Goal: Task Accomplishment & Management: Use online tool/utility

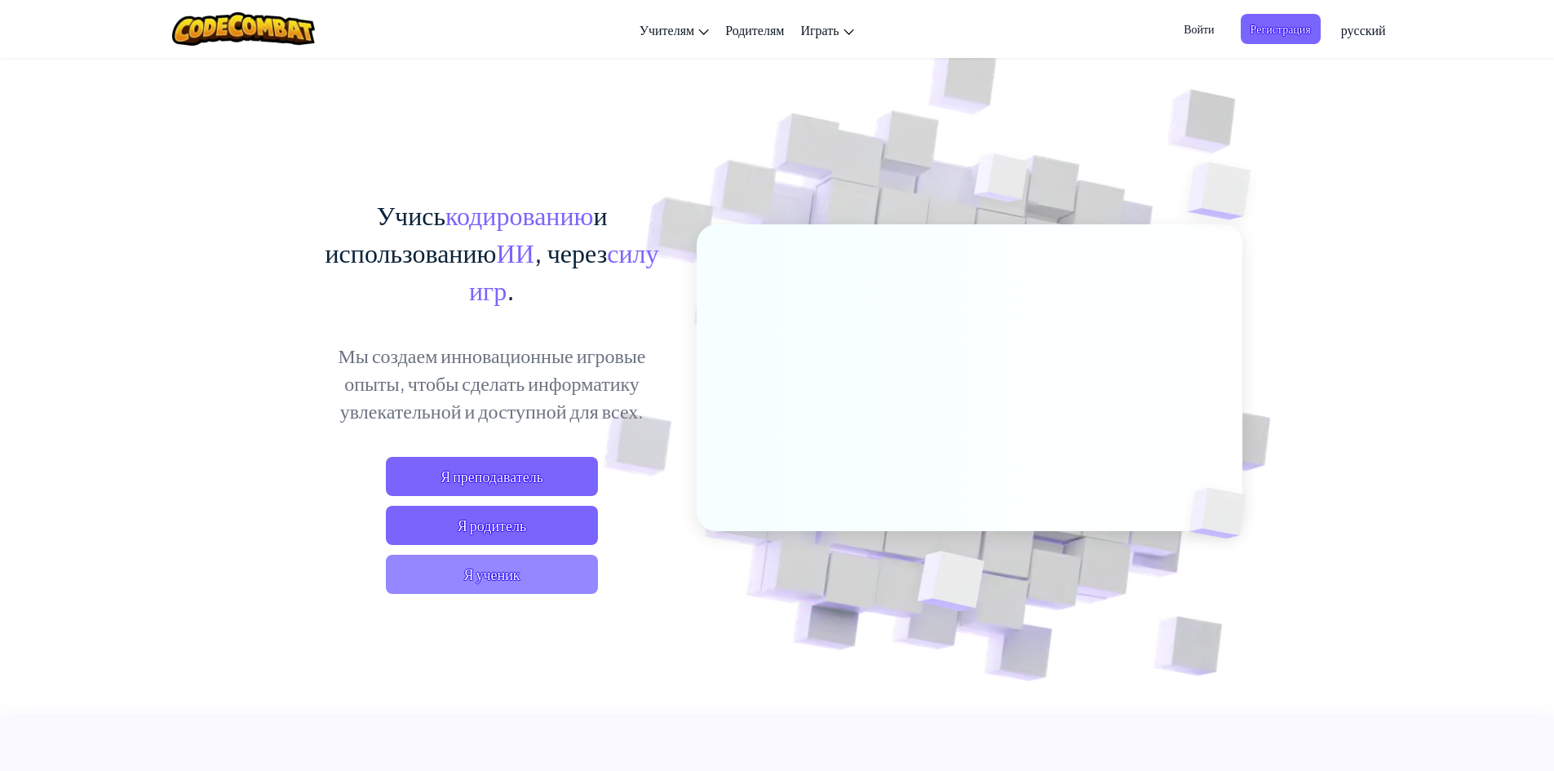
drag, startPoint x: 526, startPoint y: 581, endPoint x: 538, endPoint y: 559, distance: 25.2
click at [538, 559] on span "Я ученик" at bounding box center [492, 574] width 212 height 39
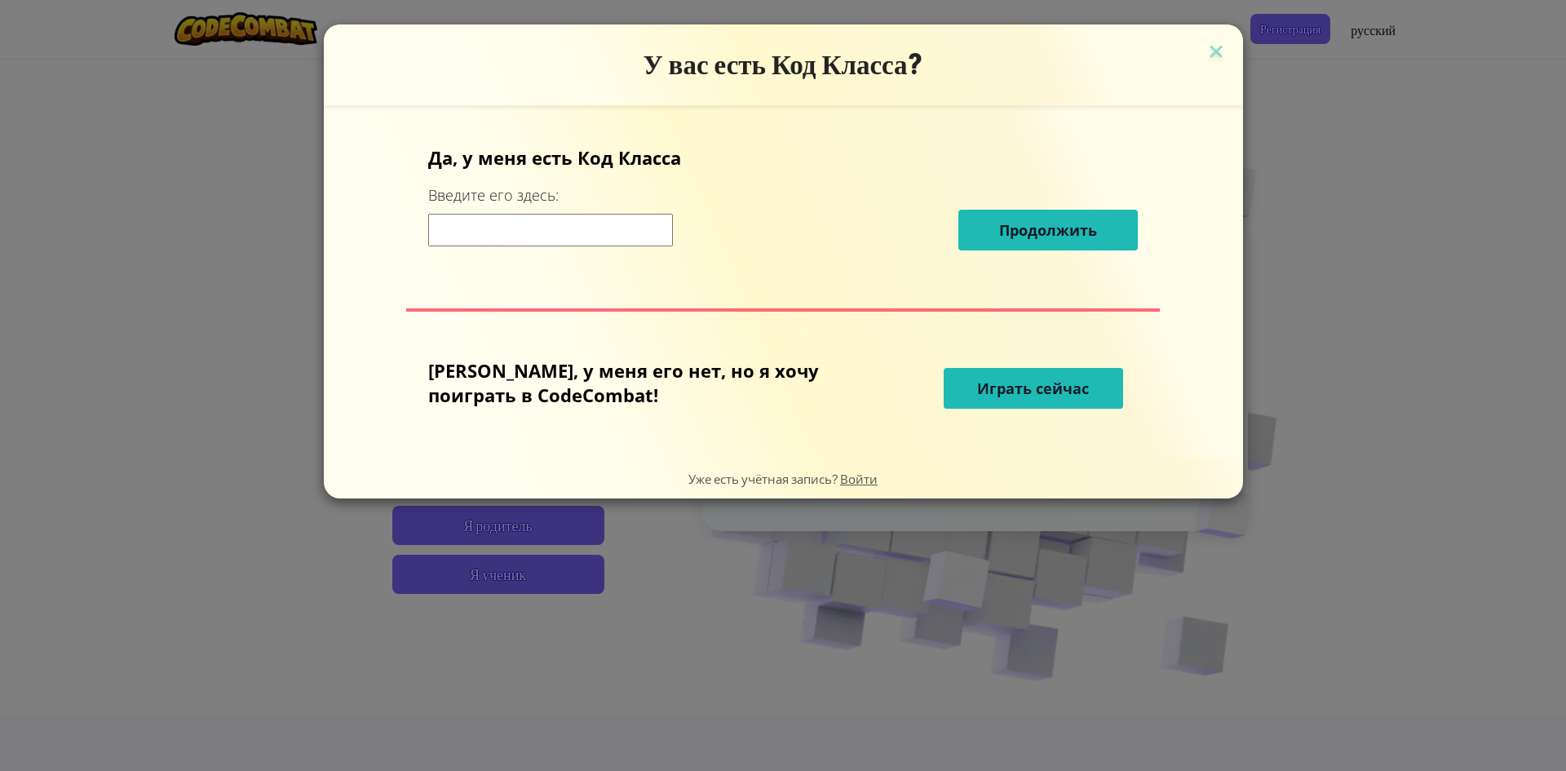
click at [977, 388] on span "Играть сейчас" at bounding box center [1033, 389] width 112 height 20
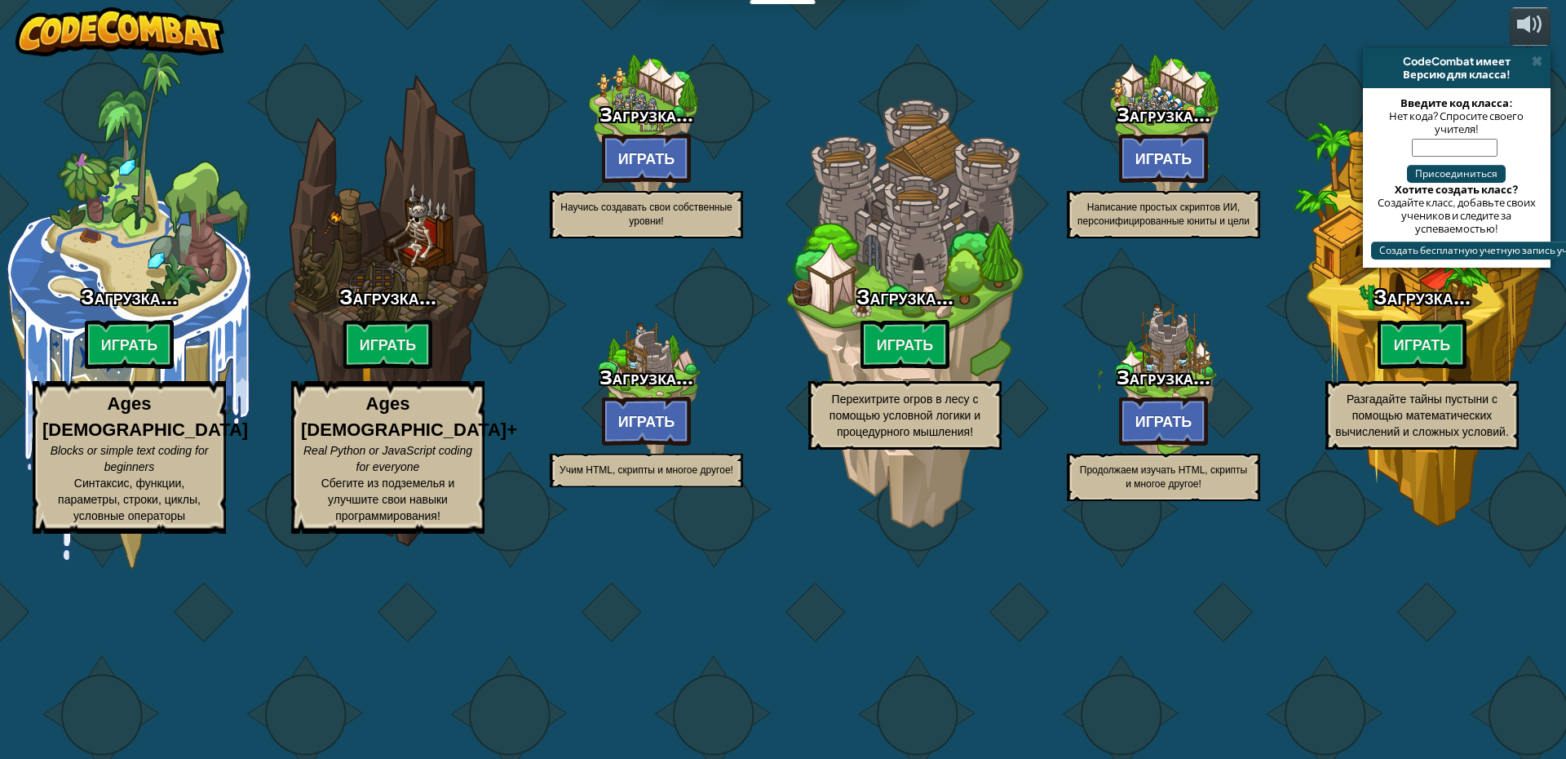
select select "ru"
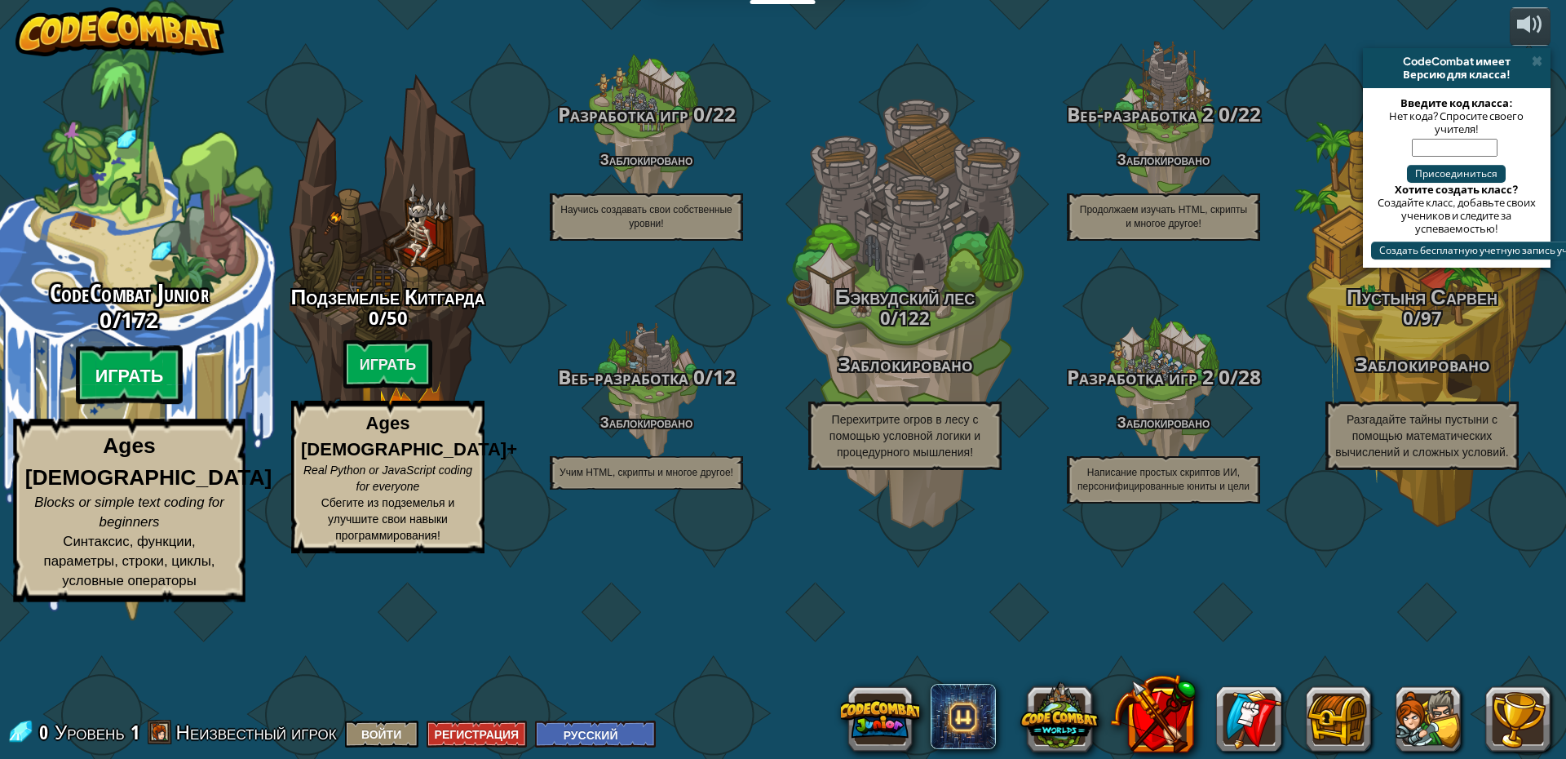
click at [147, 405] on btn "Играть" at bounding box center [130, 375] width 108 height 59
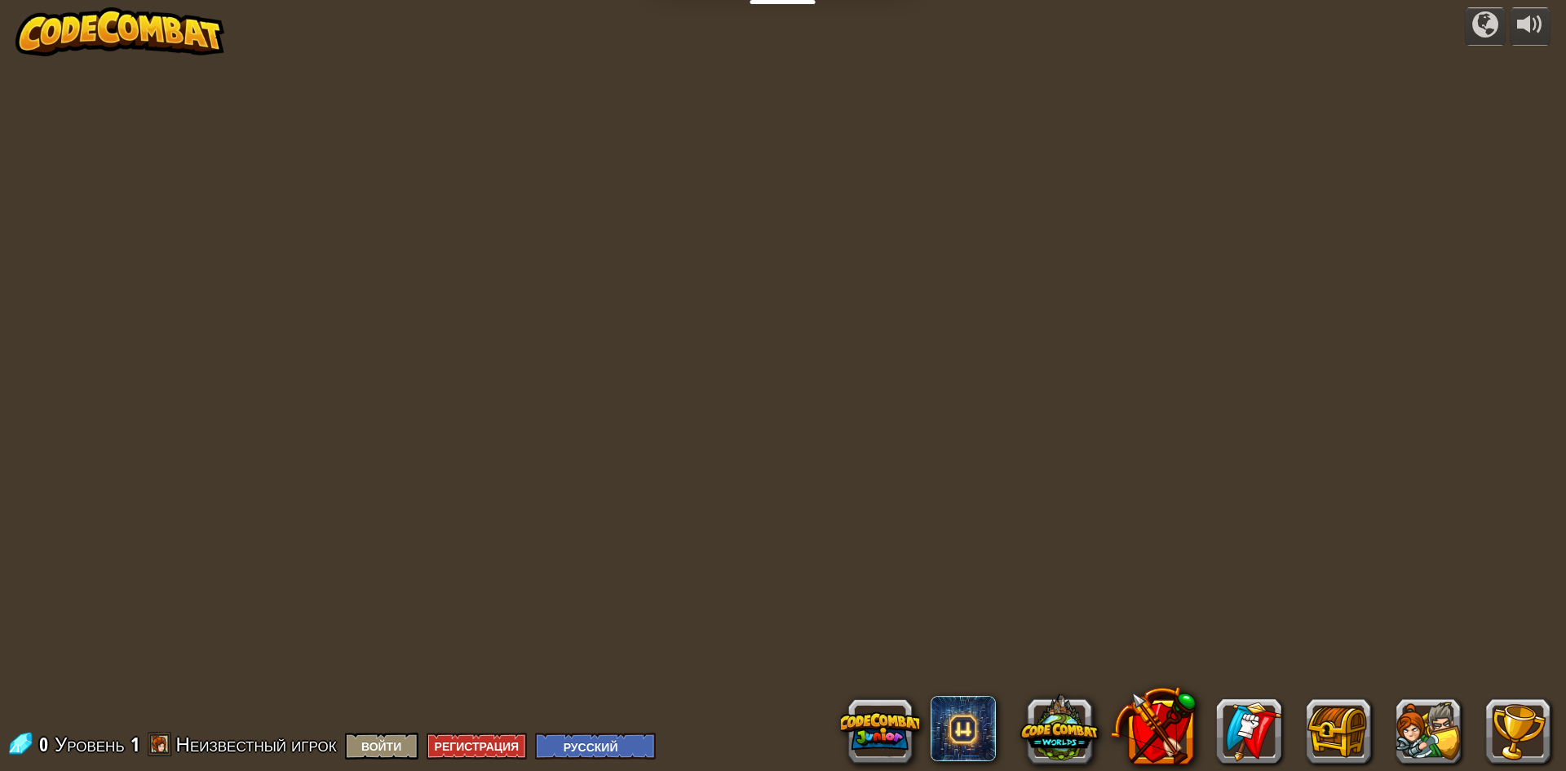
select select "ru"
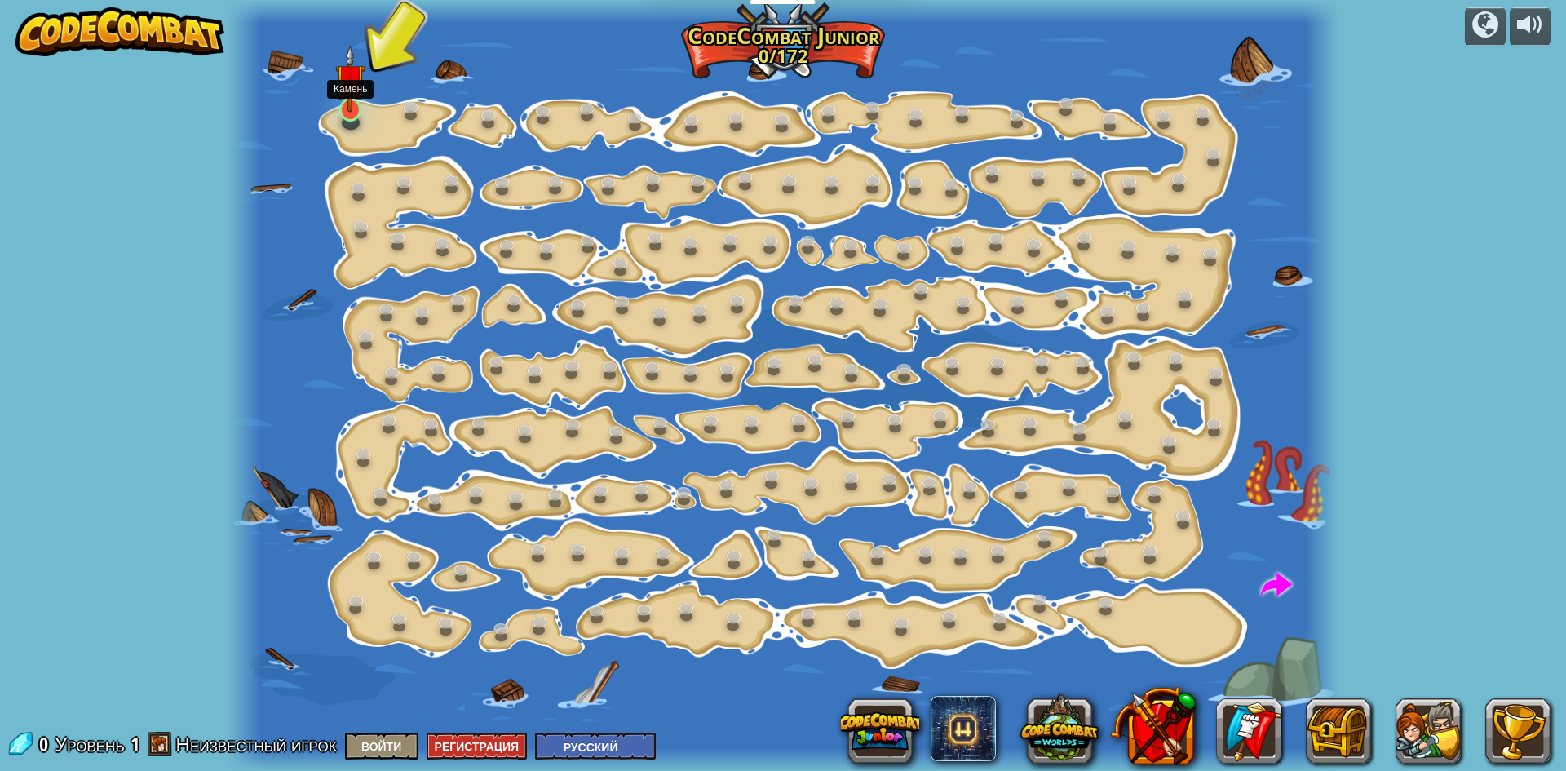
click at [350, 108] on img at bounding box center [349, 79] width 29 height 68
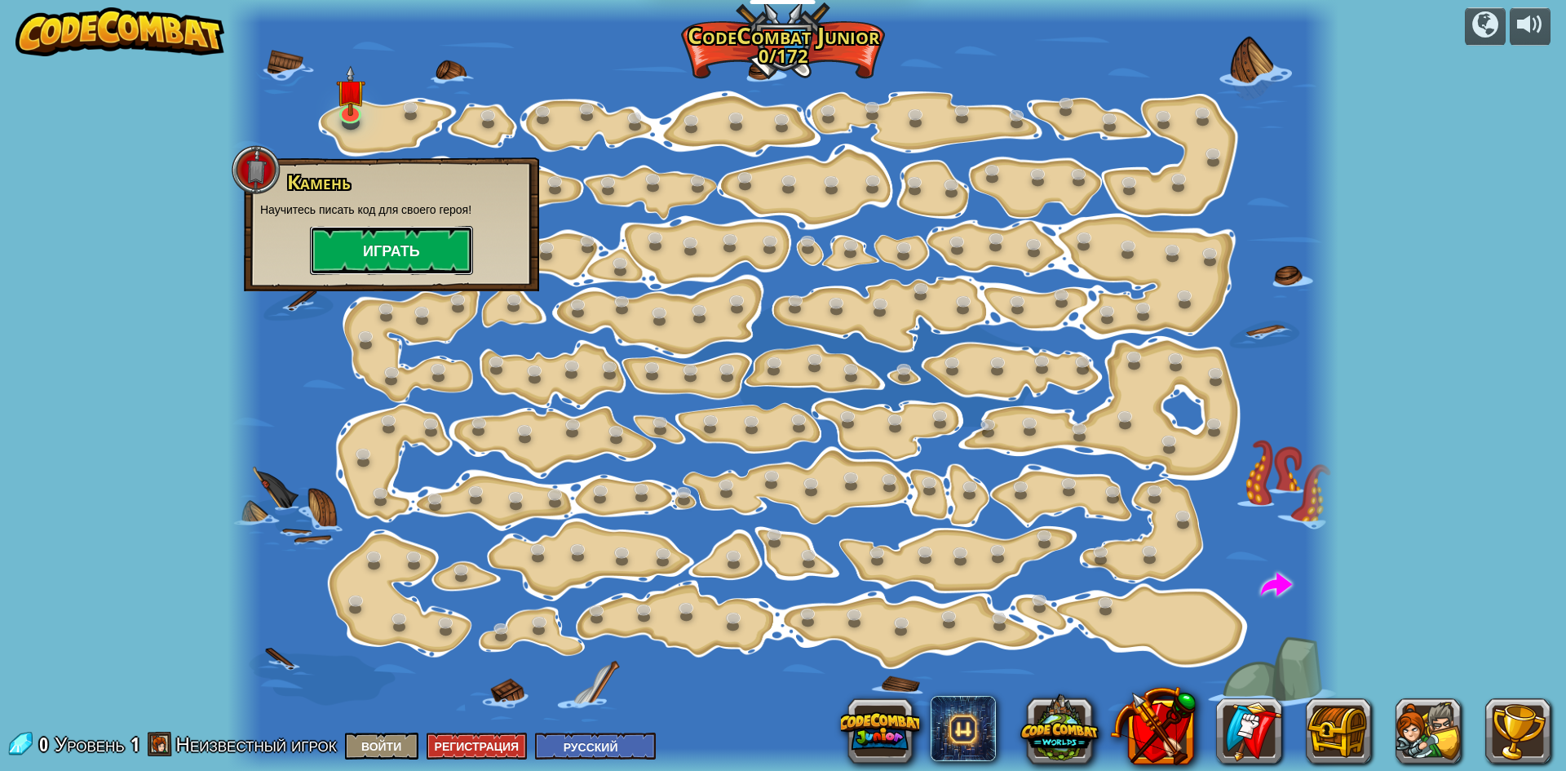
click at [386, 272] on button "Играть" at bounding box center [391, 250] width 163 height 49
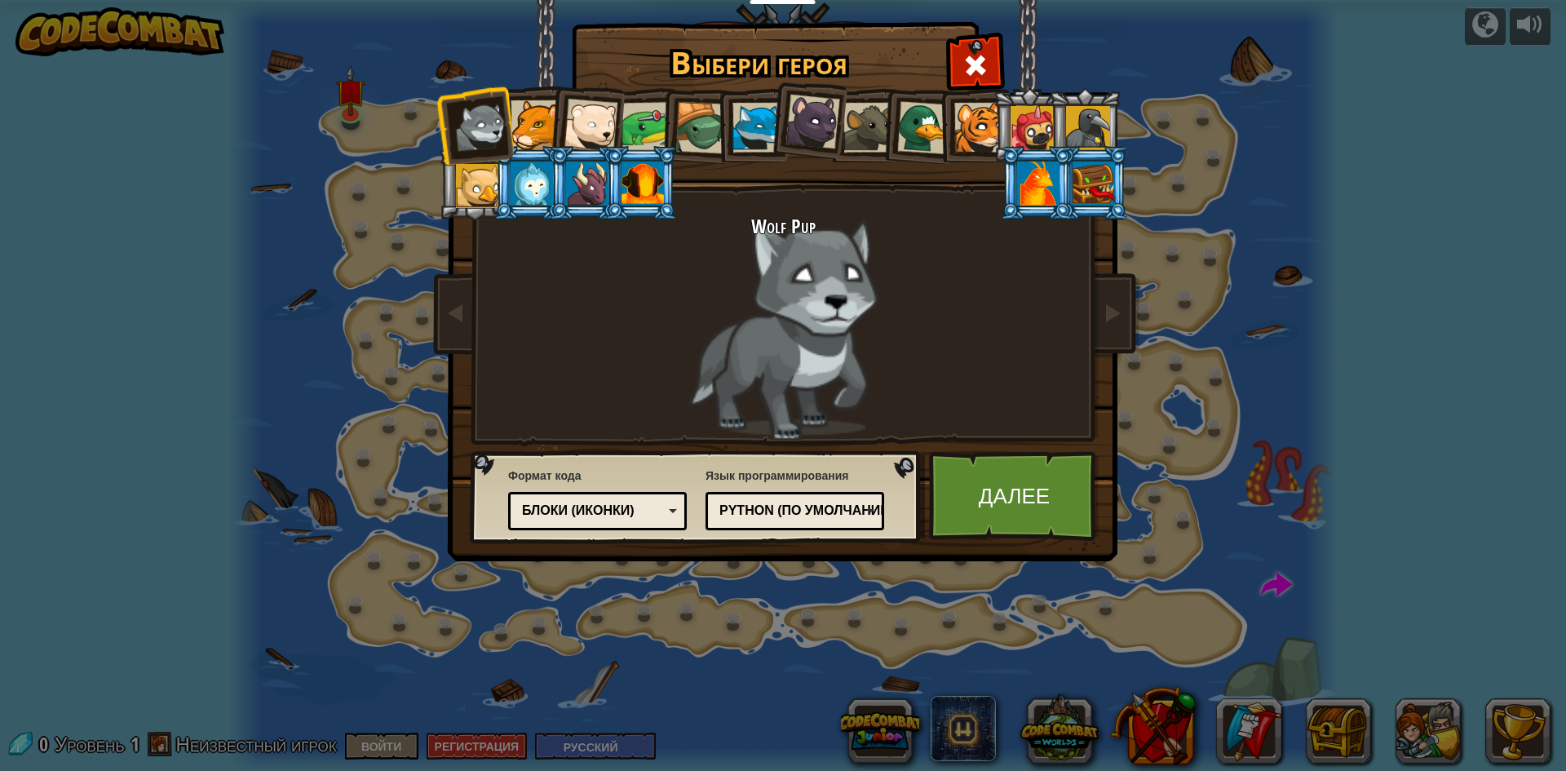
click at [530, 133] on div at bounding box center [536, 125] width 50 height 50
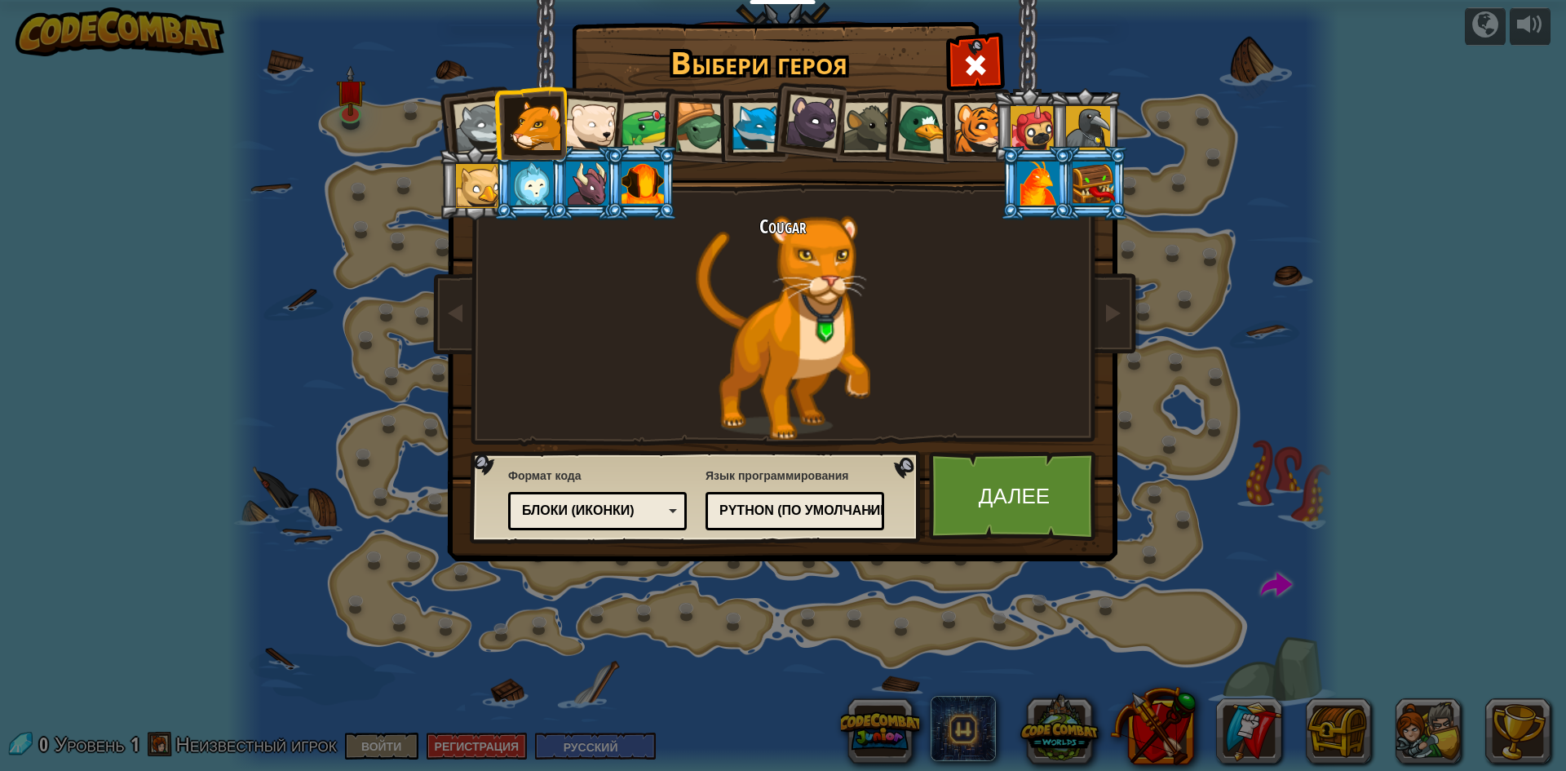
click at [579, 104] on div at bounding box center [591, 126] width 54 height 54
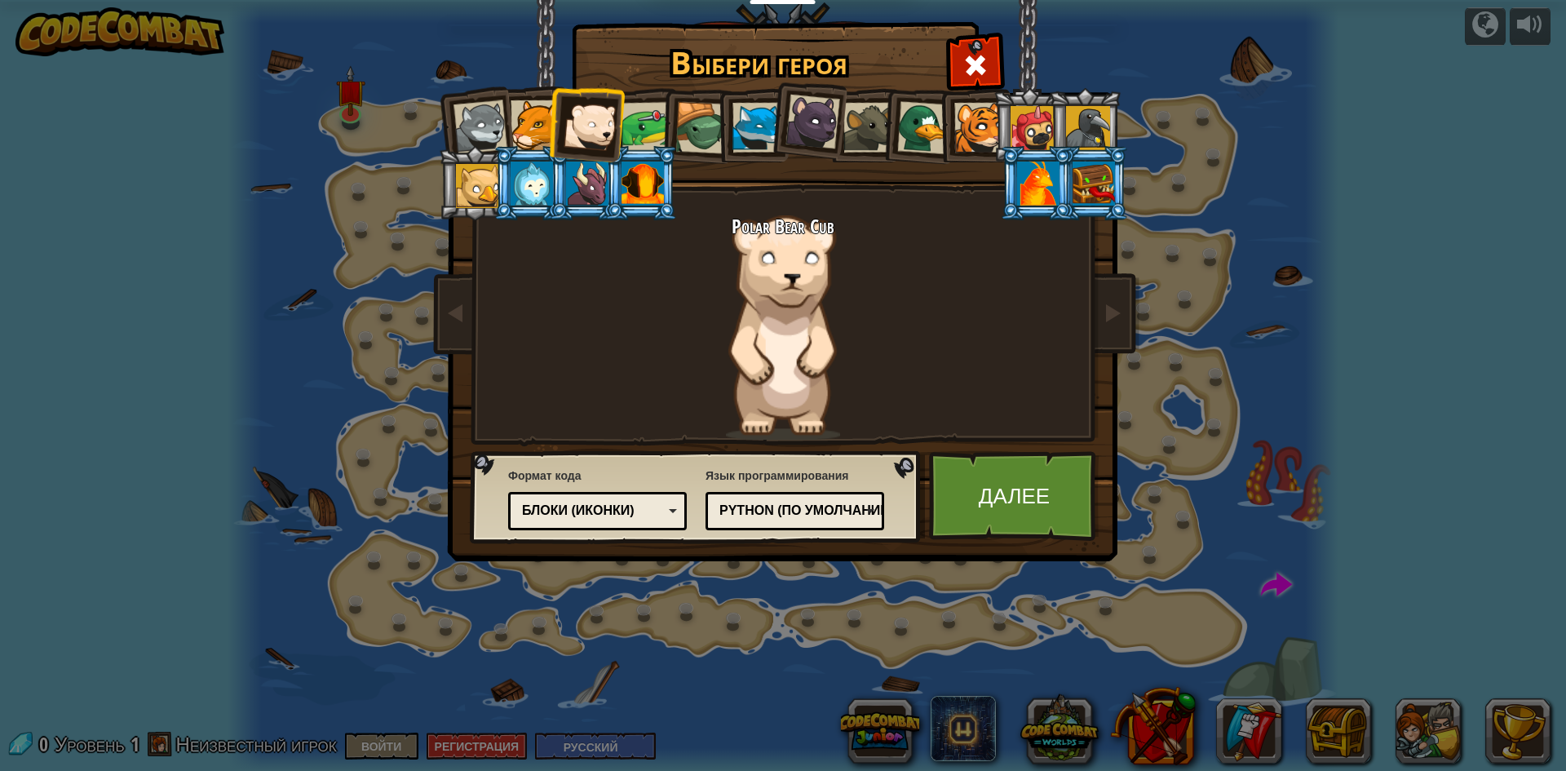
click at [511, 122] on li at bounding box center [475, 125] width 80 height 80
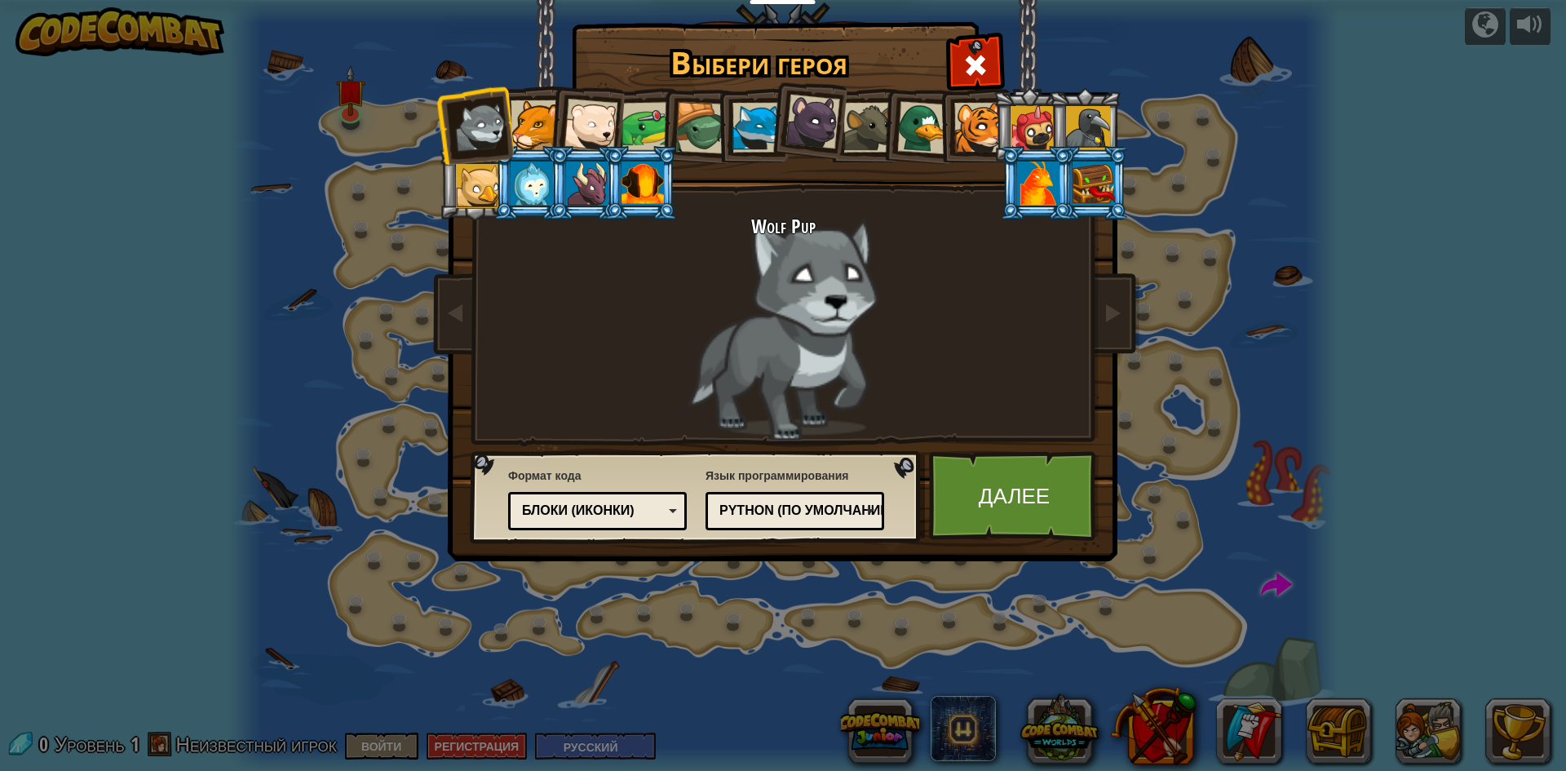
drag, startPoint x: 547, startPoint y: 132, endPoint x: 558, endPoint y: 144, distance: 16.2
click at [547, 131] on div at bounding box center [536, 125] width 50 height 50
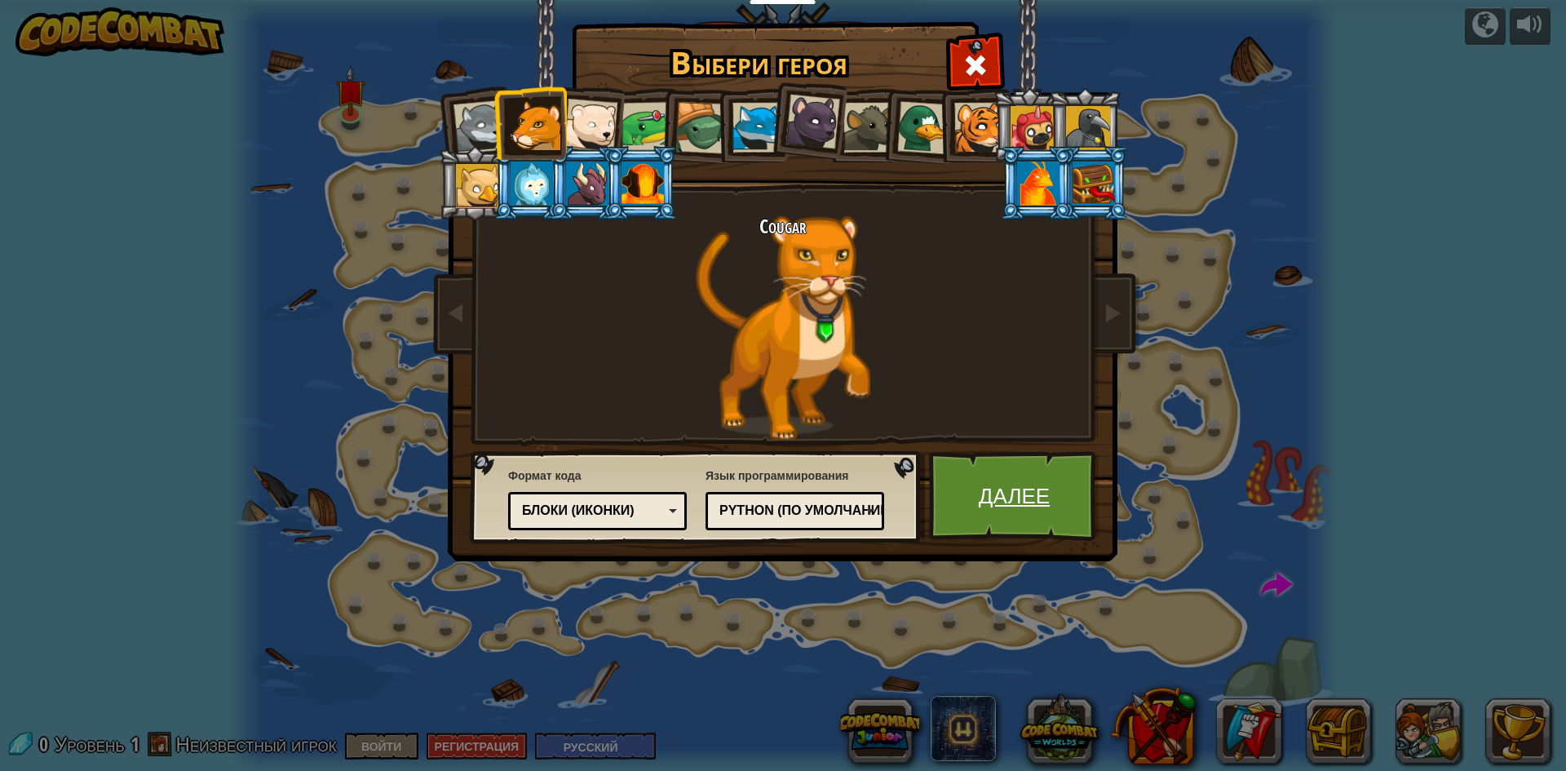
click at [952, 485] on link "Далее" at bounding box center [1014, 496] width 170 height 90
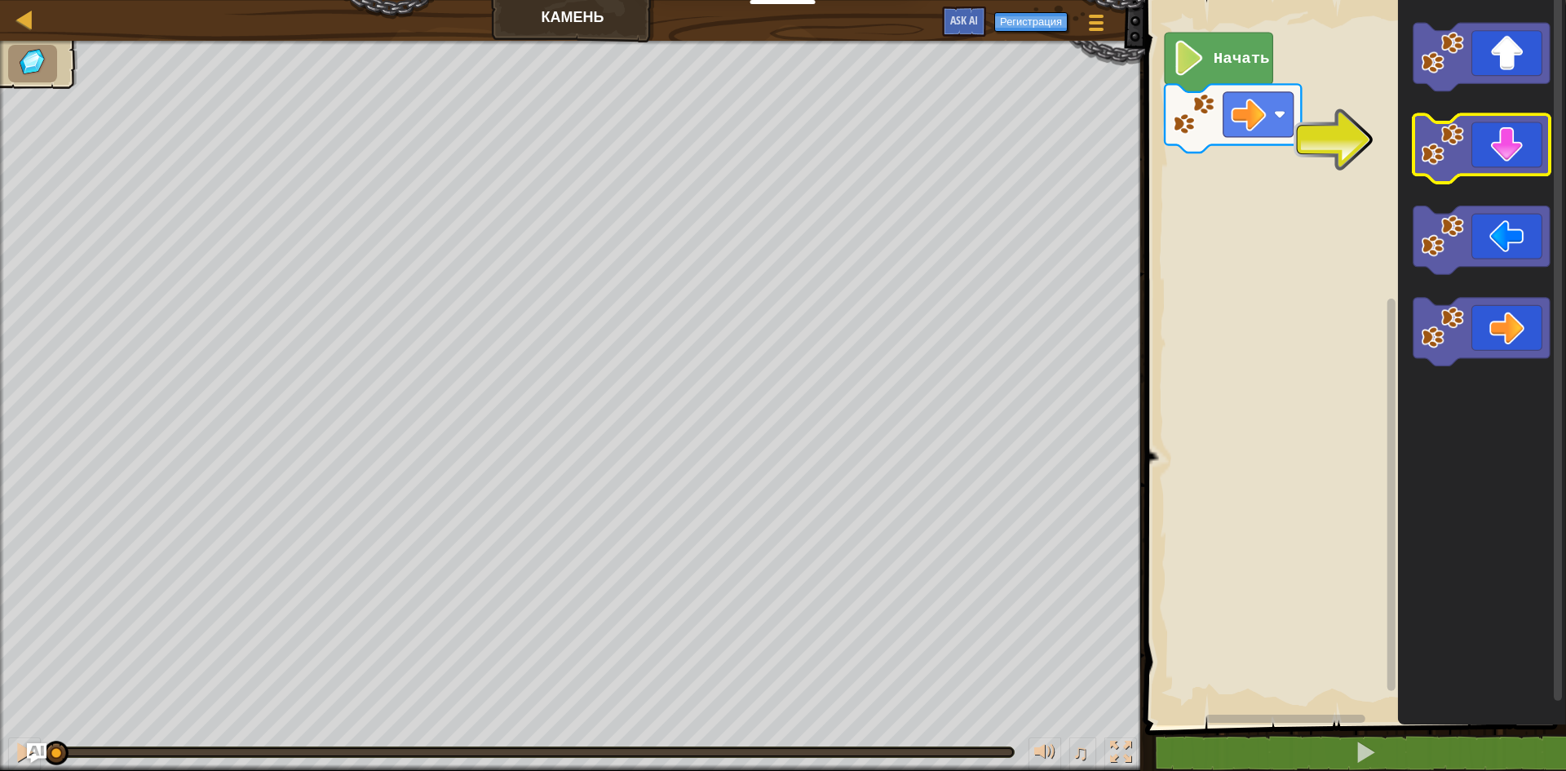
click at [1502, 135] on icon "Рабочая область Blockly" at bounding box center [1482, 149] width 136 height 69
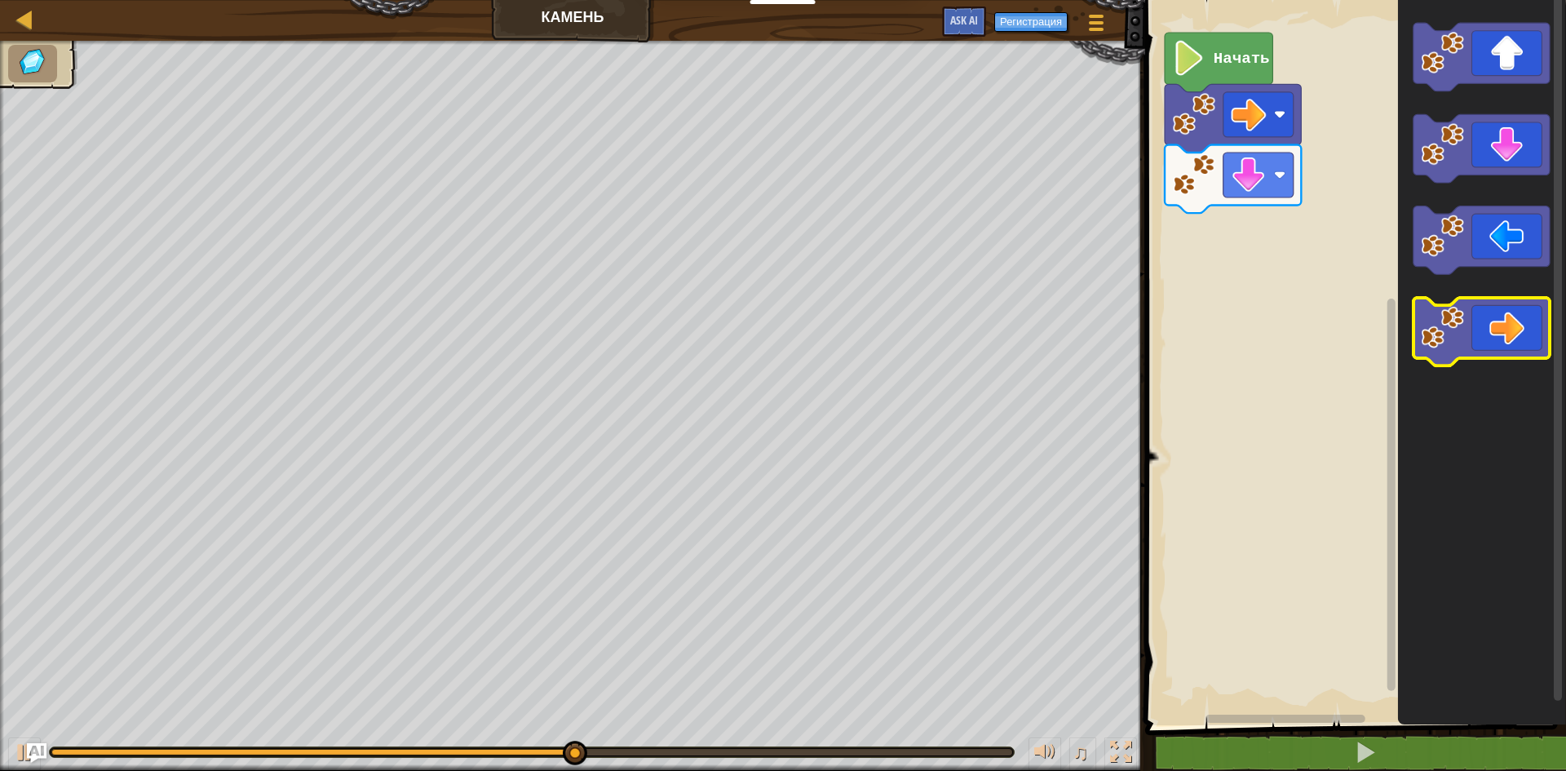
click at [1524, 348] on icon "Рабочая область Blockly" at bounding box center [1482, 332] width 136 height 69
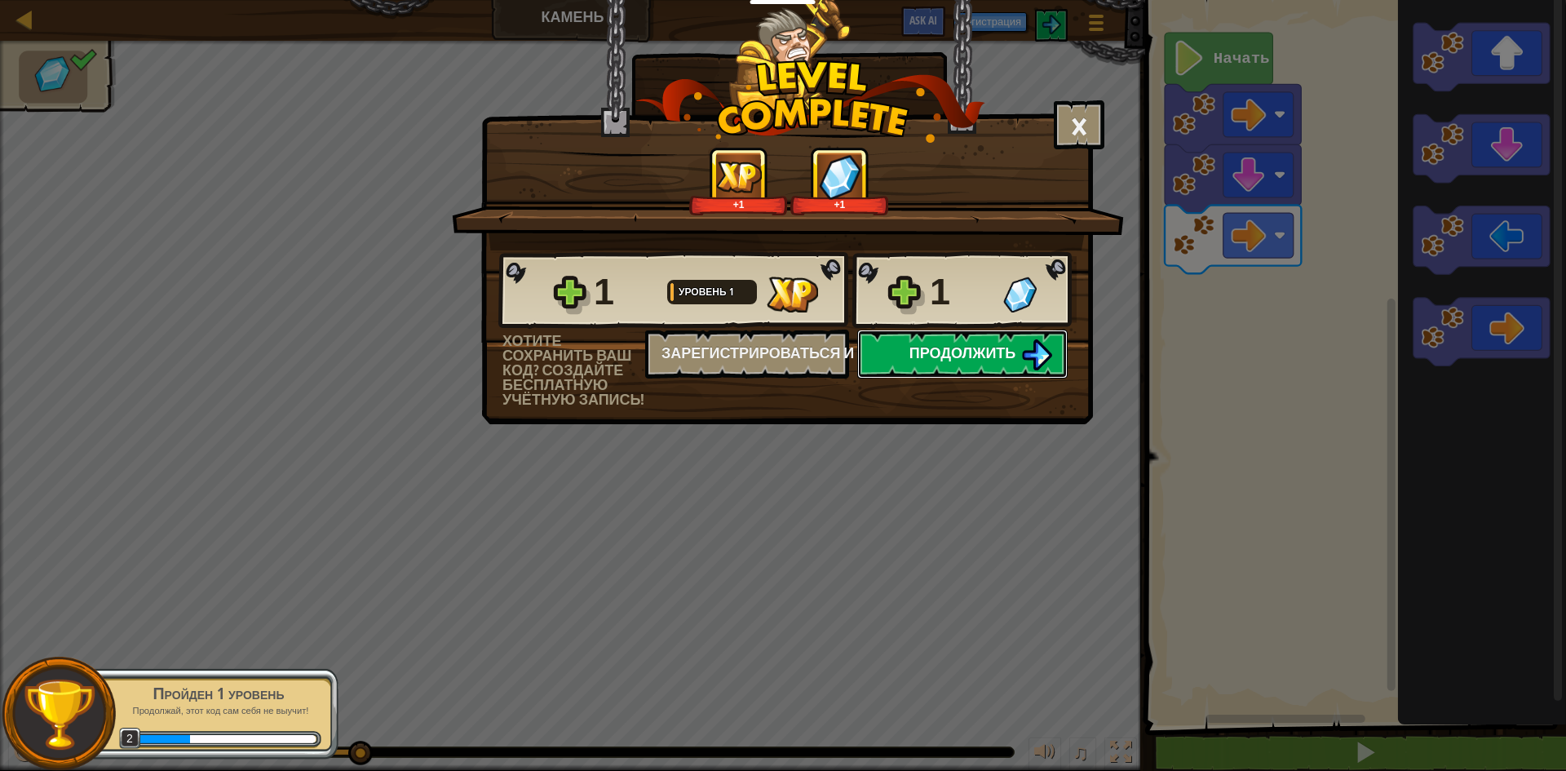
click at [877, 360] on button "Продолжить" at bounding box center [962, 354] width 210 height 49
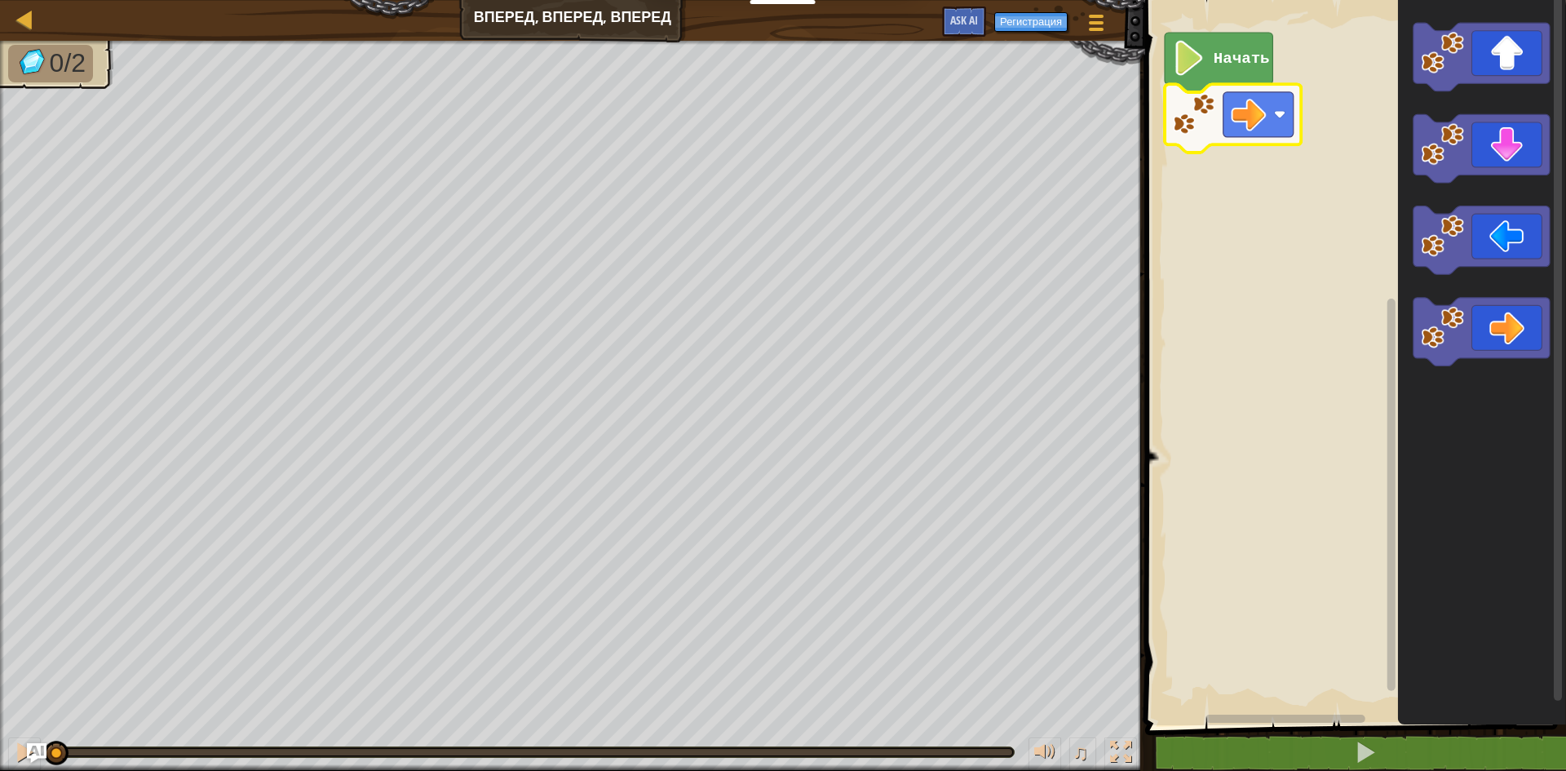
click at [1323, 230] on rect "Рабочая область Blockly" at bounding box center [1353, 358] width 426 height 733
click at [1245, 112] on image "Рабочая область Blockly" at bounding box center [1248, 114] width 35 height 35
click at [1285, 103] on rect "Рабочая область Blockly" at bounding box center [1259, 114] width 70 height 45
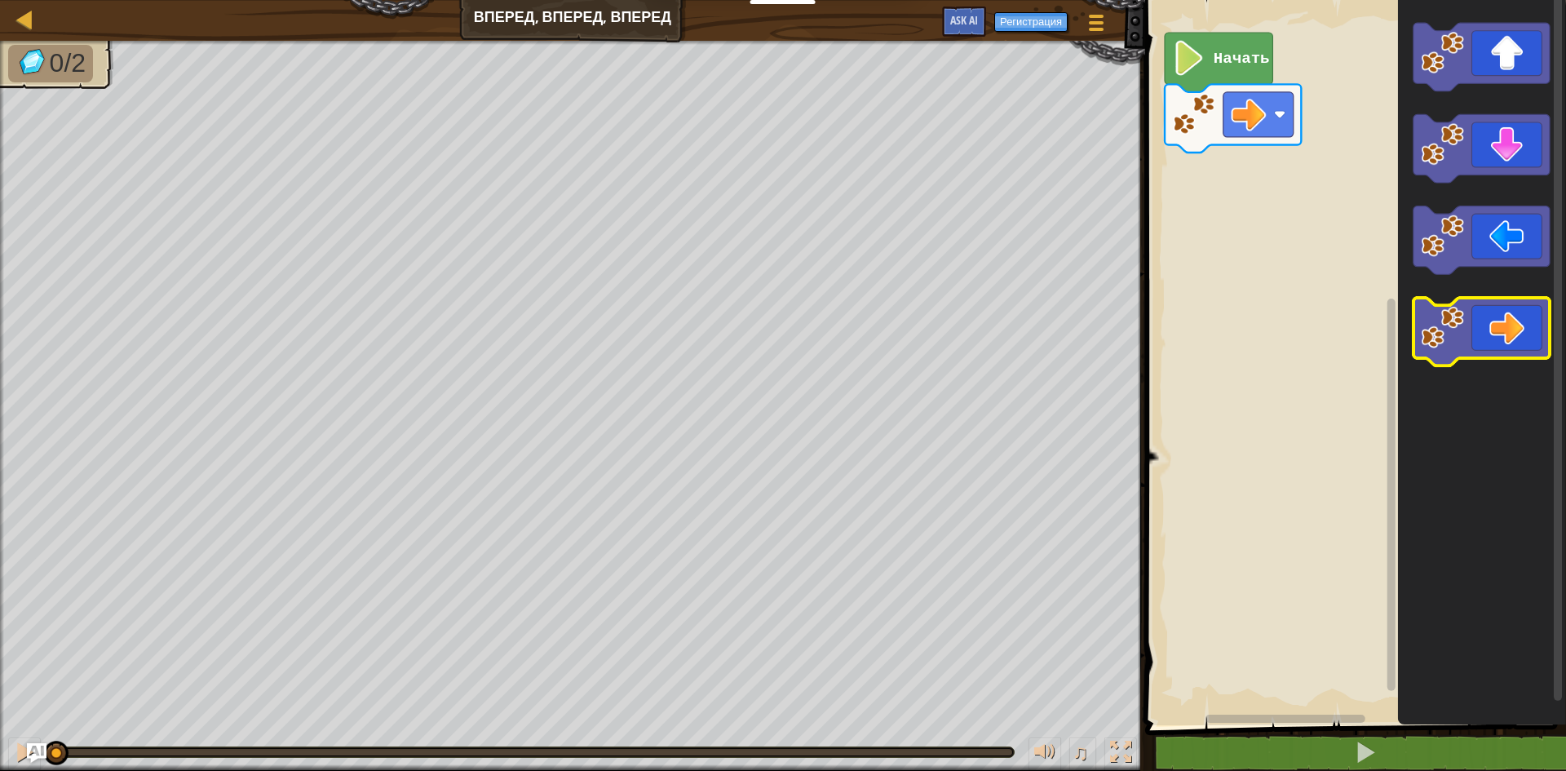
click at [1476, 312] on icon "Рабочая область Blockly" at bounding box center [1482, 332] width 136 height 69
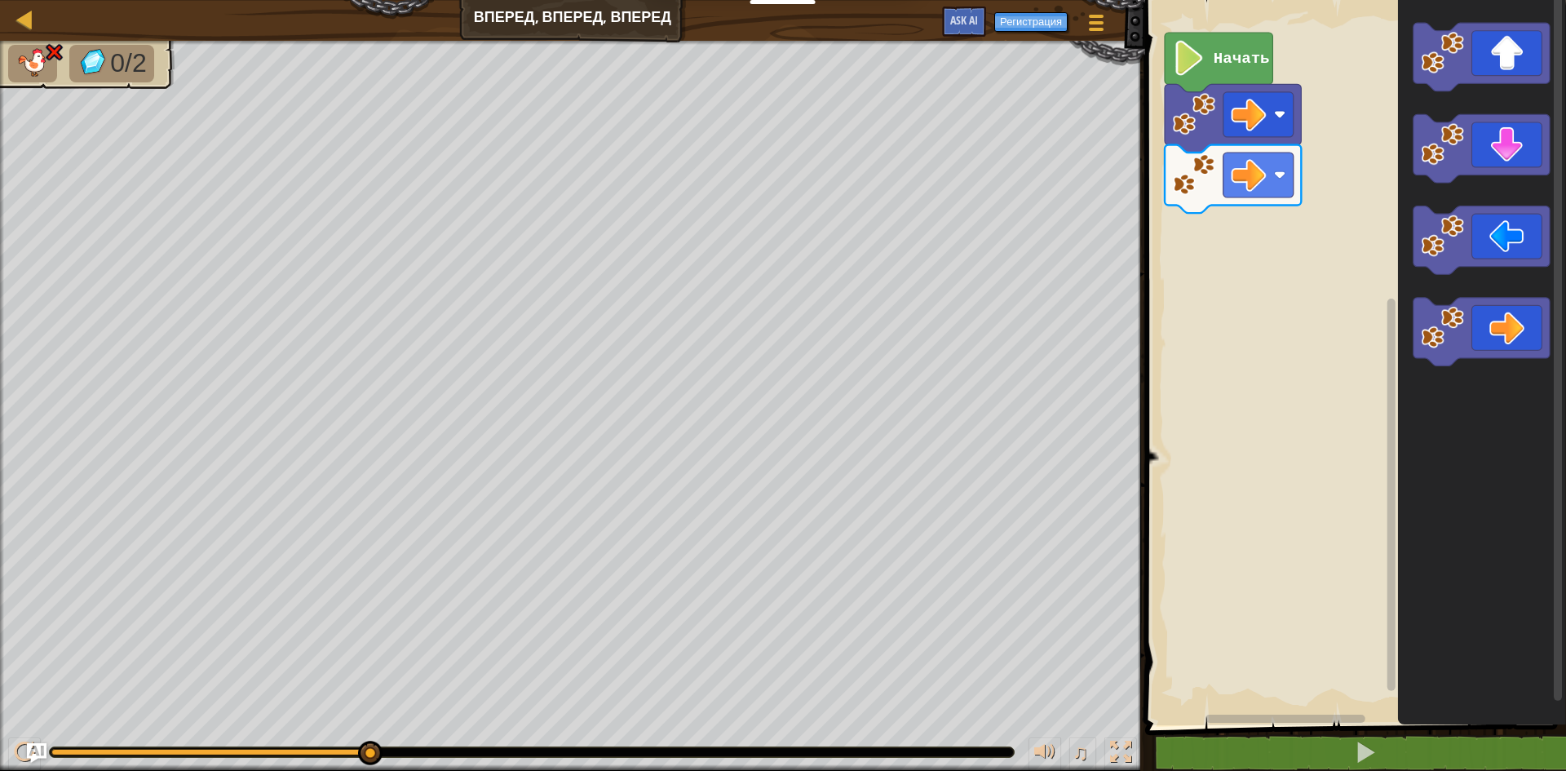
click at [1178, 59] on image "Рабочая область Blockly" at bounding box center [1189, 58] width 33 height 35
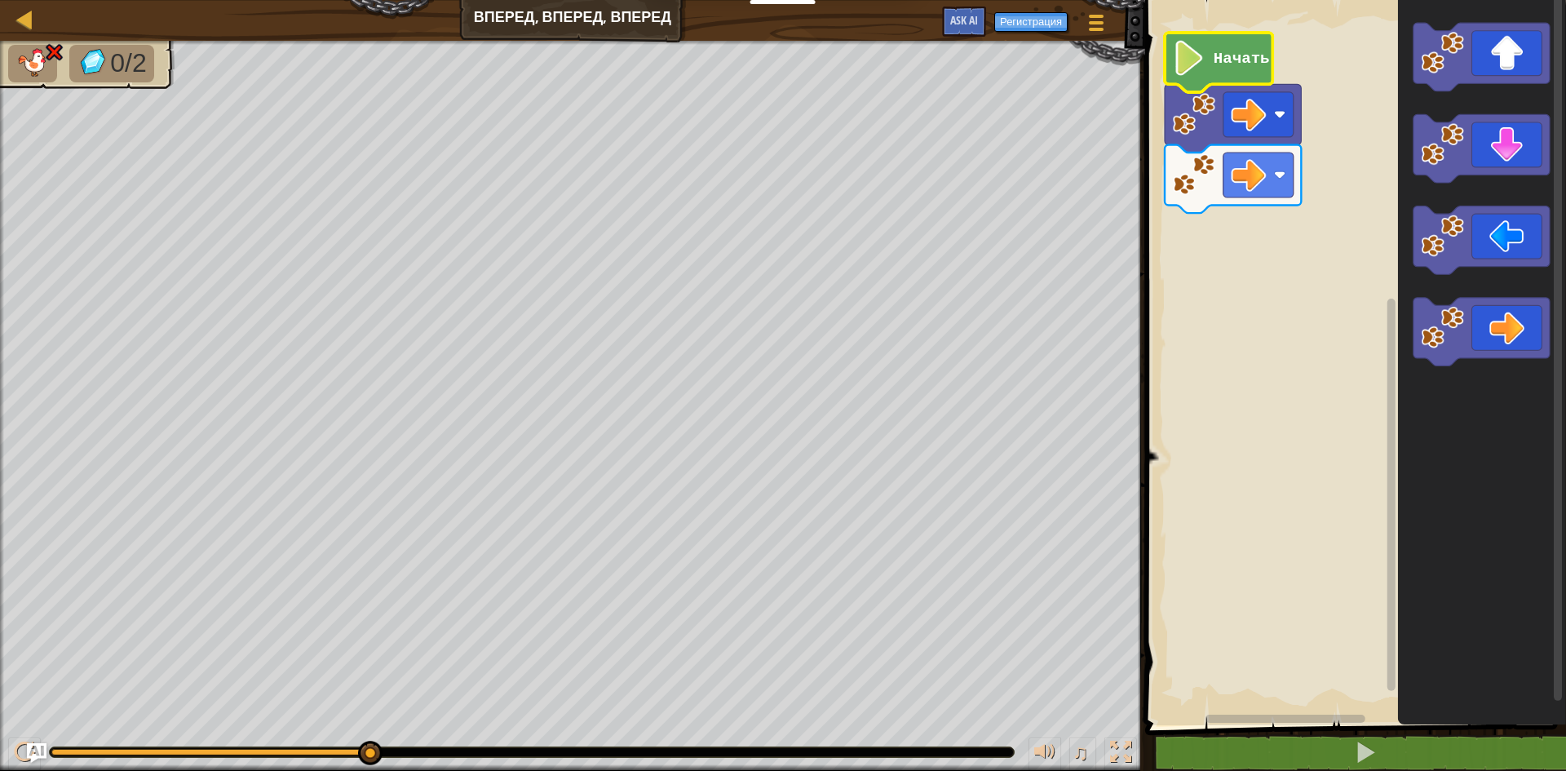
click at [1178, 59] on image "Рабочая область Blockly" at bounding box center [1189, 58] width 33 height 35
click at [25, 19] on div at bounding box center [25, 19] width 20 height 20
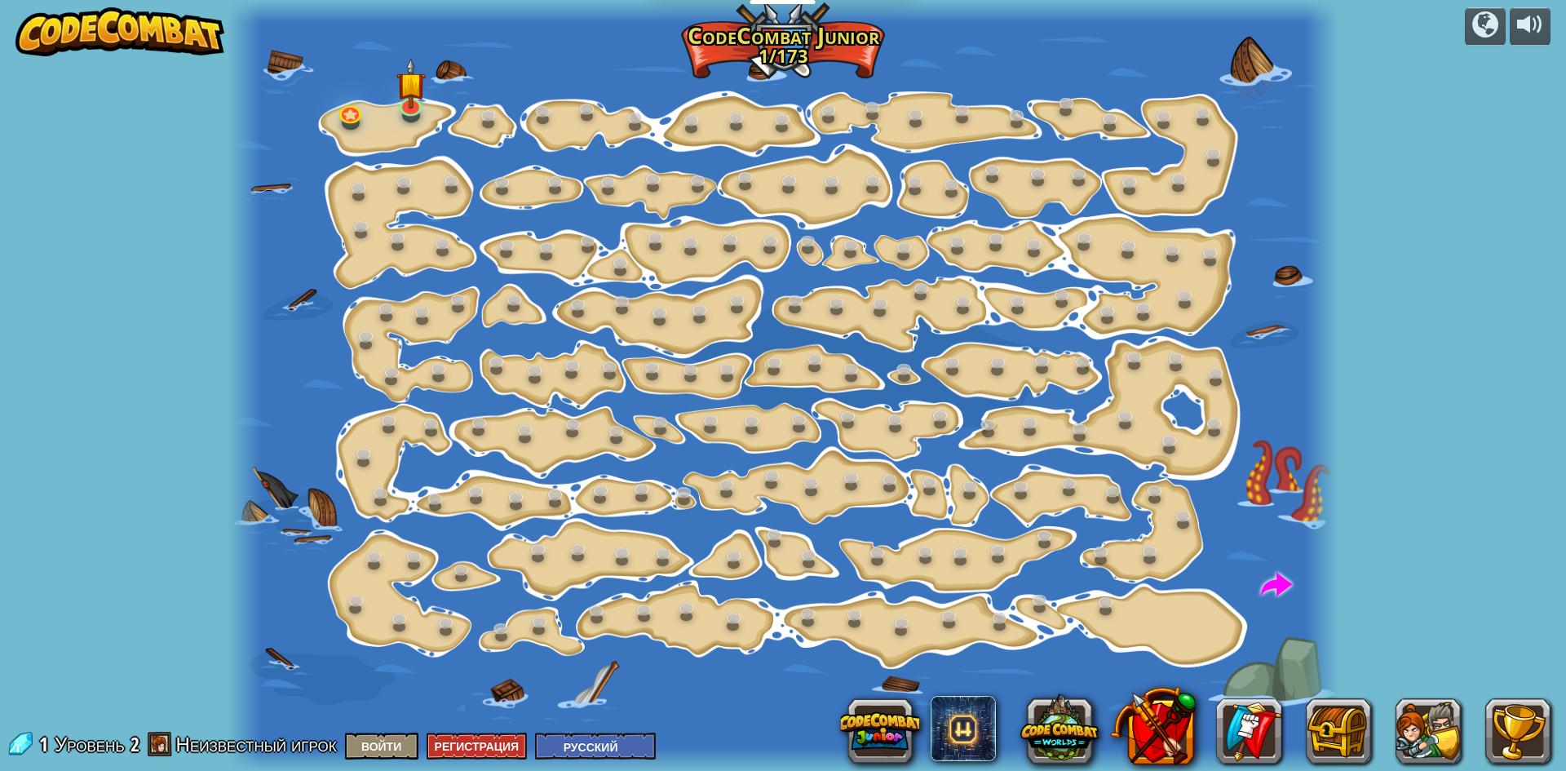
select select "ru"
click at [412, 97] on img at bounding box center [410, 72] width 29 height 68
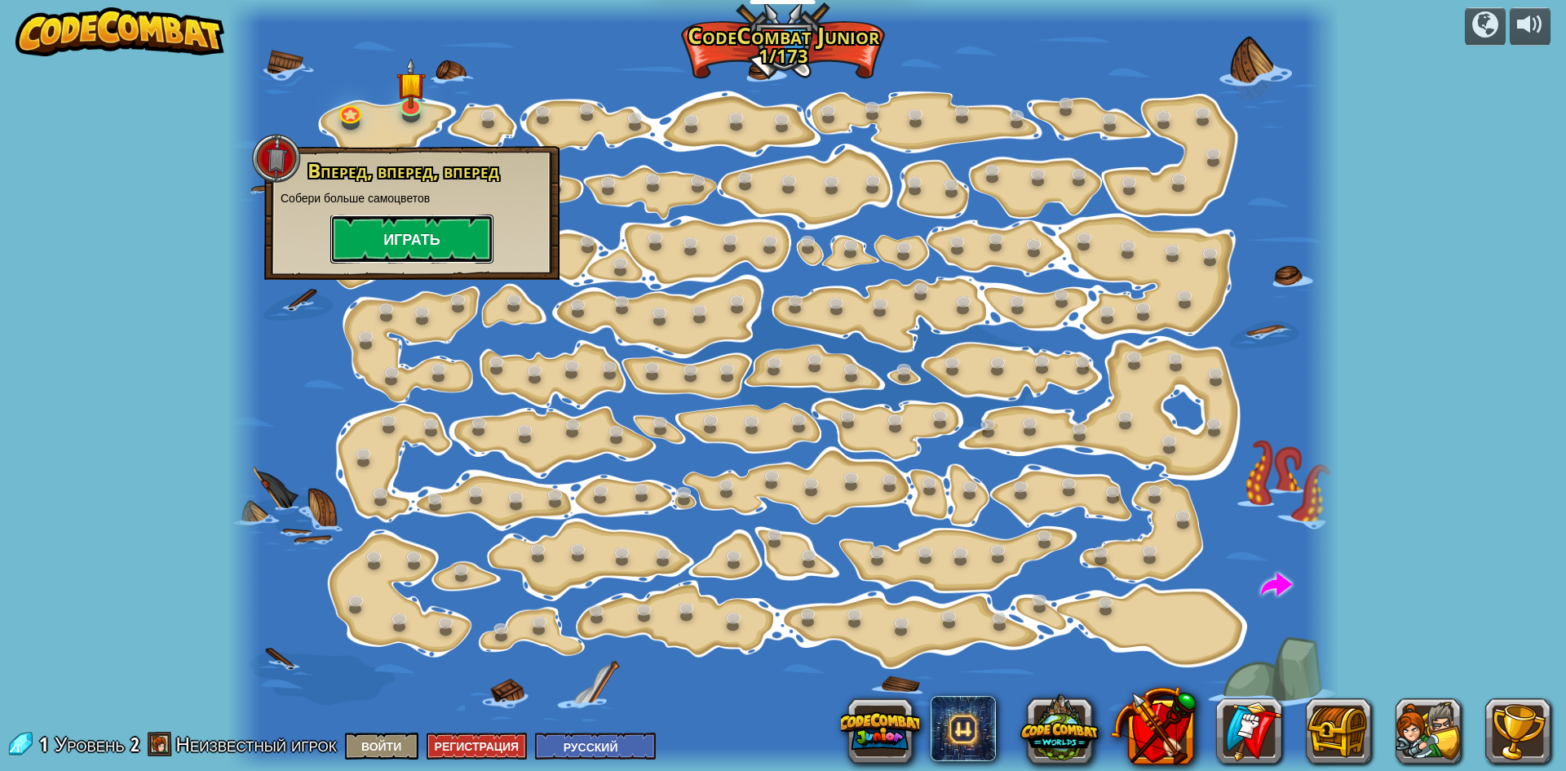
drag, startPoint x: 430, startPoint y: 237, endPoint x: 464, endPoint y: 238, distance: 34.3
click at [464, 238] on button "Играть" at bounding box center [411, 239] width 163 height 49
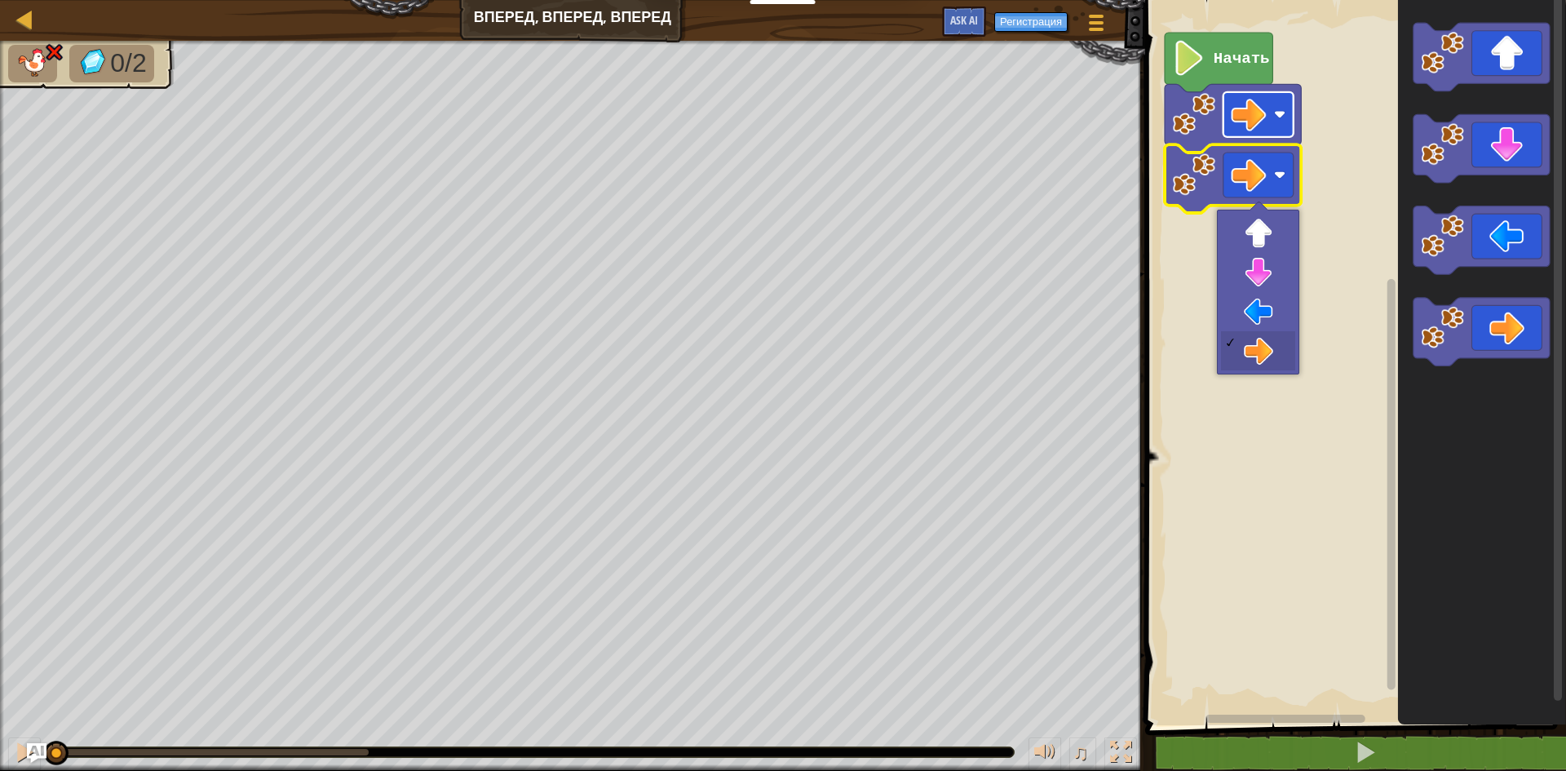
click at [1266, 134] on rect "Рабочая область Blockly" at bounding box center [1259, 114] width 70 height 45
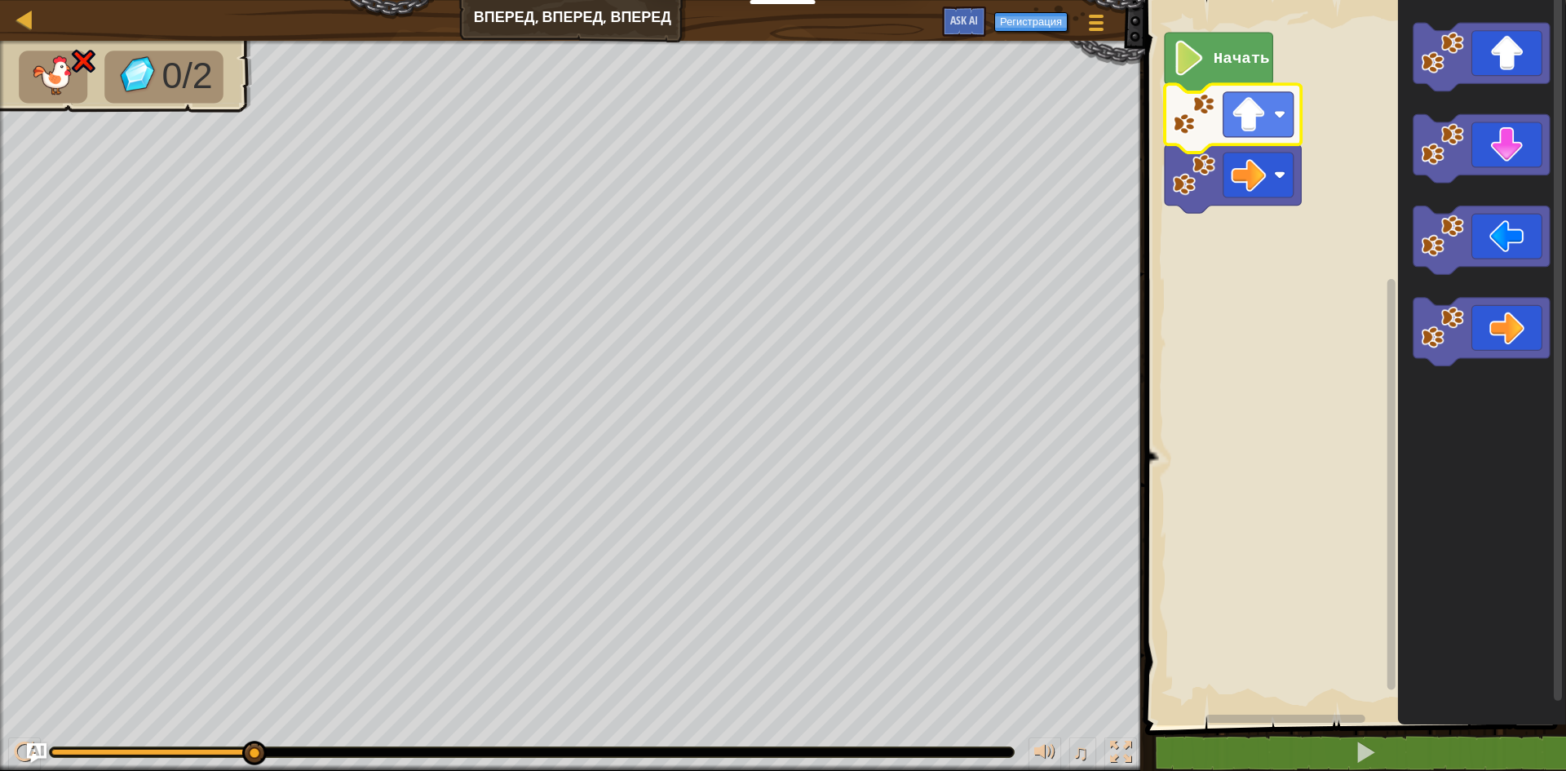
click at [1236, 148] on icon "Рабочая область Blockly" at bounding box center [1233, 178] width 136 height 69
click at [1240, 168] on image "Рабочая область Blockly" at bounding box center [1248, 174] width 35 height 35
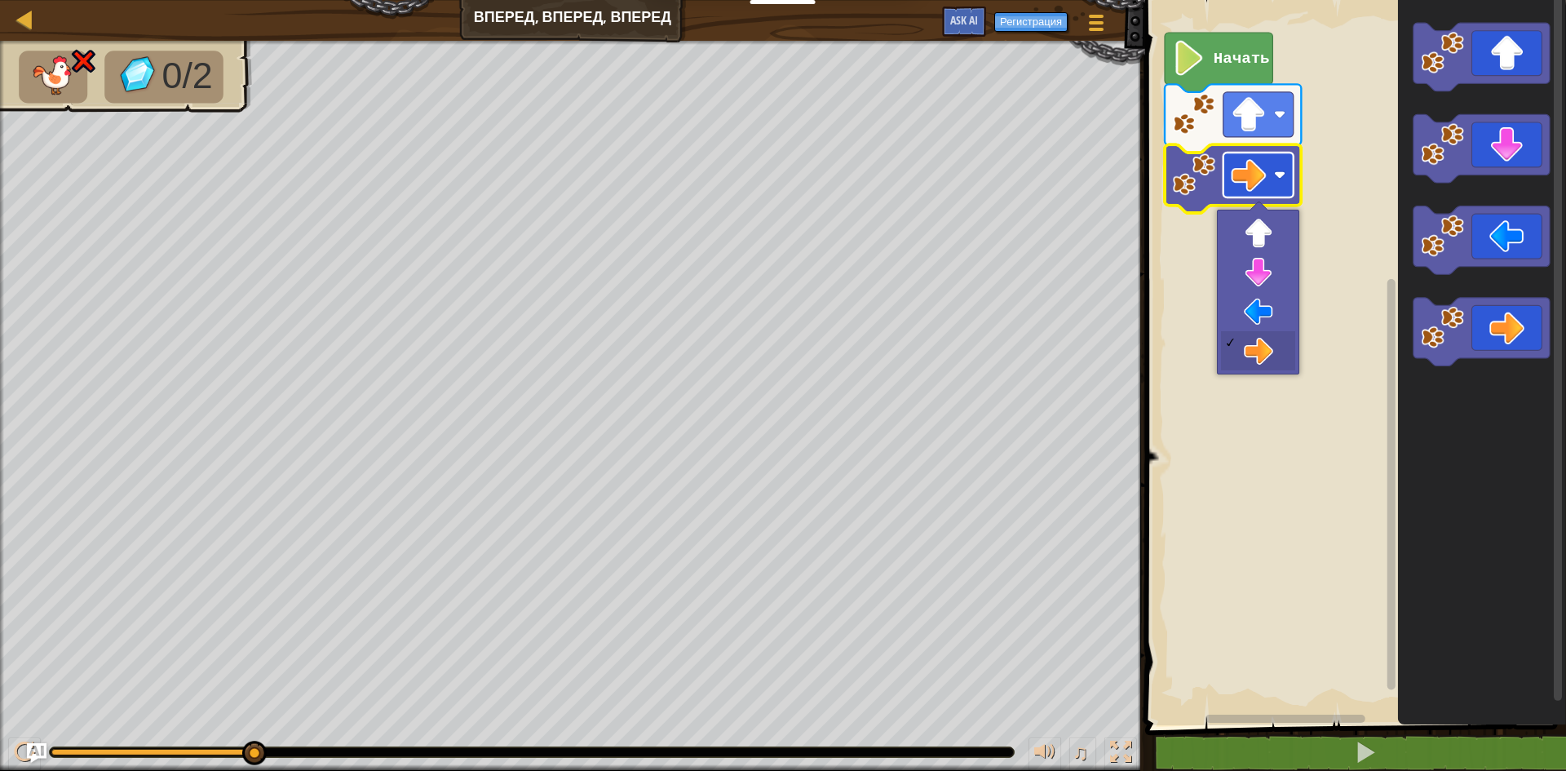
click at [1240, 168] on image "Рабочая область Blockly" at bounding box center [1248, 174] width 35 height 35
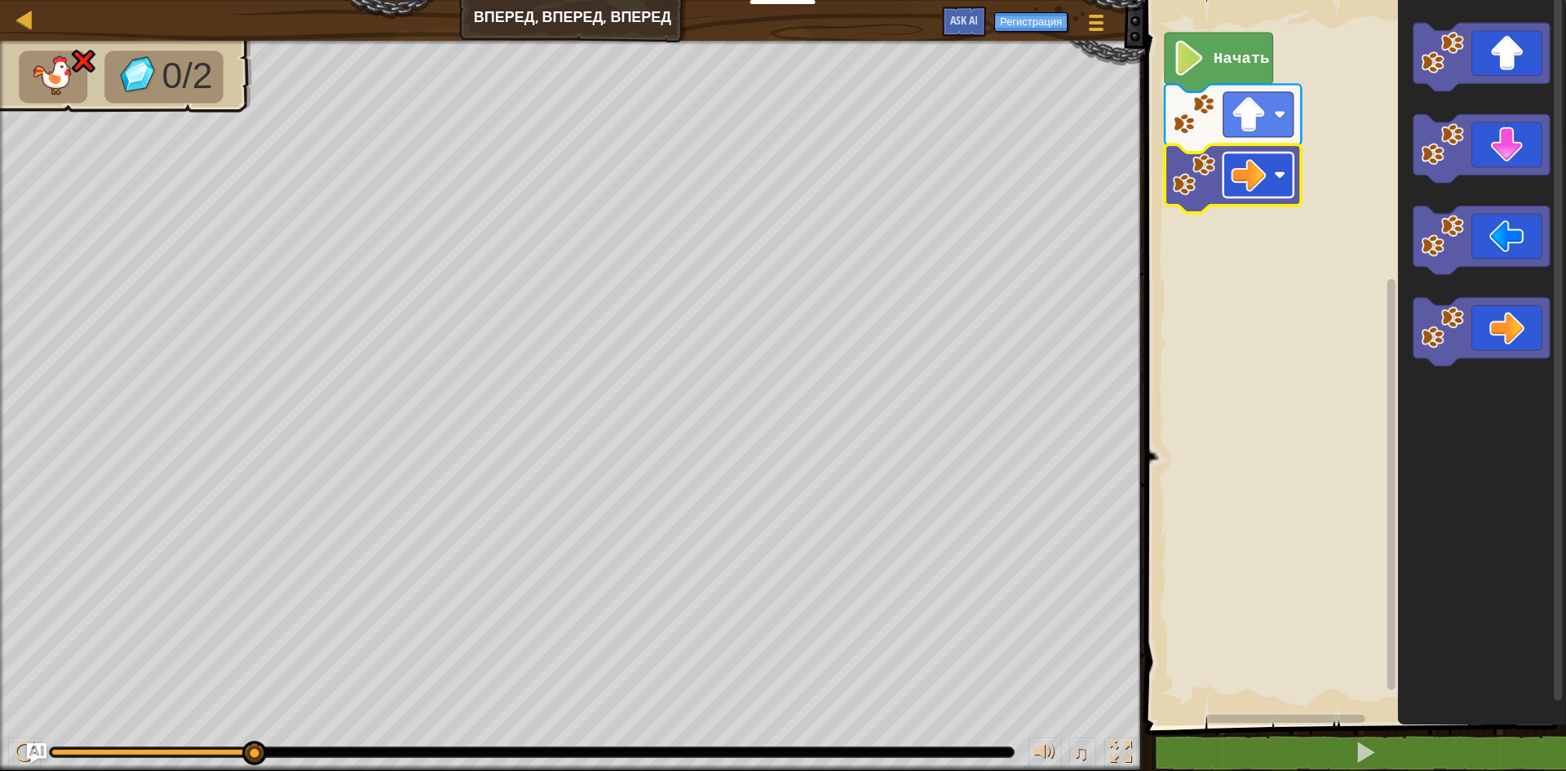
click at [1233, 184] on image "Рабочая область Blockly" at bounding box center [1248, 174] width 35 height 35
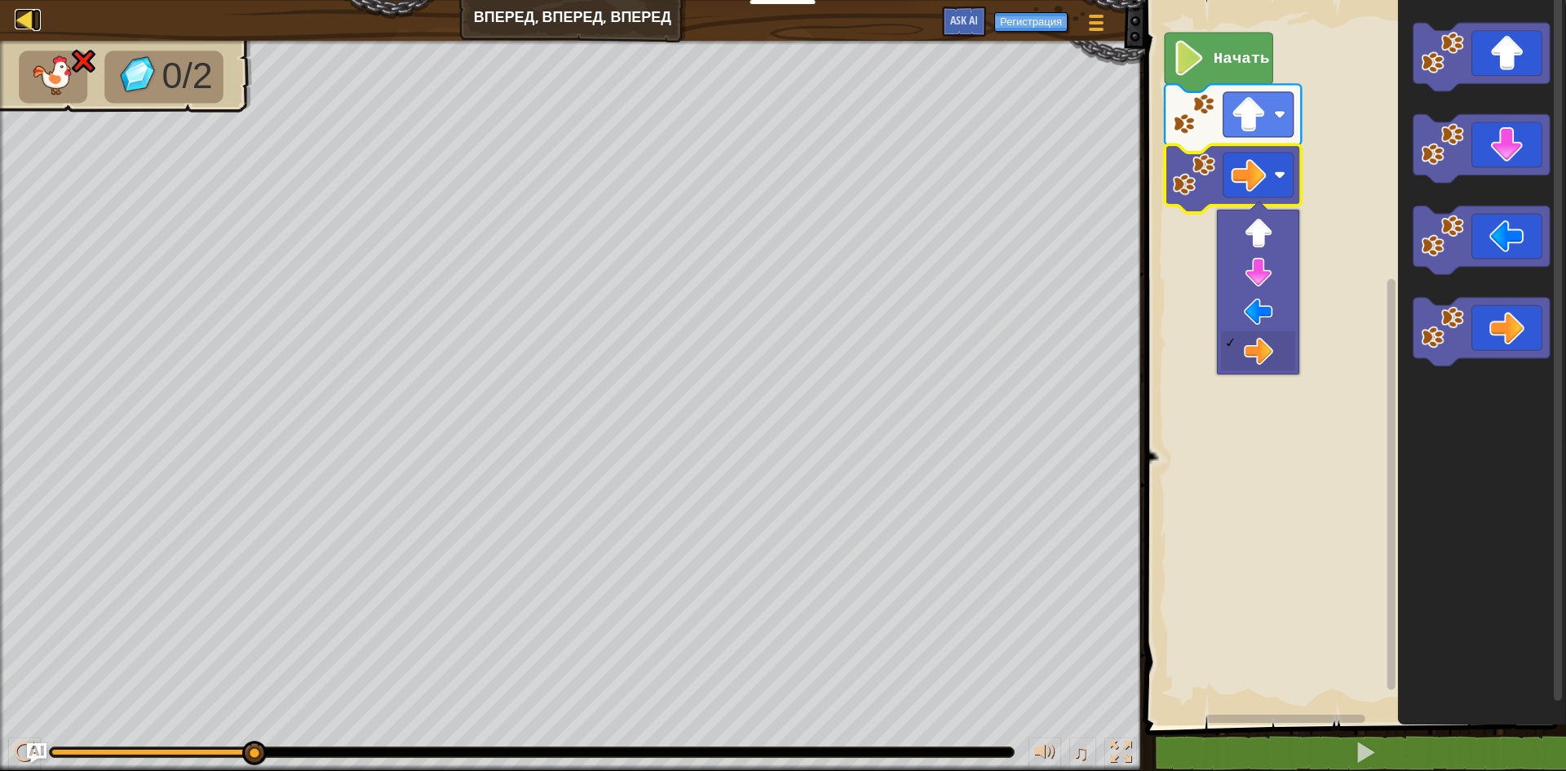
click at [35, 18] on link "Карта" at bounding box center [37, 20] width 8 height 22
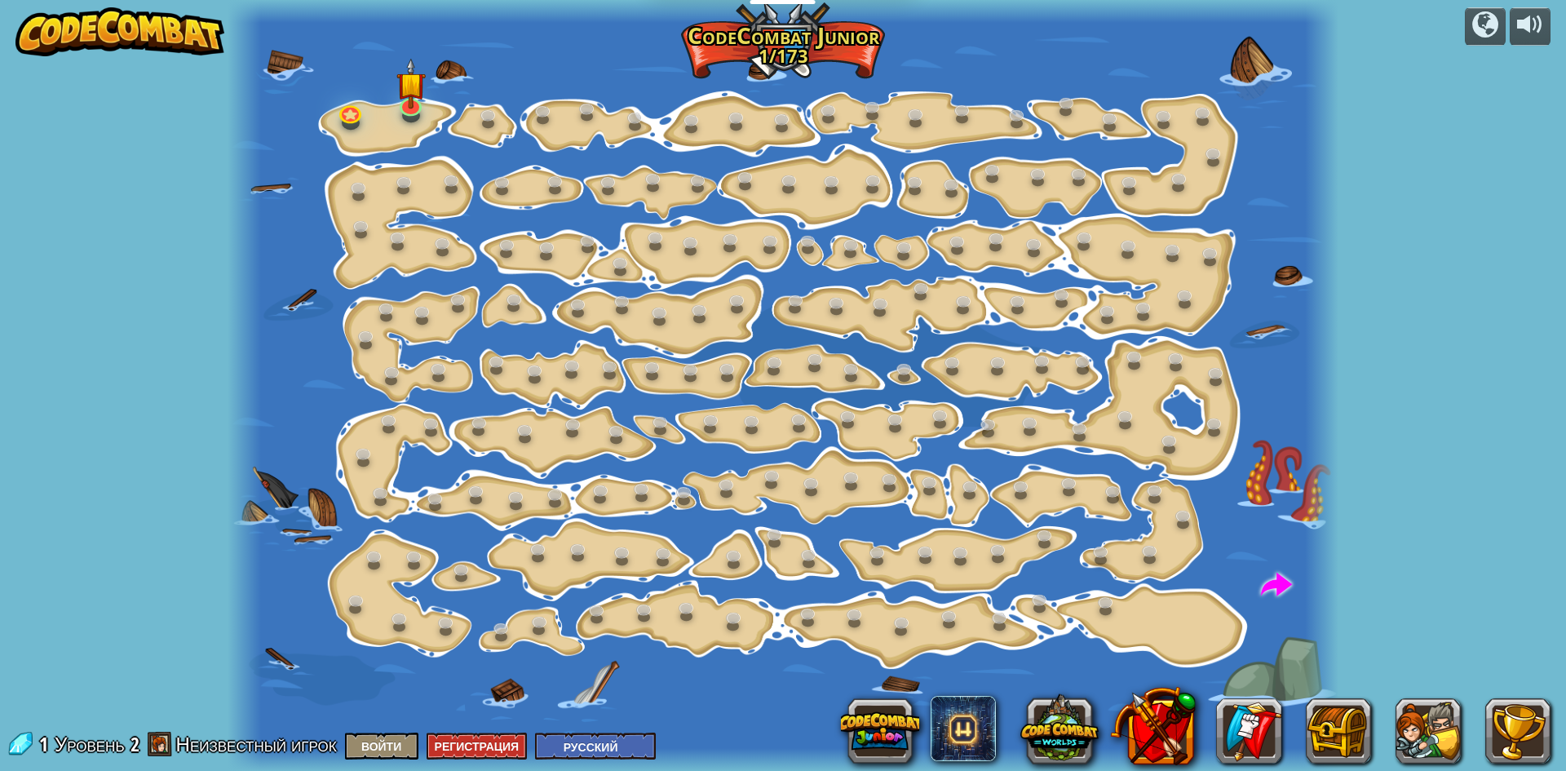
select select "ru"
click at [414, 97] on img at bounding box center [410, 72] width 29 height 68
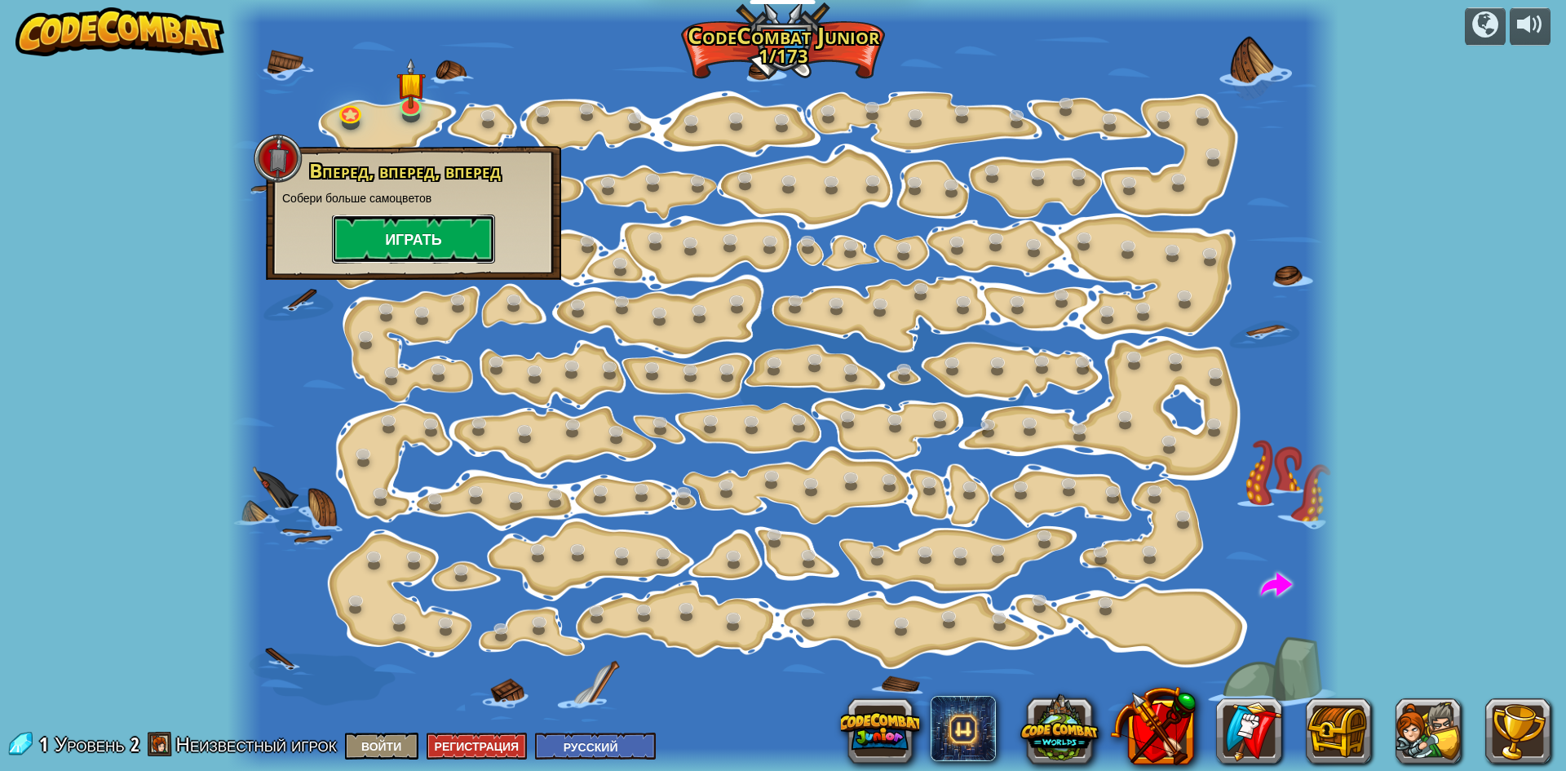
drag, startPoint x: 445, startPoint y: 233, endPoint x: 453, endPoint y: 228, distance: 9.3
click at [453, 228] on button "Играть" at bounding box center [413, 239] width 163 height 49
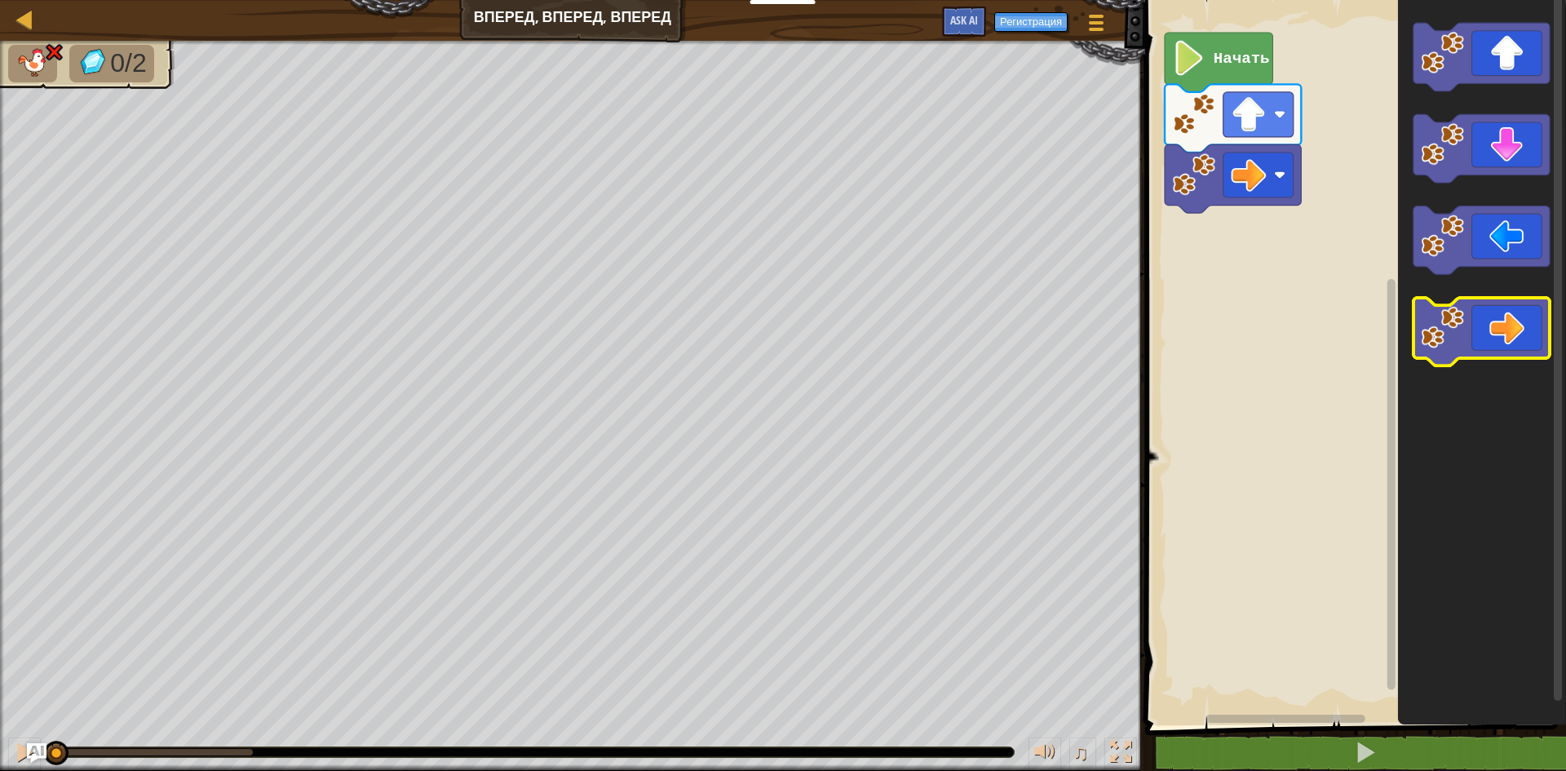
click at [1508, 355] on icon "Рабочая область Blockly" at bounding box center [1482, 332] width 136 height 69
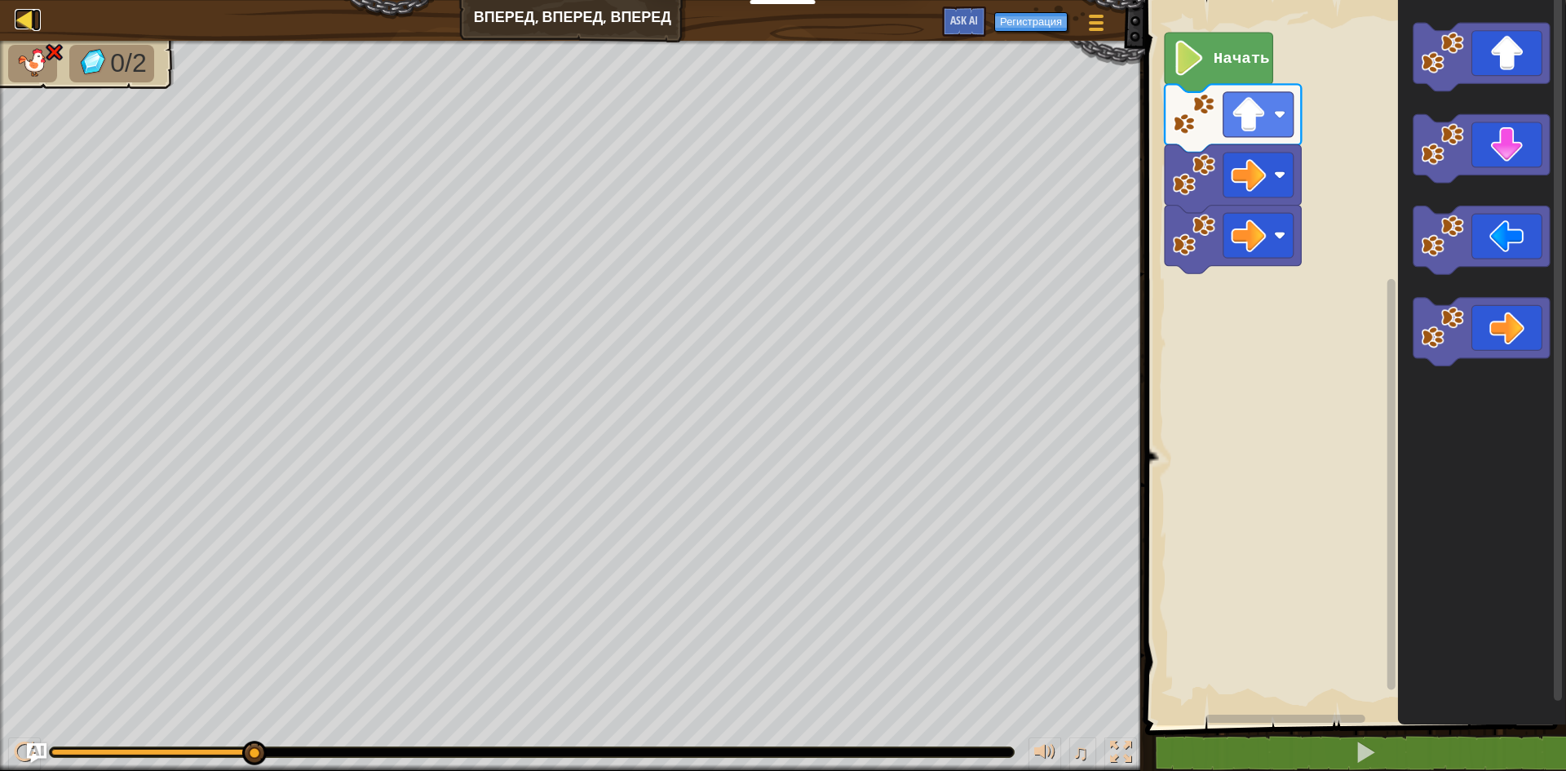
click at [20, 17] on div at bounding box center [25, 19] width 20 height 20
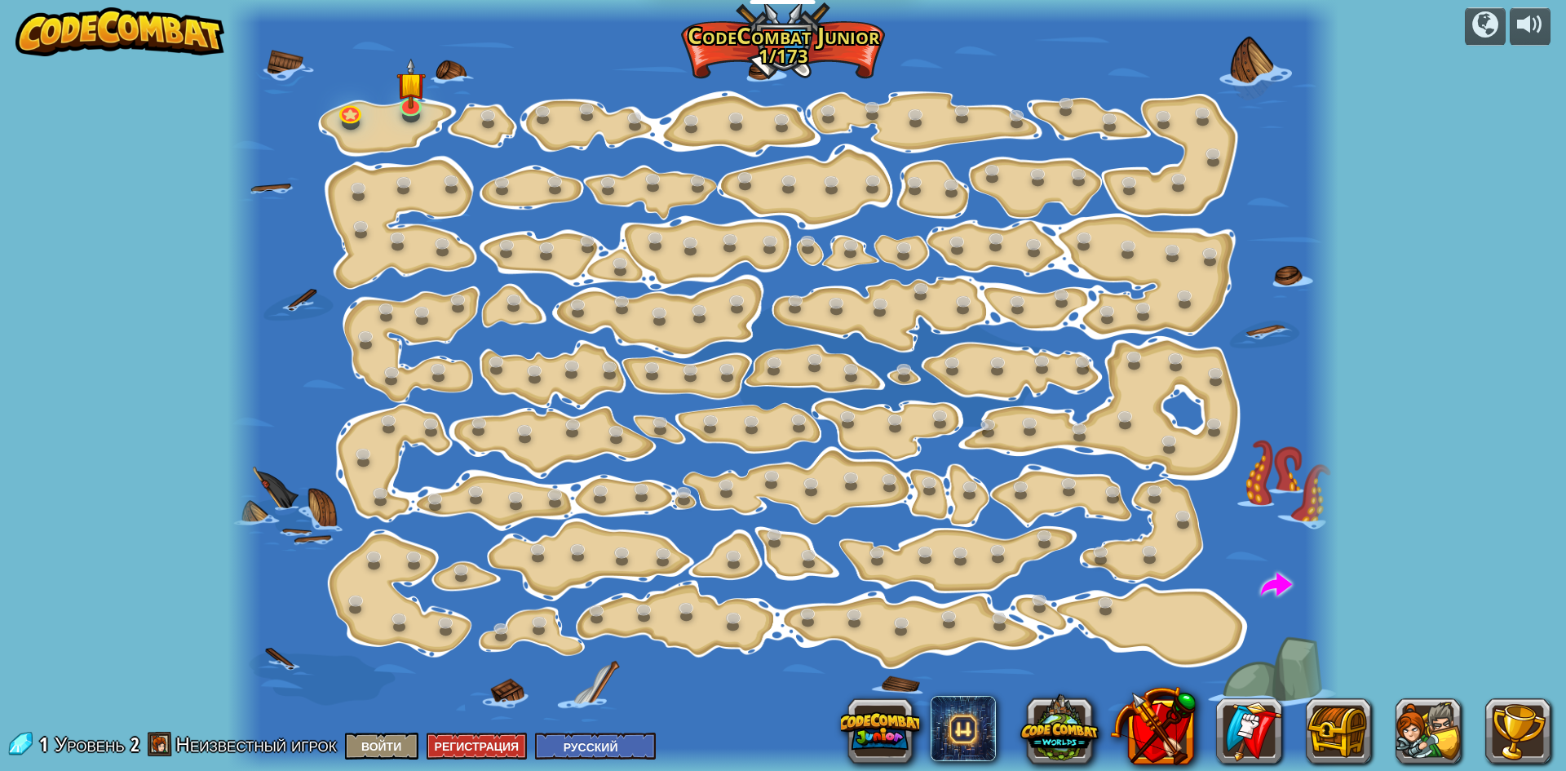
select select "ru"
click at [398, 95] on img at bounding box center [410, 72] width 29 height 68
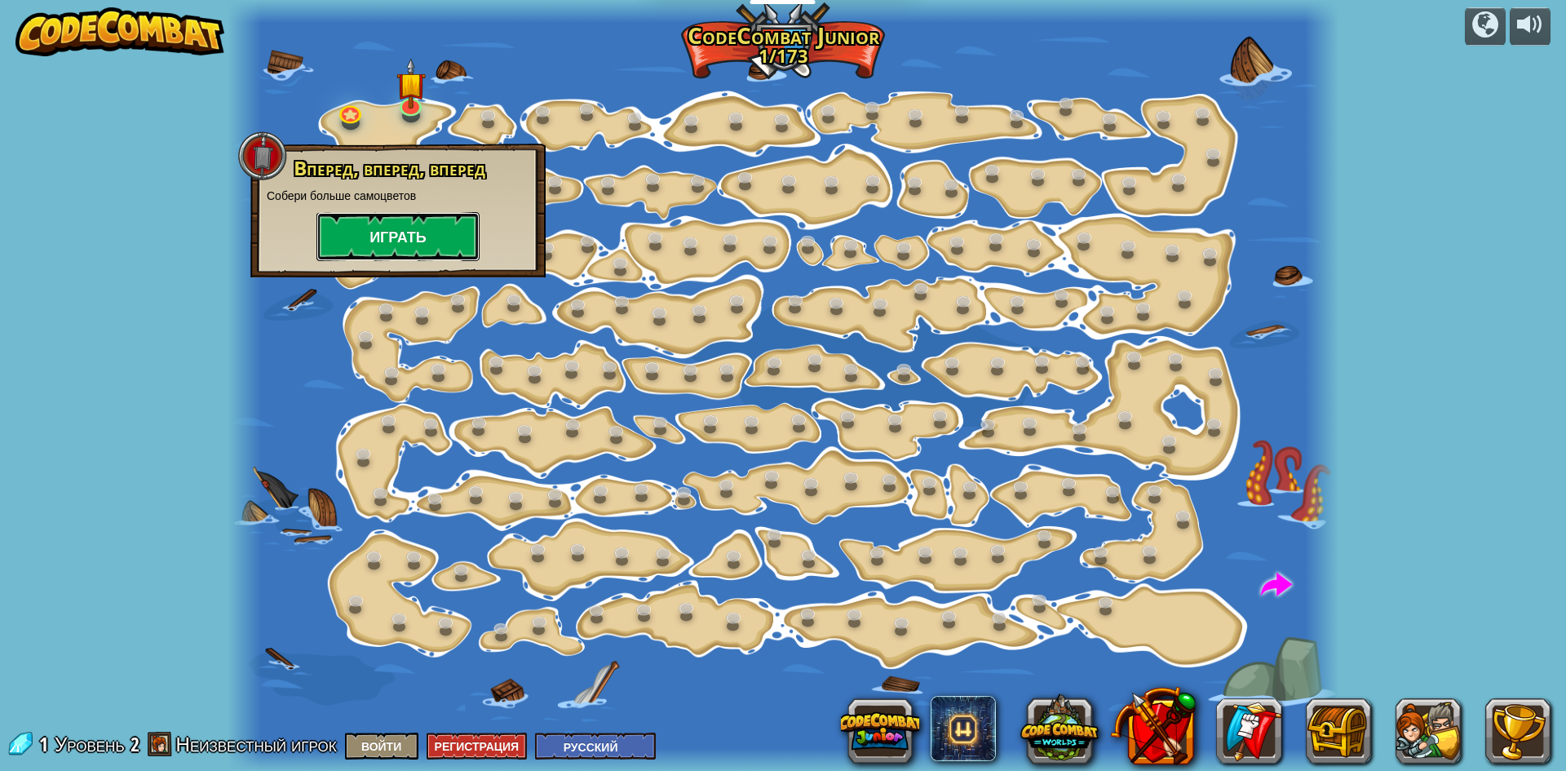
click at [391, 228] on button "Играть" at bounding box center [398, 236] width 163 height 49
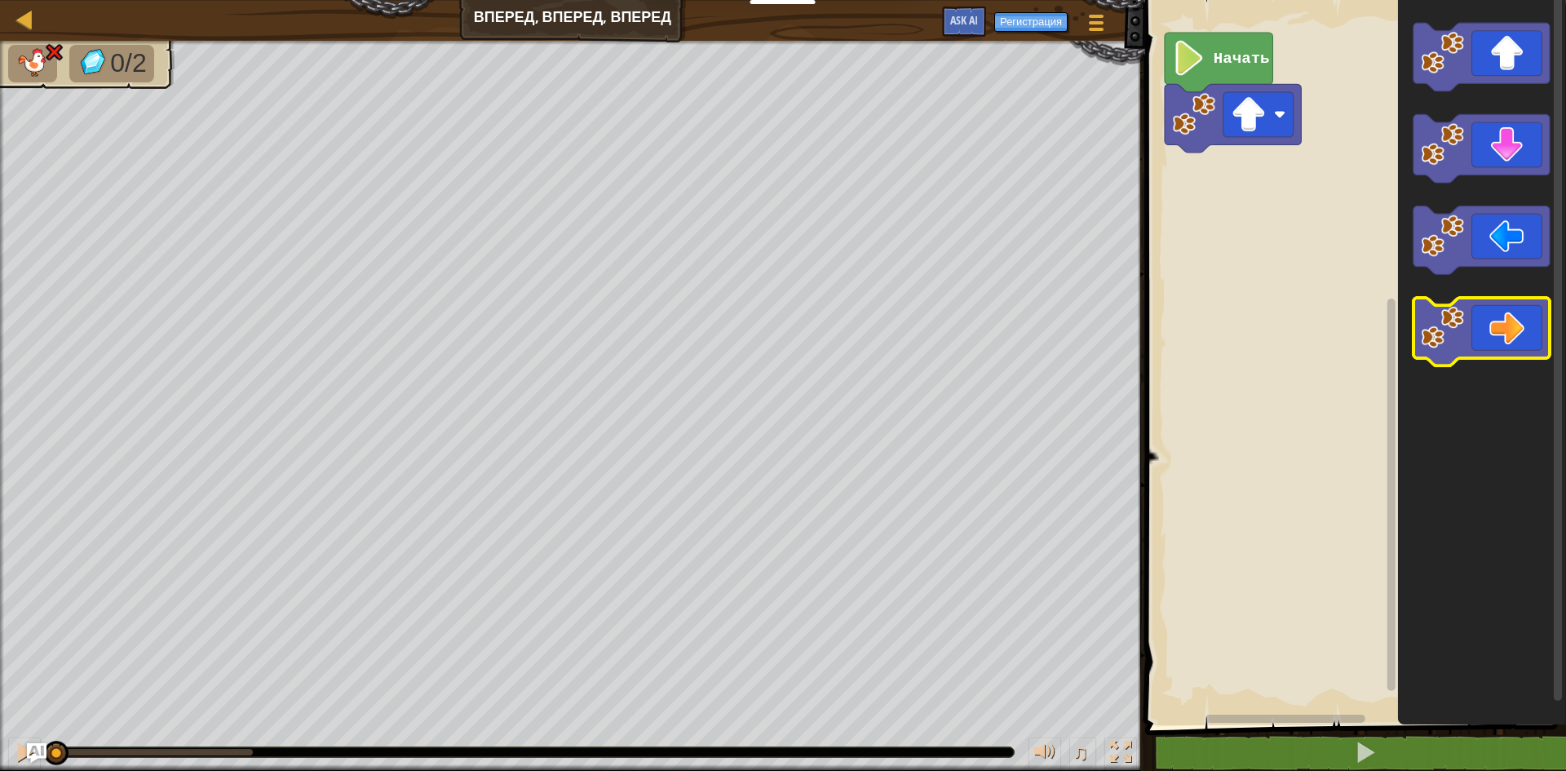
click at [1517, 336] on icon "Рабочая область Blockly" at bounding box center [1482, 332] width 136 height 69
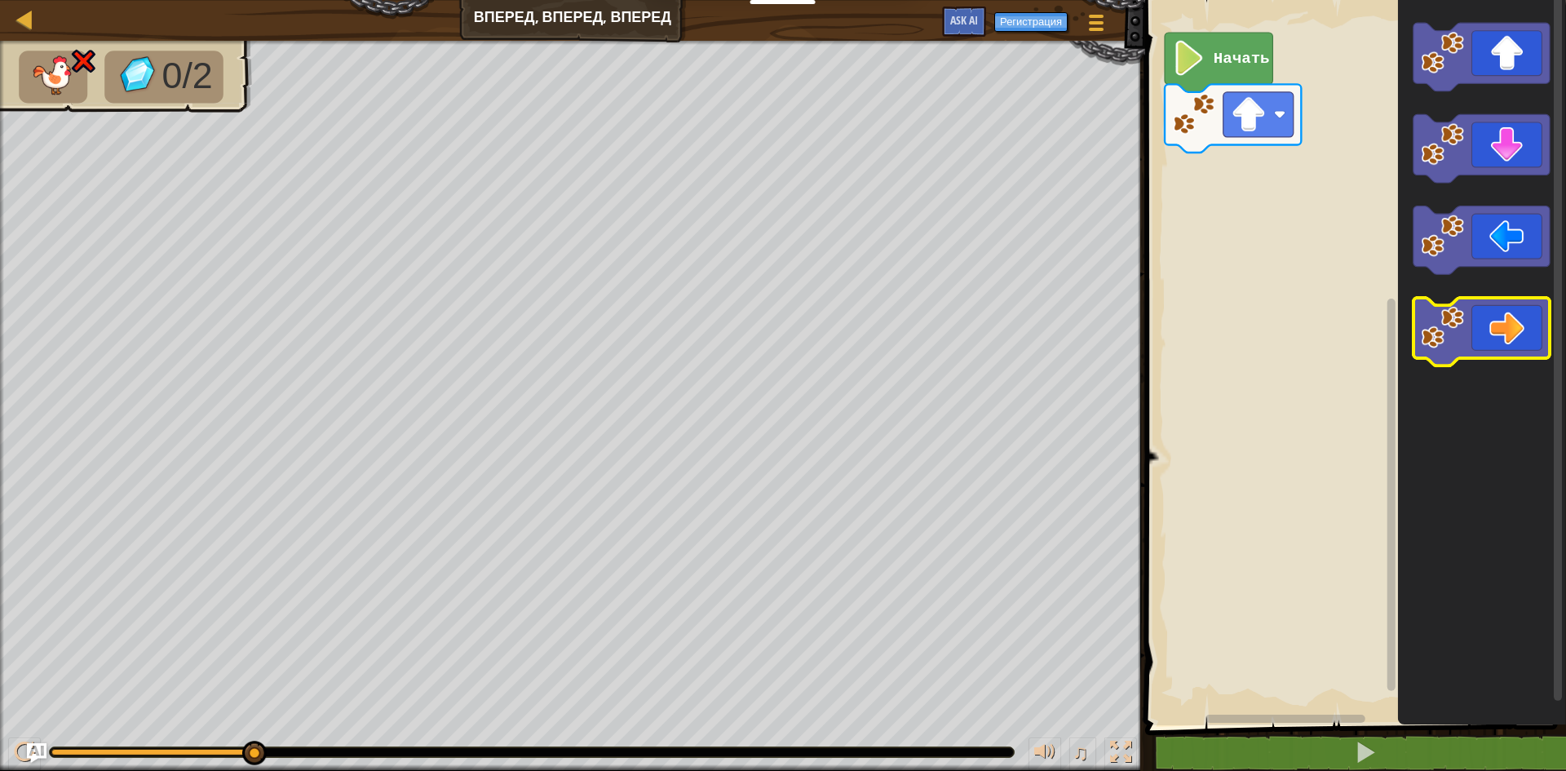
click at [1506, 353] on icon "Рабочая область Blockly" at bounding box center [1482, 332] width 136 height 69
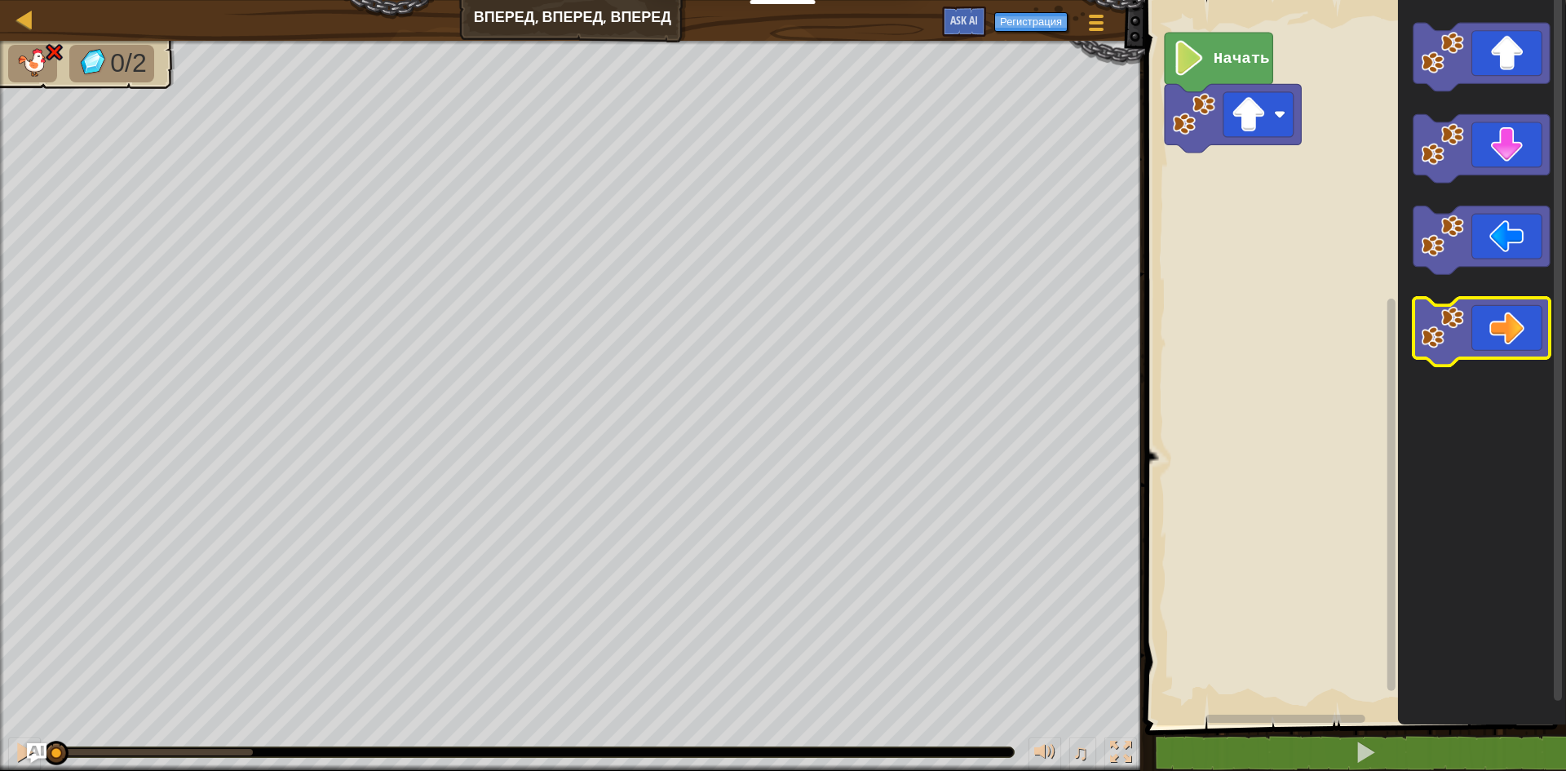
click at [1513, 343] on icon "Рабочая область Blockly" at bounding box center [1482, 332] width 136 height 69
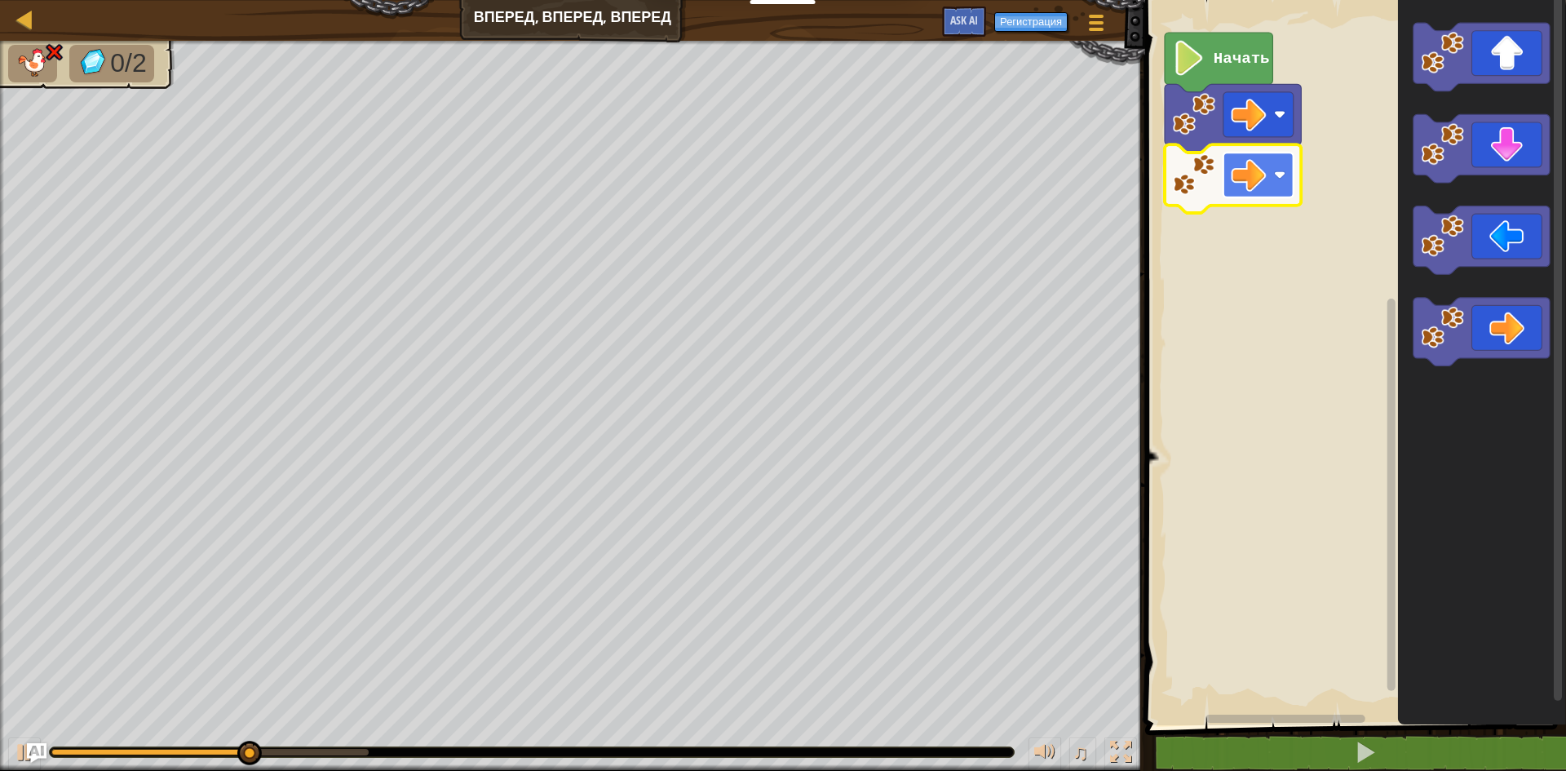
click at [1291, 172] on rect "Рабочая область Blockly" at bounding box center [1259, 175] width 70 height 45
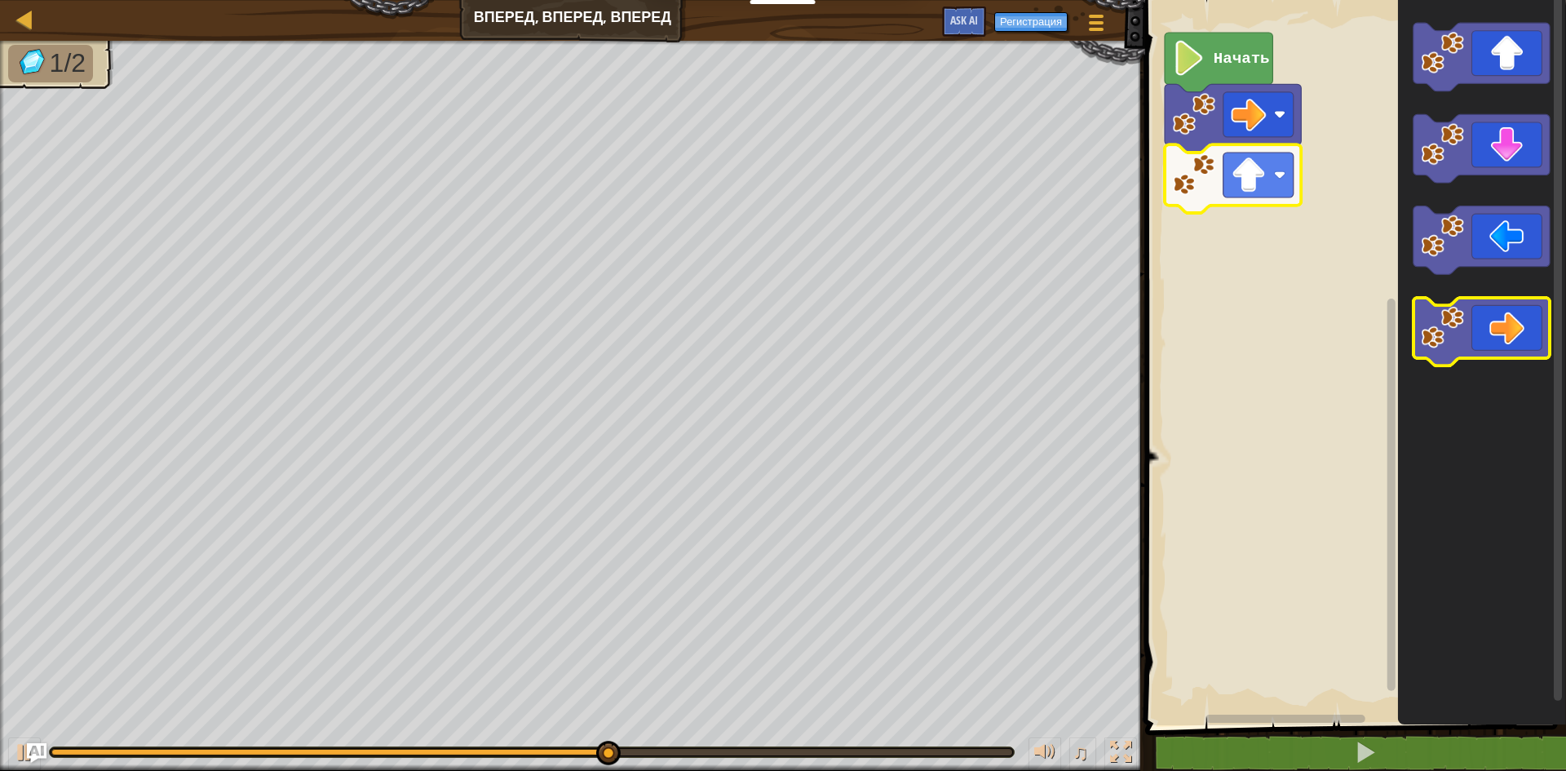
click at [1481, 329] on icon "Рабочая область Blockly" at bounding box center [1482, 332] width 136 height 69
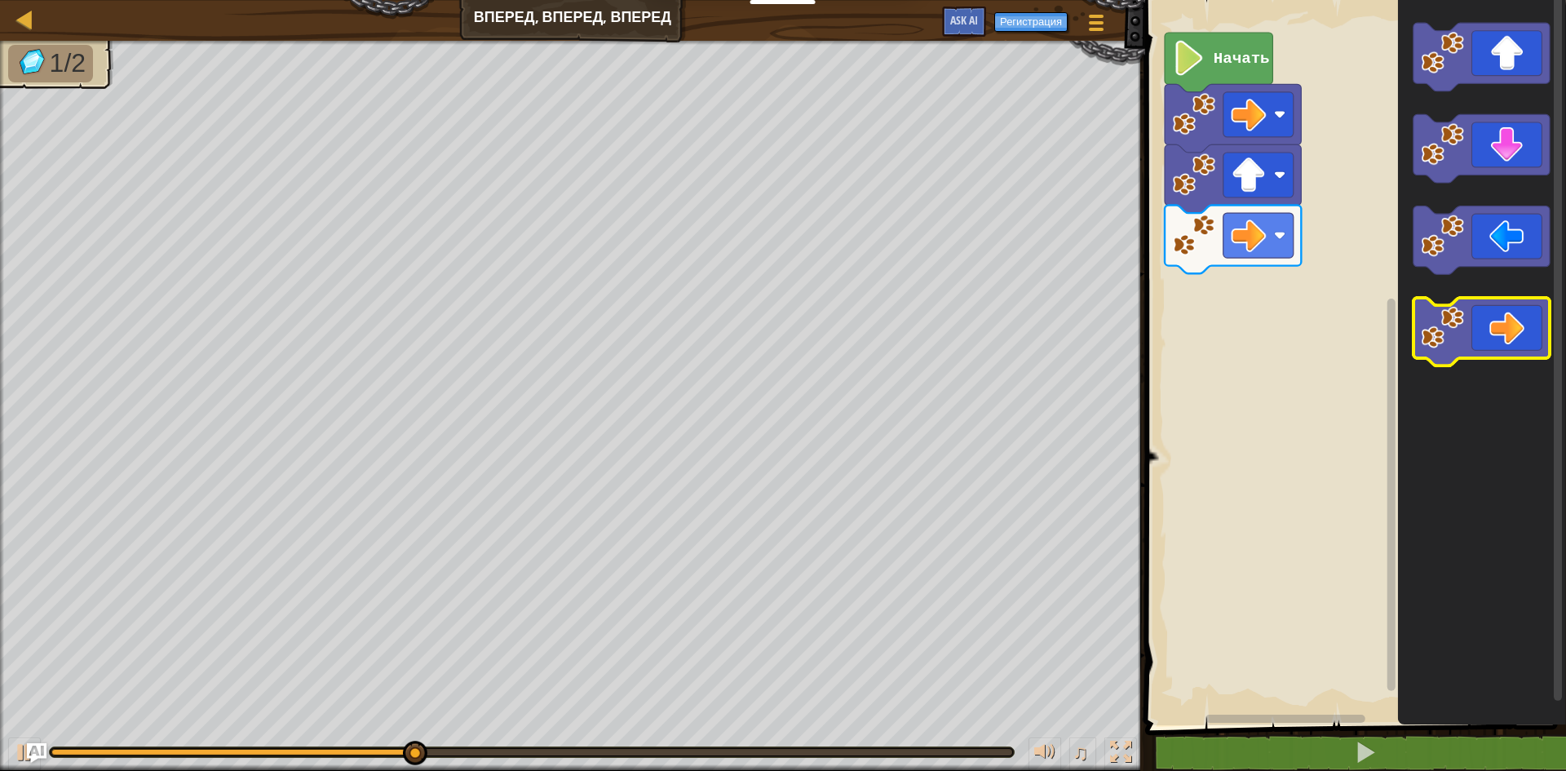
click at [1481, 329] on icon "Рабочая область Blockly" at bounding box center [1482, 332] width 136 height 69
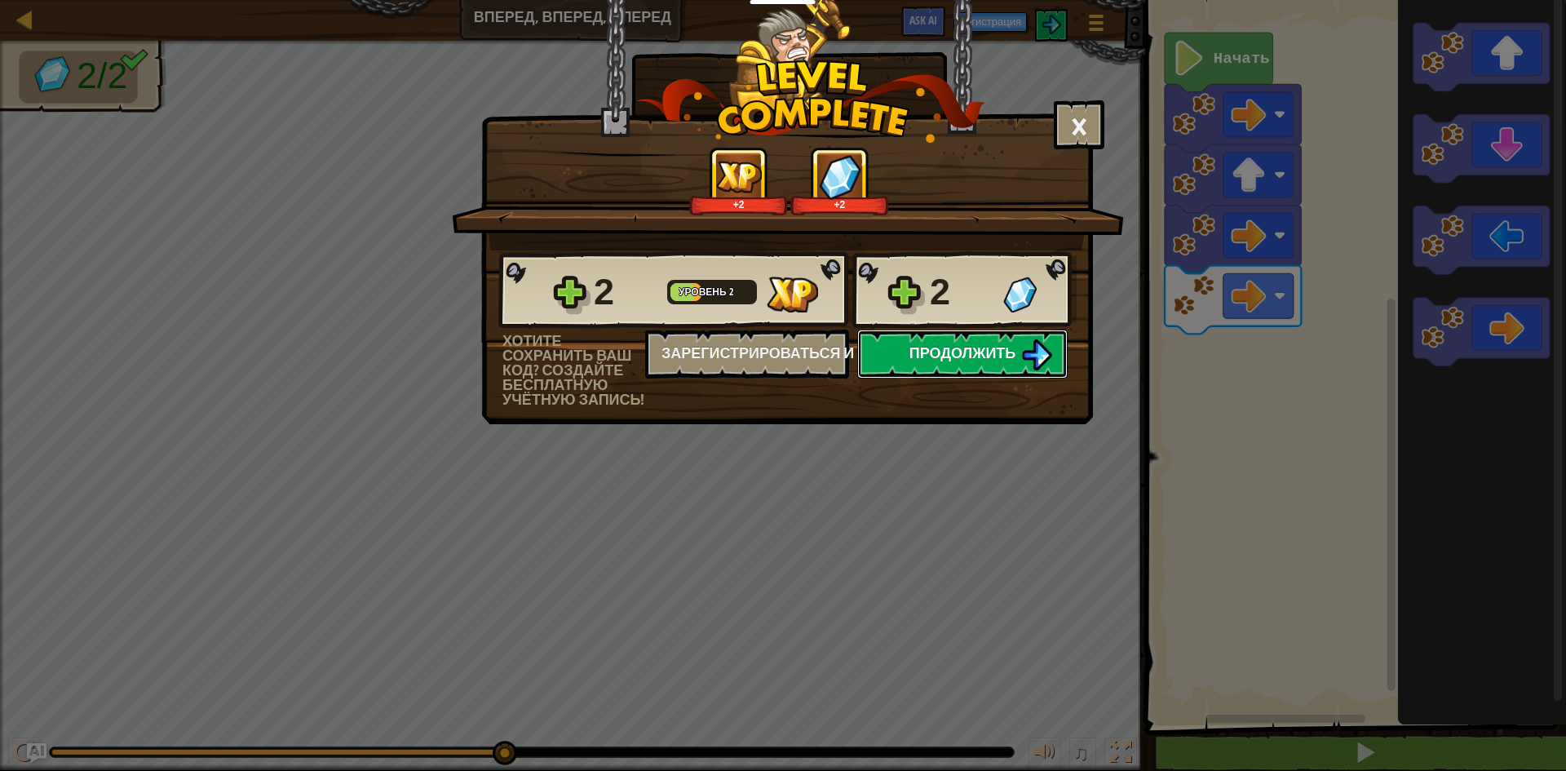
click at [935, 335] on button "Продолжить" at bounding box center [962, 354] width 210 height 49
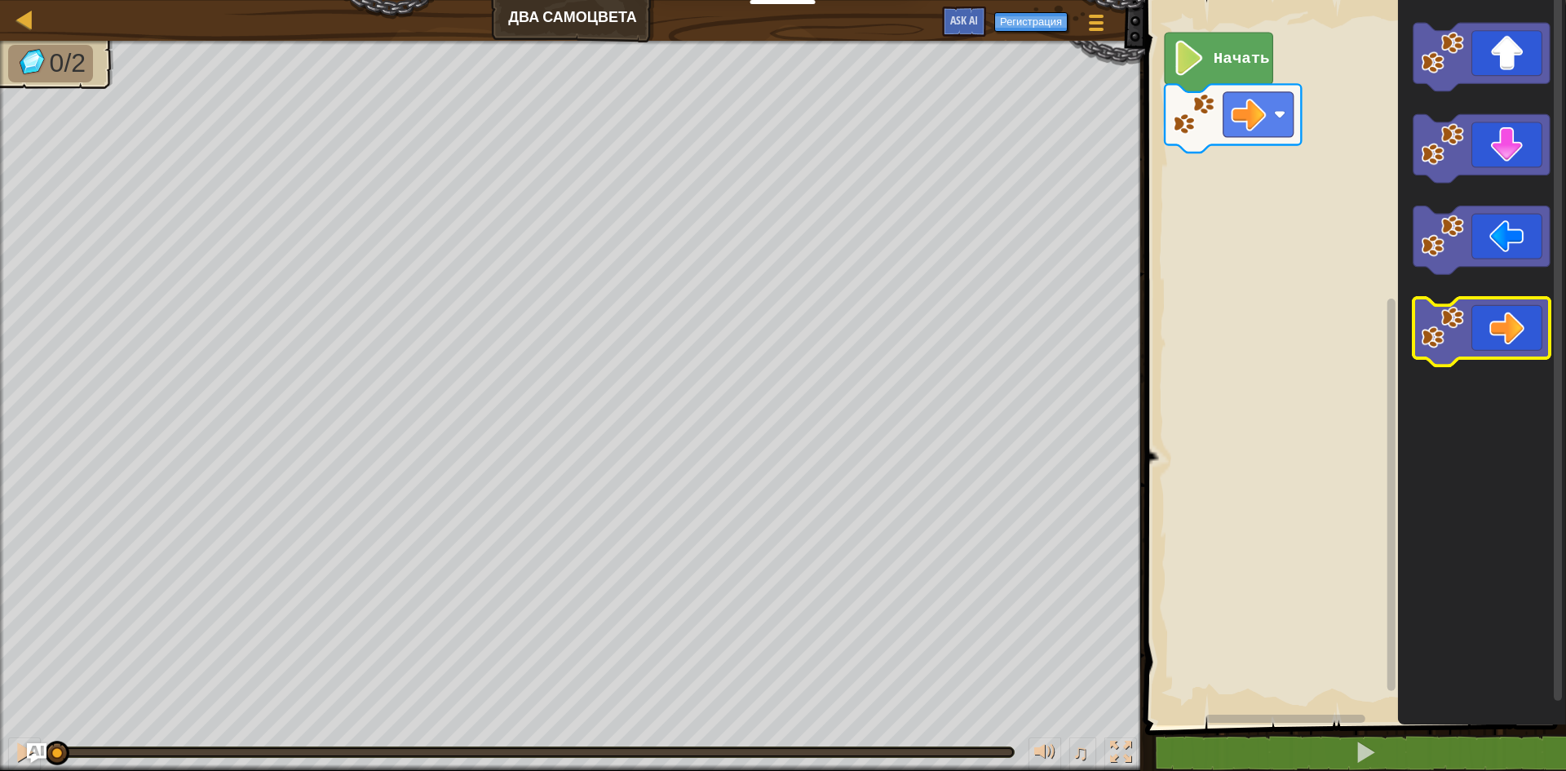
click at [1448, 330] on image "Рабочая область Blockly" at bounding box center [1442, 327] width 43 height 43
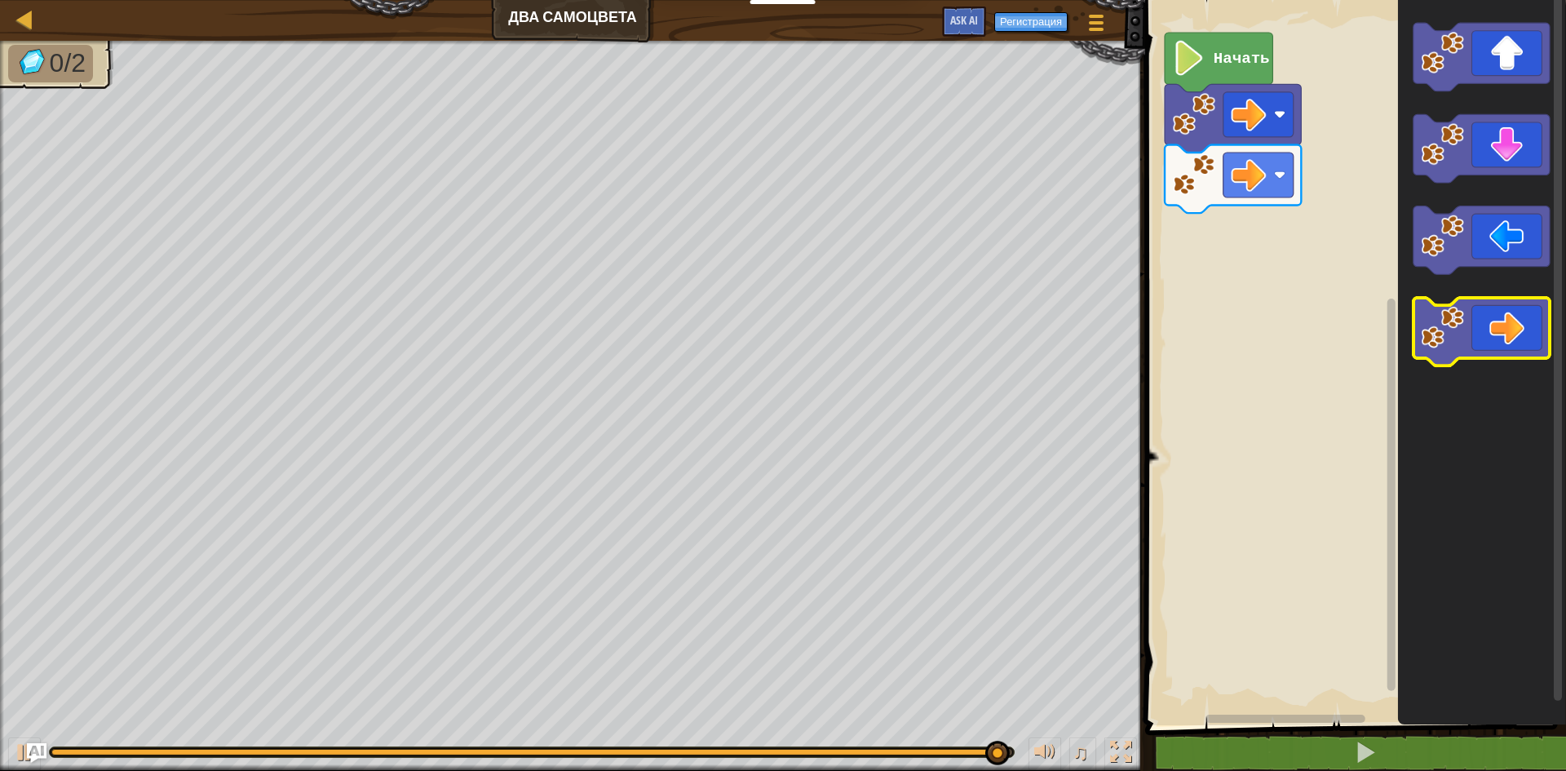
click at [1446, 333] on image "Рабочая область Blockly" at bounding box center [1442, 327] width 43 height 43
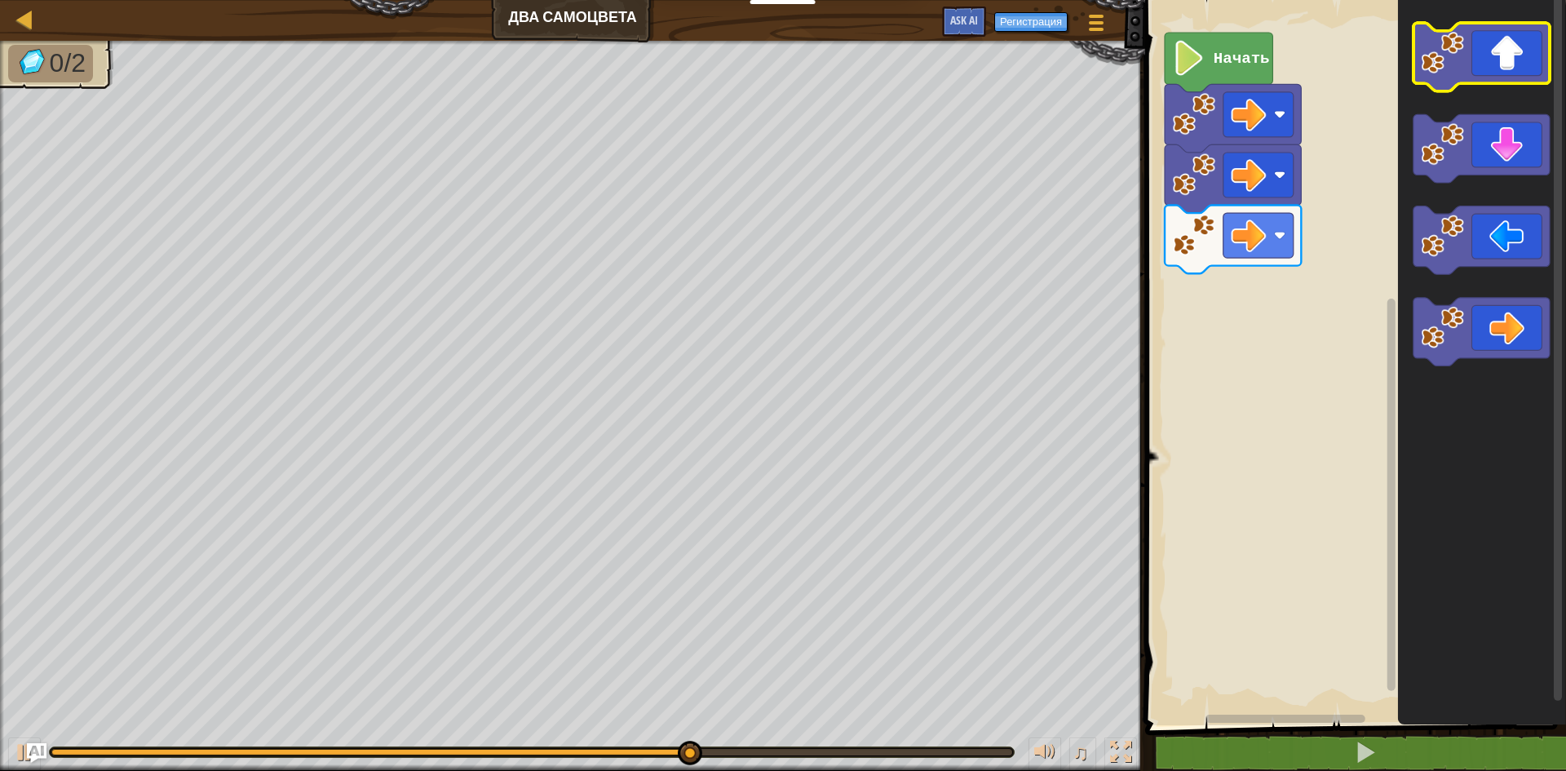
click at [1505, 46] on icon "Рабочая область Blockly" at bounding box center [1482, 57] width 136 height 69
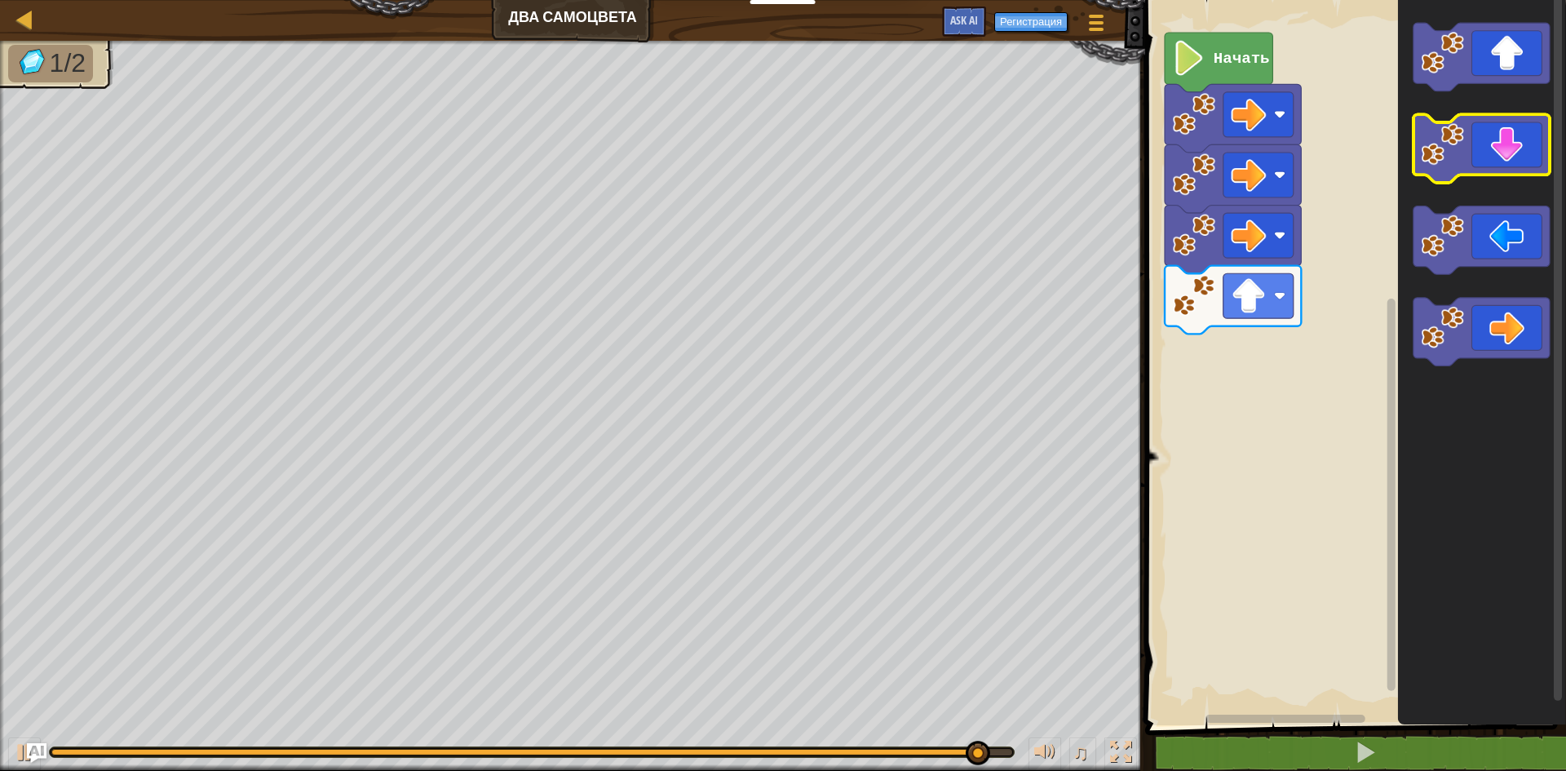
click at [1498, 158] on icon "Рабочая область Blockly" at bounding box center [1482, 149] width 136 height 69
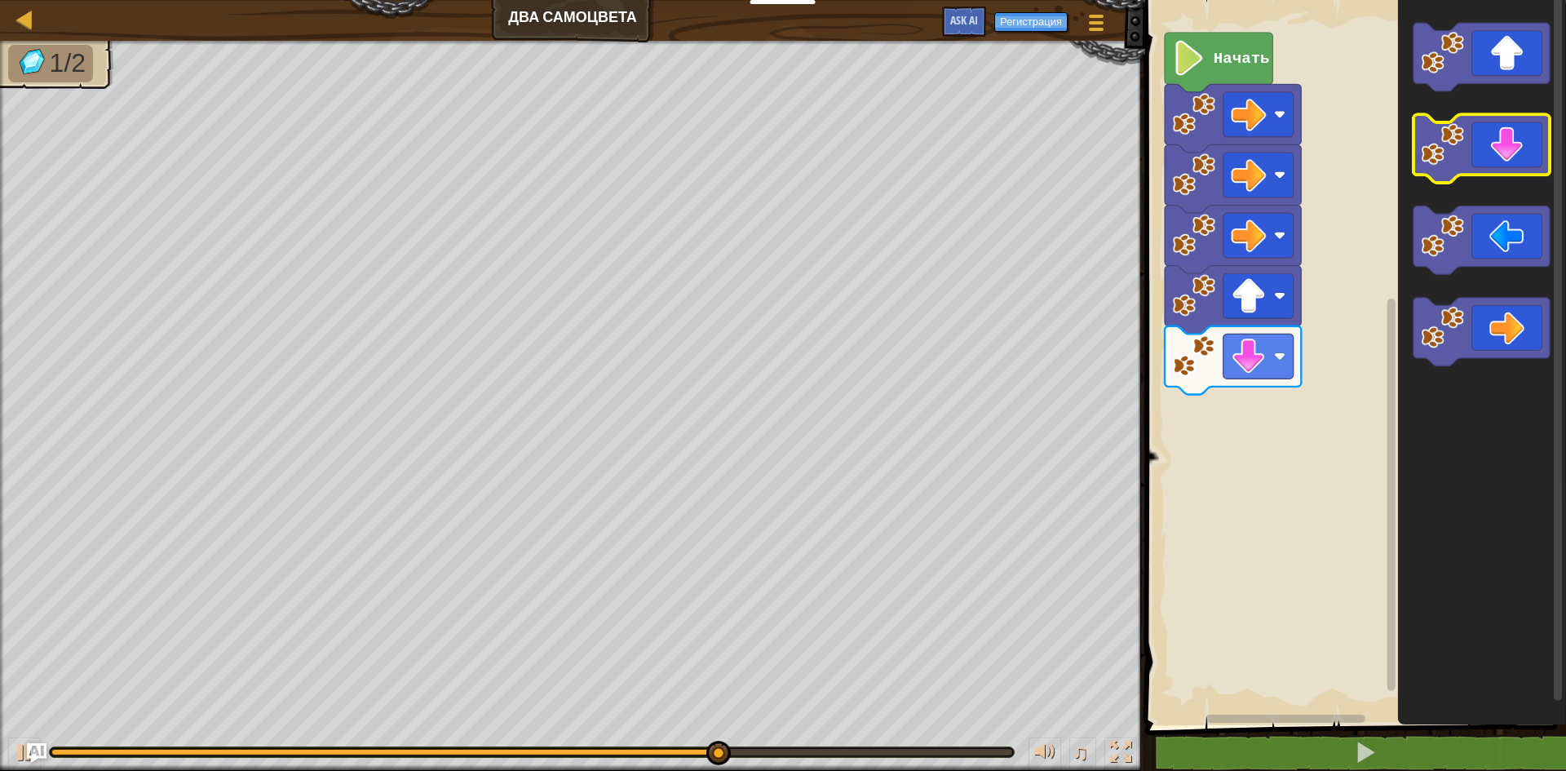
click at [1497, 159] on icon "Рабочая область Blockly" at bounding box center [1482, 149] width 136 height 69
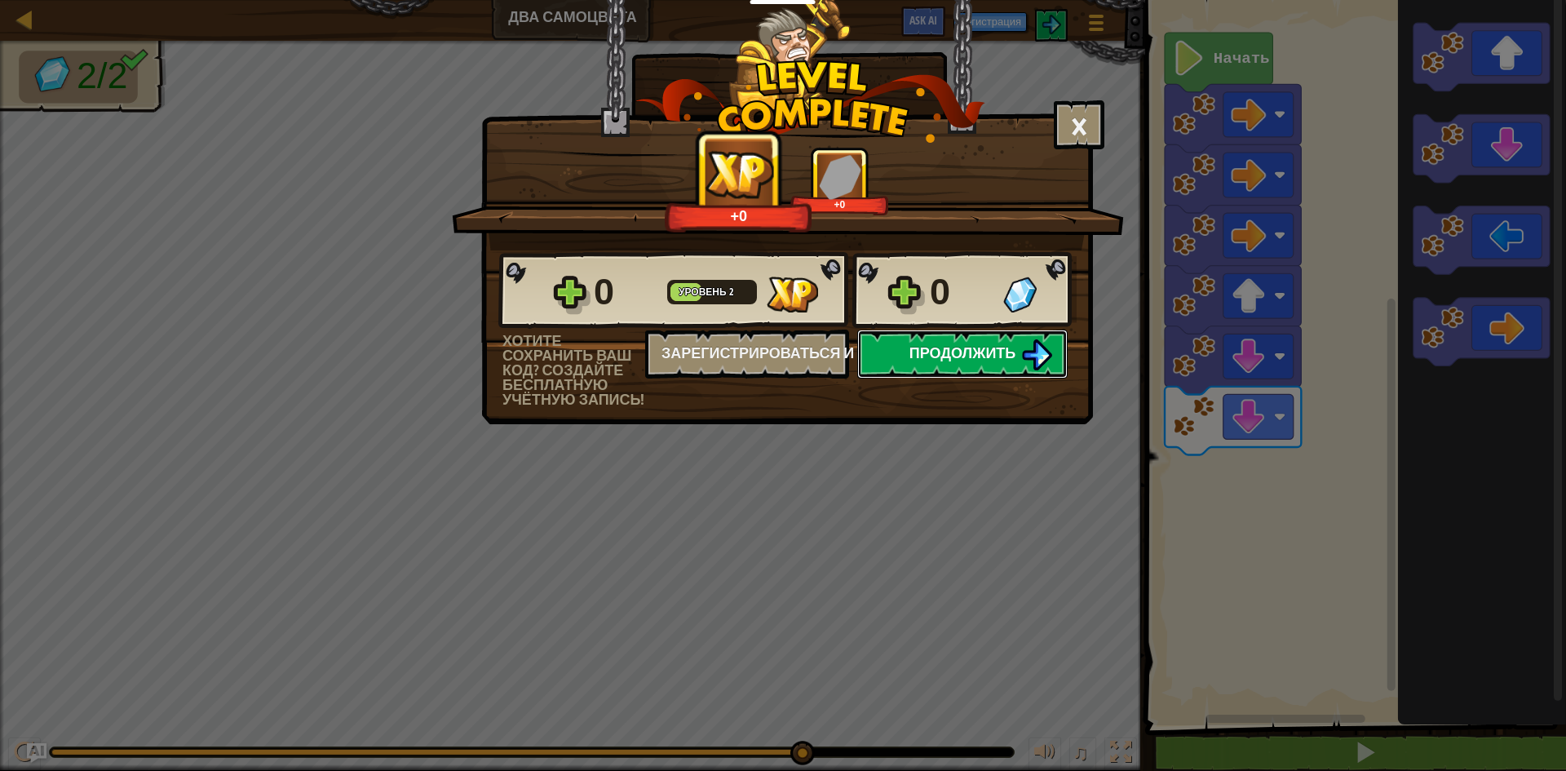
click at [1016, 351] on button "Продолжить" at bounding box center [962, 354] width 210 height 49
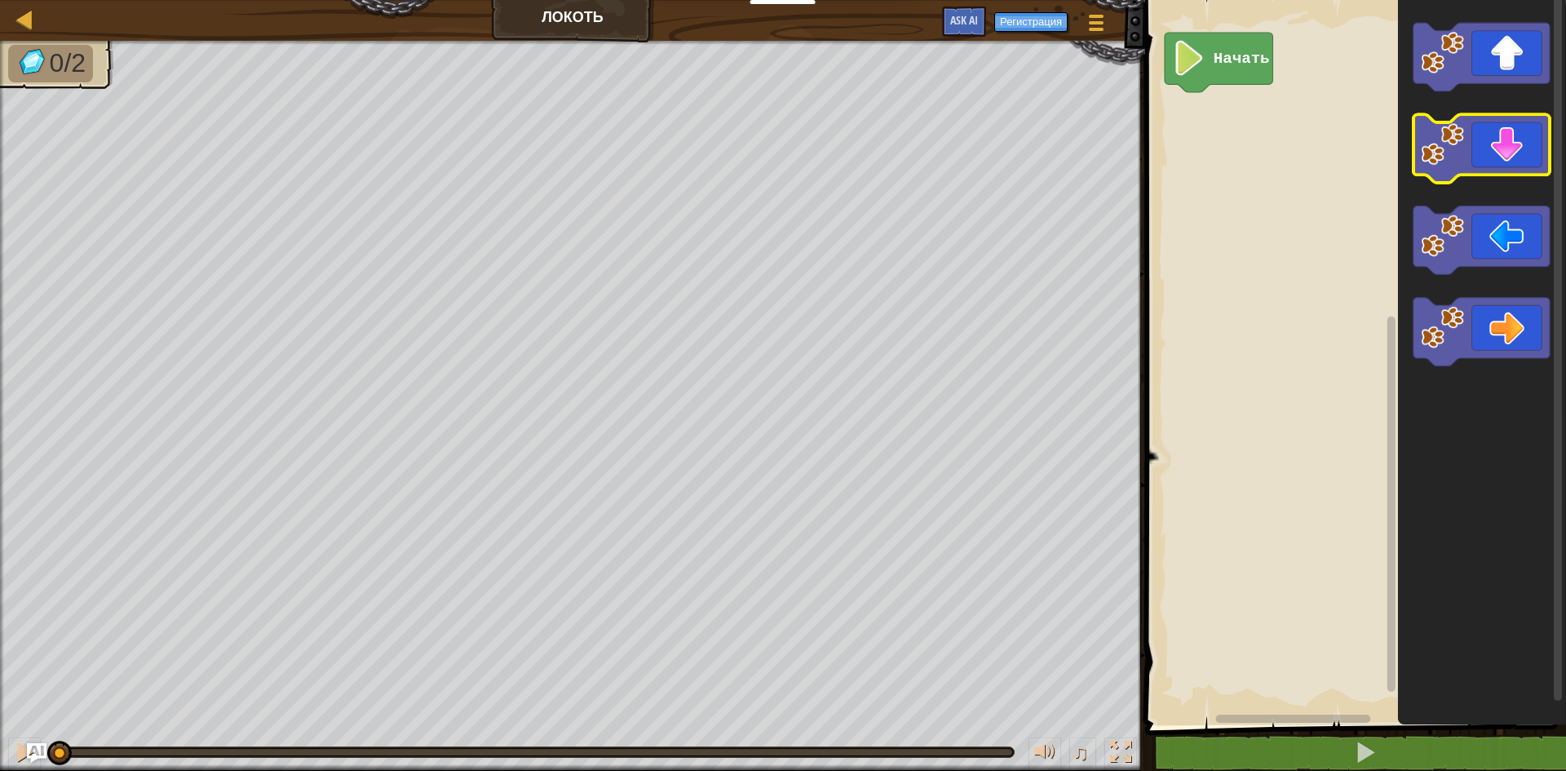
click at [1474, 165] on icon "Рабочая область Blockly" at bounding box center [1482, 149] width 136 height 69
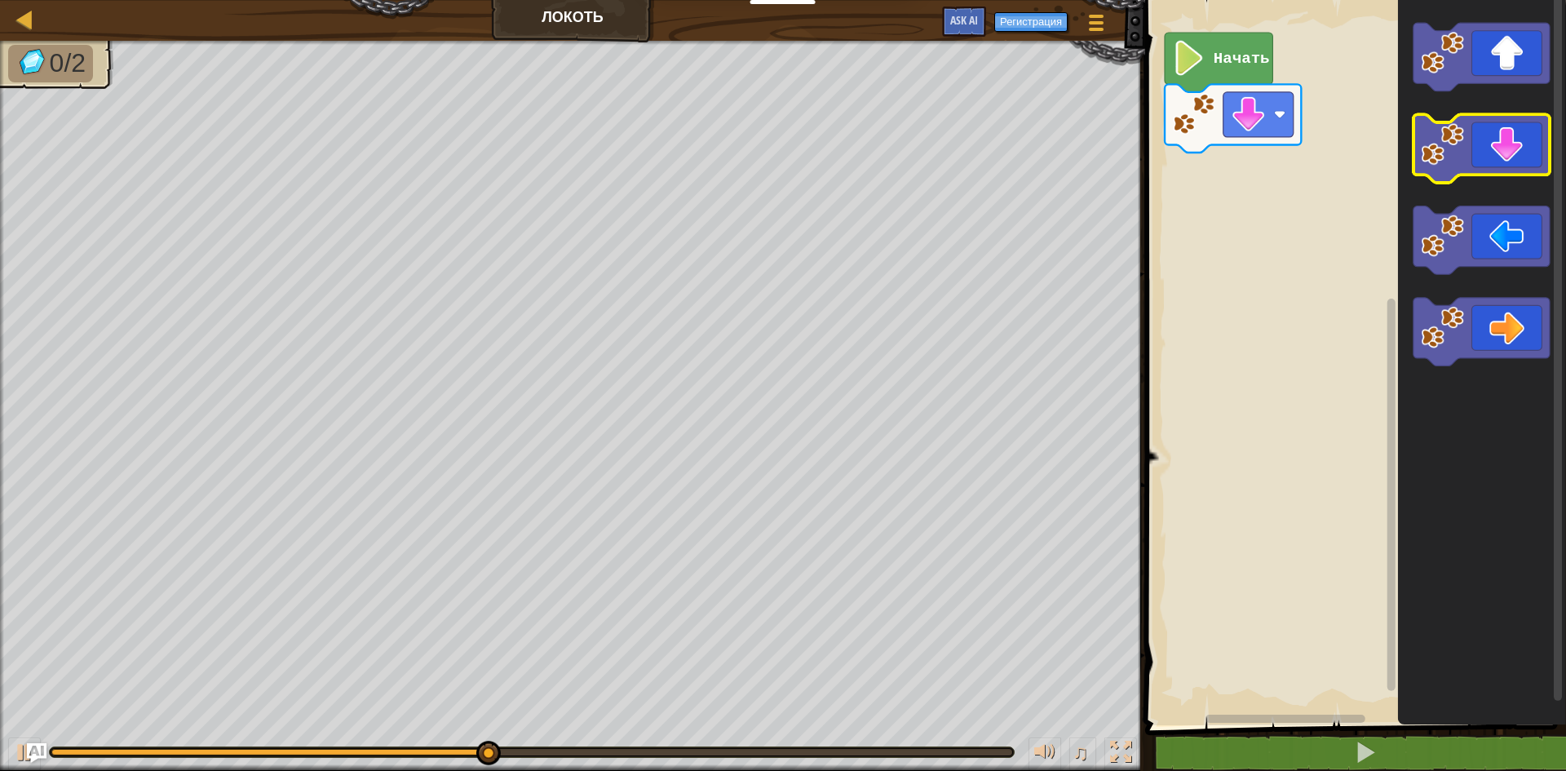
click at [1481, 153] on icon "Рабочая область Blockly" at bounding box center [1482, 149] width 136 height 69
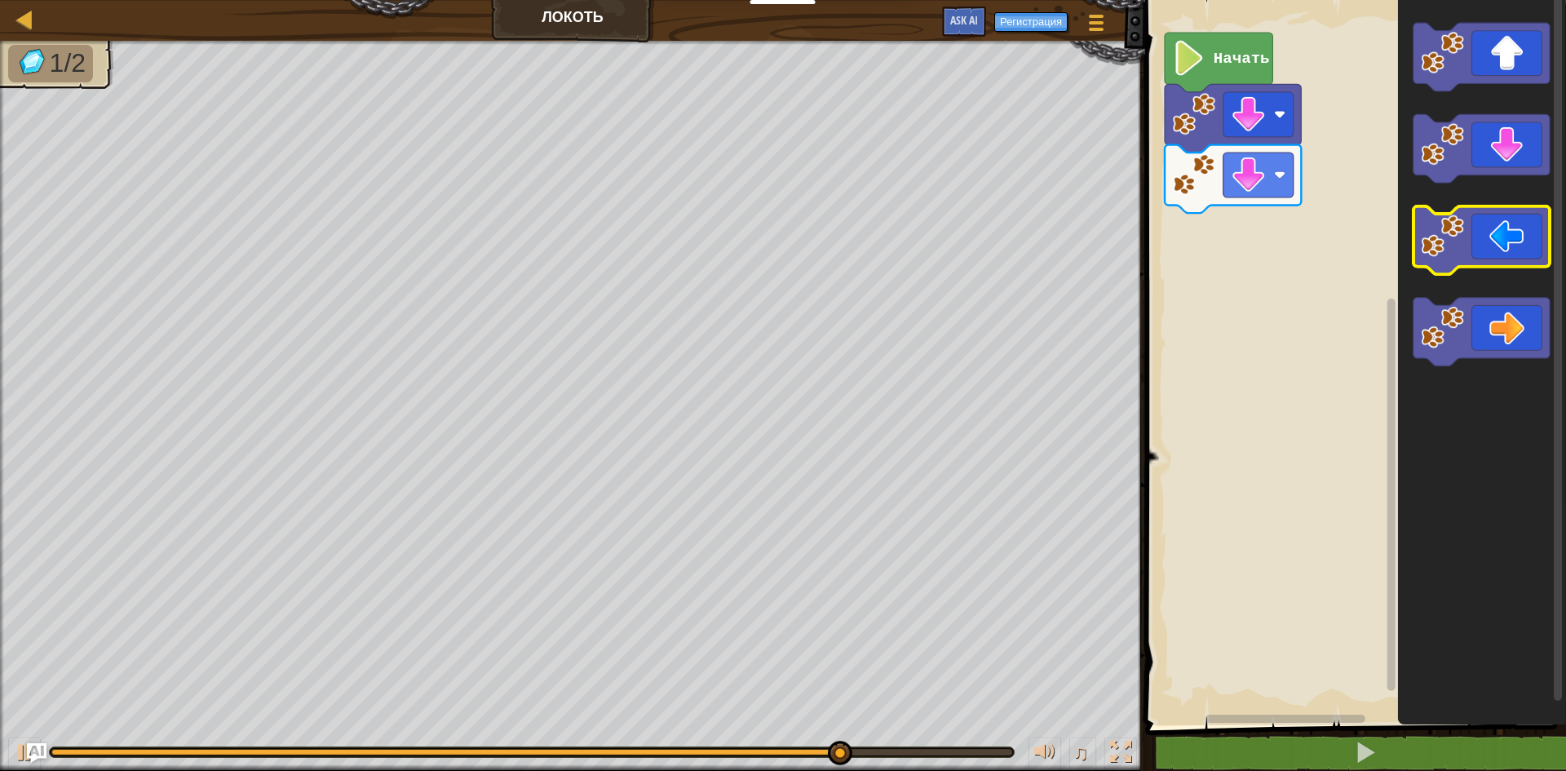
click at [1449, 228] on image "Рабочая область Blockly" at bounding box center [1442, 236] width 43 height 43
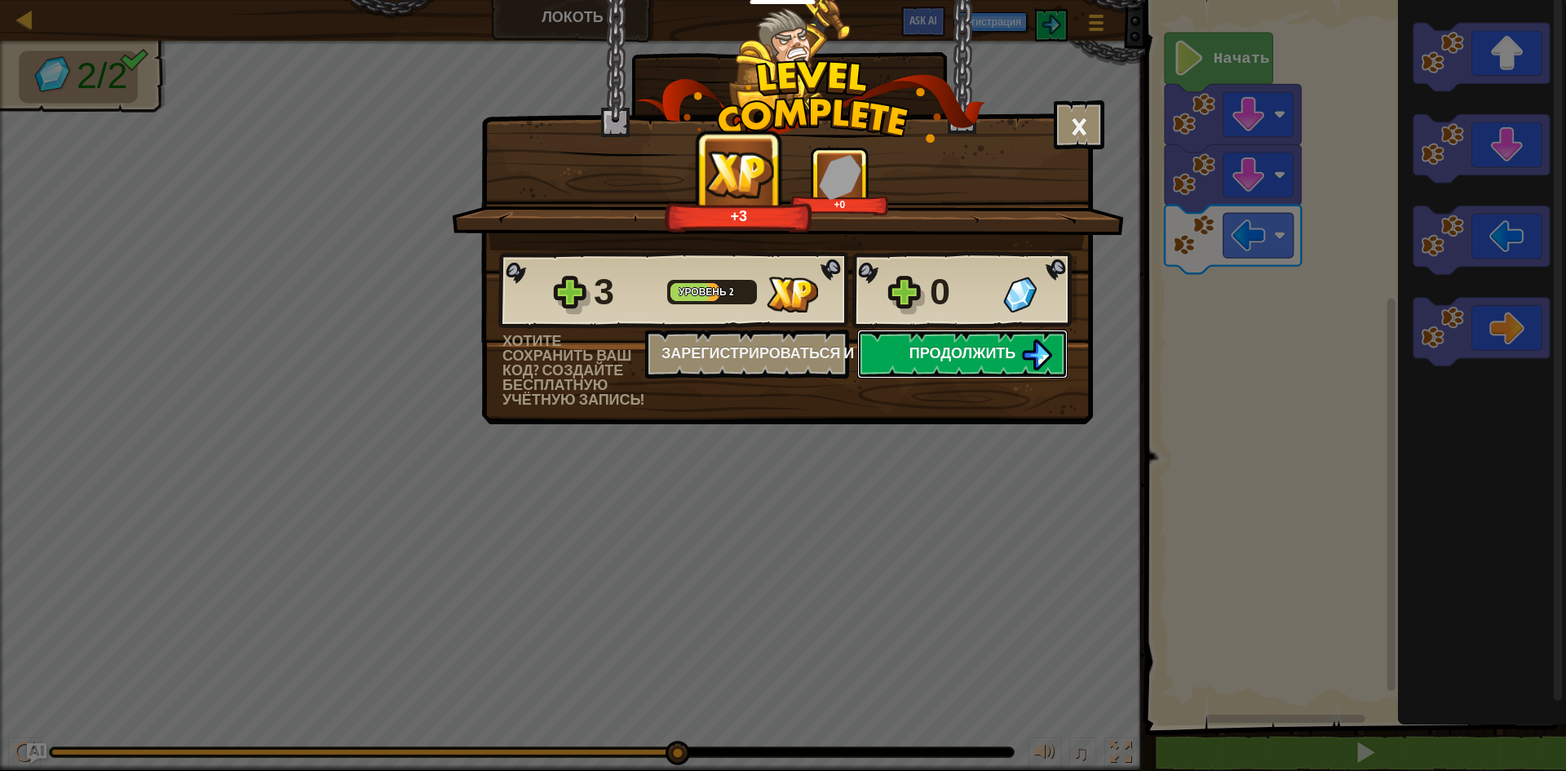
click at [1000, 355] on span "Продолжить" at bounding box center [963, 353] width 107 height 20
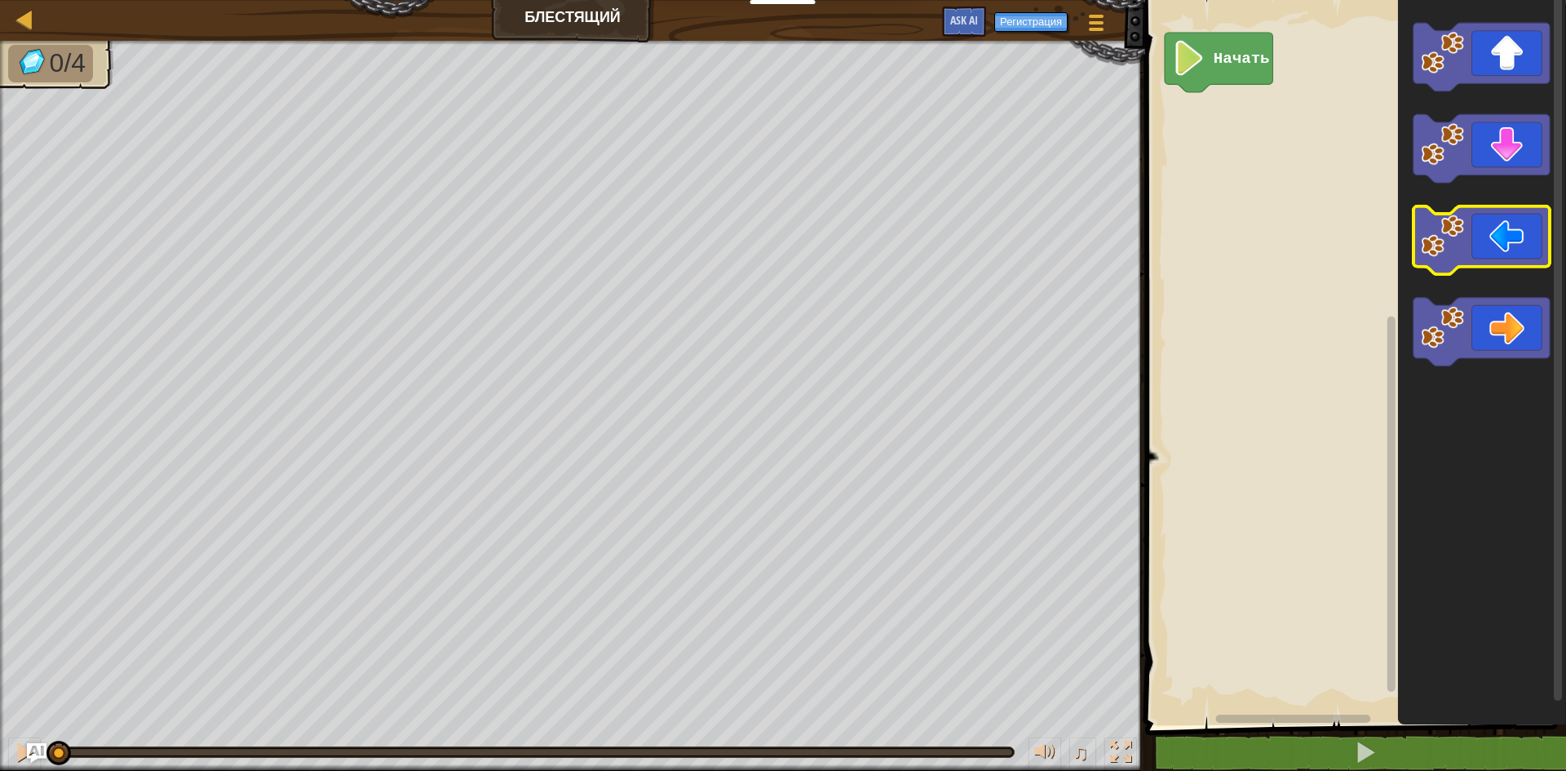
click at [1473, 234] on icon "Рабочая область Blockly" at bounding box center [1482, 240] width 136 height 69
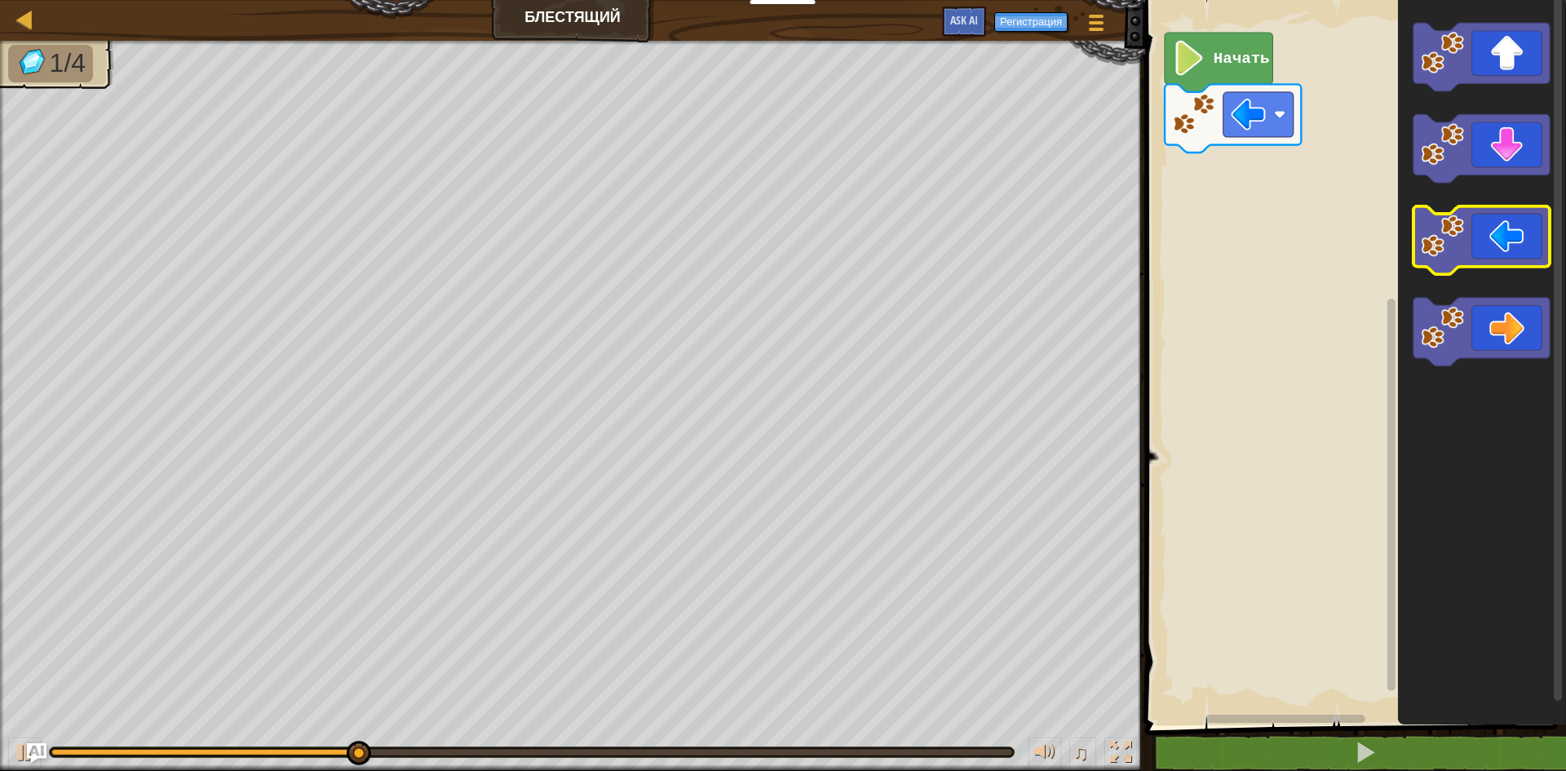
click at [1472, 236] on icon "Рабочая область Blockly" at bounding box center [1482, 240] width 136 height 69
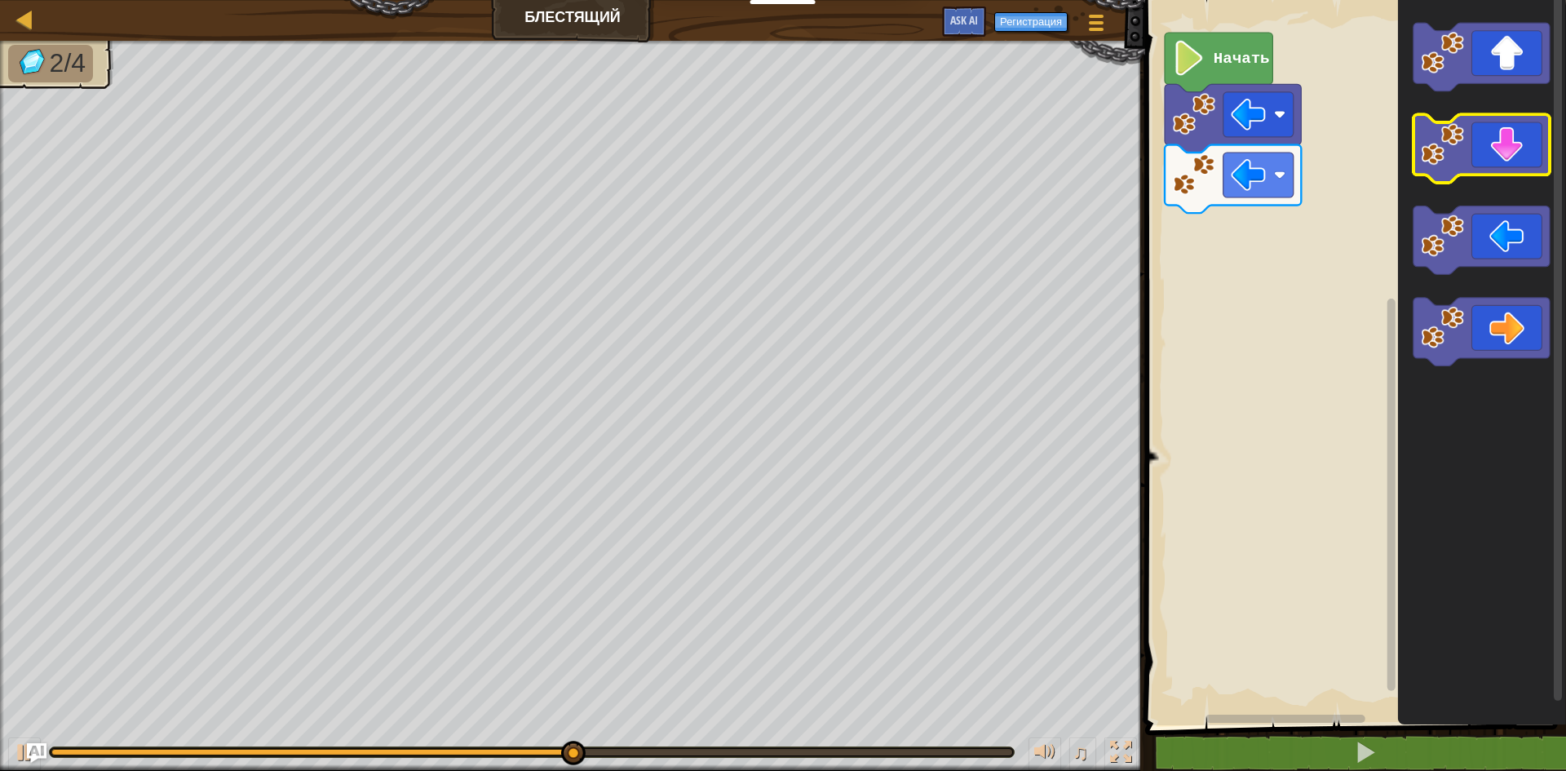
click at [1479, 160] on icon "Рабочая область Blockly" at bounding box center [1482, 149] width 136 height 69
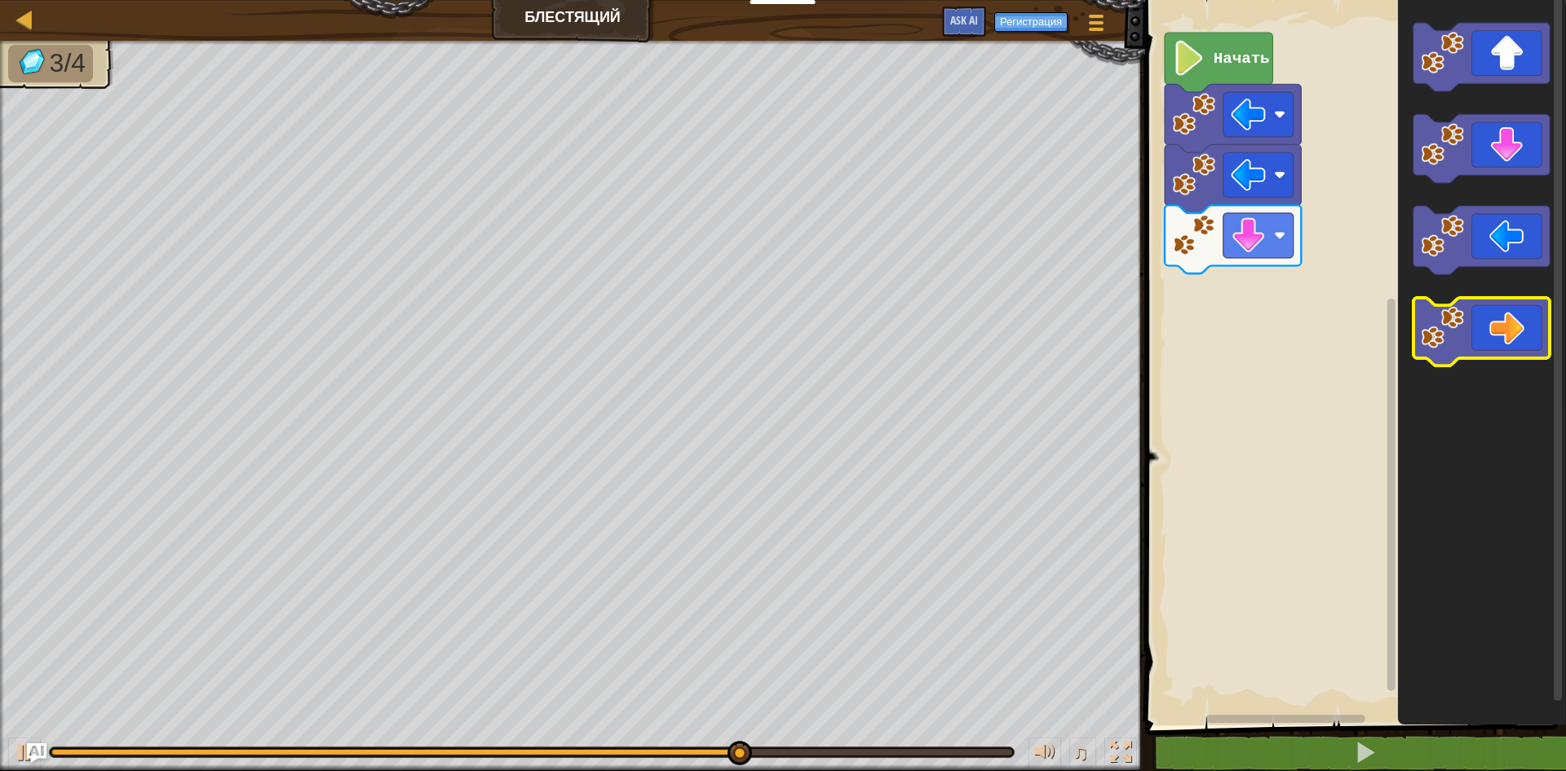
click at [1521, 312] on icon "Рабочая область Blockly" at bounding box center [1482, 332] width 136 height 69
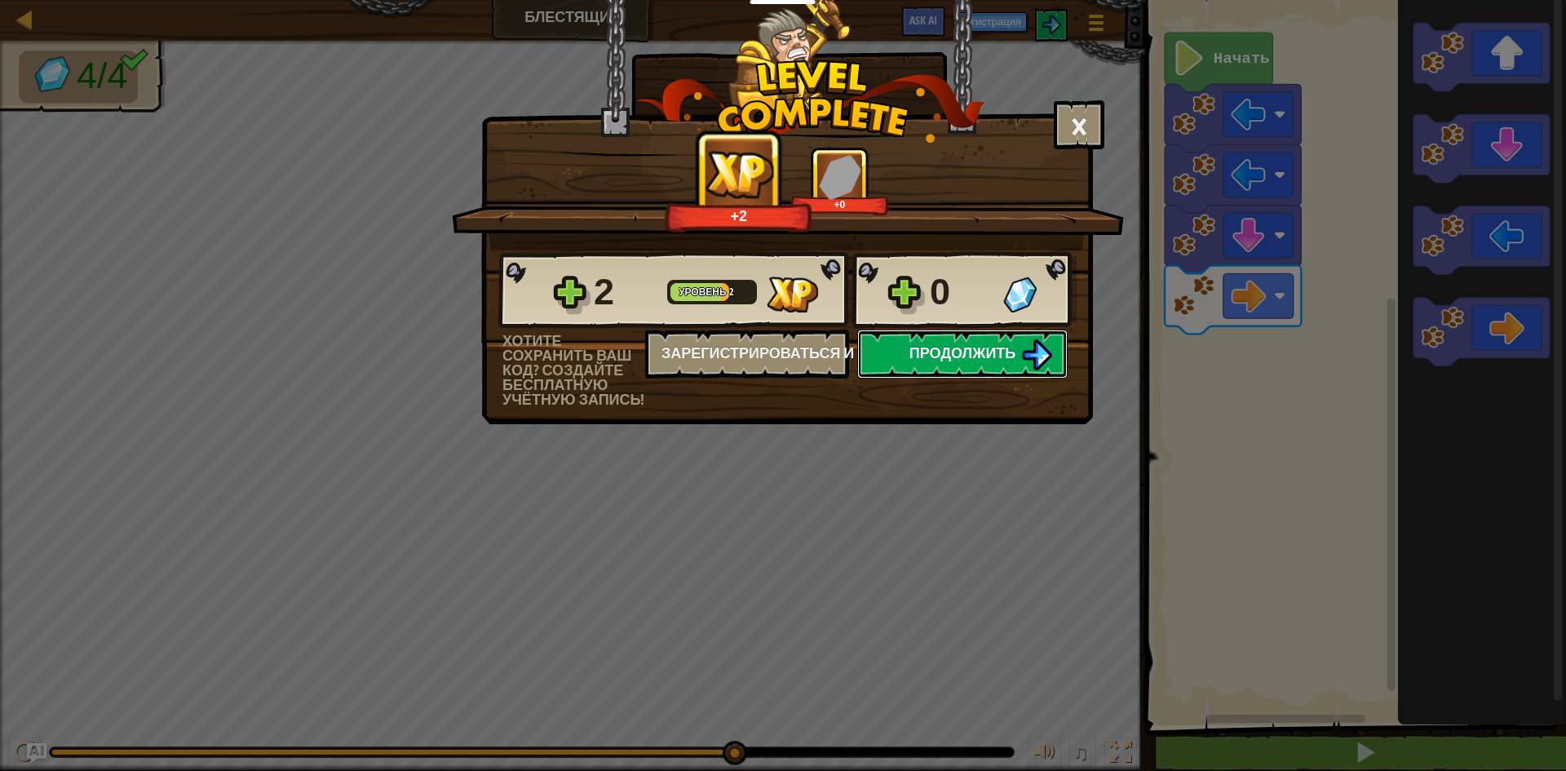
click at [989, 351] on span "Продолжить" at bounding box center [963, 353] width 107 height 20
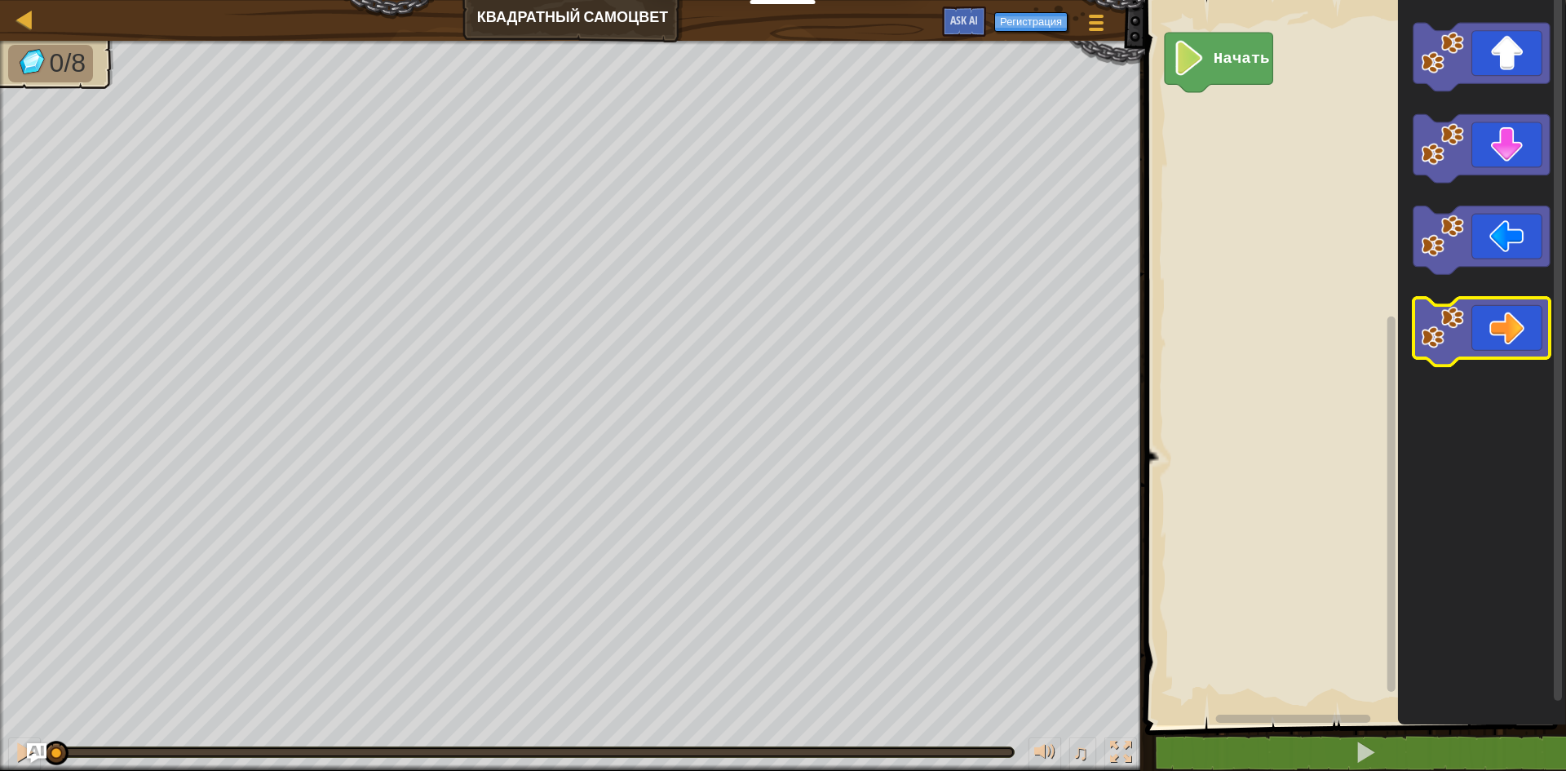
click at [1472, 330] on icon "Рабочая область Blockly" at bounding box center [1482, 332] width 136 height 69
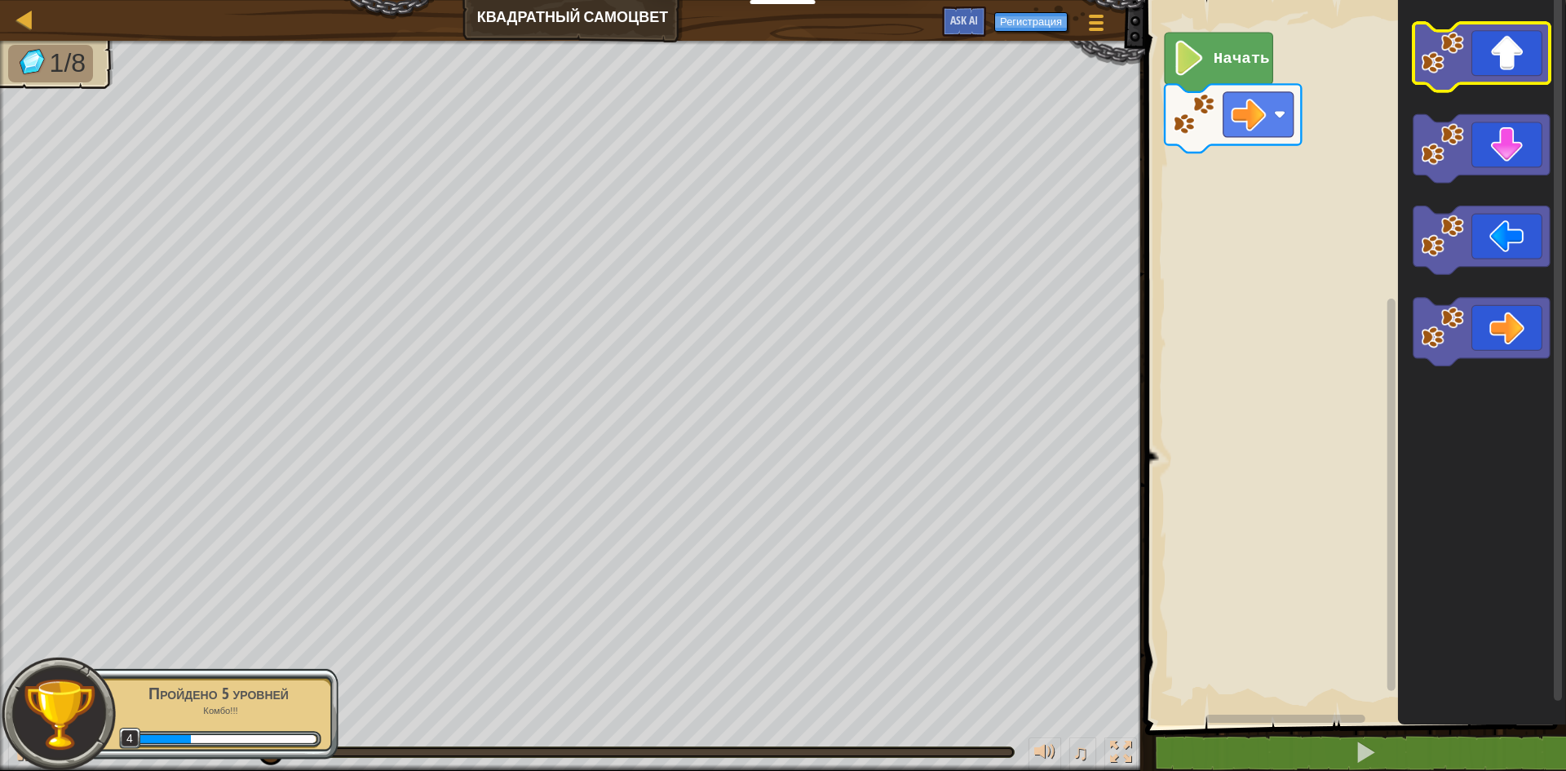
click at [1495, 68] on icon "Рабочая область Blockly" at bounding box center [1482, 57] width 136 height 69
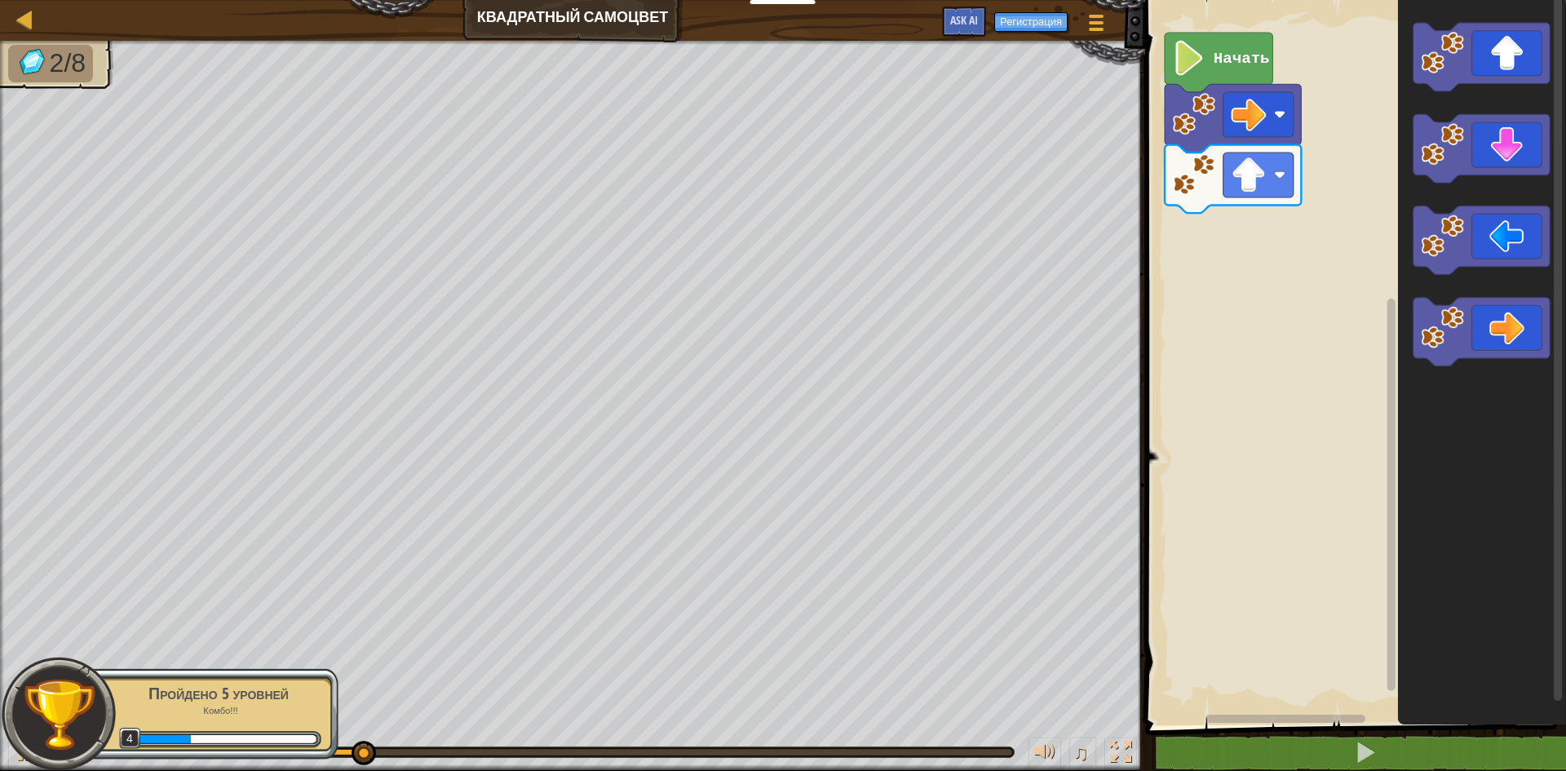
click at [1464, 203] on icon "Рабочая область Blockly" at bounding box center [1482, 358] width 168 height 733
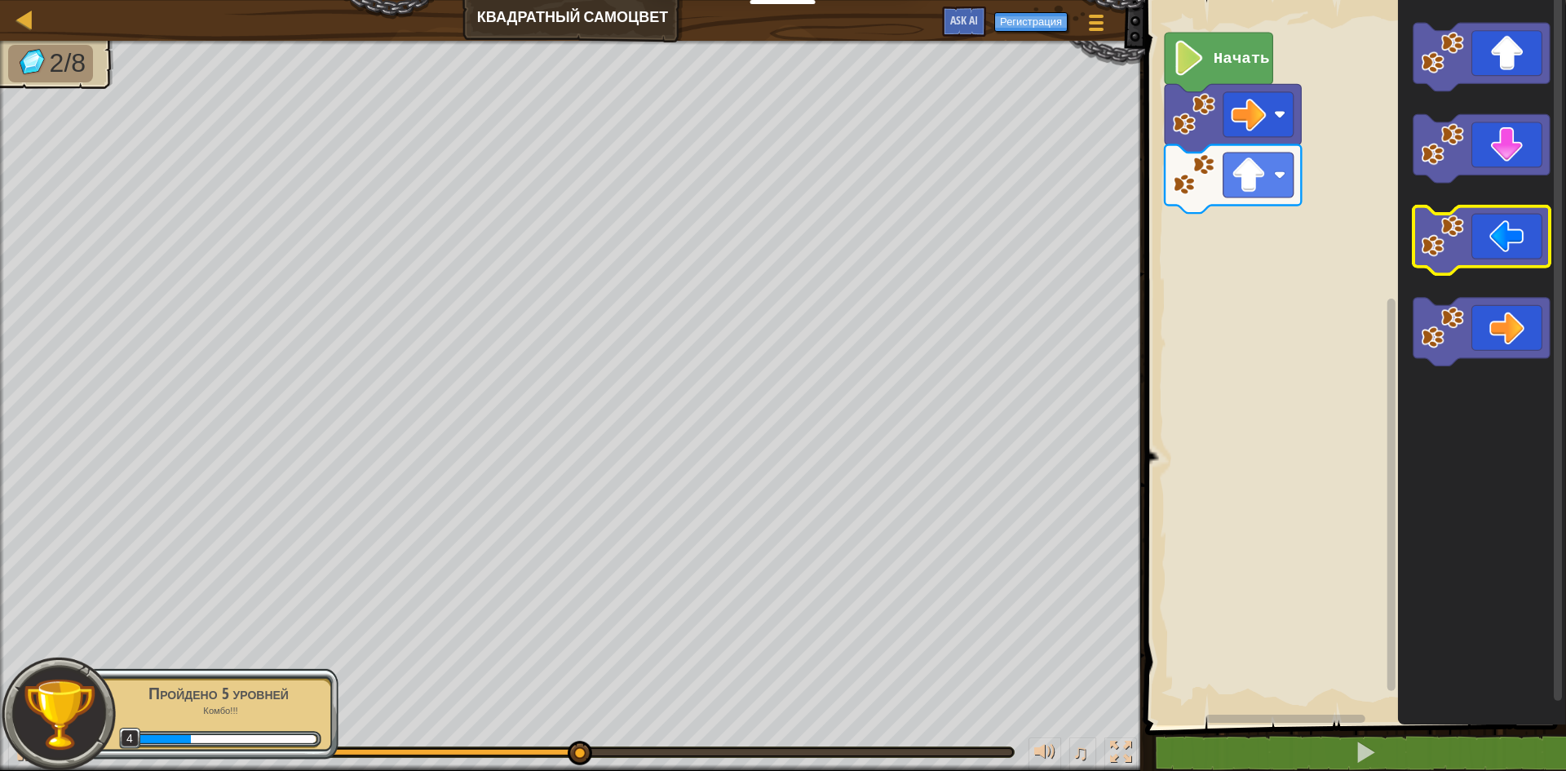
click at [1464, 229] on image "Рабочая область Blockly" at bounding box center [1442, 236] width 43 height 43
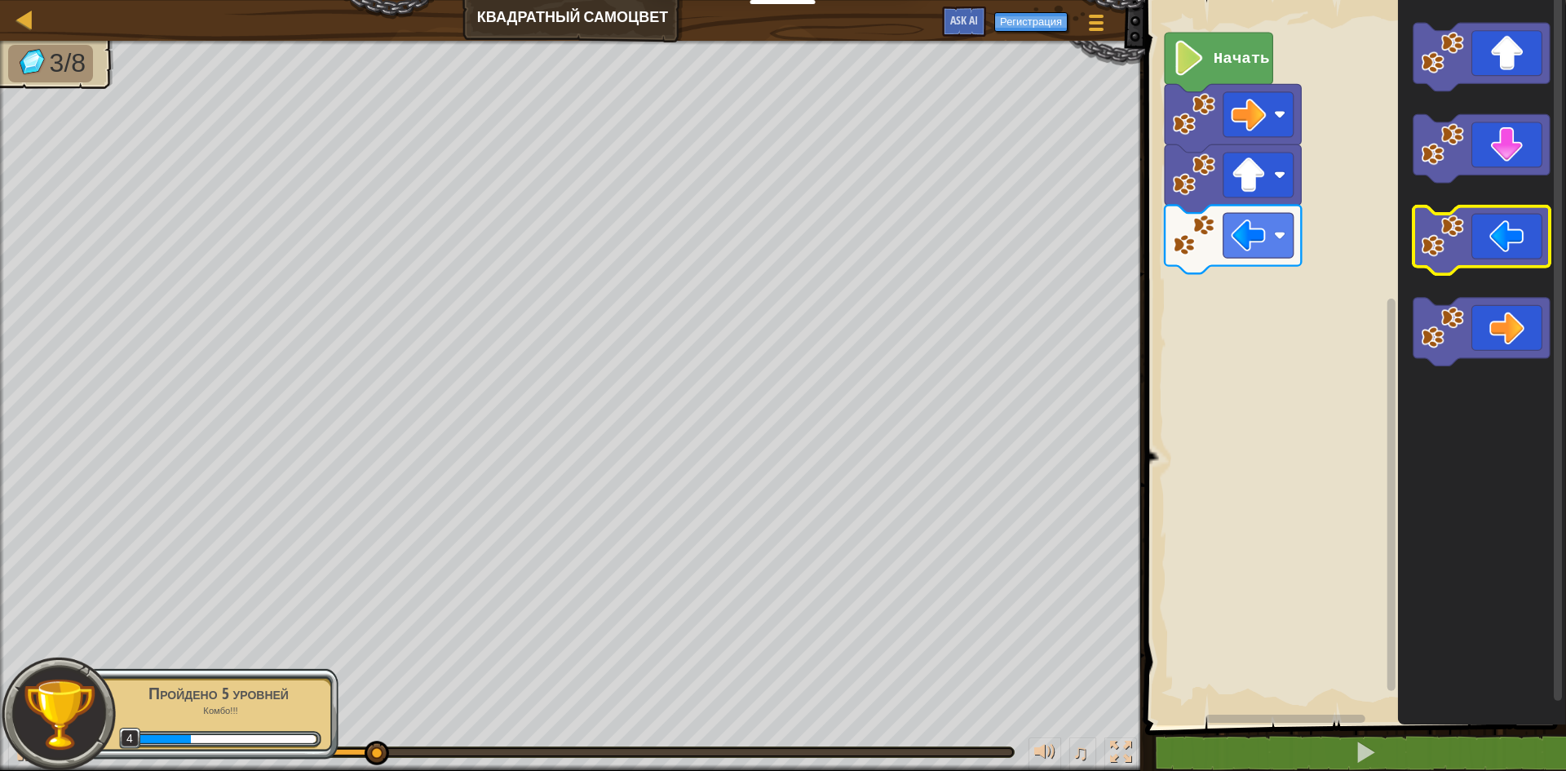
click at [1464, 229] on image "Рабочая область Blockly" at bounding box center [1442, 236] width 43 height 43
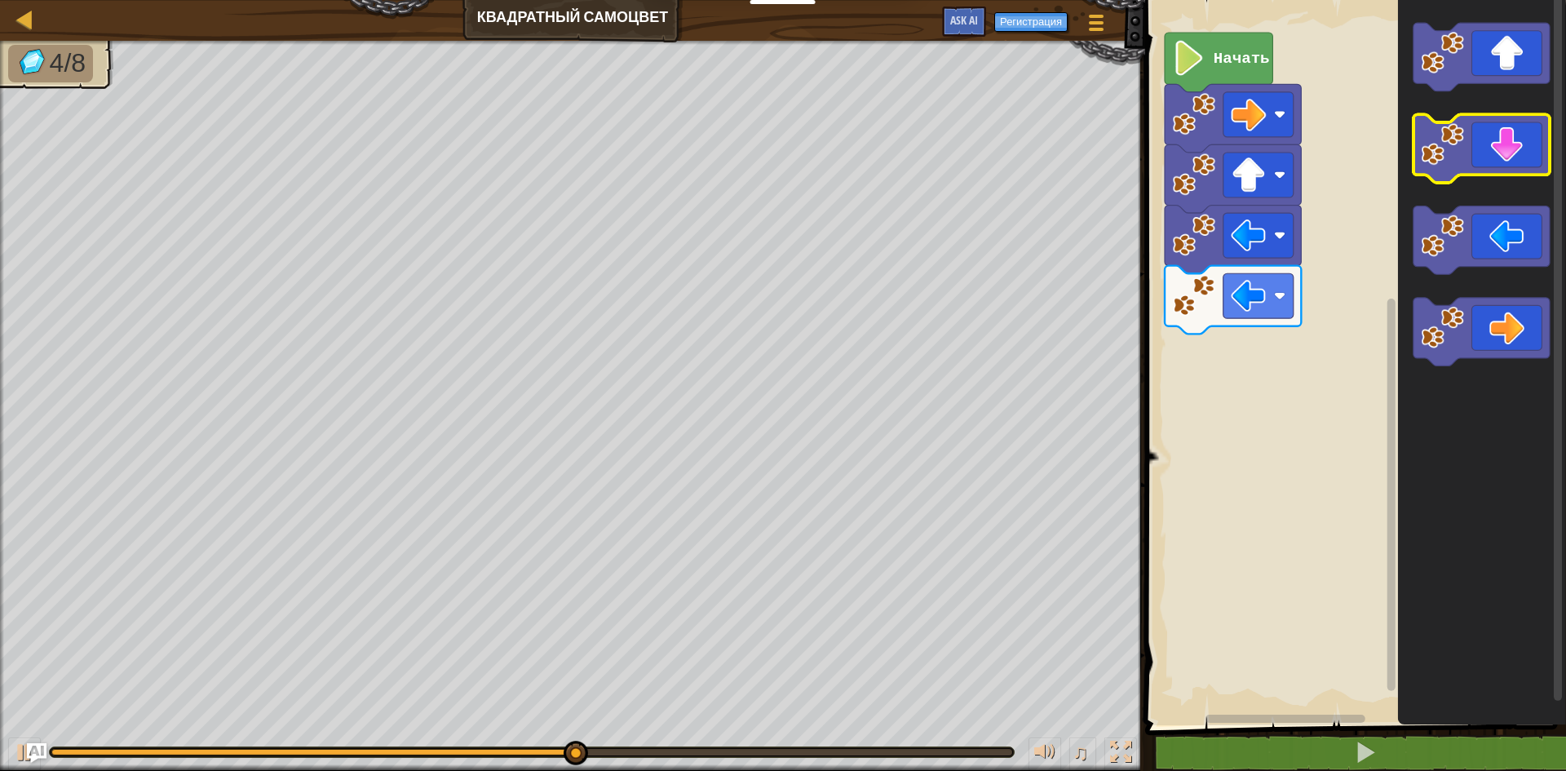
click at [1506, 149] on icon "Рабочая область Blockly" at bounding box center [1482, 149] width 136 height 69
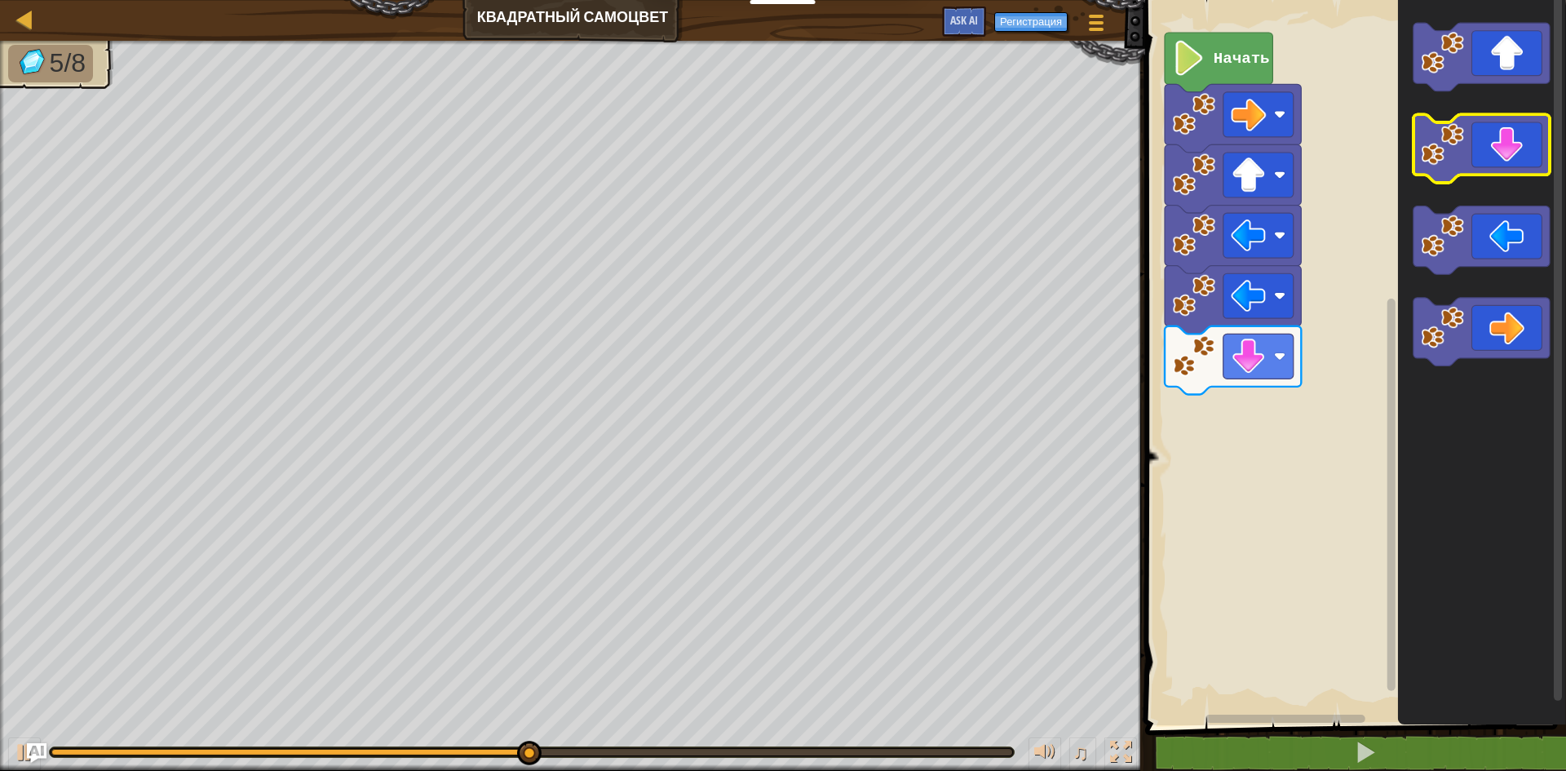
click at [1506, 149] on icon "Рабочая область Blockly" at bounding box center [1482, 149] width 136 height 69
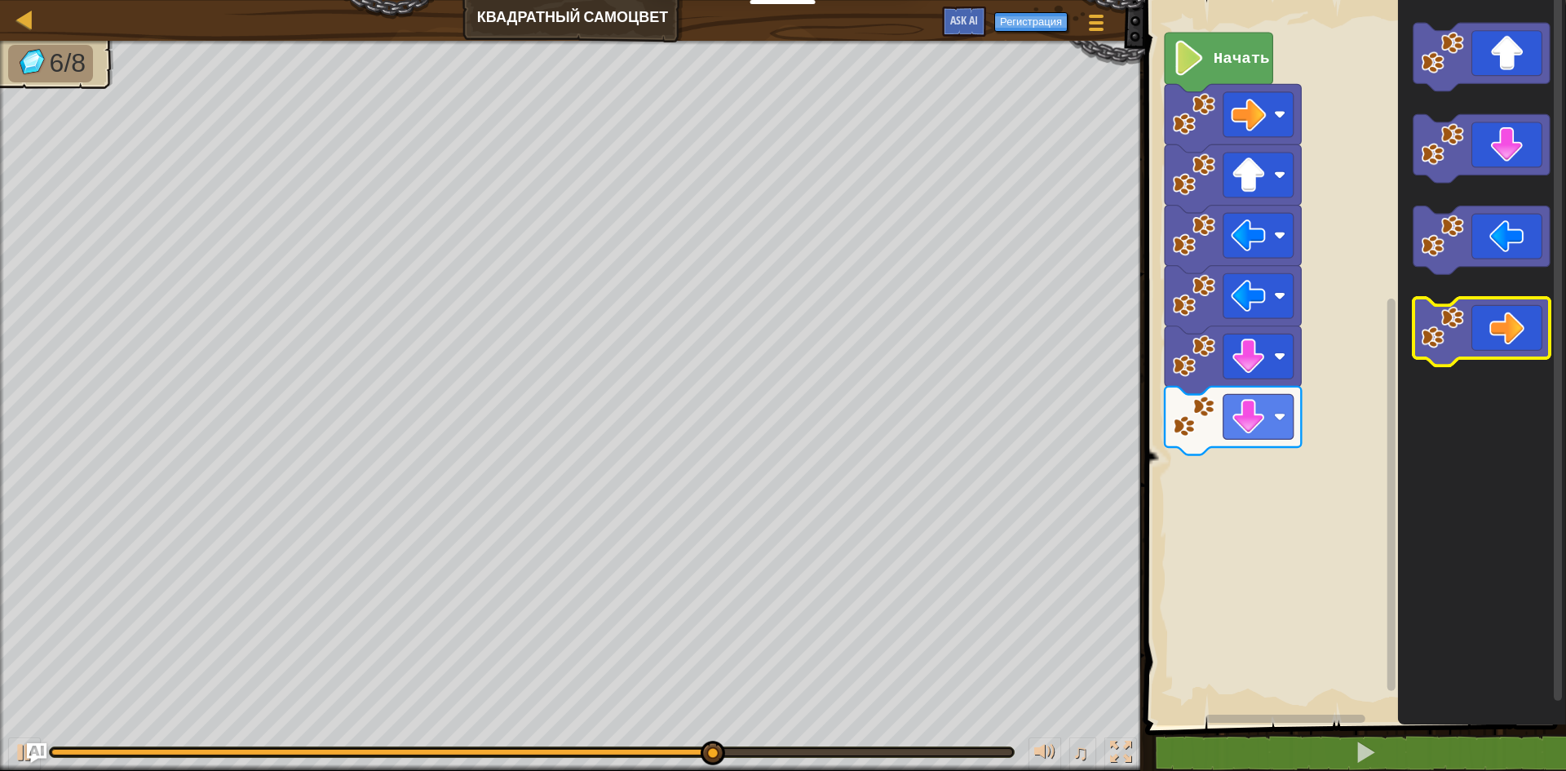
click at [1479, 357] on icon "Рабочая область Blockly" at bounding box center [1482, 332] width 136 height 69
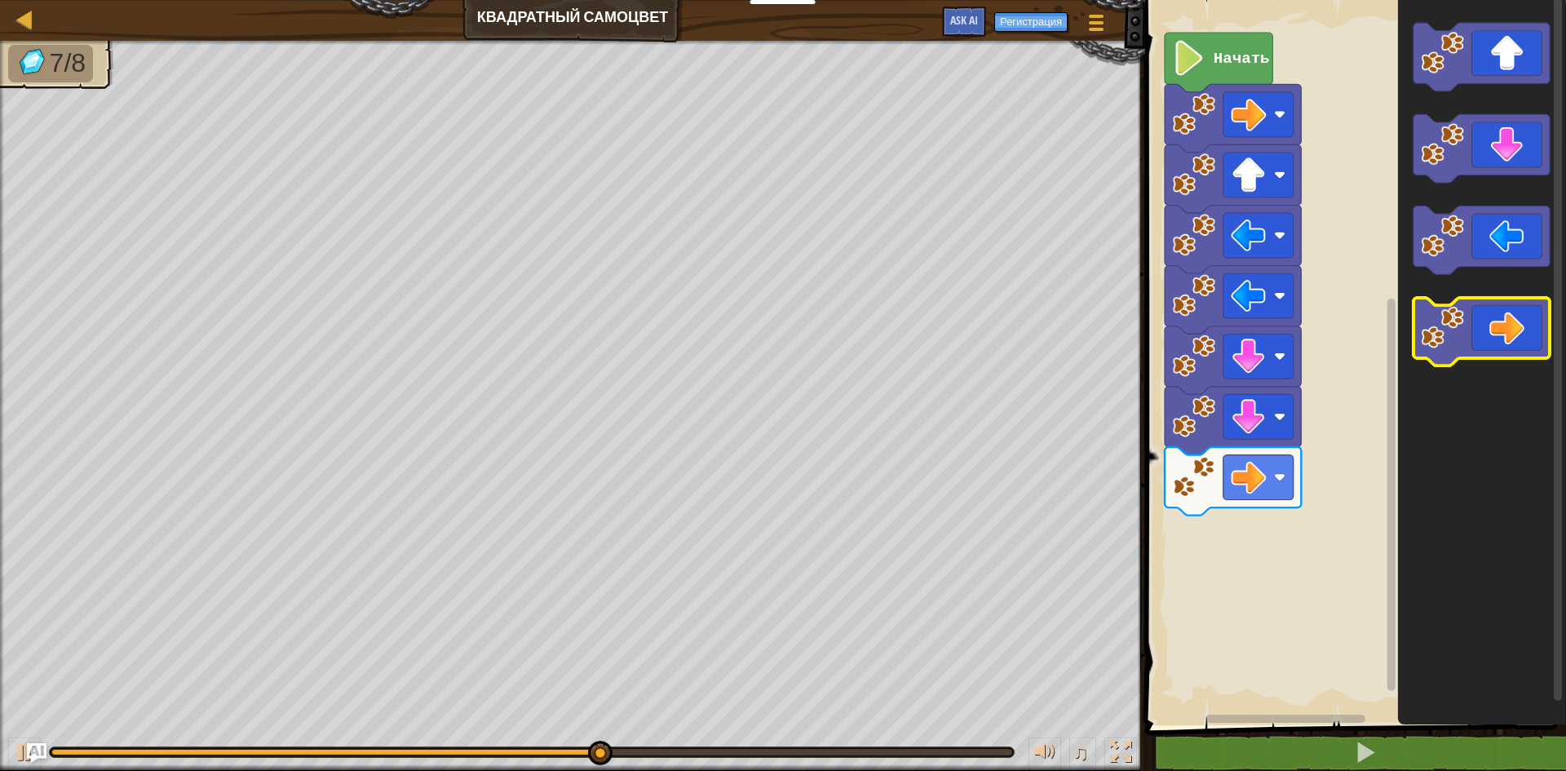
click at [1479, 357] on icon "Рабочая область Blockly" at bounding box center [1482, 332] width 136 height 69
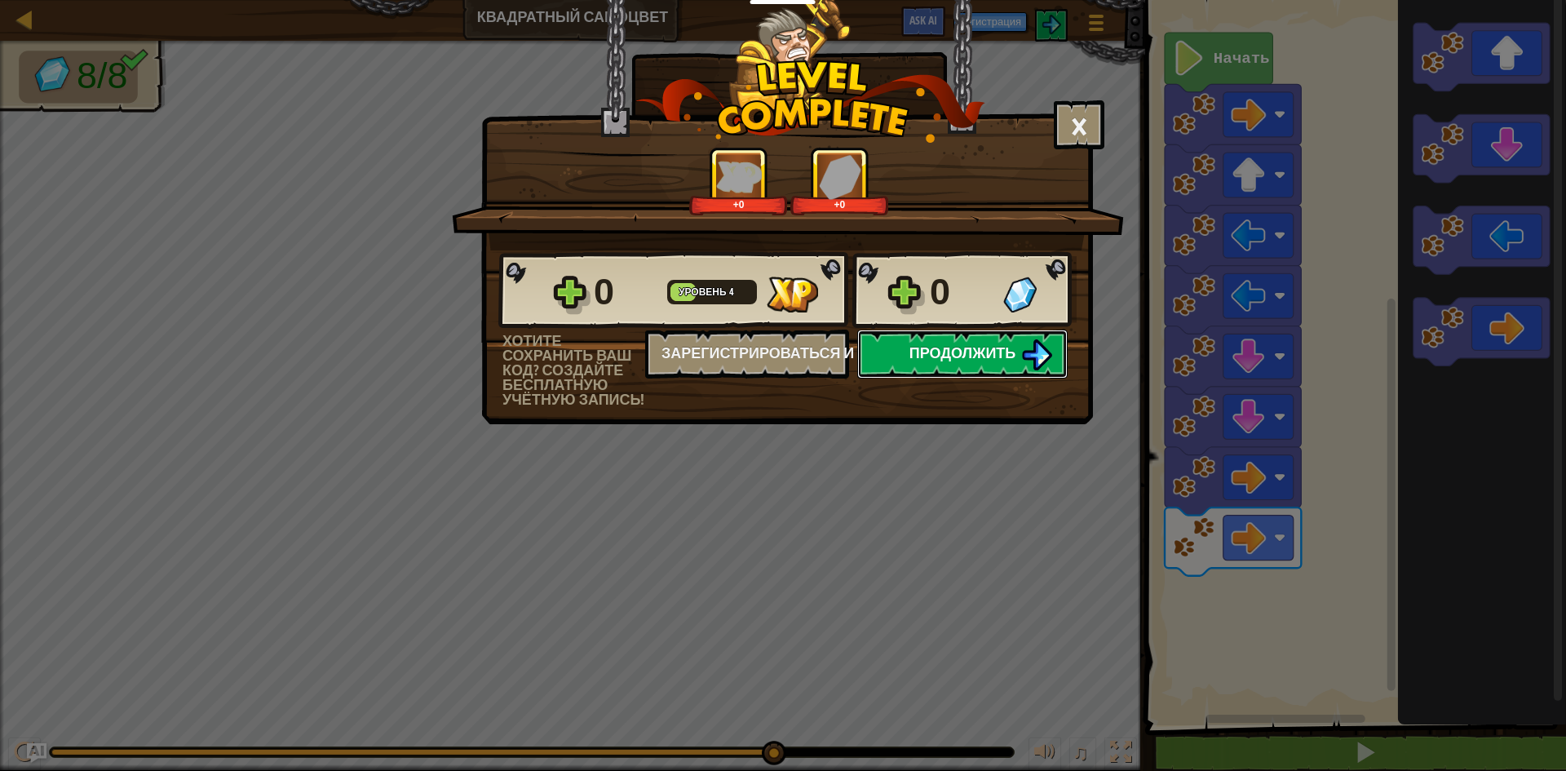
click at [999, 358] on span "Продолжить" at bounding box center [963, 353] width 107 height 20
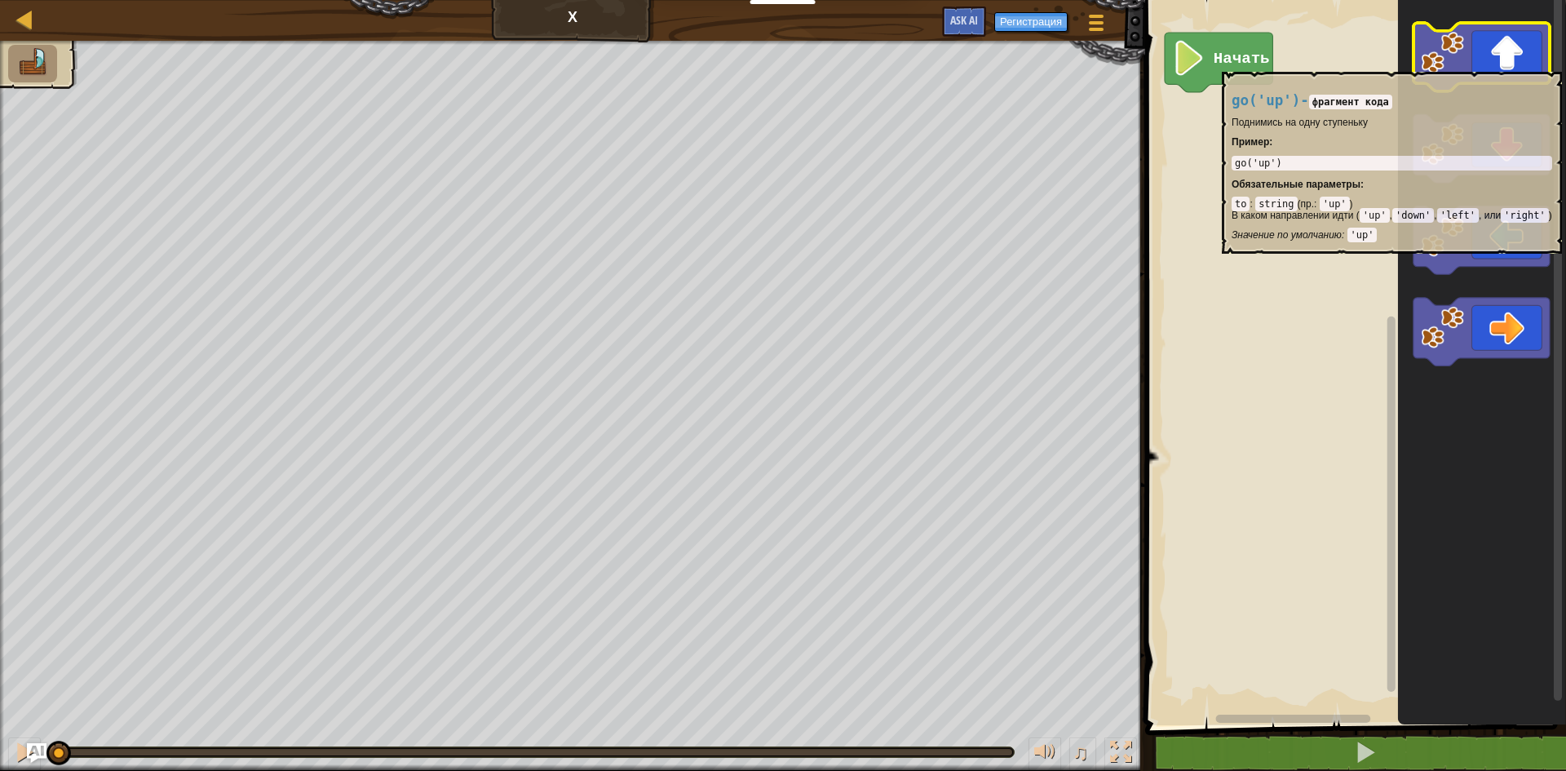
click at [1489, 64] on icon "Рабочая область Blockly" at bounding box center [1482, 57] width 136 height 69
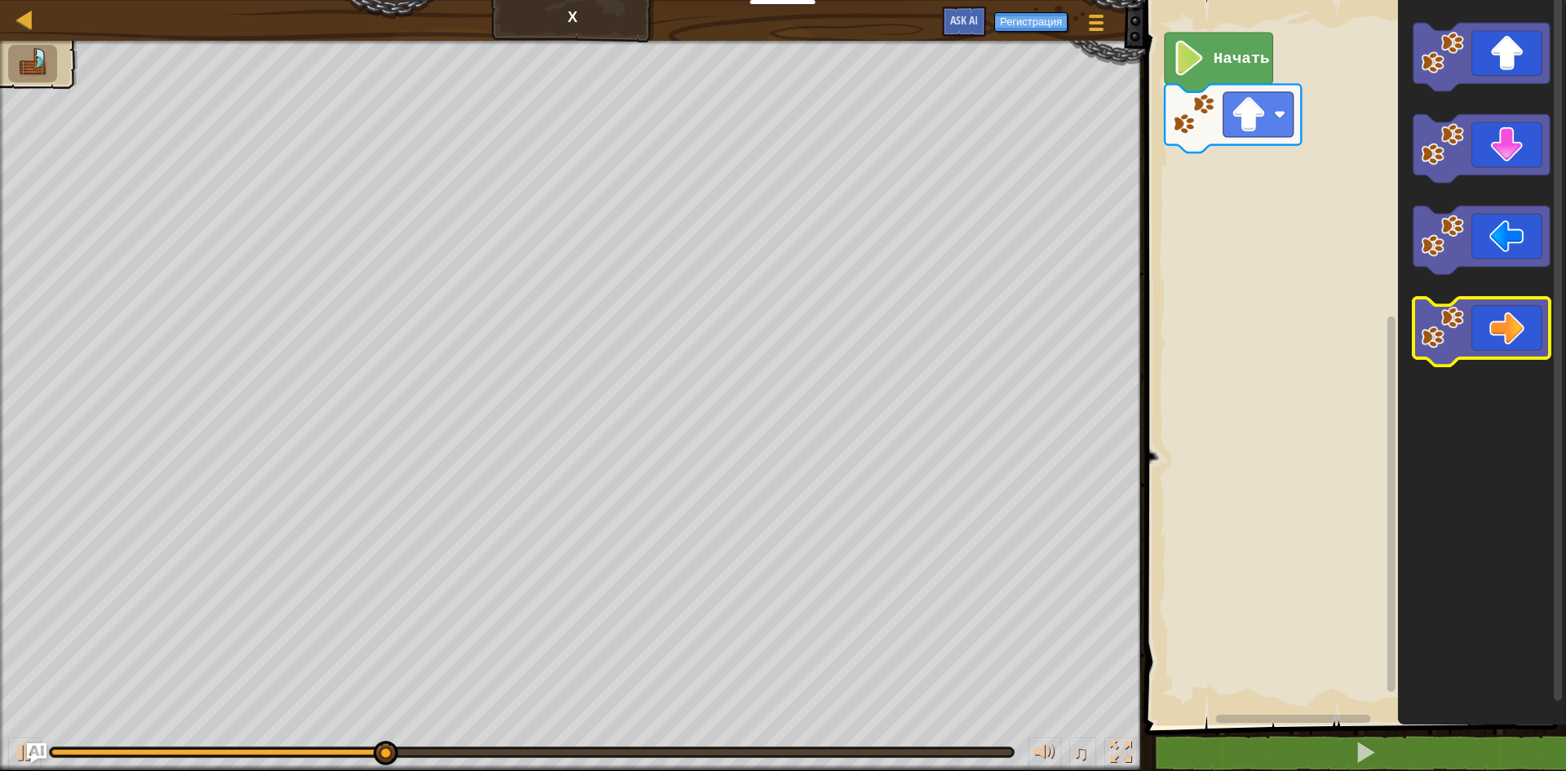
click at [1480, 313] on icon "Рабочая область Blockly" at bounding box center [1482, 332] width 136 height 69
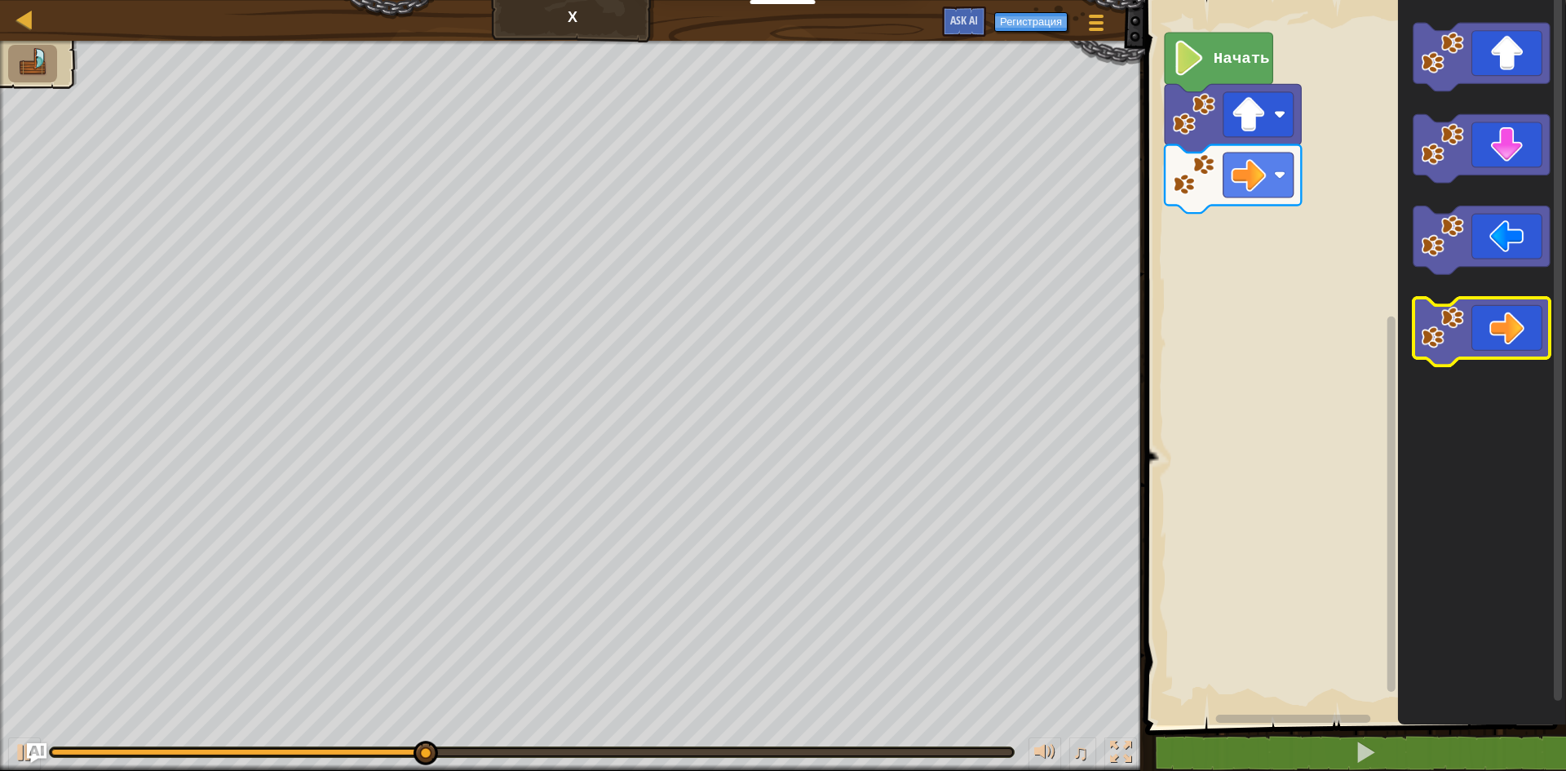
click at [1480, 313] on icon "Рабочая область Blockly" at bounding box center [1482, 332] width 136 height 69
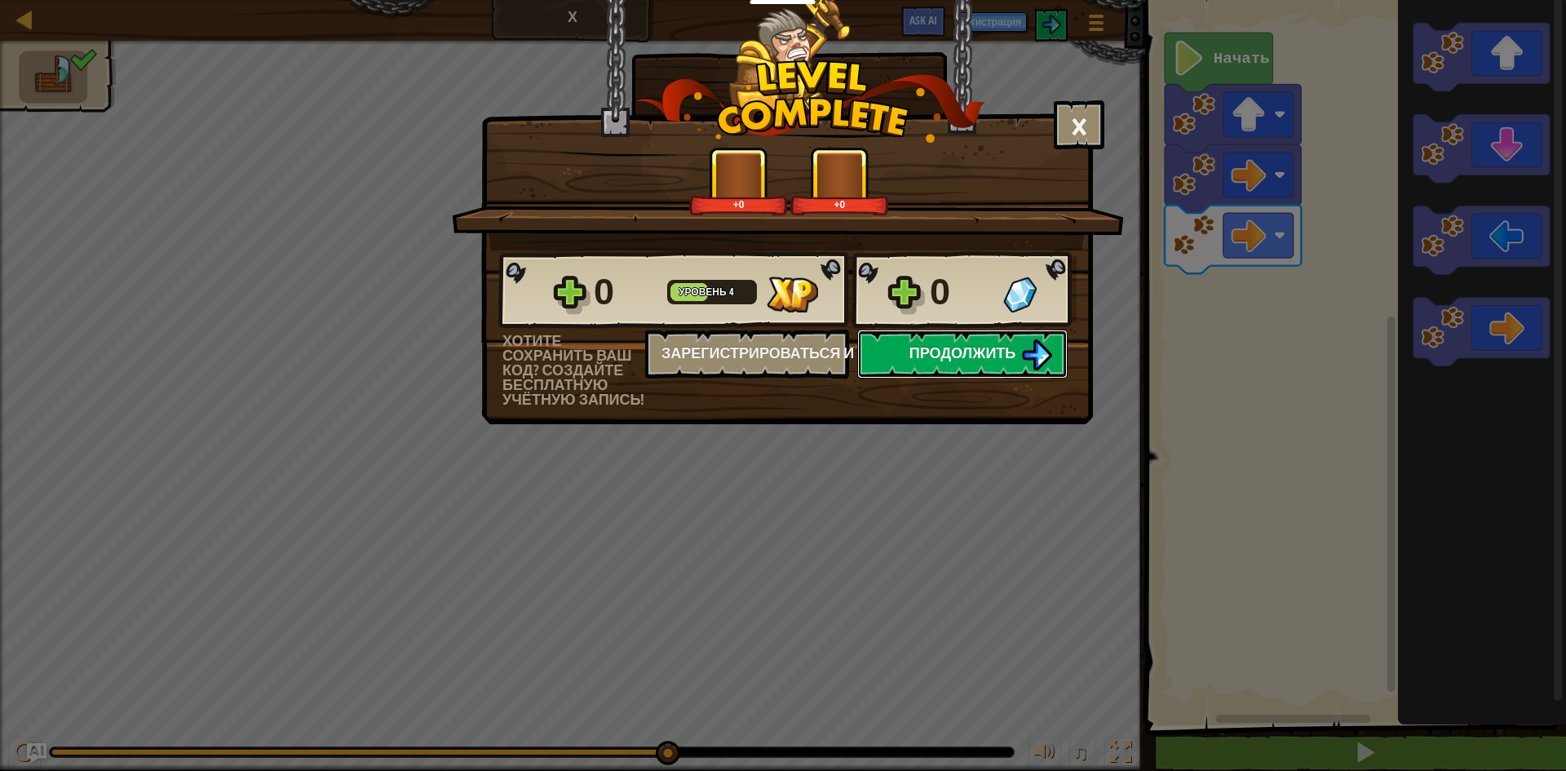
click at [925, 343] on span "Продолжить" at bounding box center [963, 353] width 107 height 20
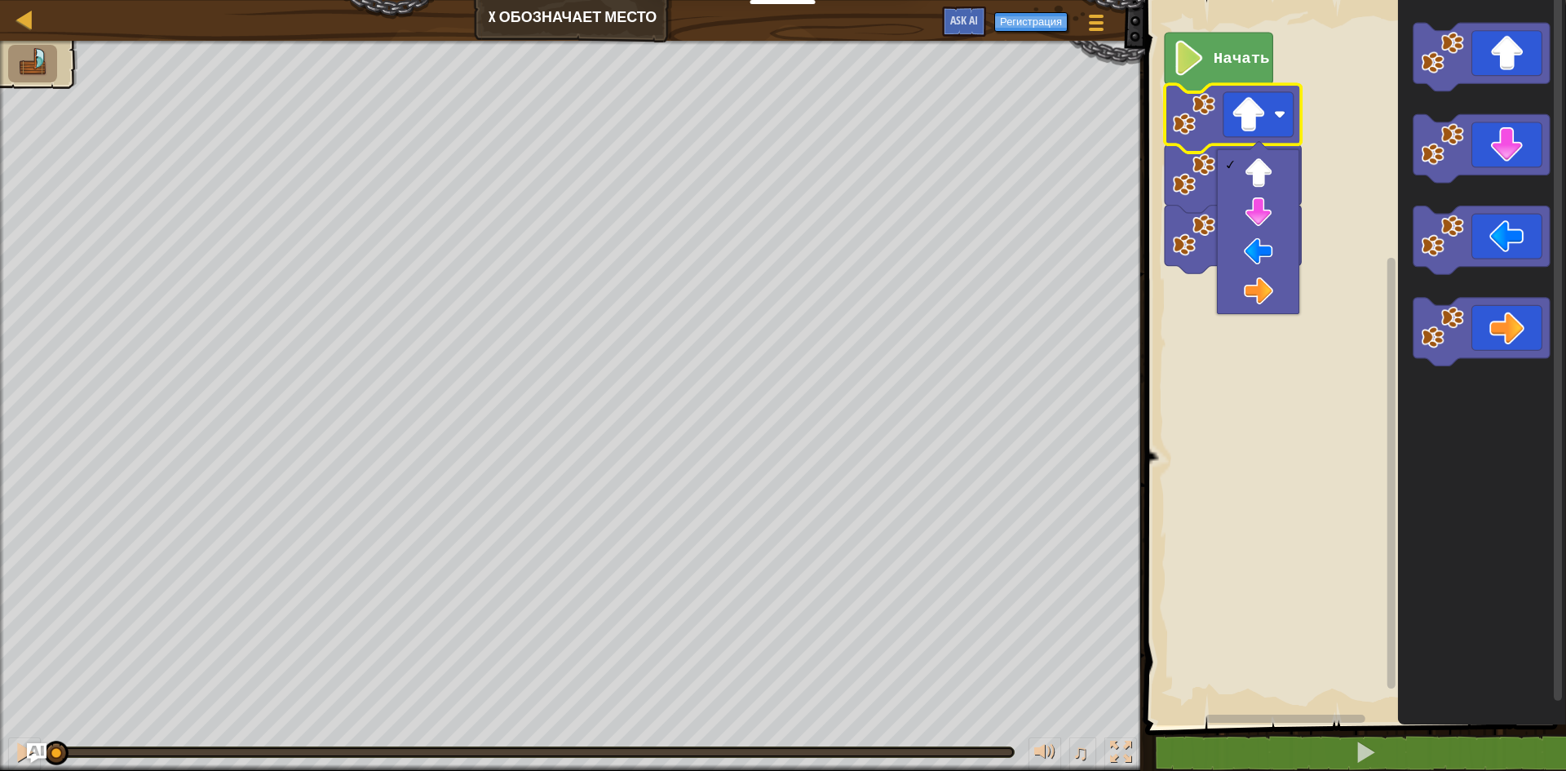
click at [1340, 239] on rect "Рабочая область Blockly" at bounding box center [1353, 358] width 426 height 733
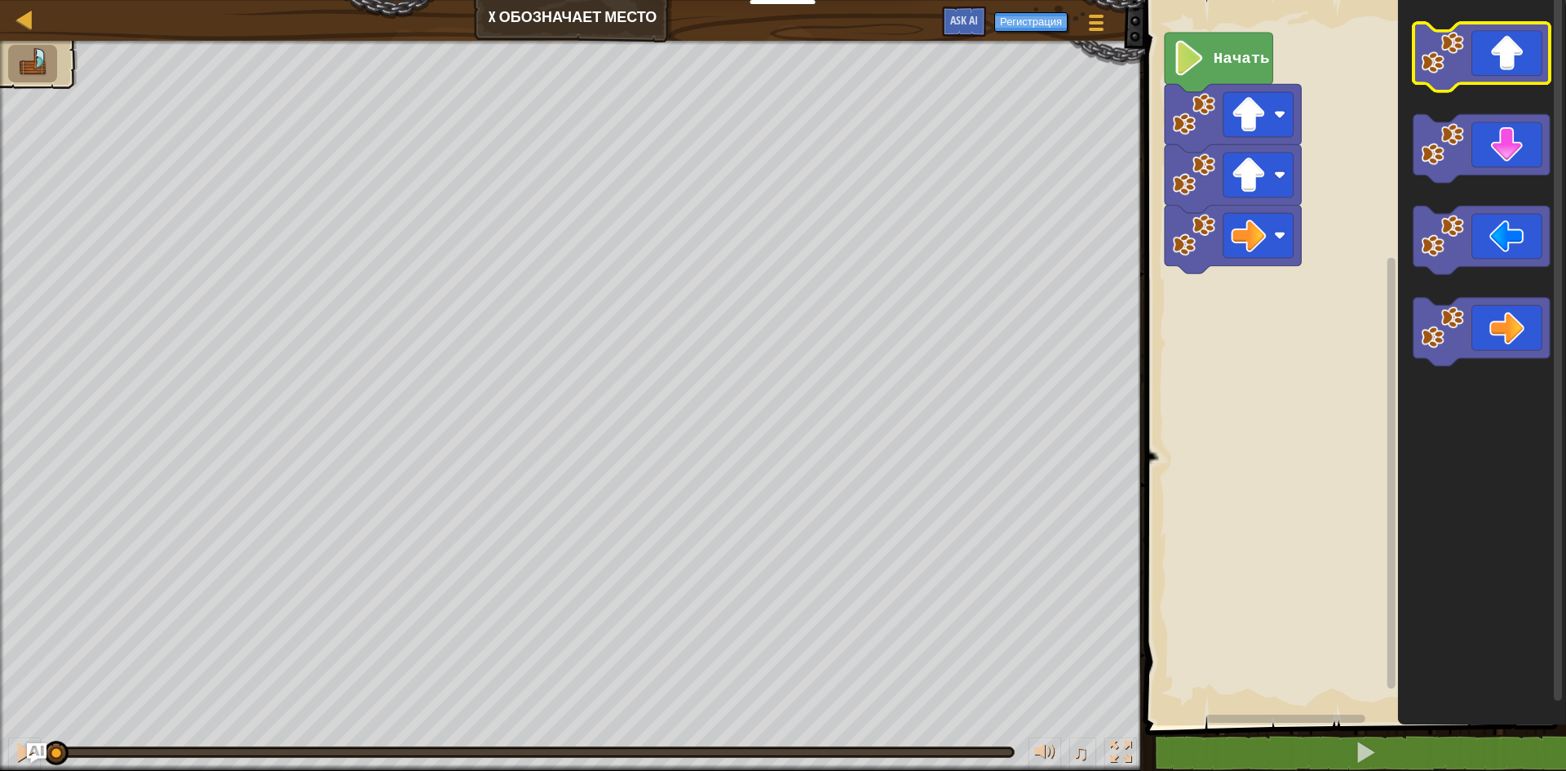
click at [1486, 74] on icon "Рабочая область Blockly" at bounding box center [1482, 57] width 136 height 69
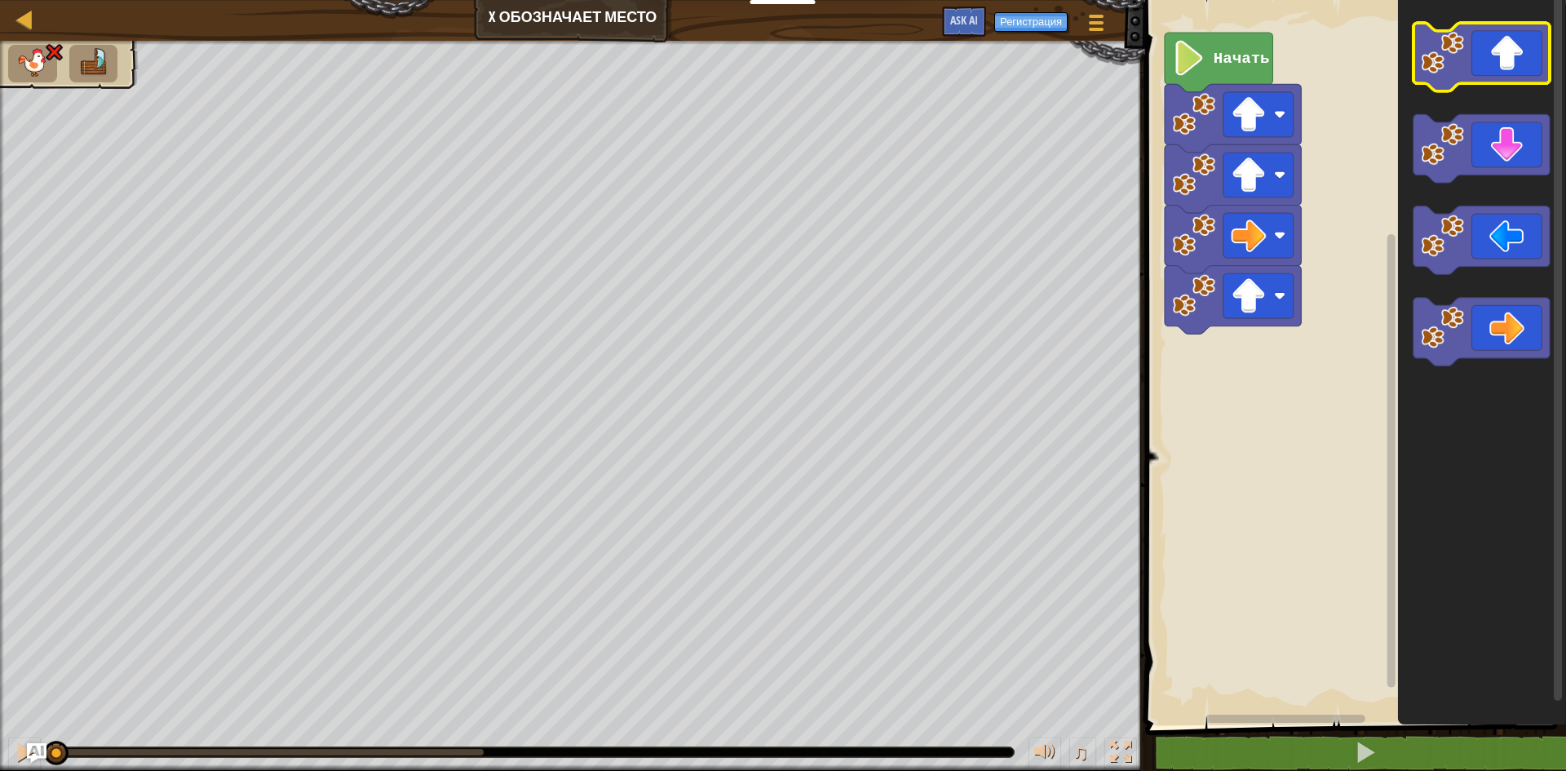
click at [1529, 53] on icon "Рабочая область Blockly" at bounding box center [1482, 57] width 136 height 69
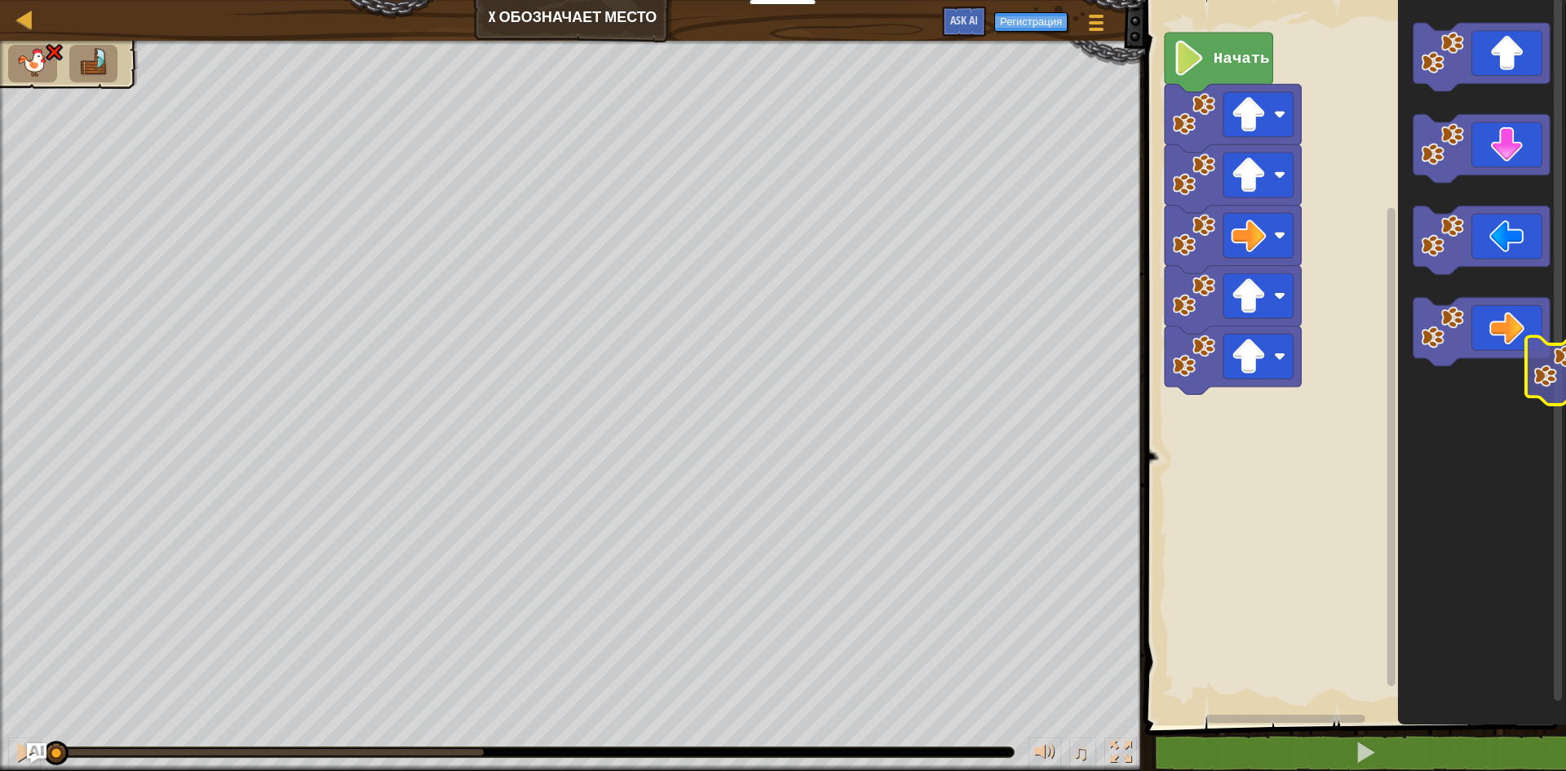
click at [1565, 399] on icon "Рабочая область Blockly" at bounding box center [1482, 358] width 168 height 733
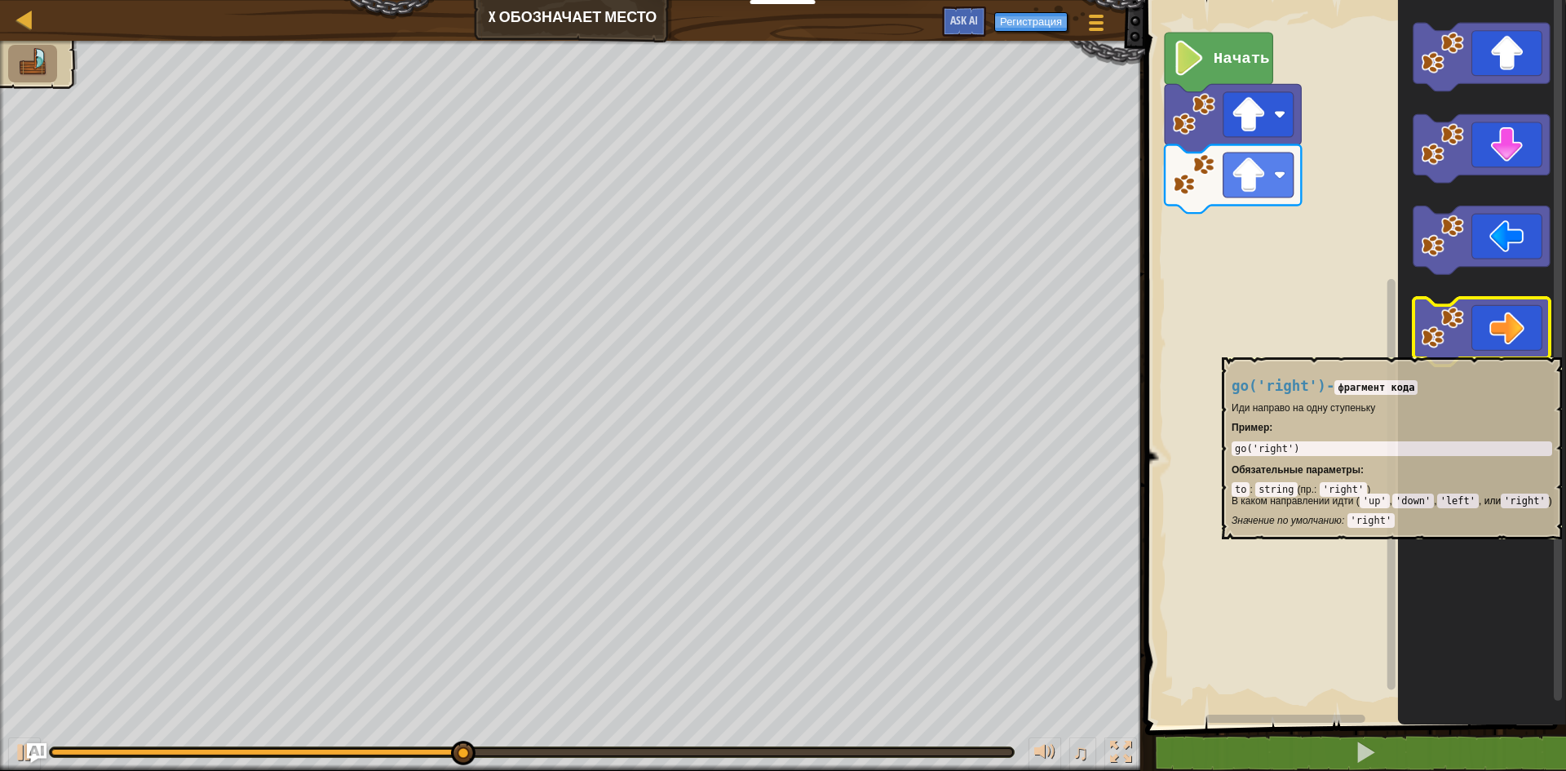
click at [1488, 349] on icon "Рабочая область Blockly" at bounding box center [1482, 332] width 136 height 69
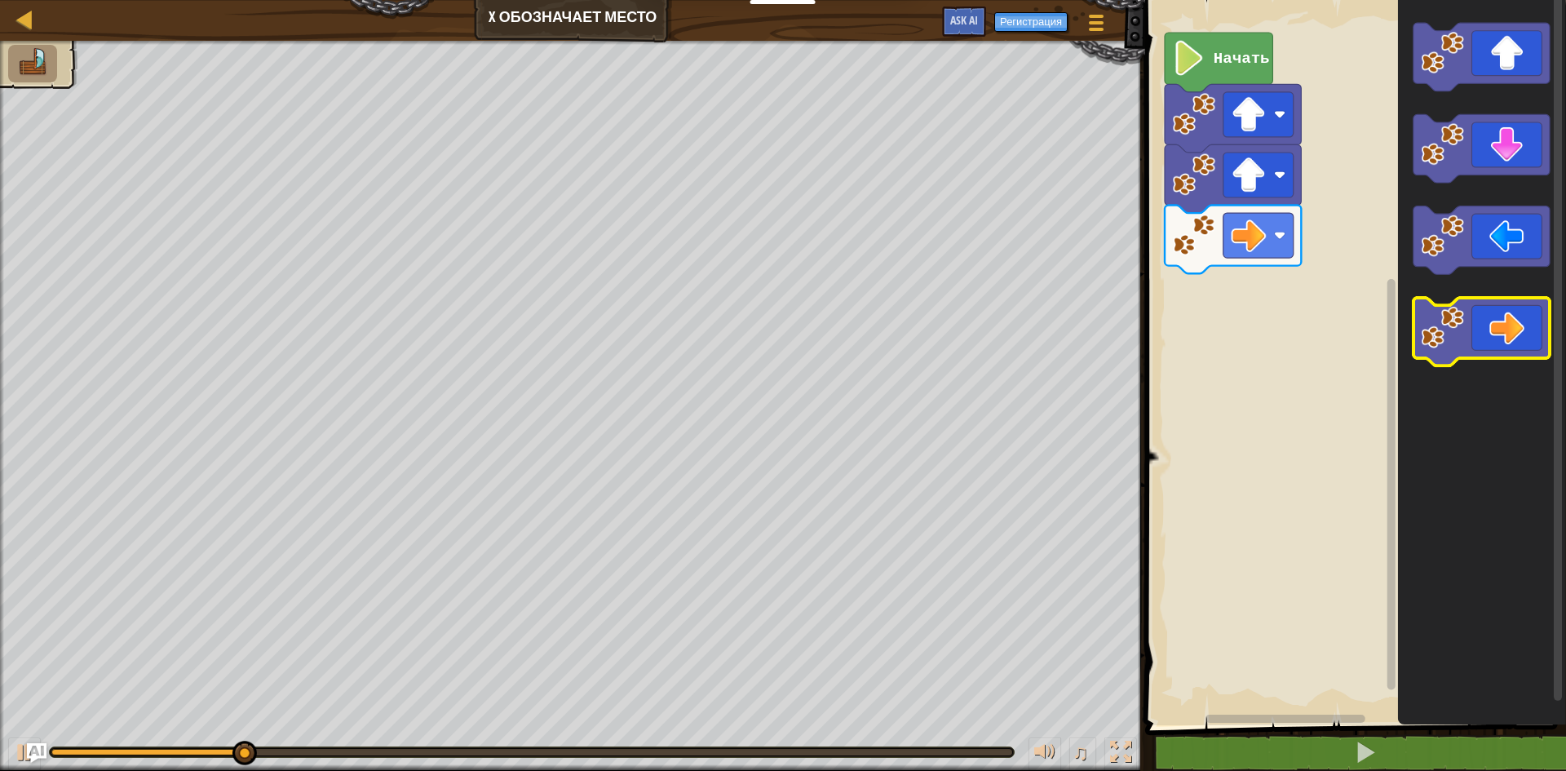
click at [1488, 349] on icon "Рабочая область Blockly" at bounding box center [1482, 332] width 136 height 69
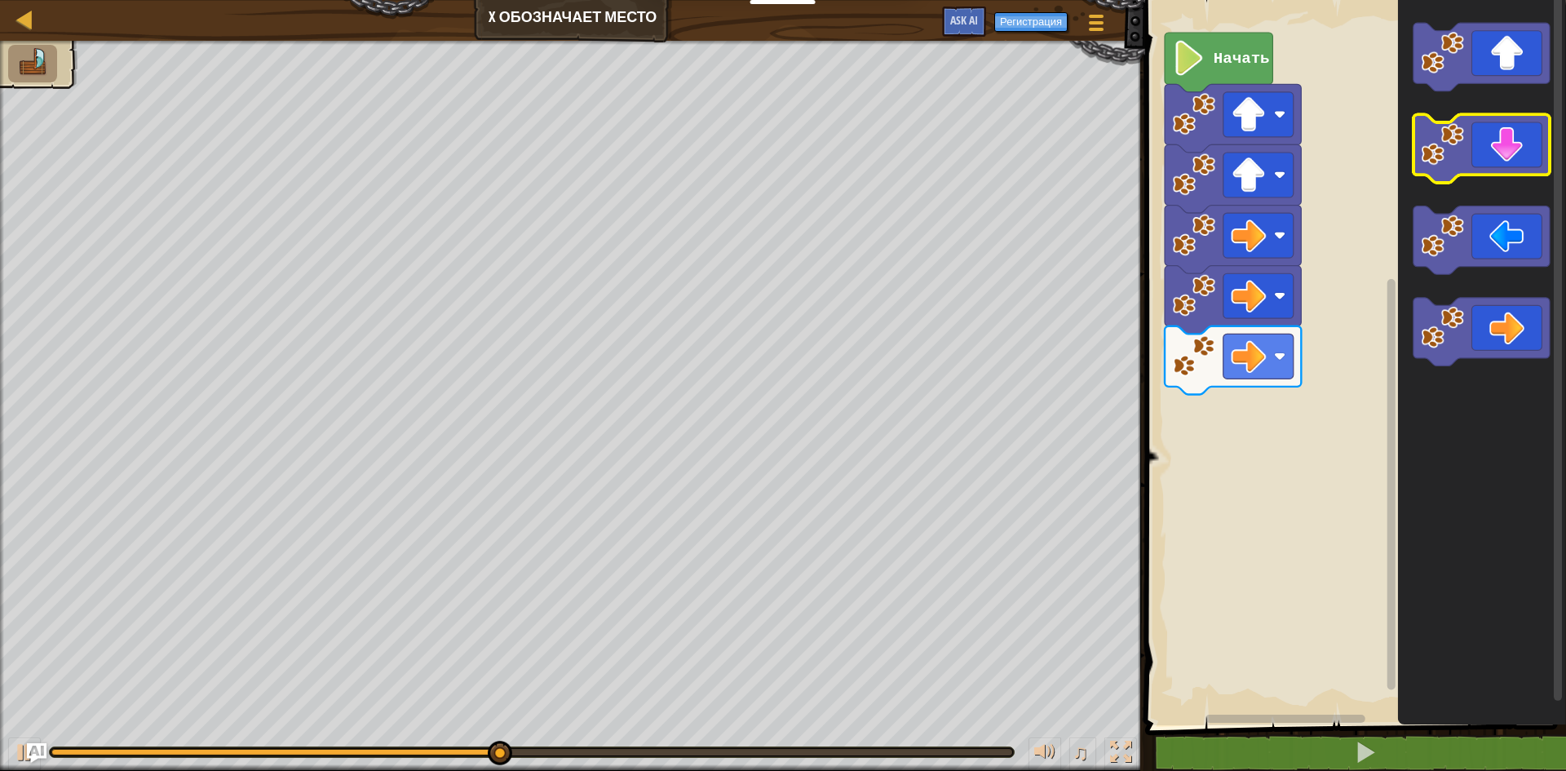
click at [1514, 125] on icon "Рабочая область Blockly" at bounding box center [1482, 149] width 136 height 69
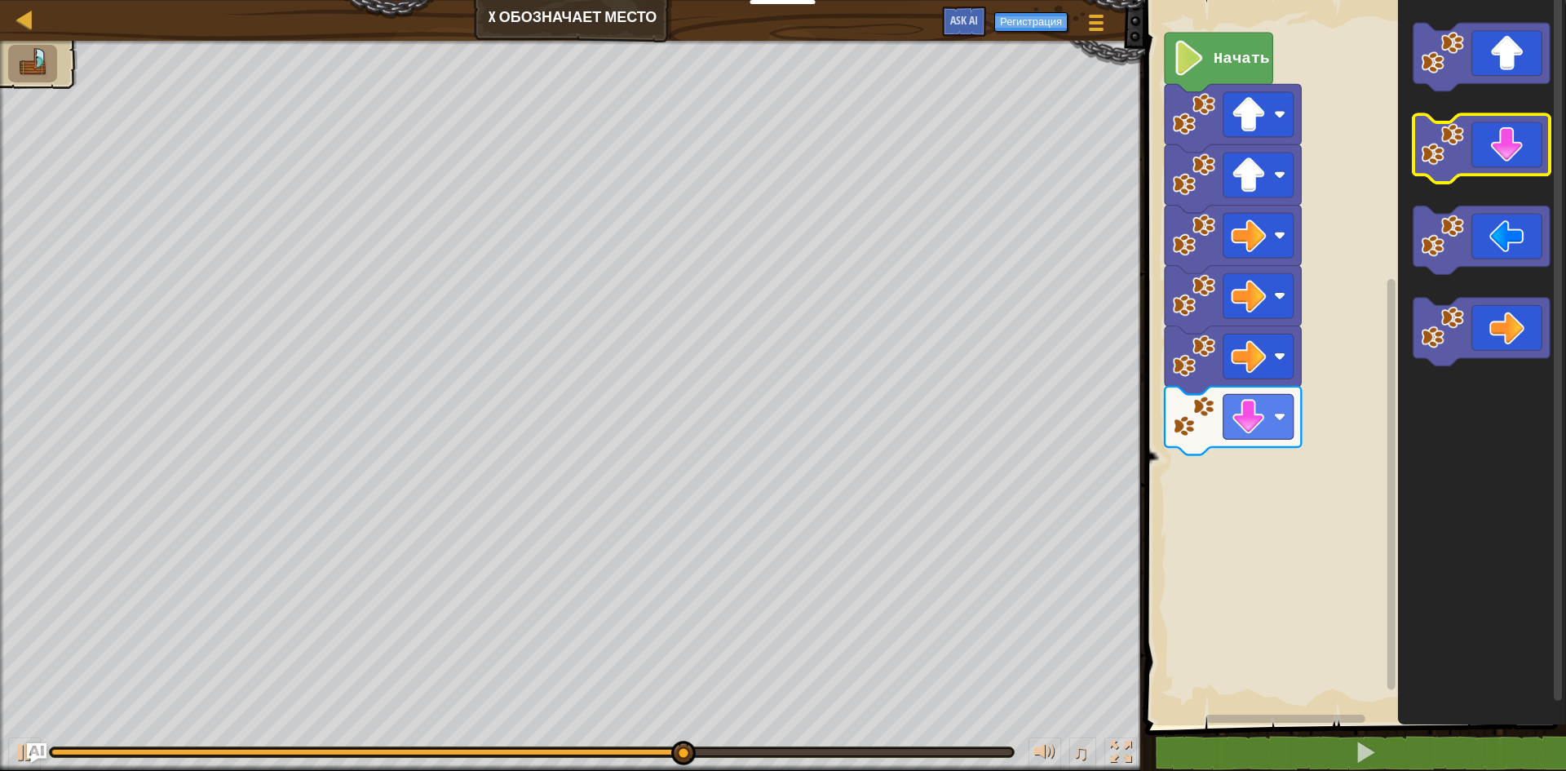
click at [1514, 125] on icon "Рабочая область Blockly" at bounding box center [1482, 149] width 136 height 69
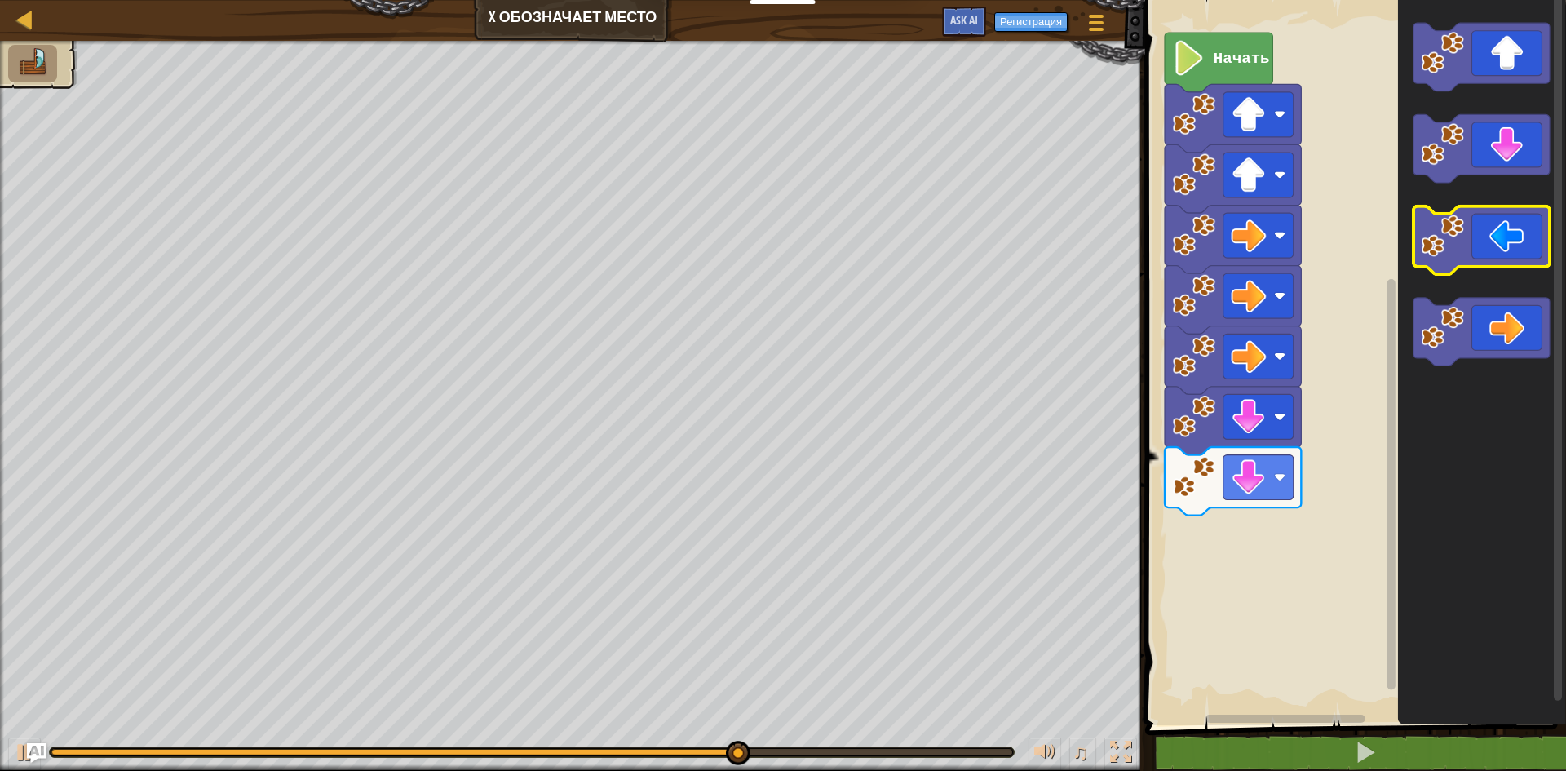
click at [1487, 246] on icon "Рабочая область Blockly" at bounding box center [1482, 240] width 136 height 69
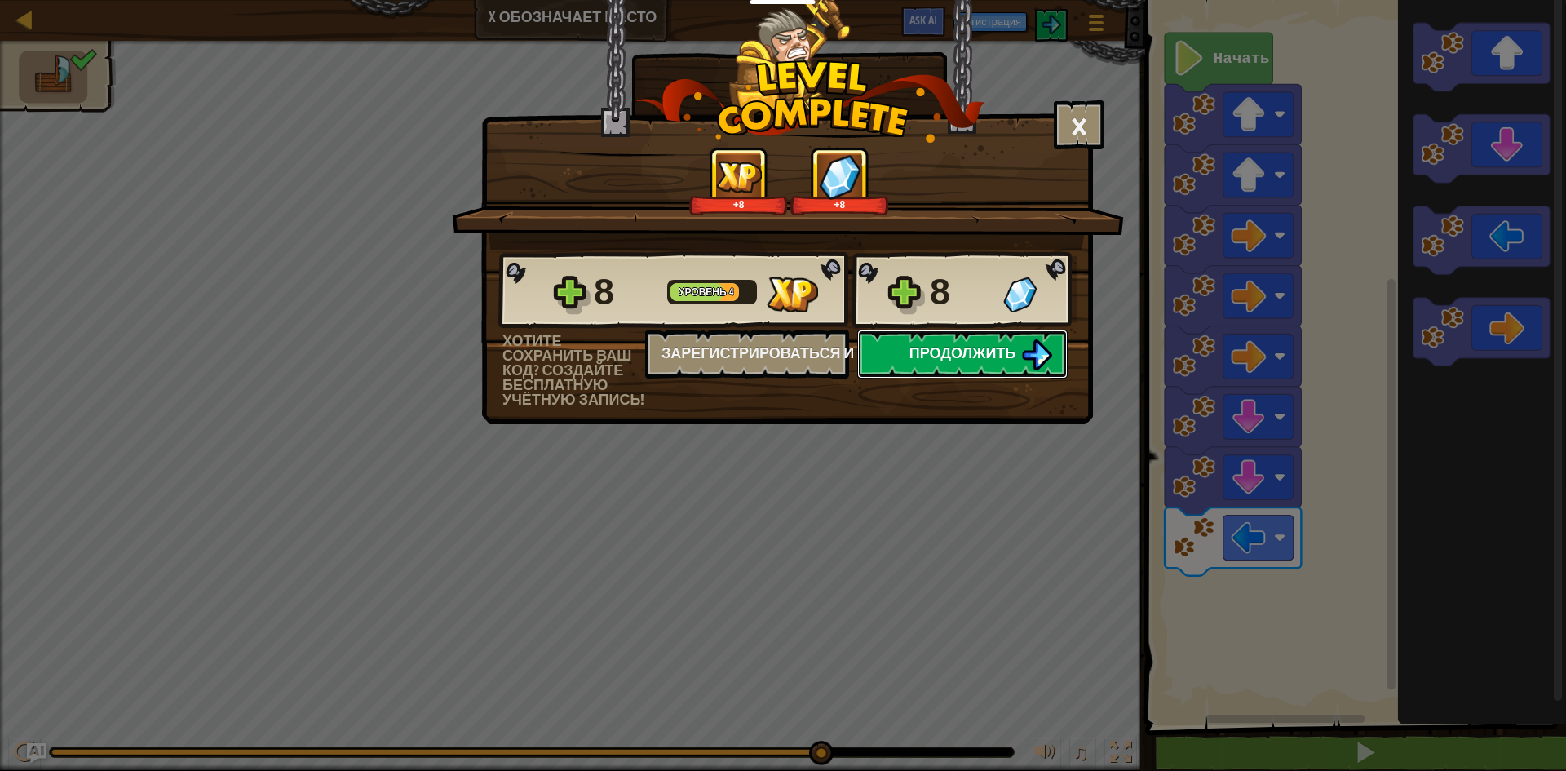
click at [988, 340] on button "Продолжить" at bounding box center [962, 354] width 210 height 49
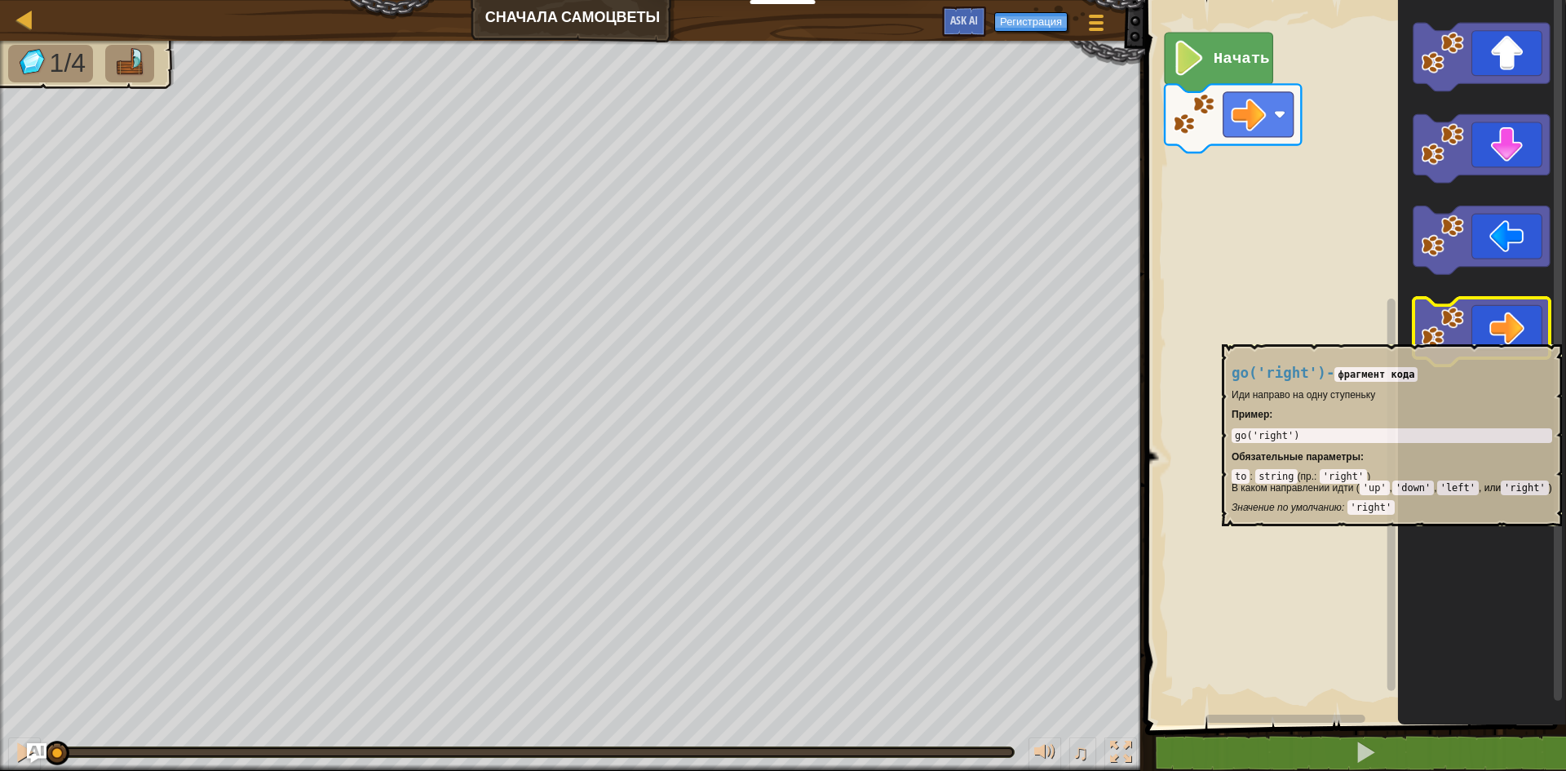
click at [1490, 336] on icon "Рабочая область Blockly" at bounding box center [1482, 332] width 136 height 69
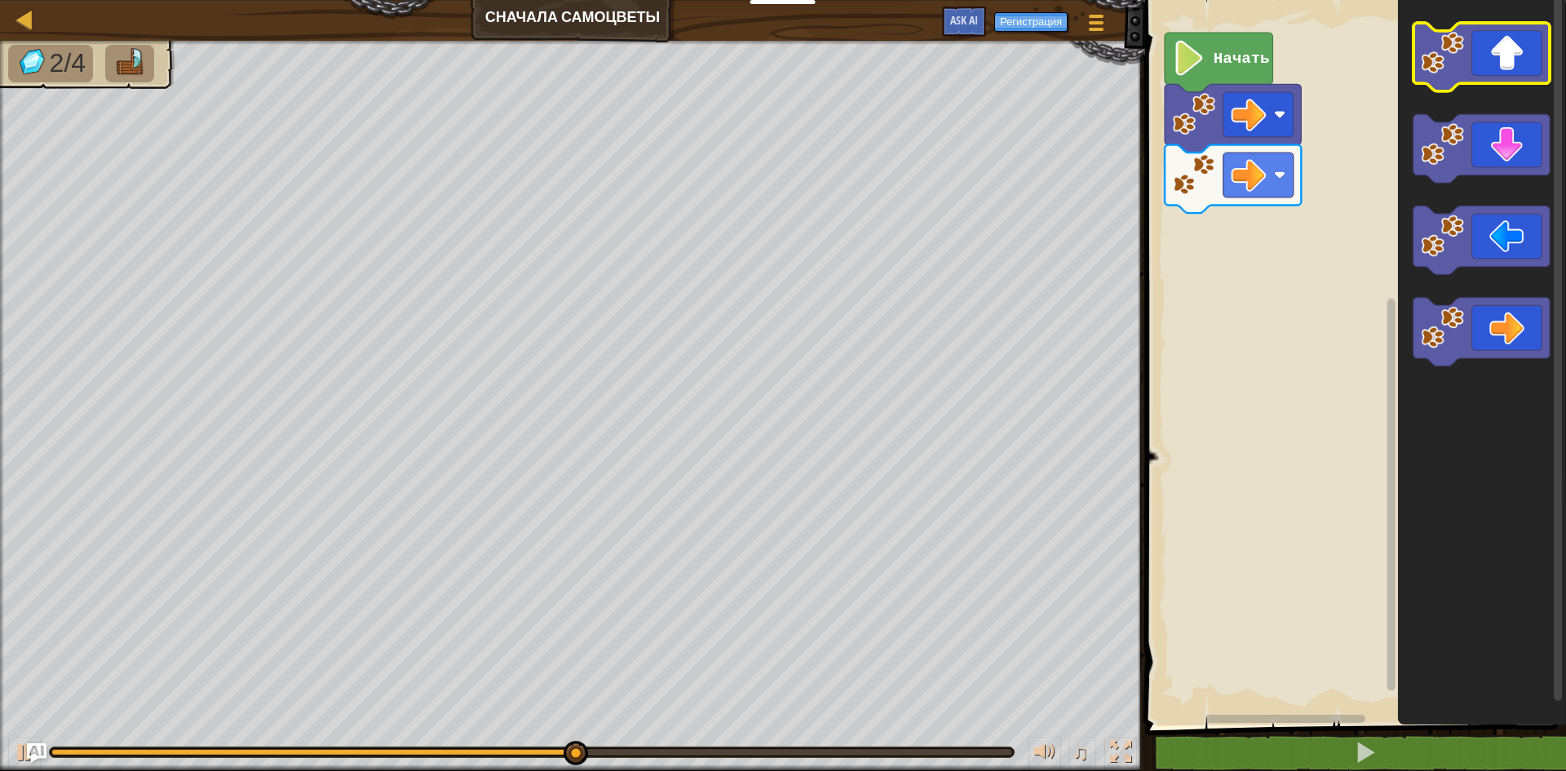
click at [1503, 63] on icon "Рабочая область Blockly" at bounding box center [1482, 57] width 136 height 69
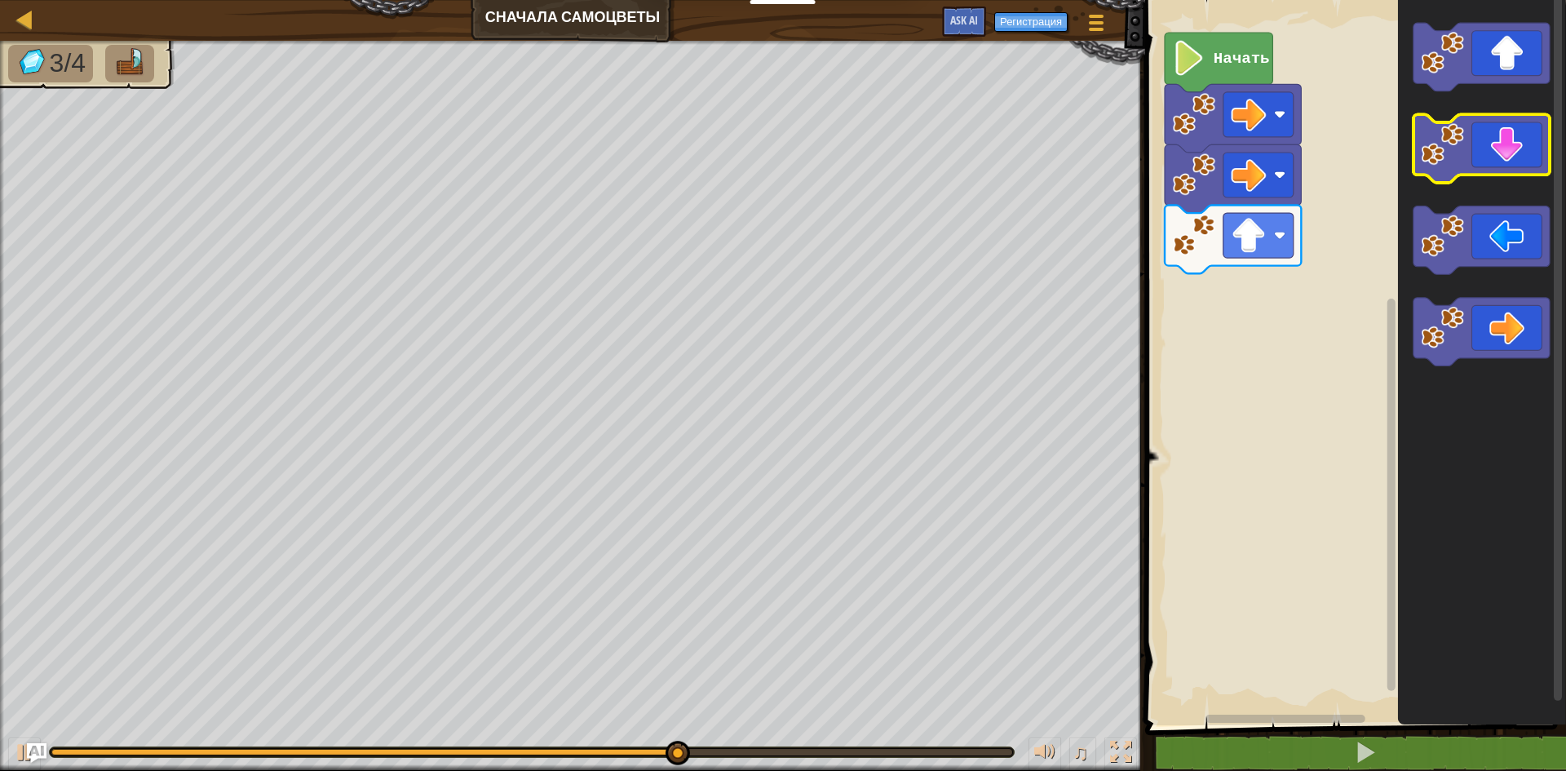
click at [1494, 178] on rect "Рабочая область Blockly" at bounding box center [1482, 149] width 136 height 69
click at [1496, 132] on icon "Рабочая область Blockly" at bounding box center [1482, 149] width 136 height 69
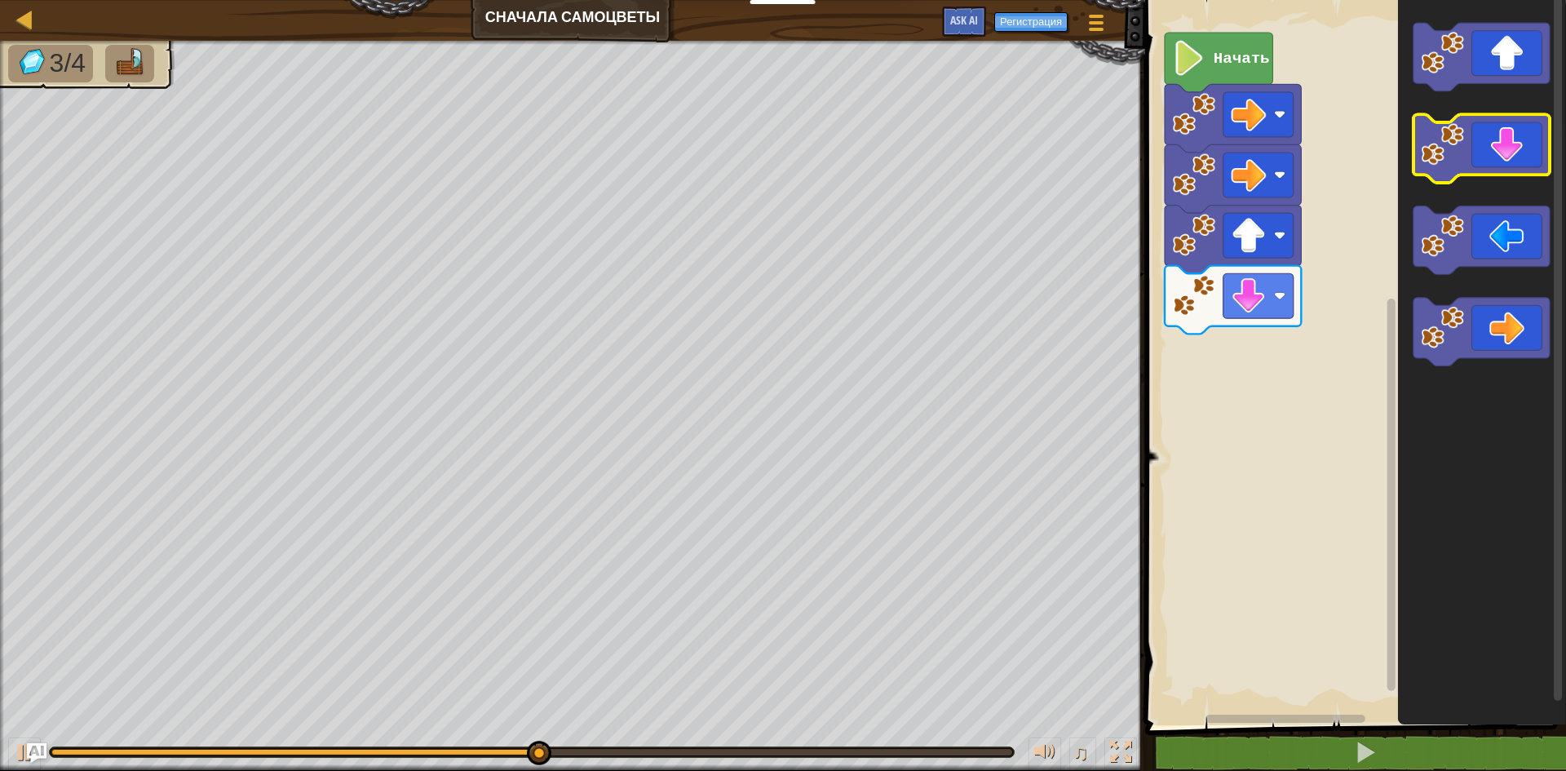
click at [1496, 132] on icon "Рабочая область Blockly" at bounding box center [1482, 149] width 136 height 69
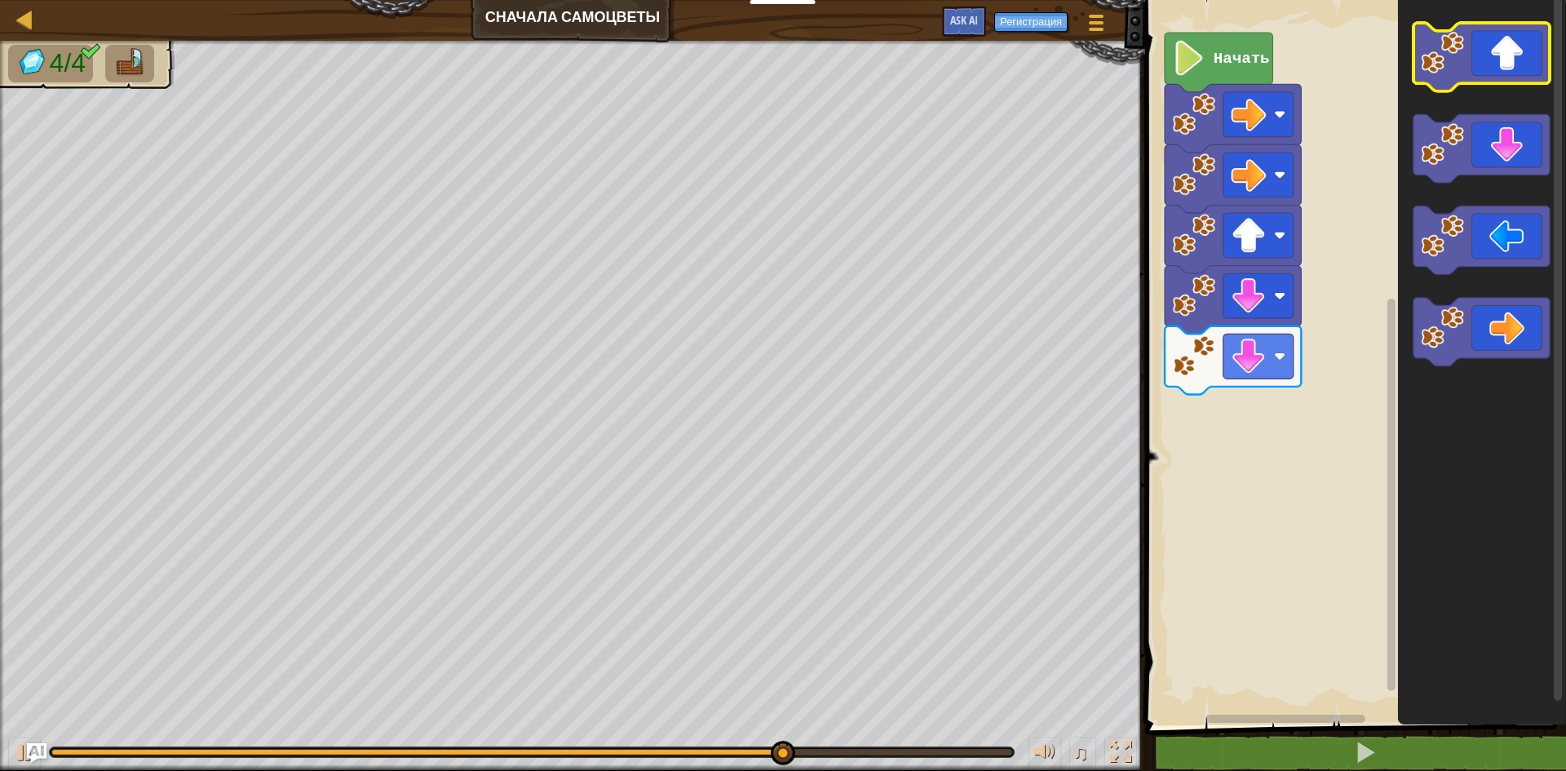
click at [1490, 54] on icon "Рабочая область Blockly" at bounding box center [1482, 57] width 136 height 69
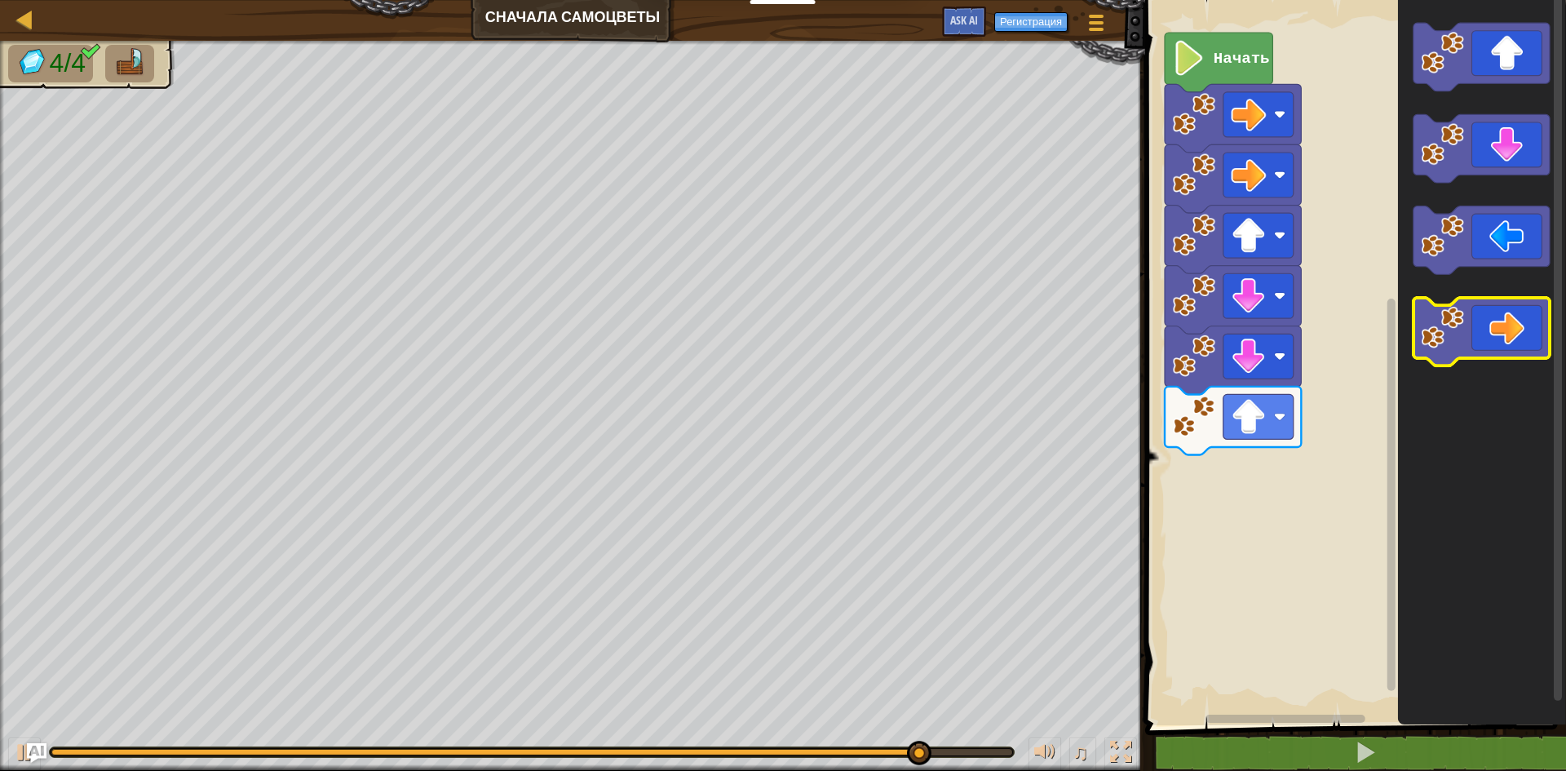
click at [1539, 356] on icon "Рабочая область Blockly" at bounding box center [1482, 332] width 136 height 69
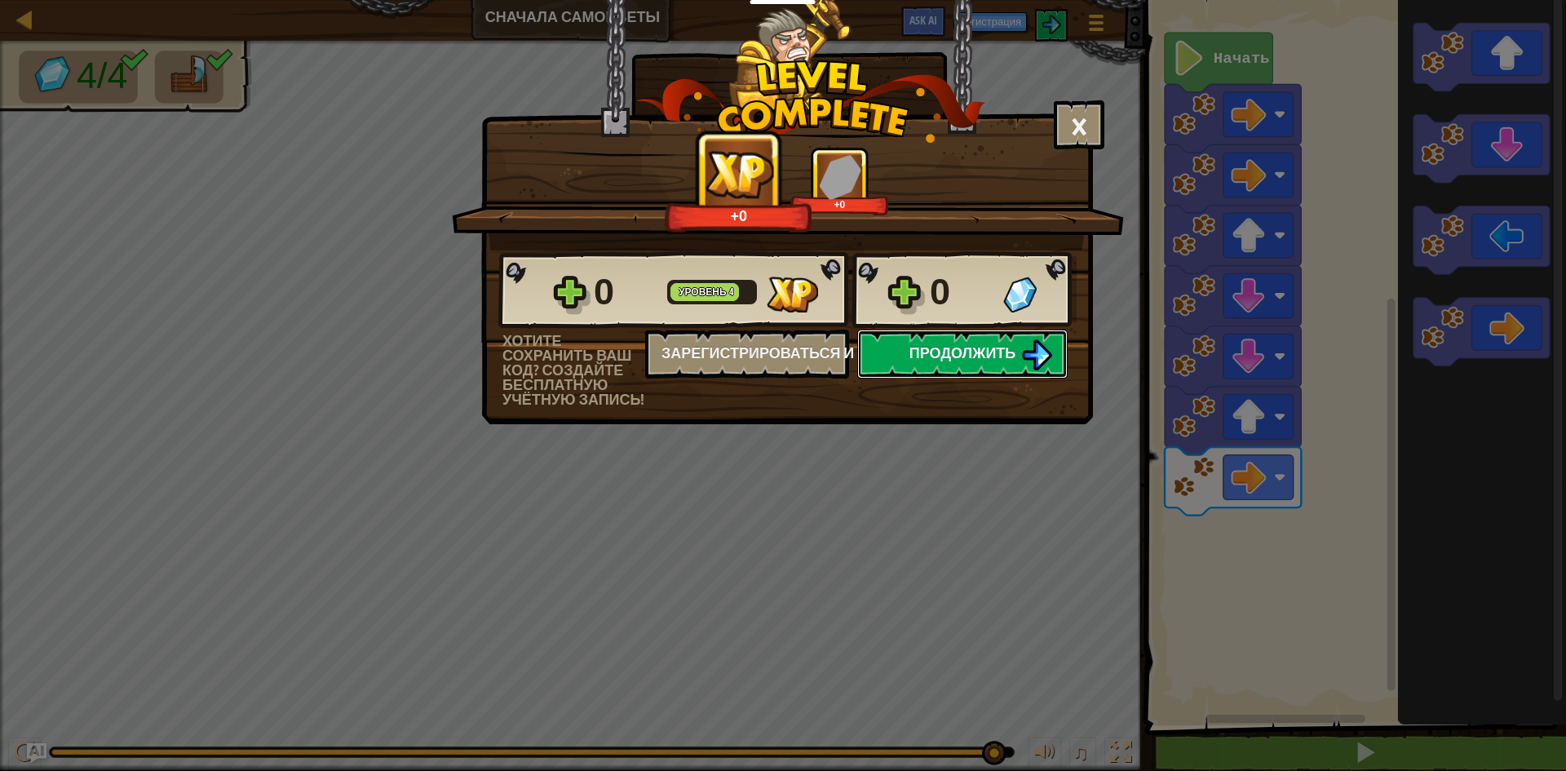
click at [928, 348] on span "Продолжить" at bounding box center [963, 353] width 107 height 20
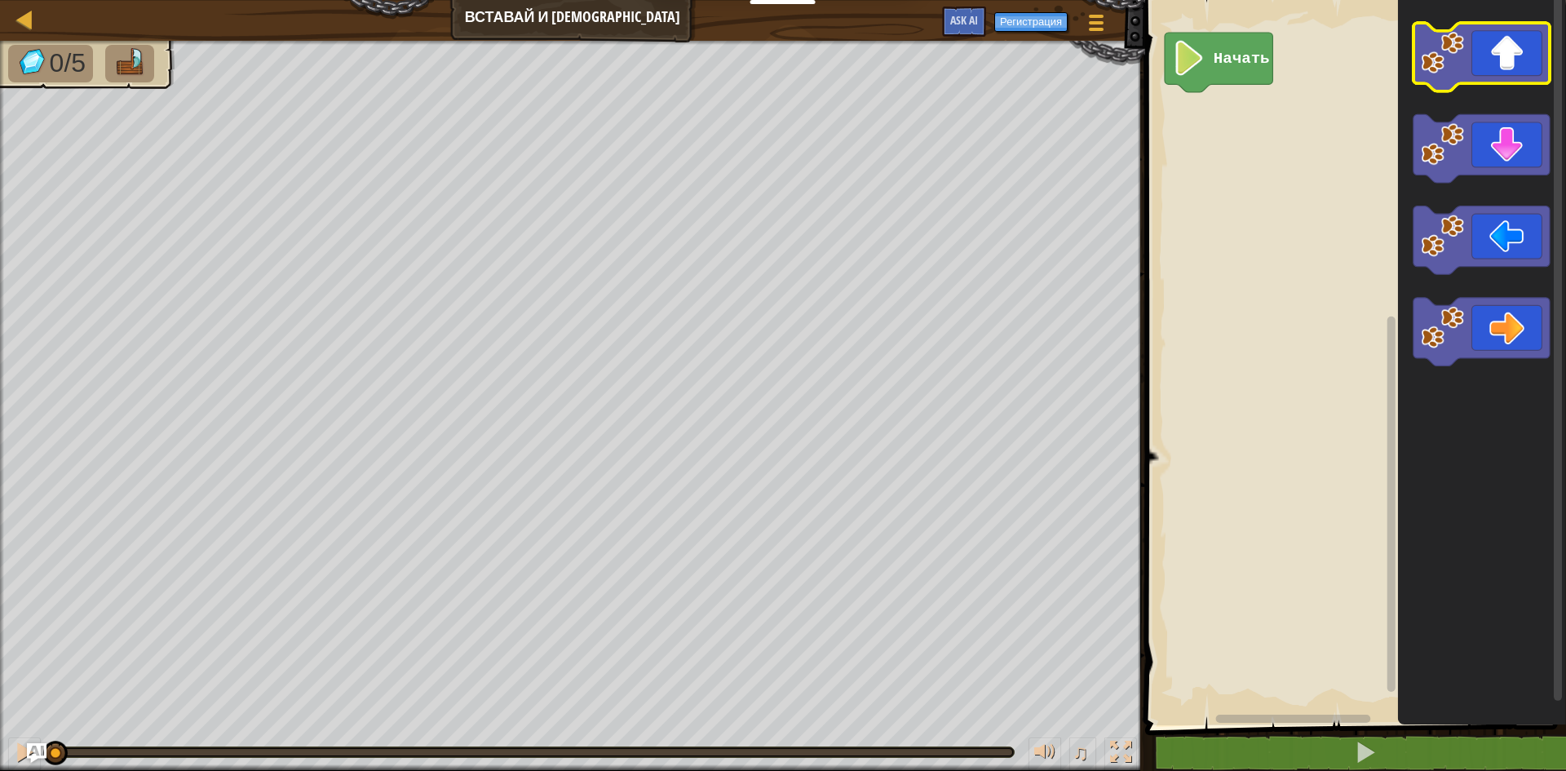
click at [1501, 72] on icon "Рабочая область Blockly" at bounding box center [1482, 57] width 136 height 69
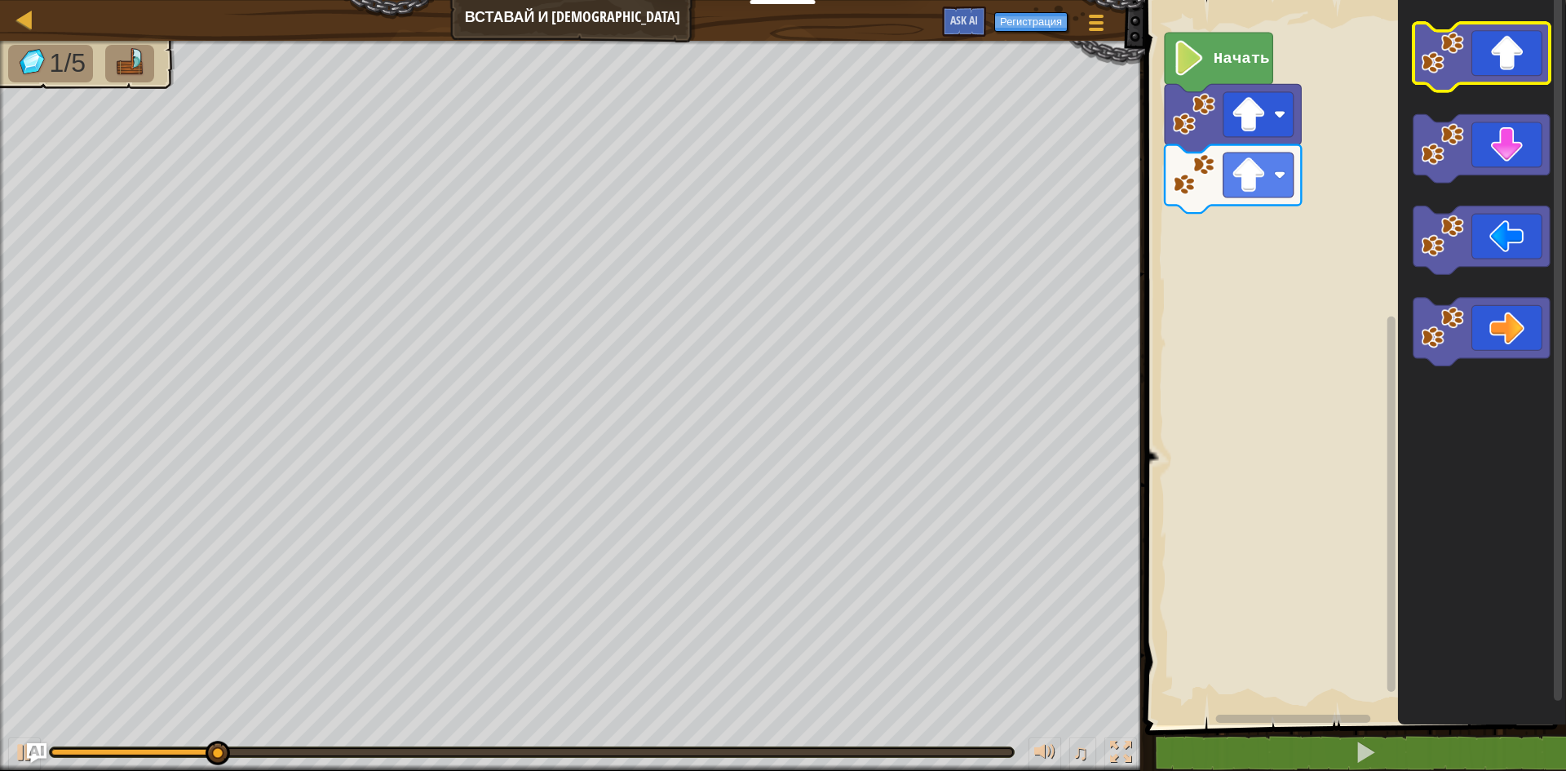
click at [1501, 72] on icon "Рабочая область Blockly" at bounding box center [1482, 57] width 136 height 69
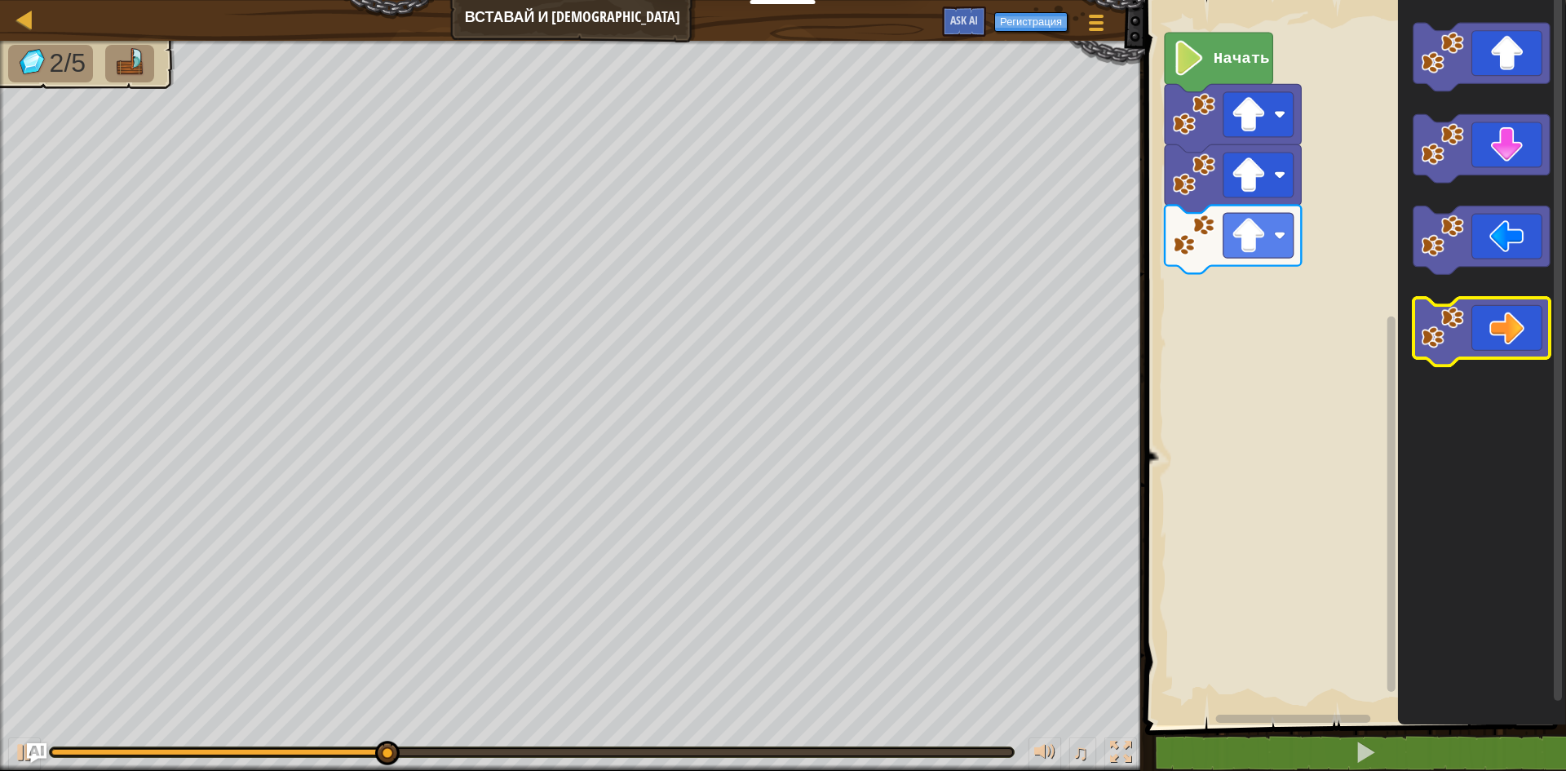
click at [1494, 319] on icon "Рабочая область Blockly" at bounding box center [1482, 332] width 136 height 69
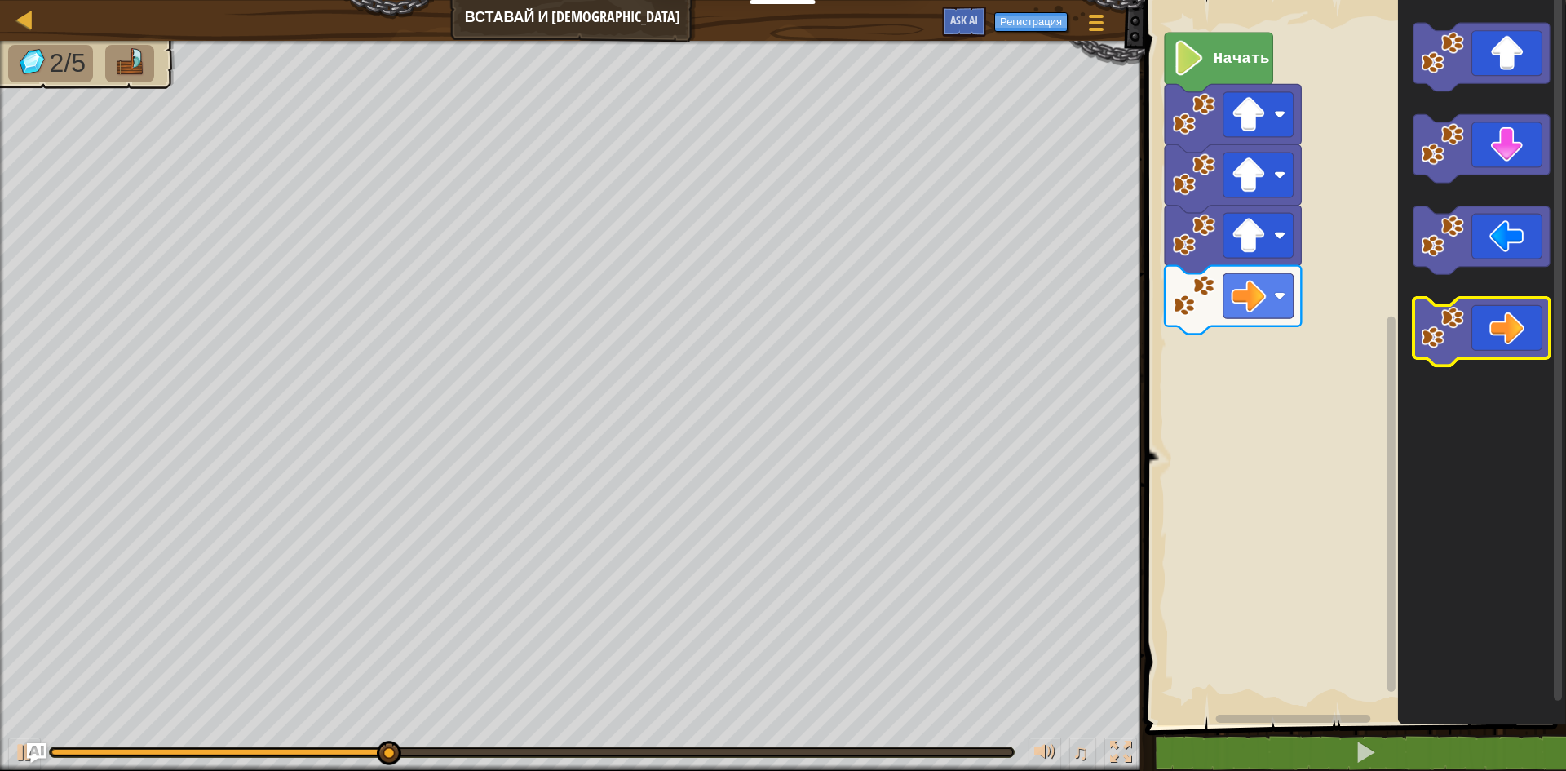
click at [1494, 319] on icon "Рабочая область Blockly" at bounding box center [1482, 332] width 136 height 69
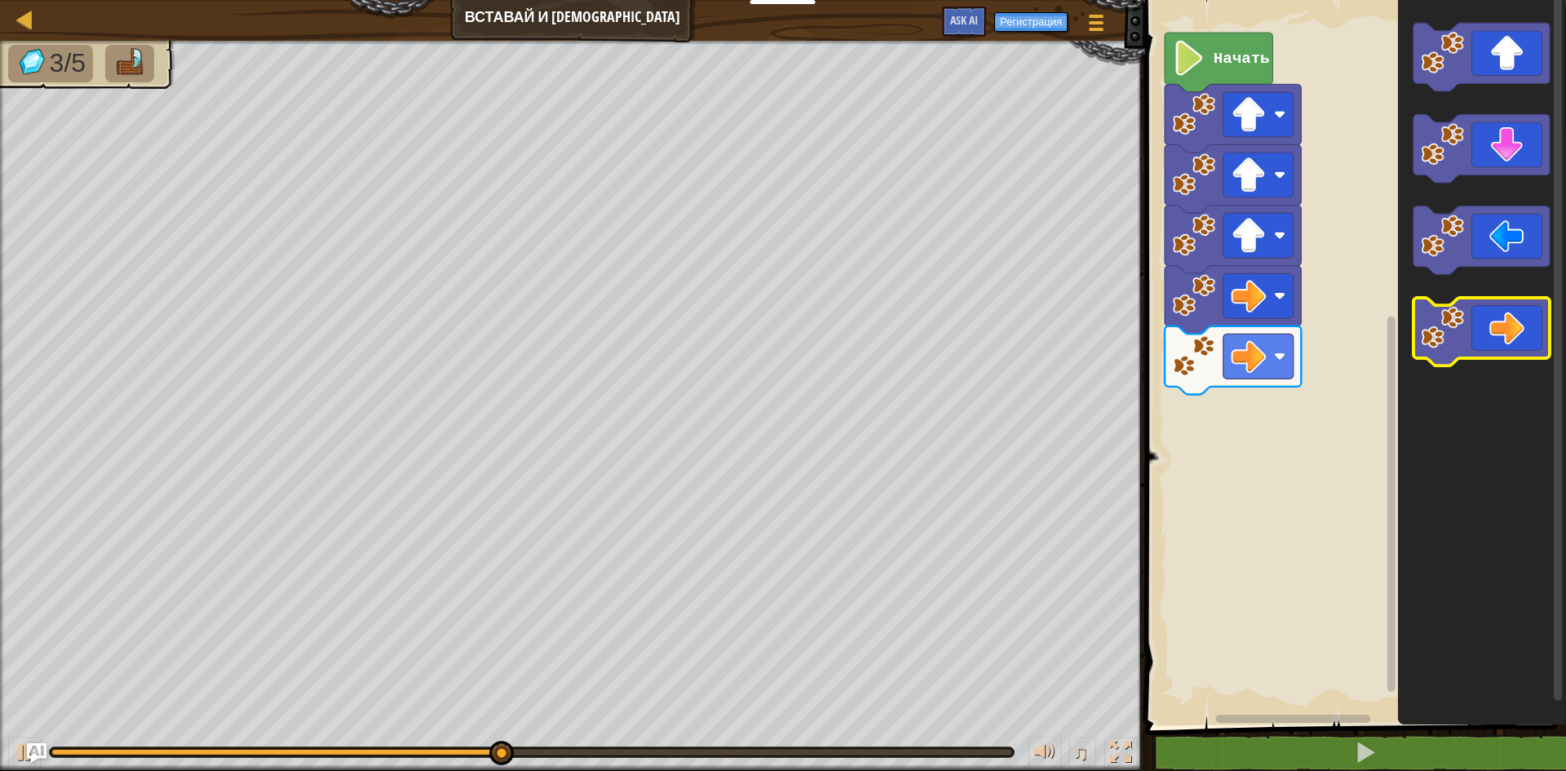
click at [1494, 319] on icon "Рабочая область Blockly" at bounding box center [1482, 332] width 136 height 69
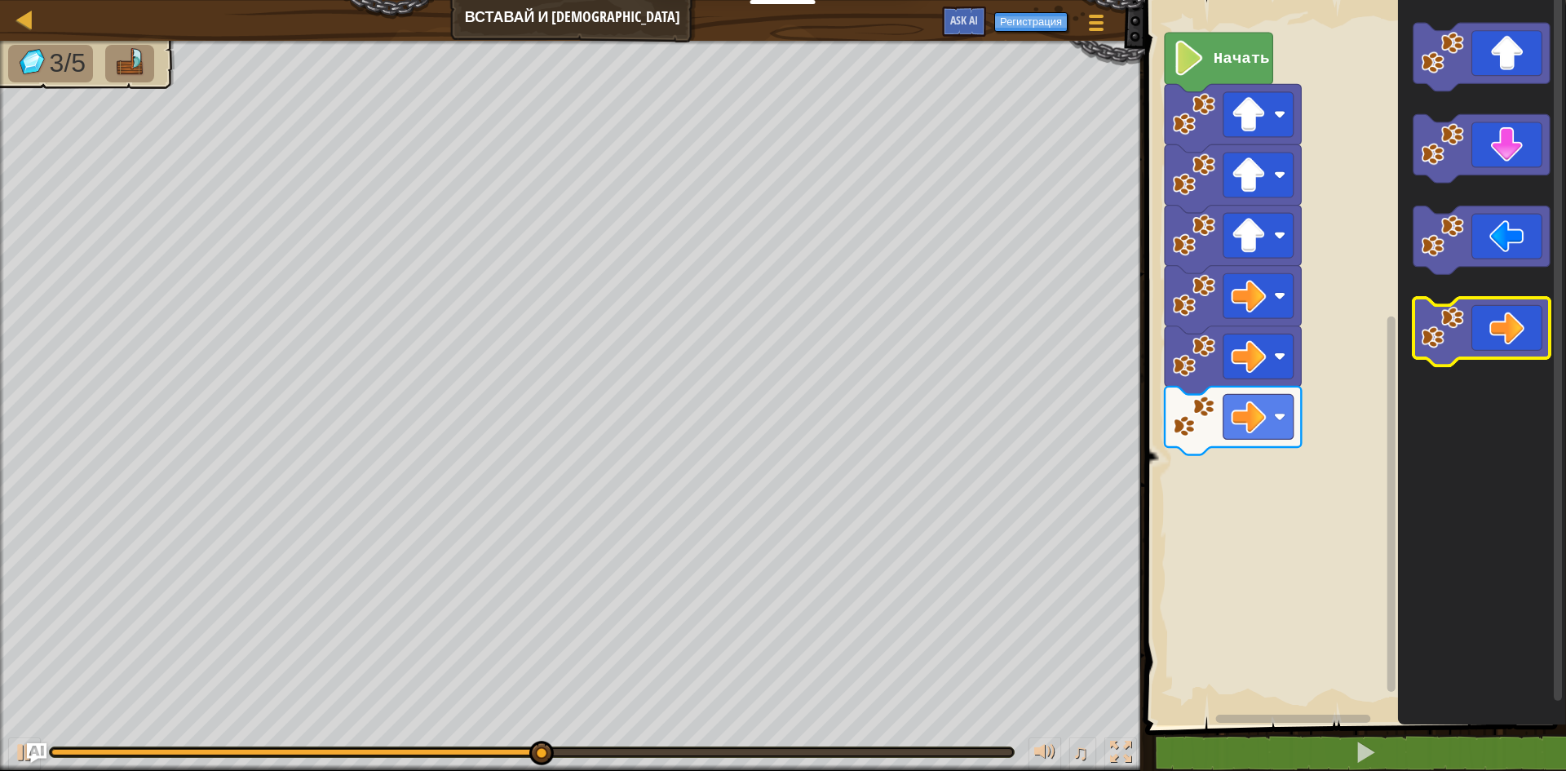
click at [1494, 319] on icon "Рабочая область Blockly" at bounding box center [1482, 332] width 136 height 69
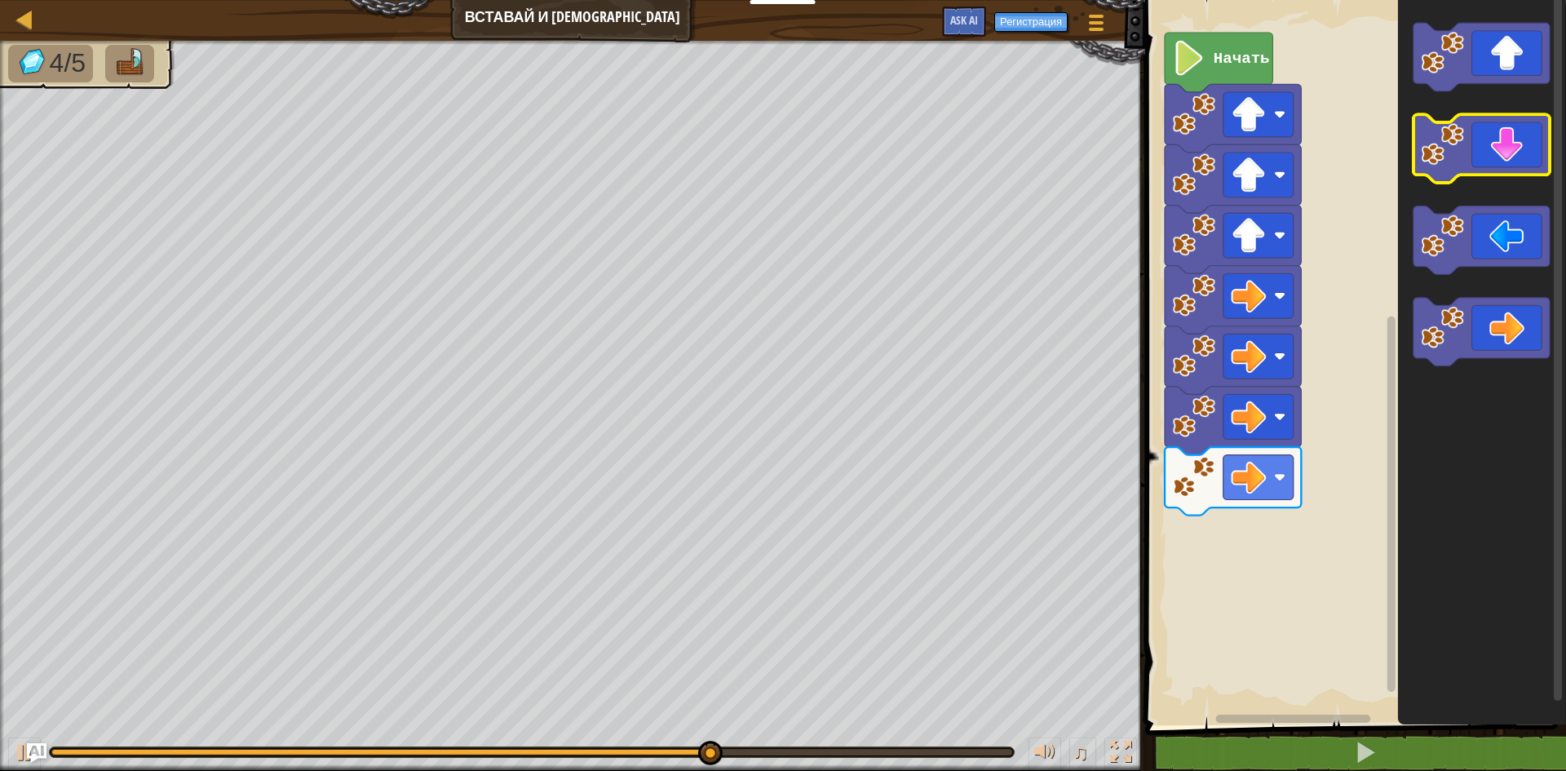
click at [1463, 157] on image "Рабочая область Blockly" at bounding box center [1442, 144] width 43 height 43
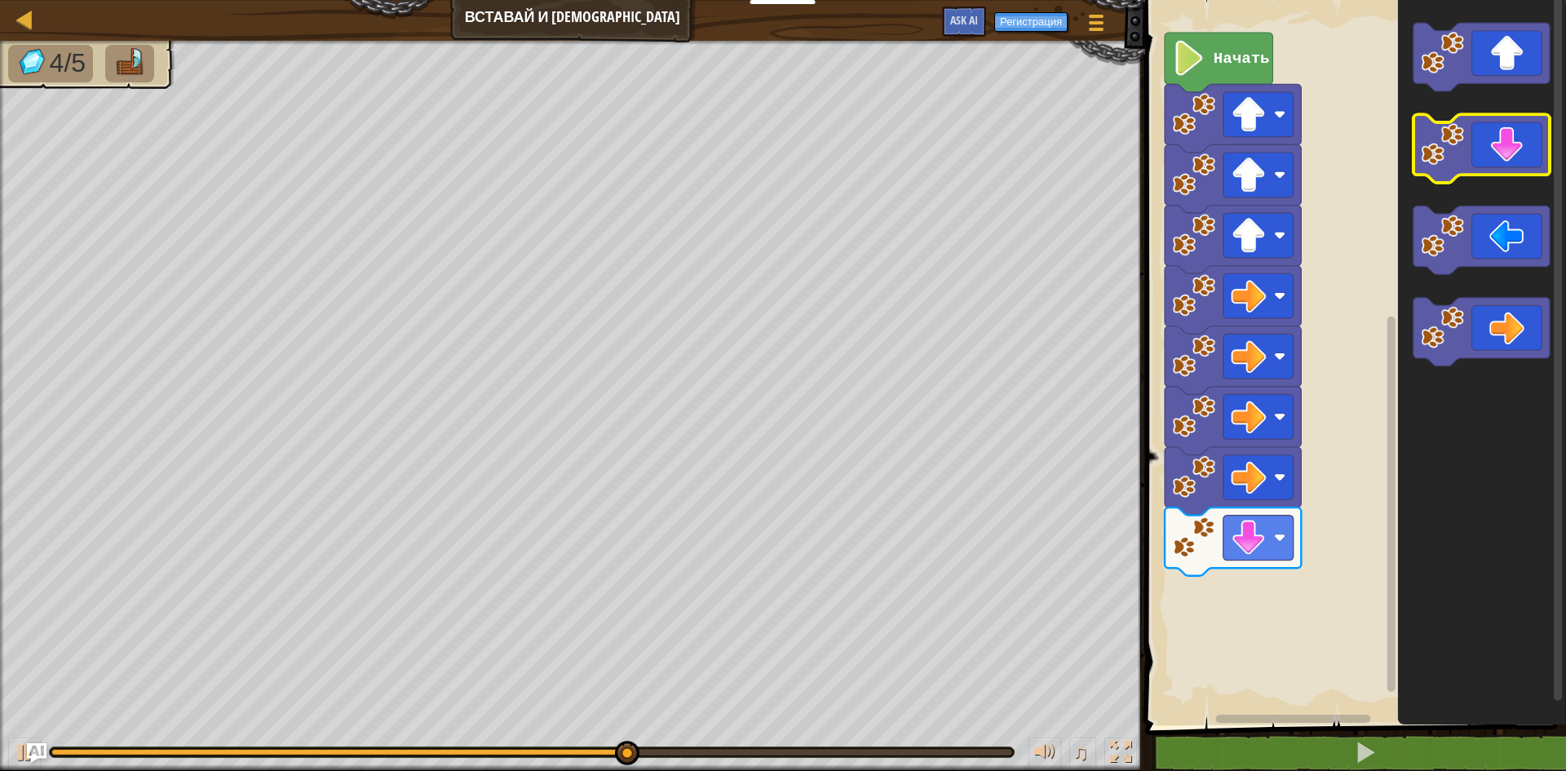
click at [1463, 157] on image "Рабочая область Blockly" at bounding box center [1442, 144] width 43 height 43
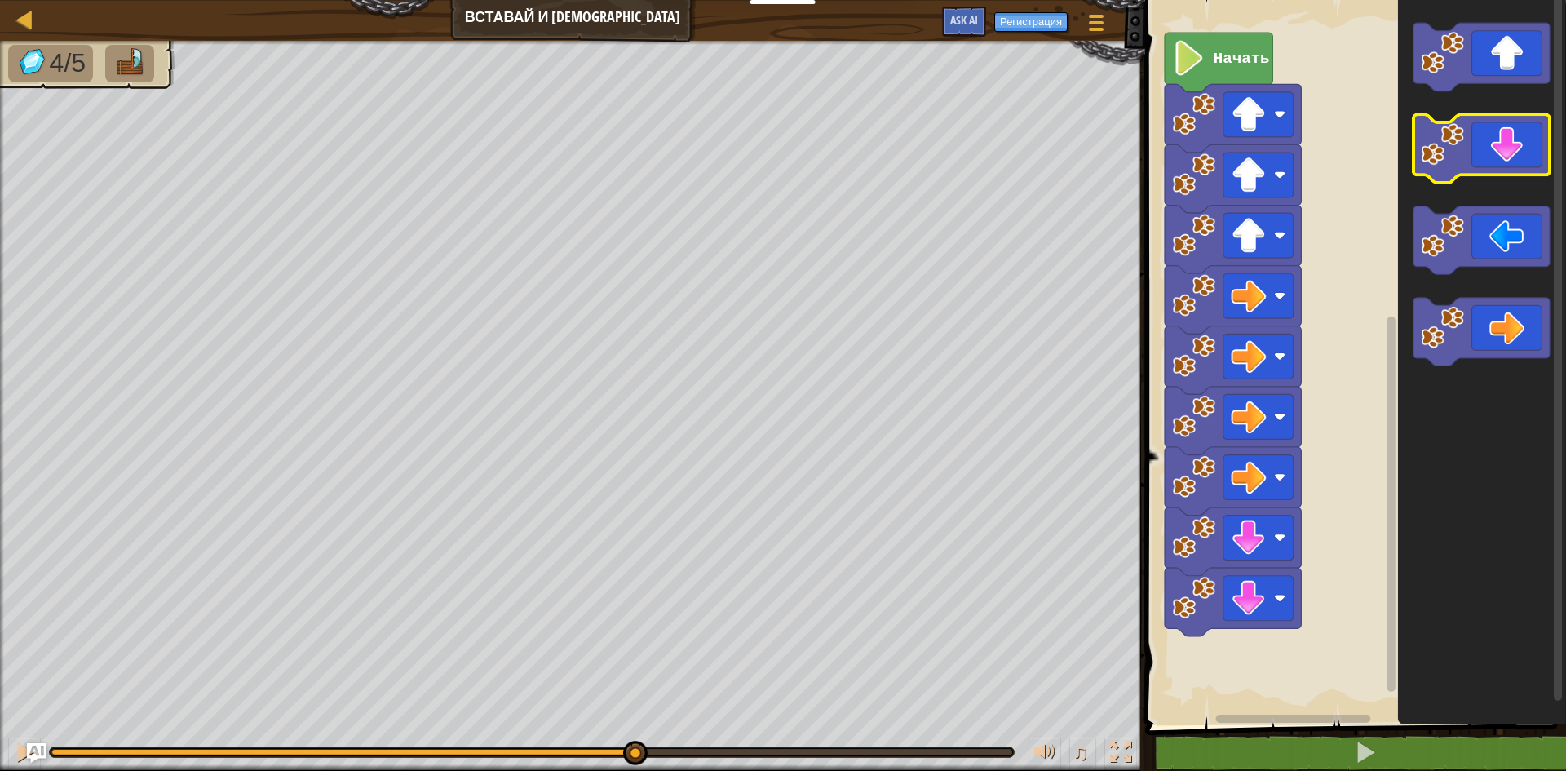
click at [1463, 157] on image "Рабочая область Blockly" at bounding box center [1442, 144] width 43 height 43
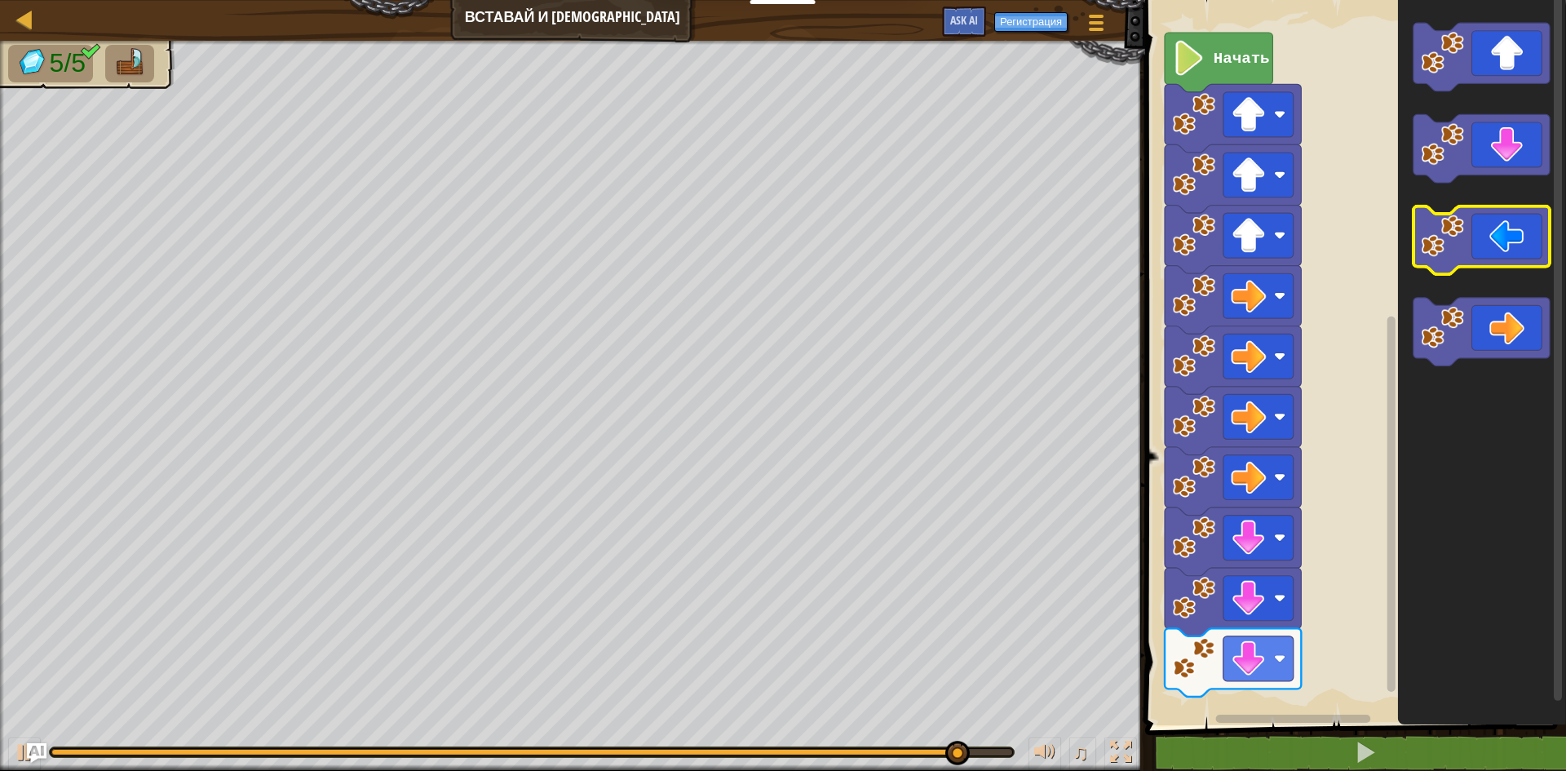
click at [1492, 238] on icon "Рабочая область Blockly" at bounding box center [1482, 240] width 136 height 69
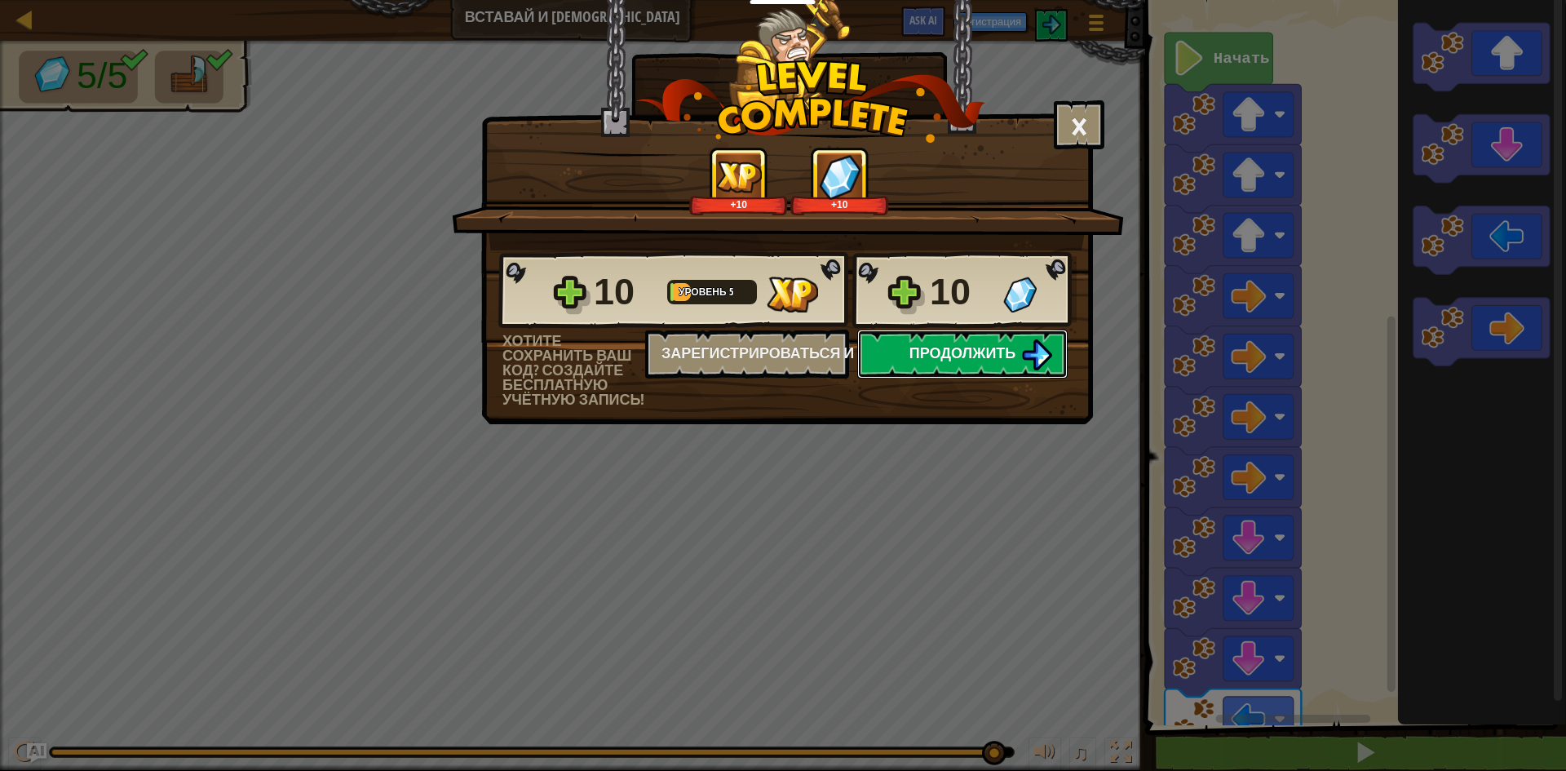
click at [1008, 339] on button "Продолжить" at bounding box center [962, 354] width 210 height 49
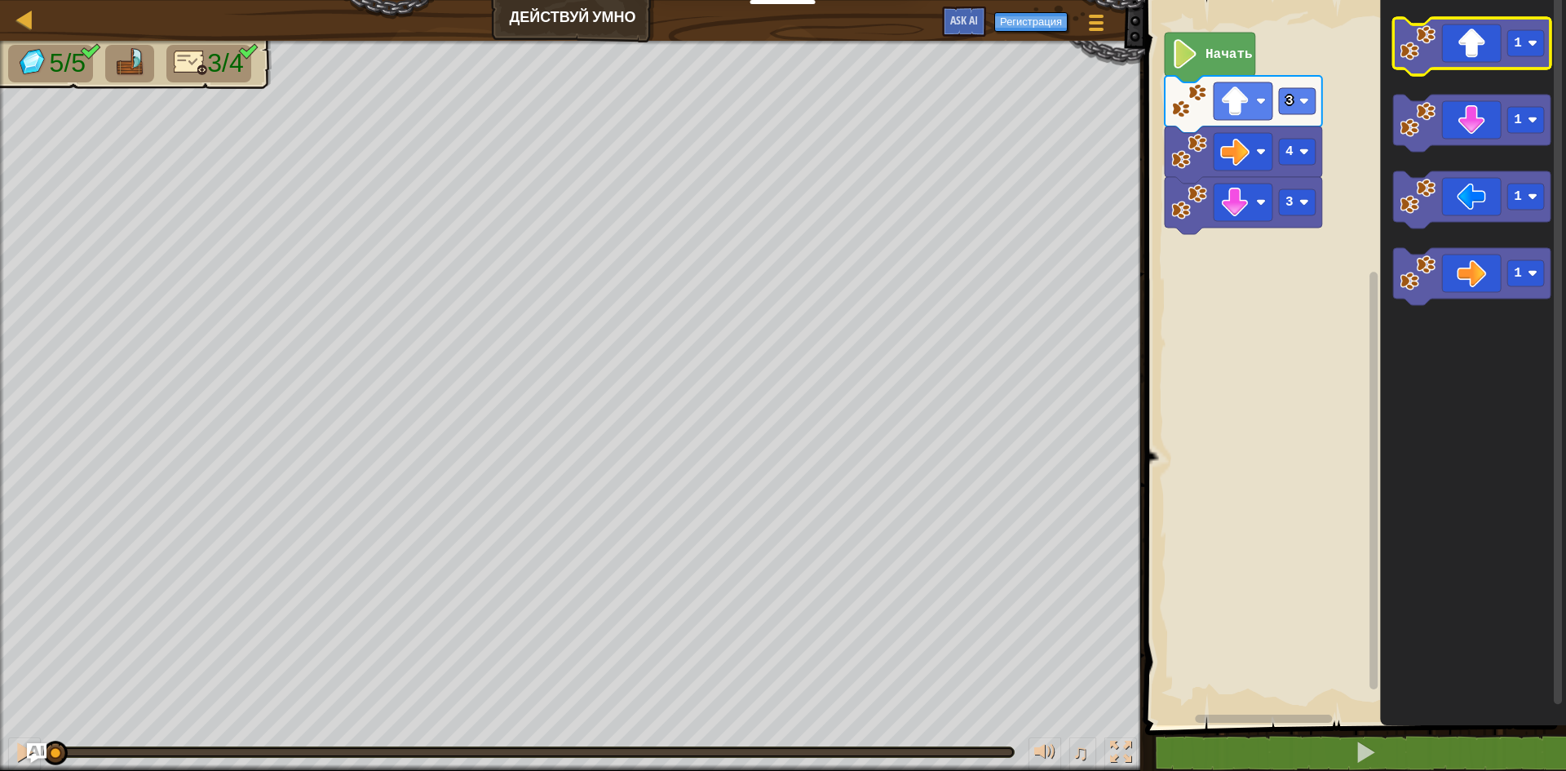
click at [1471, 60] on icon "Рабочая область Blockly" at bounding box center [1471, 46] width 157 height 57
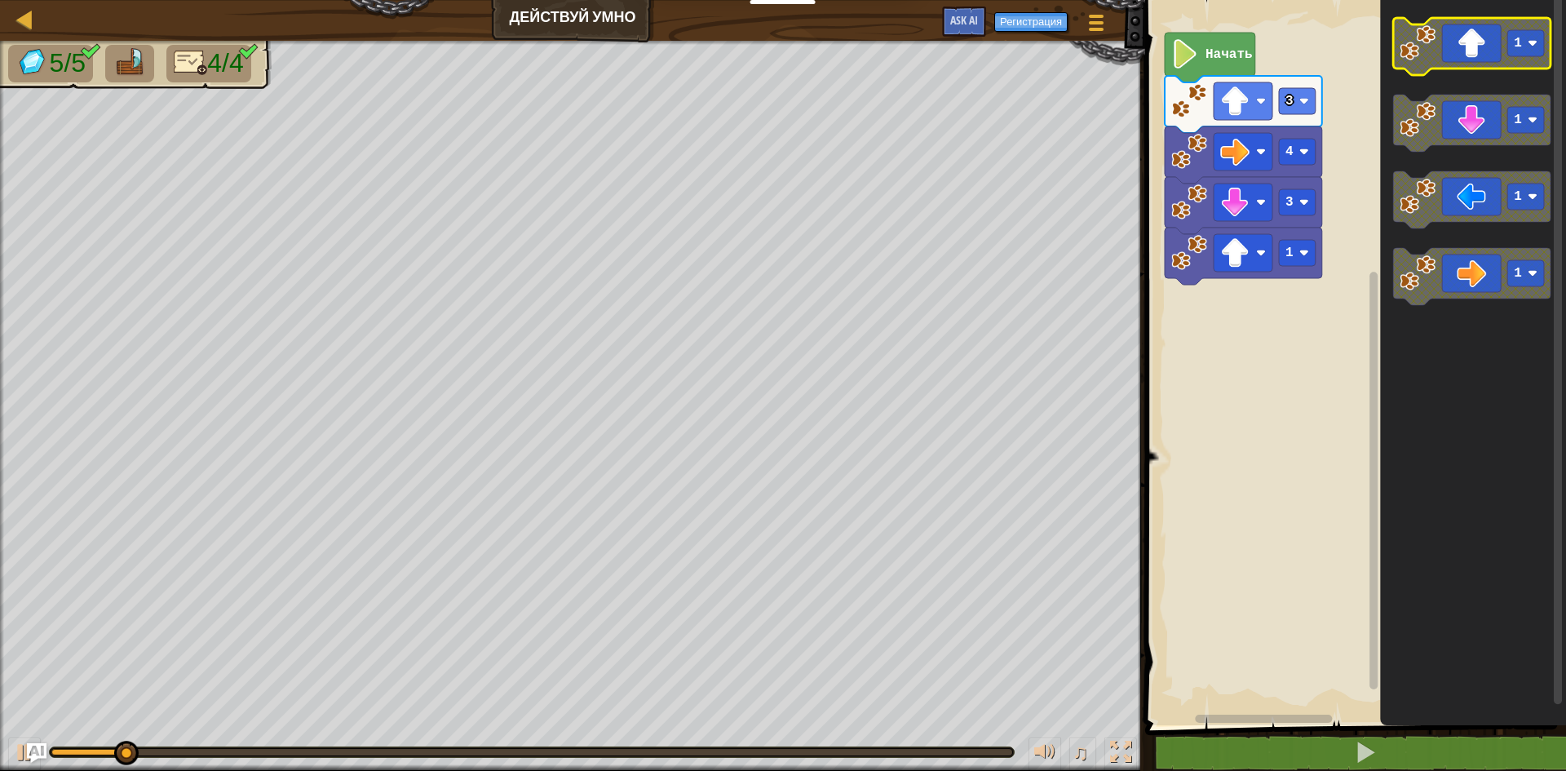
click at [1463, 33] on icon "Рабочая область Blockly" at bounding box center [1471, 46] width 157 height 57
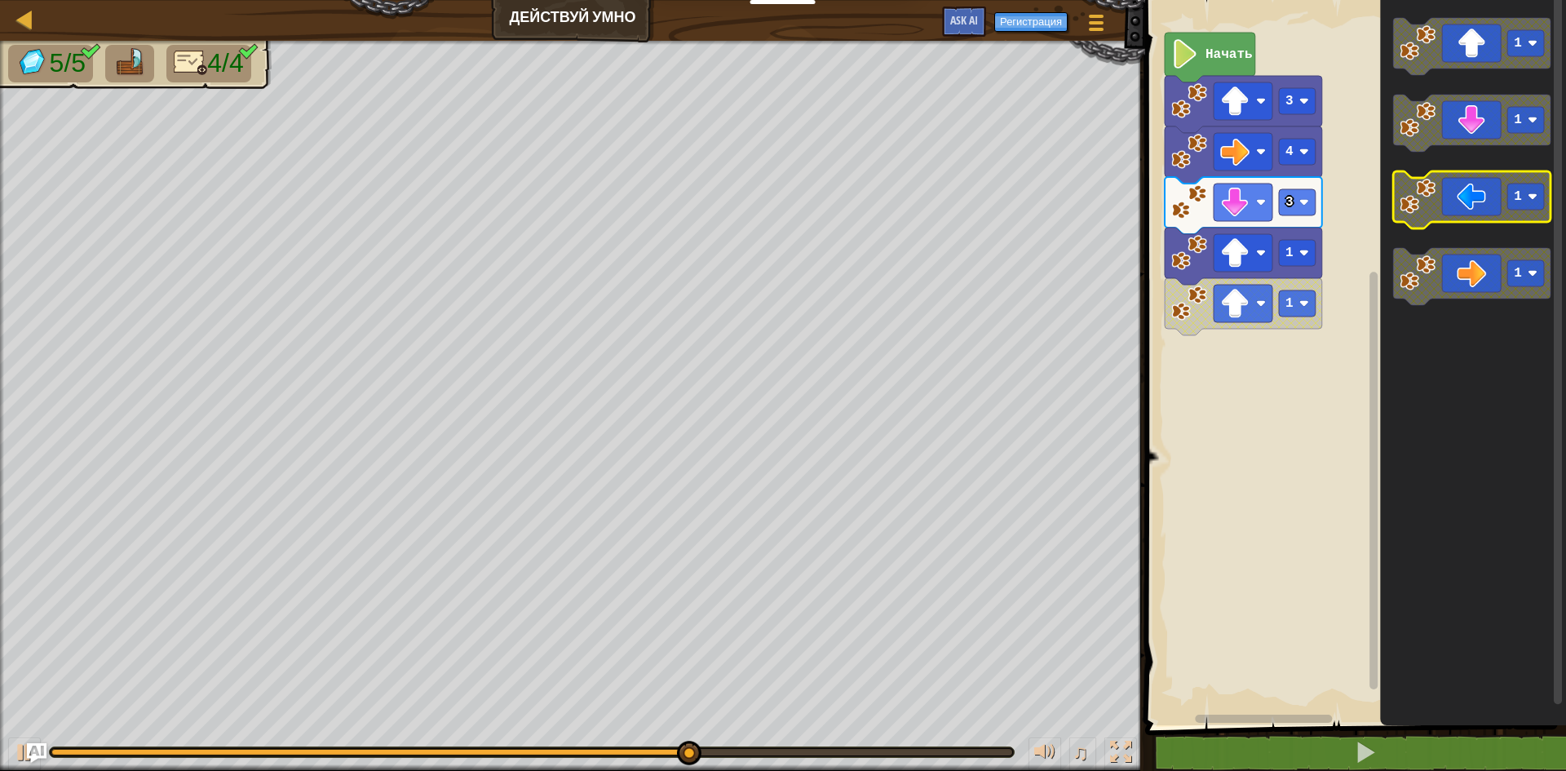
click at [1454, 221] on icon "Рабочая область Blockly" at bounding box center [1471, 199] width 157 height 57
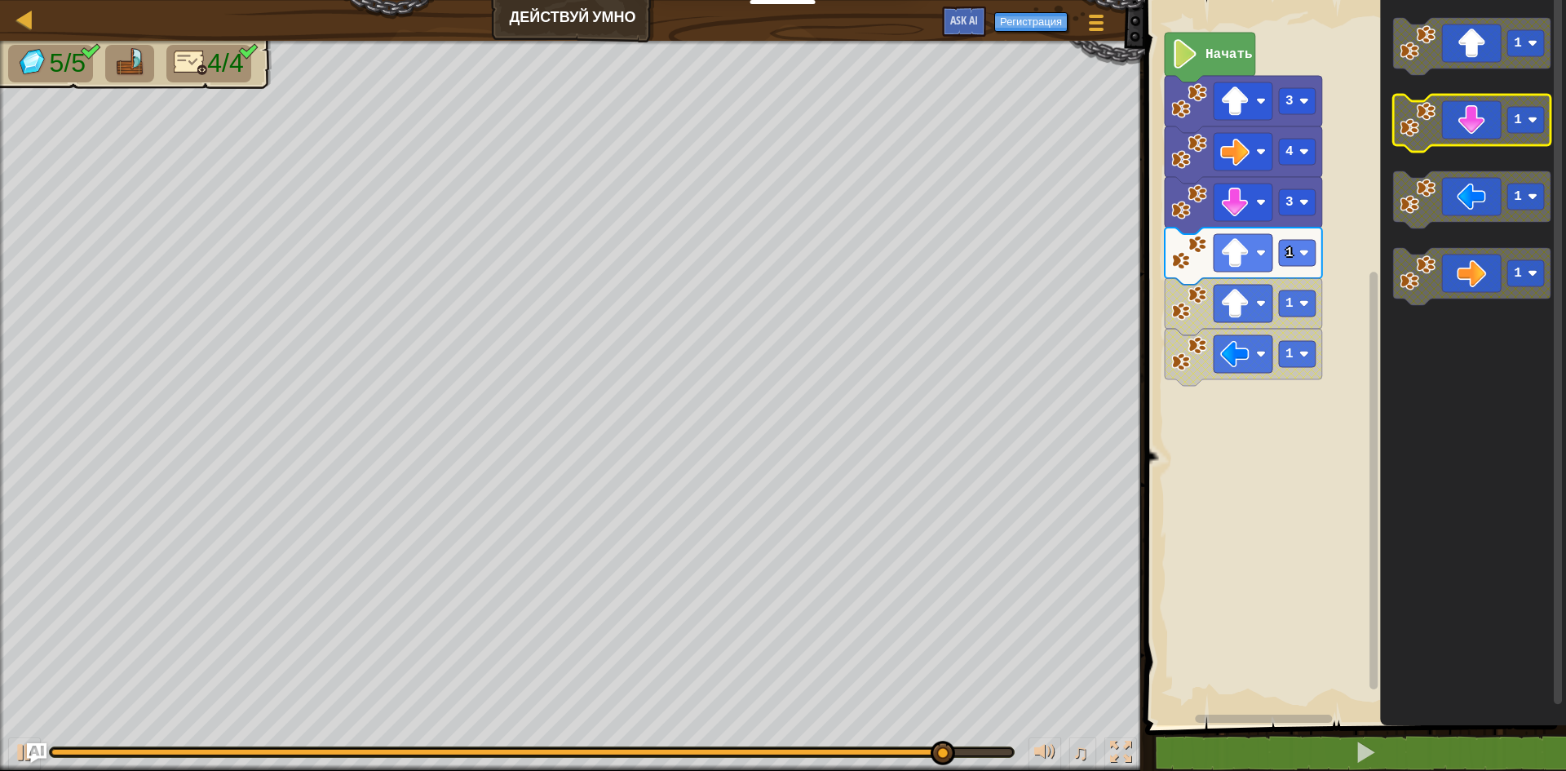
click at [1472, 117] on icon "Рабочая область Blockly" at bounding box center [1471, 123] width 157 height 57
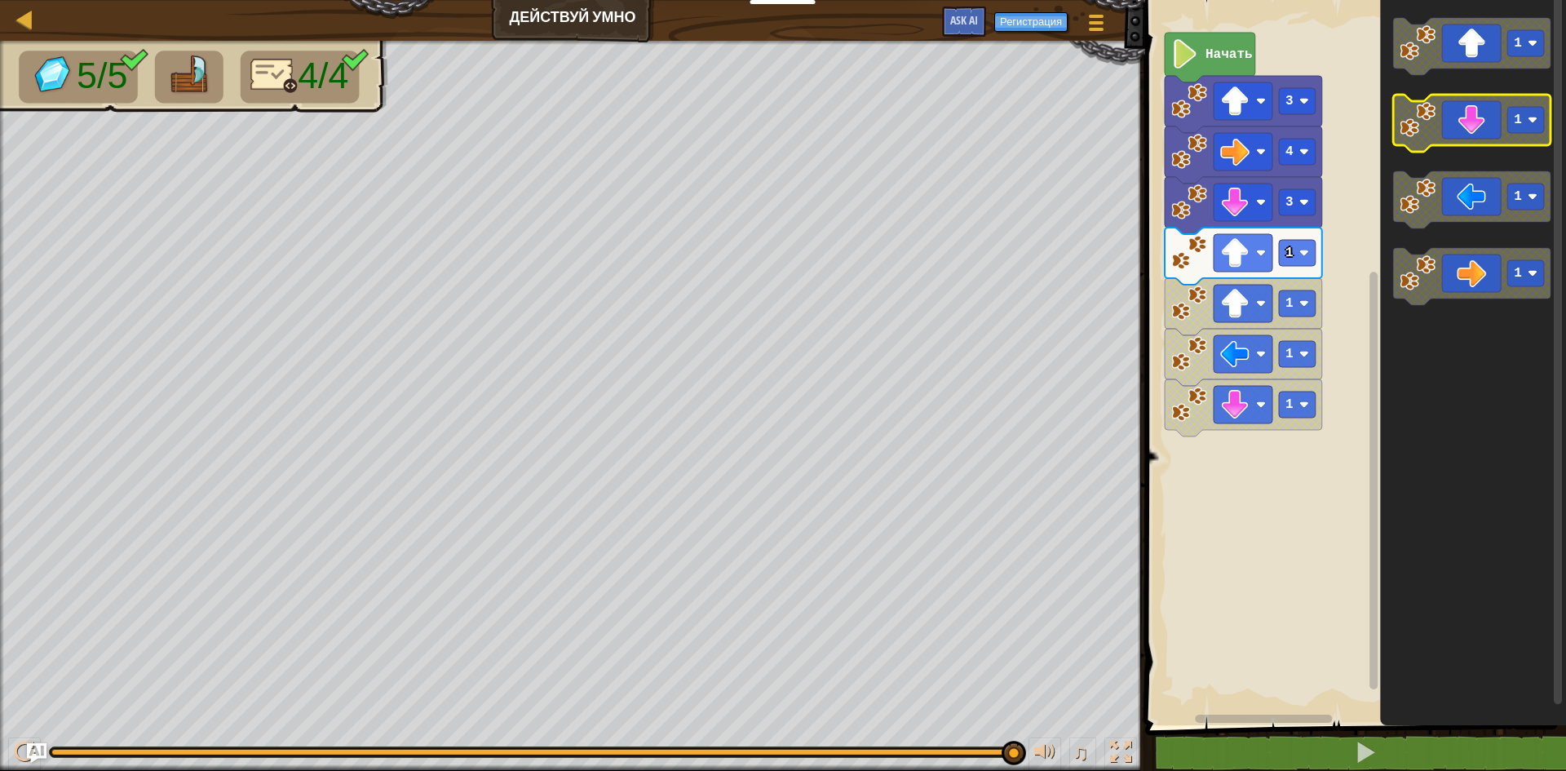
click at [1472, 117] on icon "Рабочая область Blockly" at bounding box center [1471, 123] width 157 height 57
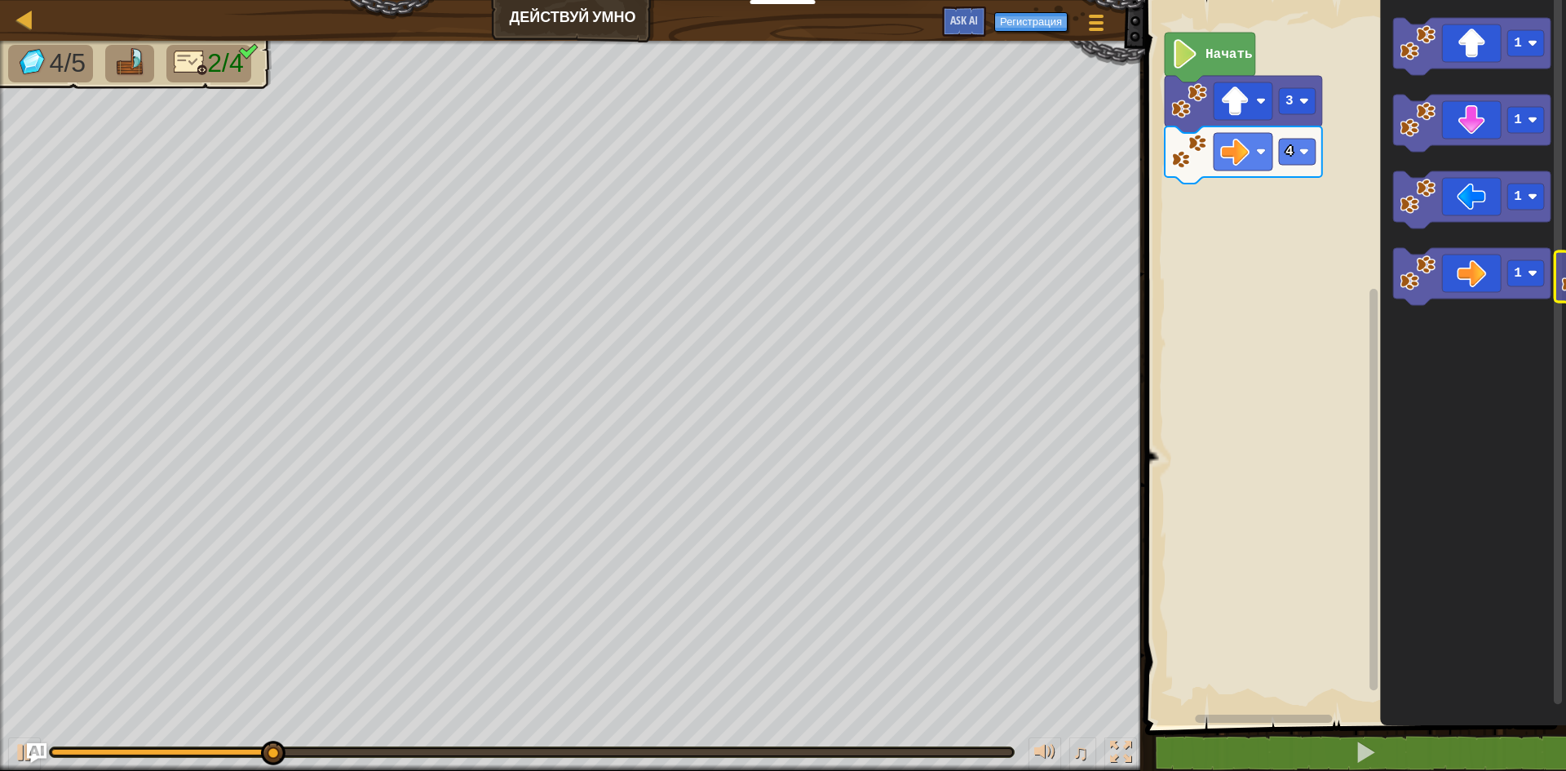
click at [1565, 316] on icon "1 1 1 1" at bounding box center [1473, 358] width 186 height 733
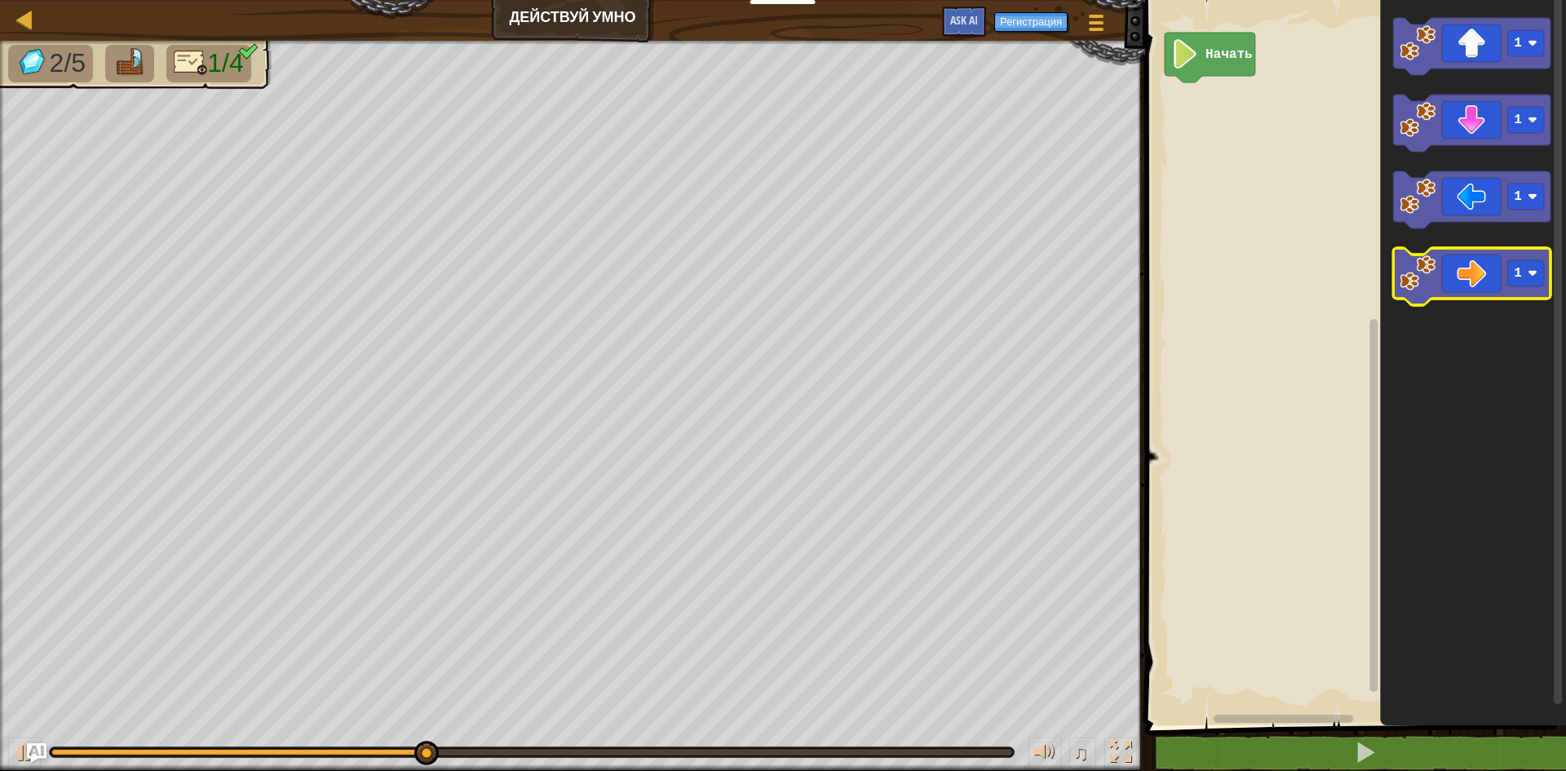
click at [1480, 284] on icon "Рабочая область Blockly" at bounding box center [1471, 276] width 157 height 57
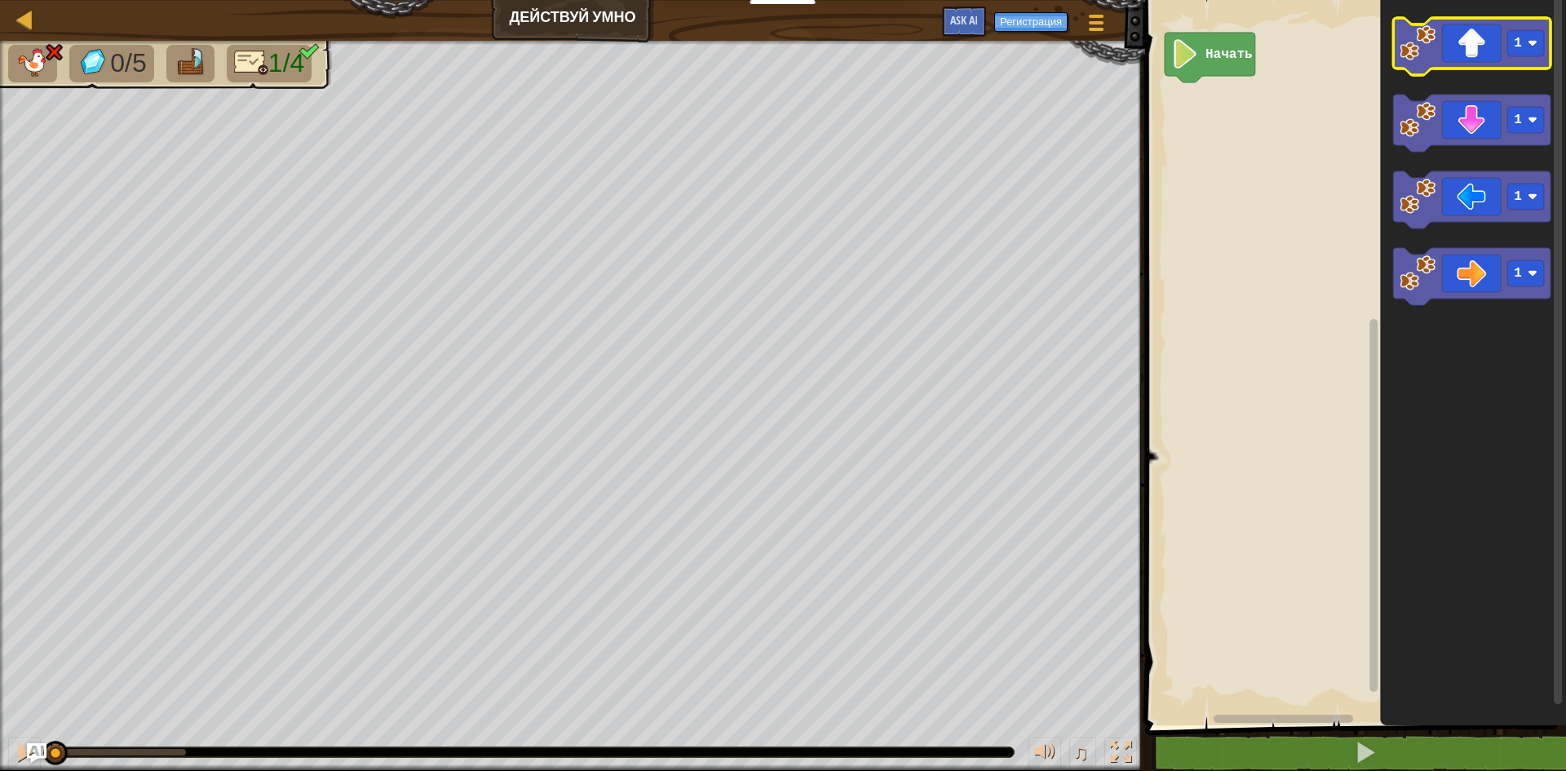
click at [1468, 49] on icon "Рабочая область Blockly" at bounding box center [1471, 46] width 157 height 57
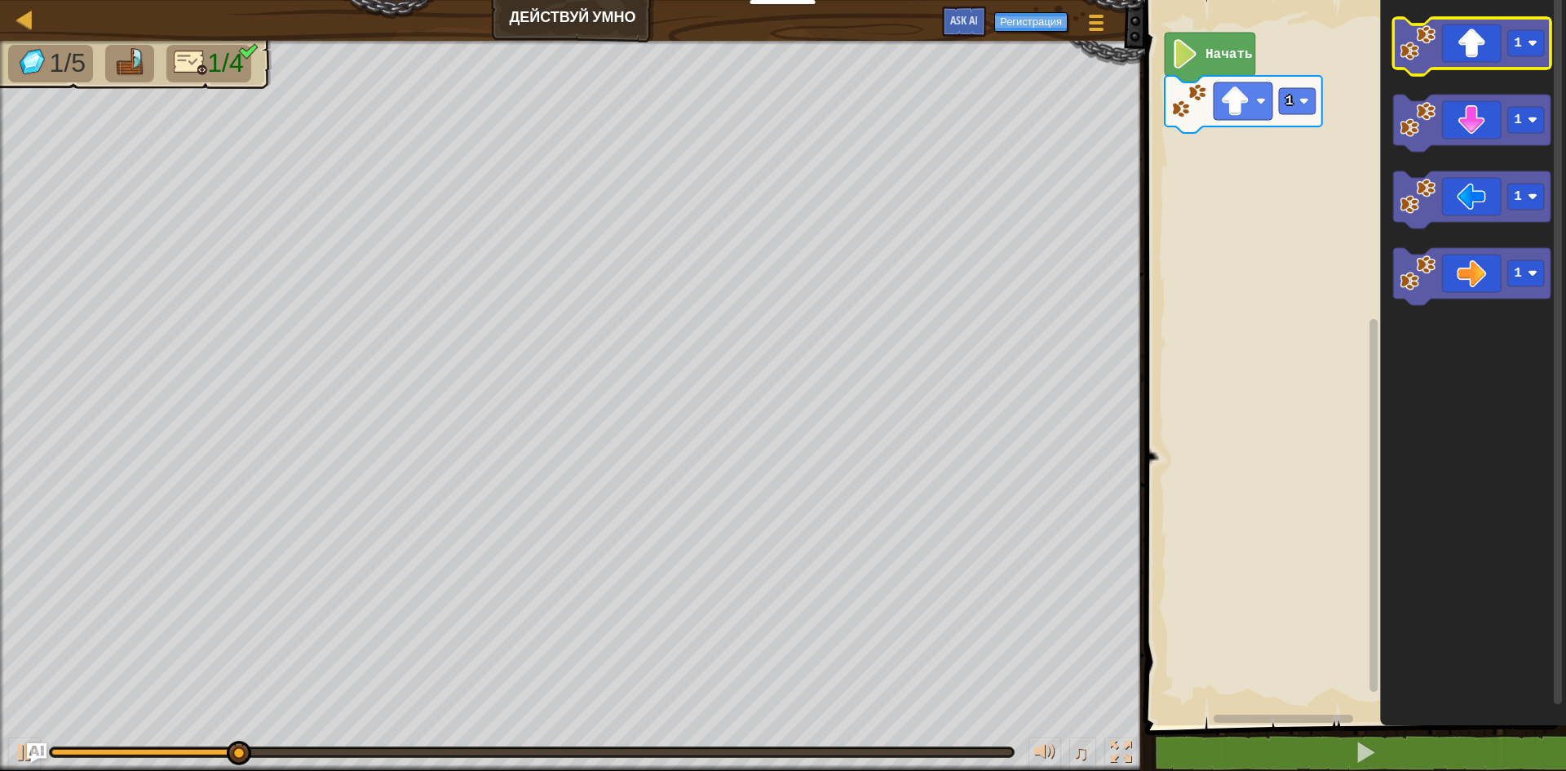
click at [1433, 56] on image "Рабочая область Blockly" at bounding box center [1418, 43] width 36 height 36
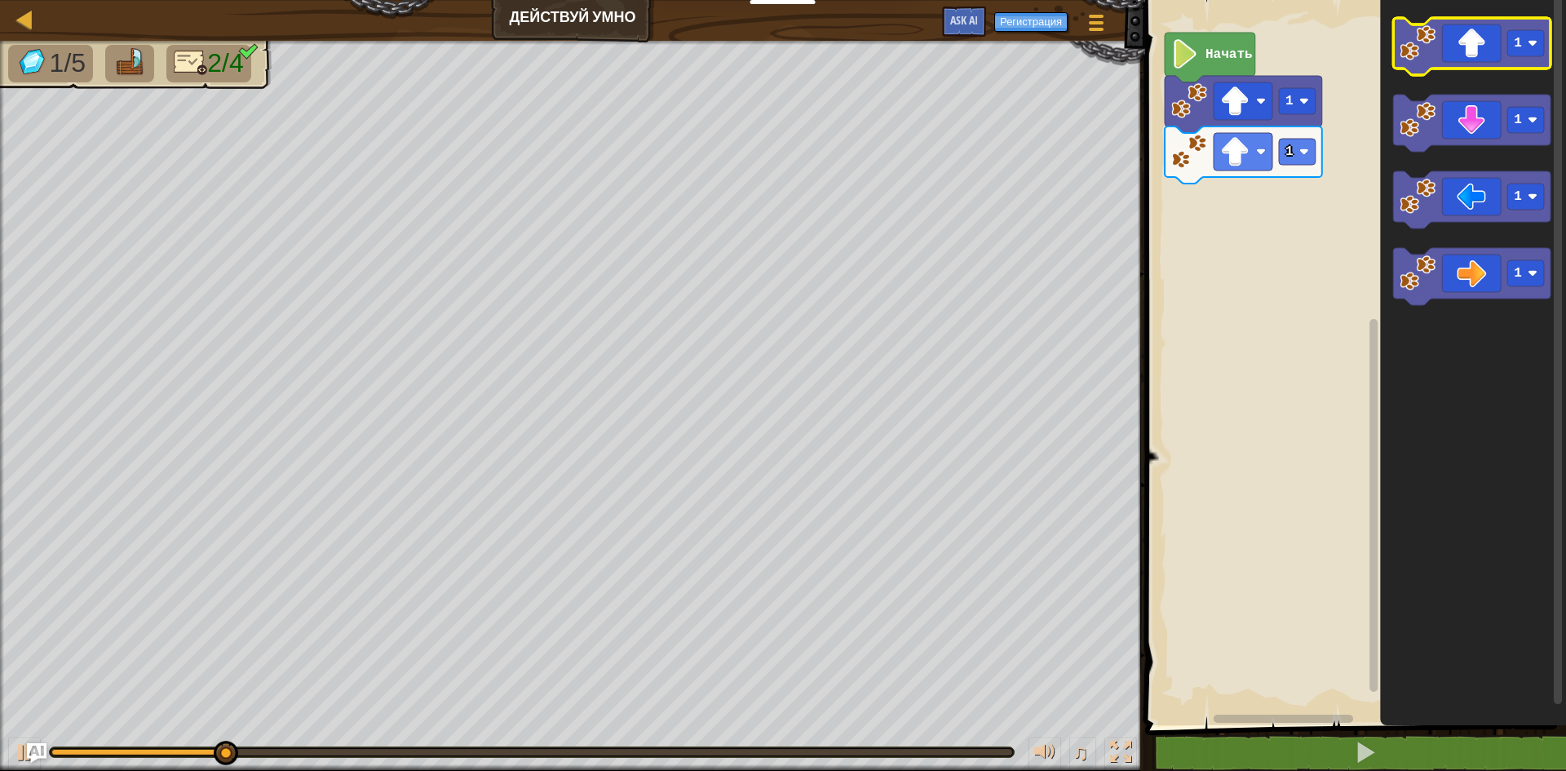
click at [1433, 56] on image "Рабочая область Blockly" at bounding box center [1418, 43] width 36 height 36
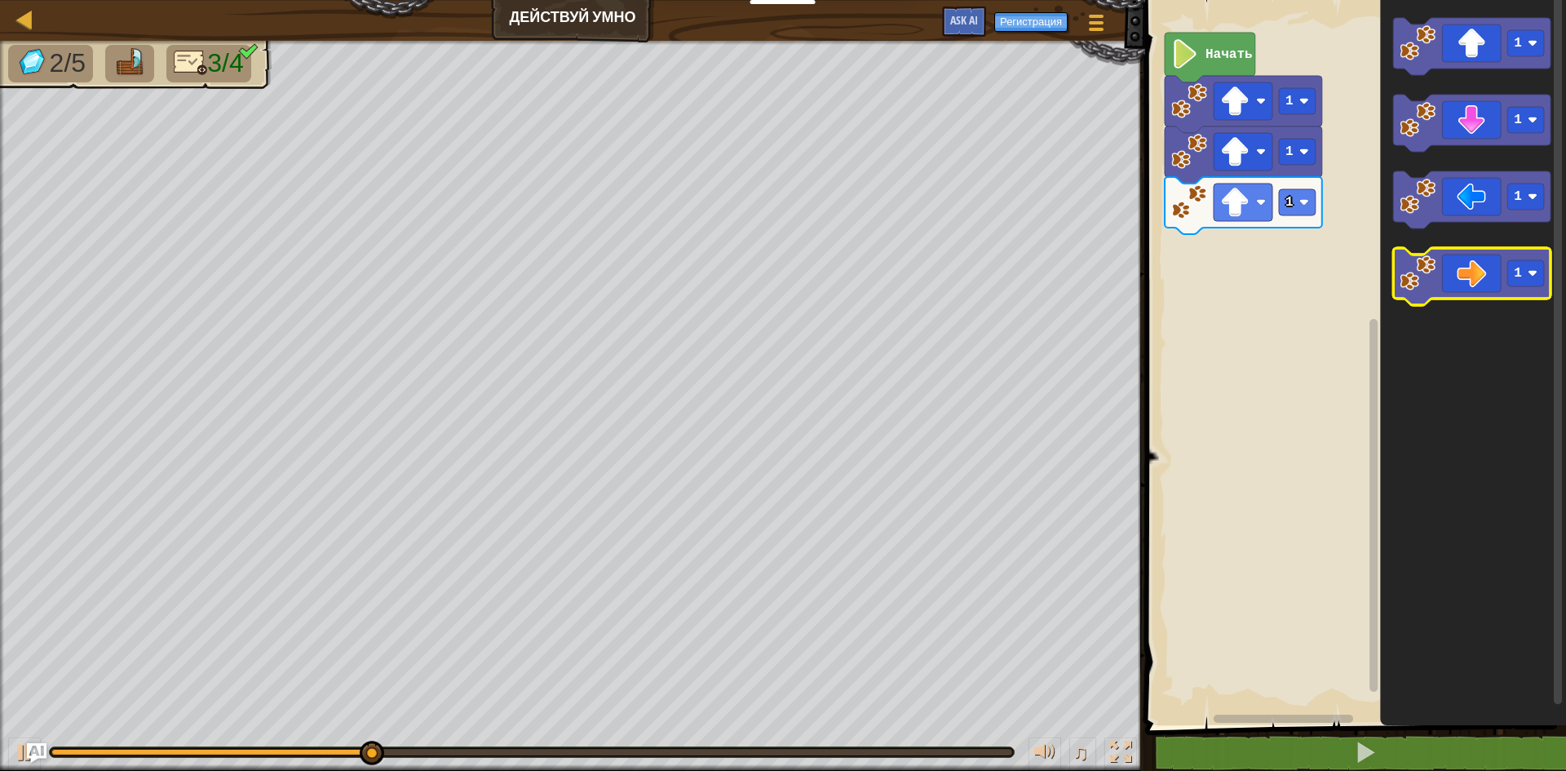
click at [1499, 273] on icon "Рабочая область Blockly" at bounding box center [1471, 276] width 157 height 57
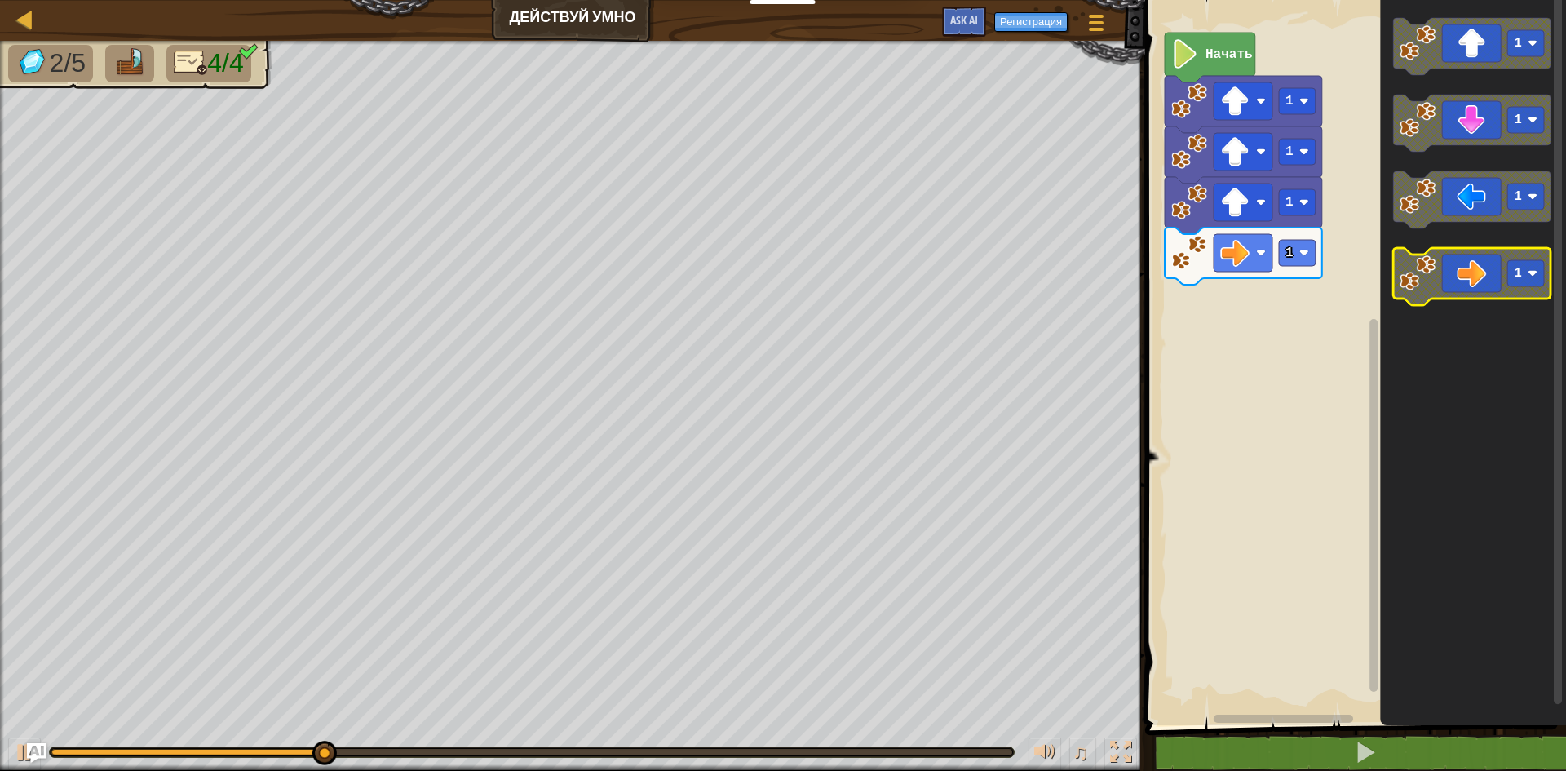
click at [1499, 274] on icon "Рабочая область Blockly" at bounding box center [1471, 276] width 157 height 57
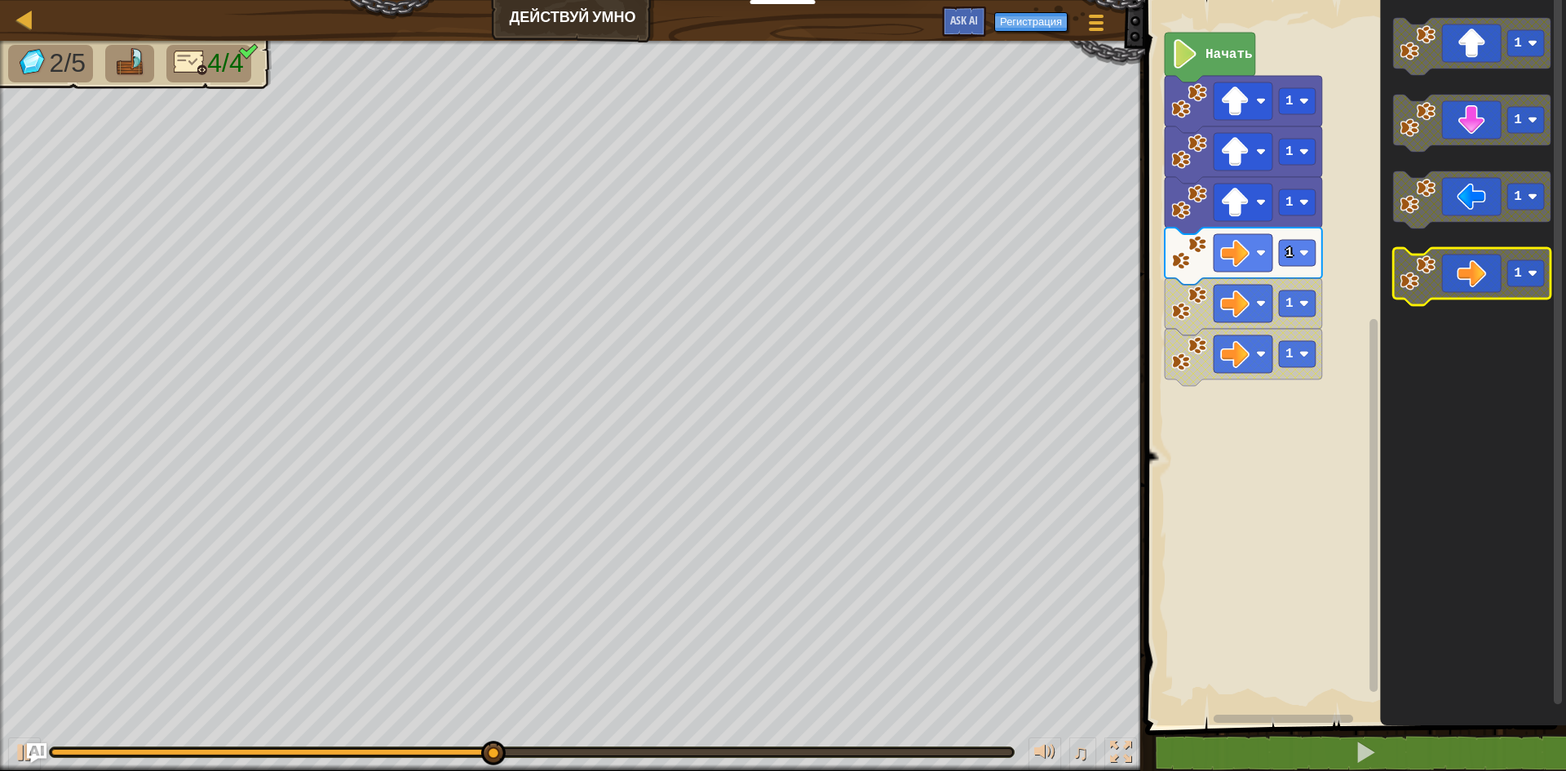
click at [1499, 274] on icon "Рабочая область Blockly" at bounding box center [1471, 276] width 157 height 57
click at [1477, 288] on icon "Рабочая область Blockly" at bounding box center [1471, 276] width 157 height 57
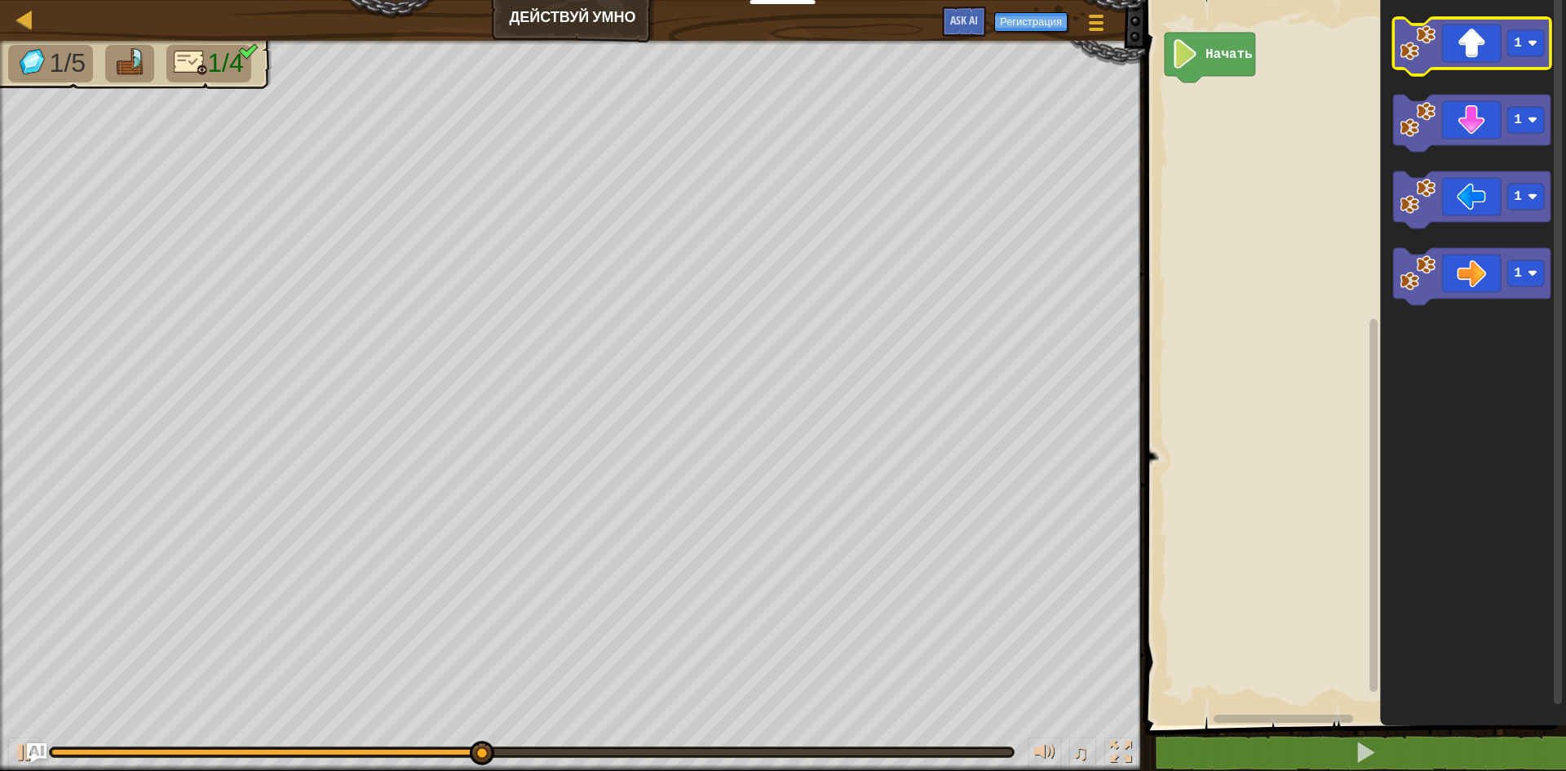
click at [1465, 55] on icon "Рабочая область Blockly" at bounding box center [1471, 46] width 157 height 57
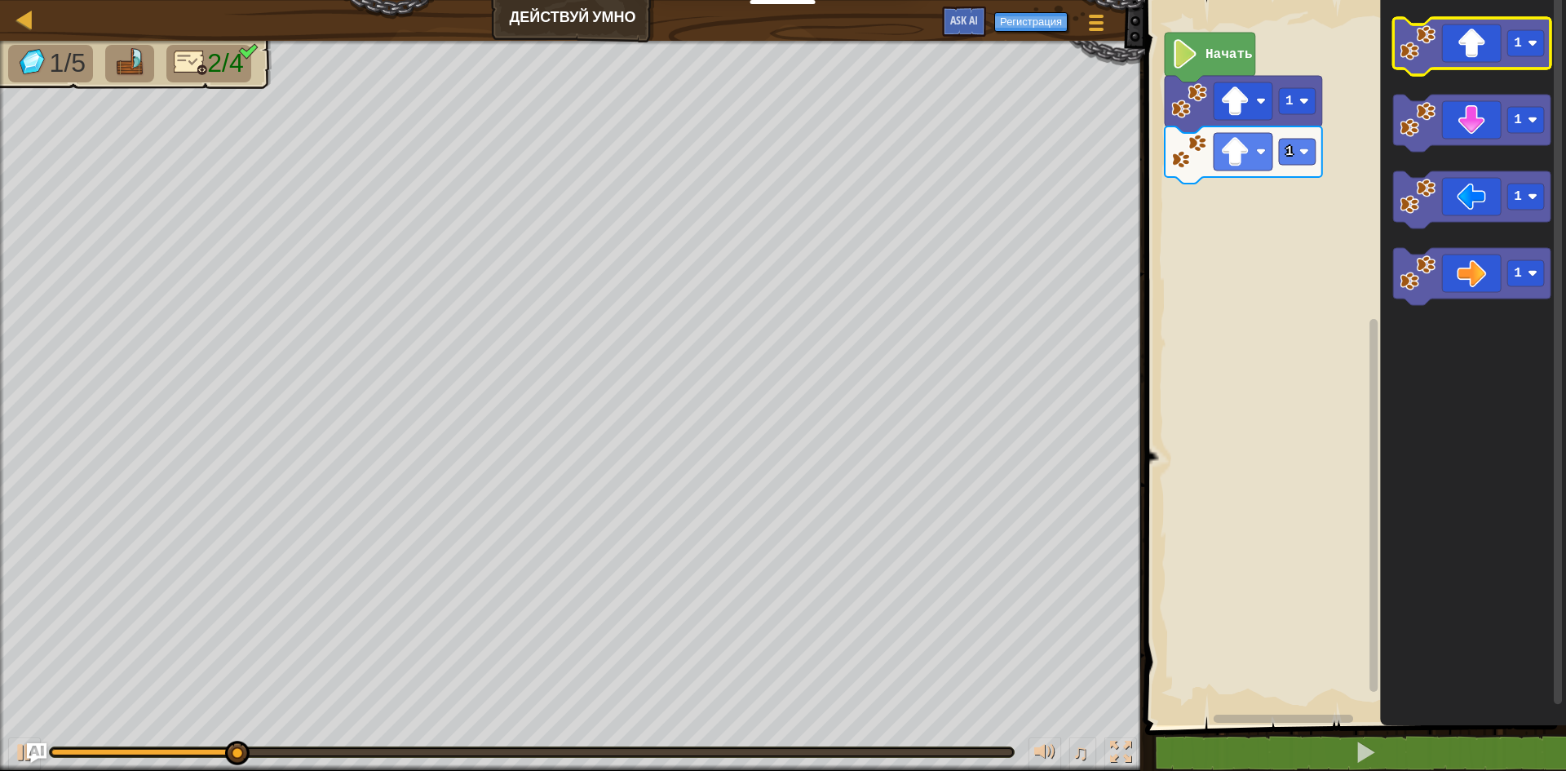
click at [1465, 55] on icon "Рабочая область Blockly" at bounding box center [1471, 46] width 157 height 57
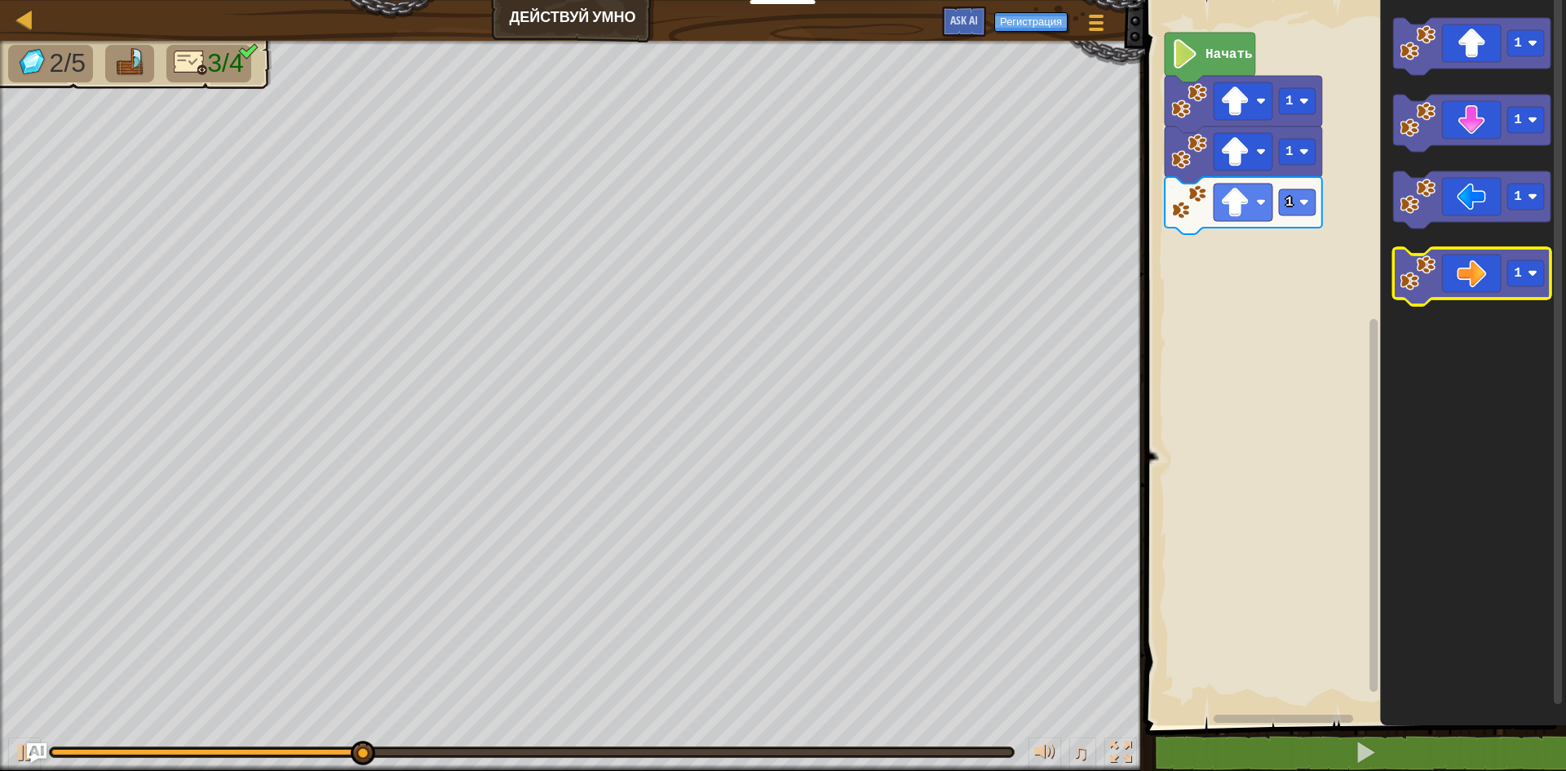
click at [1495, 270] on icon "Рабочая область Blockly" at bounding box center [1471, 276] width 157 height 57
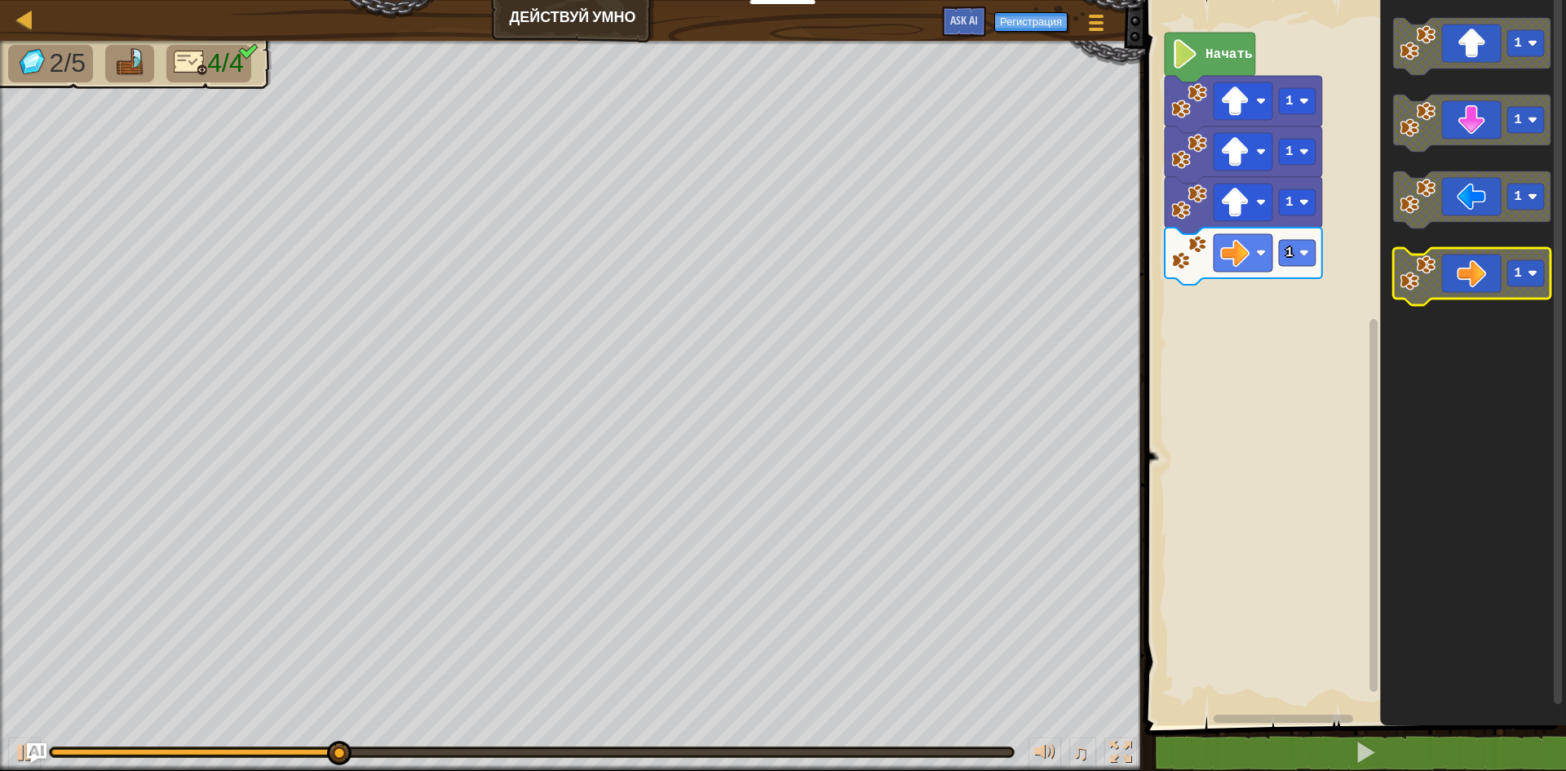
click at [1495, 270] on icon "Рабочая область Blockly" at bounding box center [1471, 276] width 157 height 57
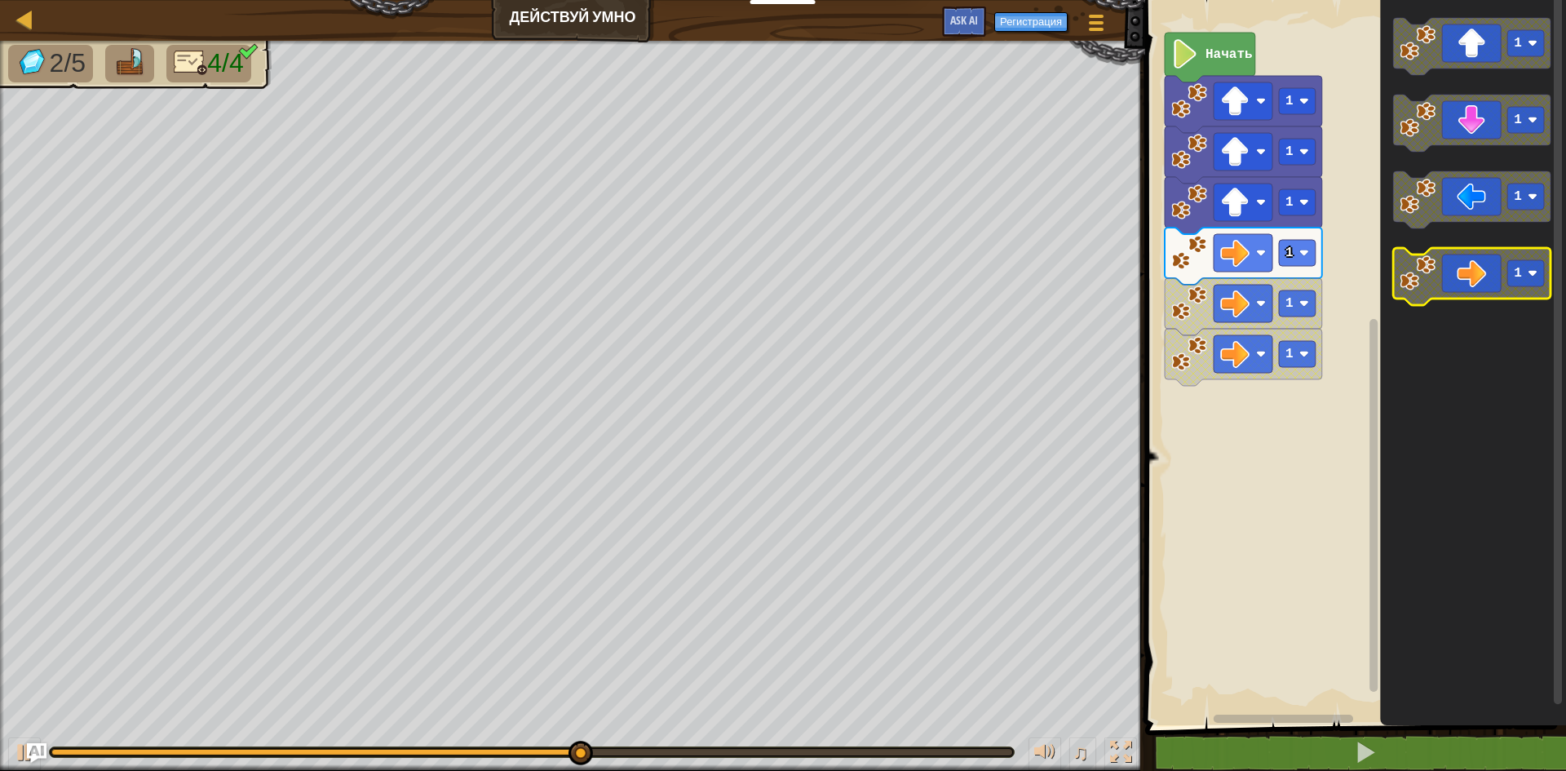
click at [1495, 270] on icon "Рабочая область Blockly" at bounding box center [1471, 276] width 157 height 57
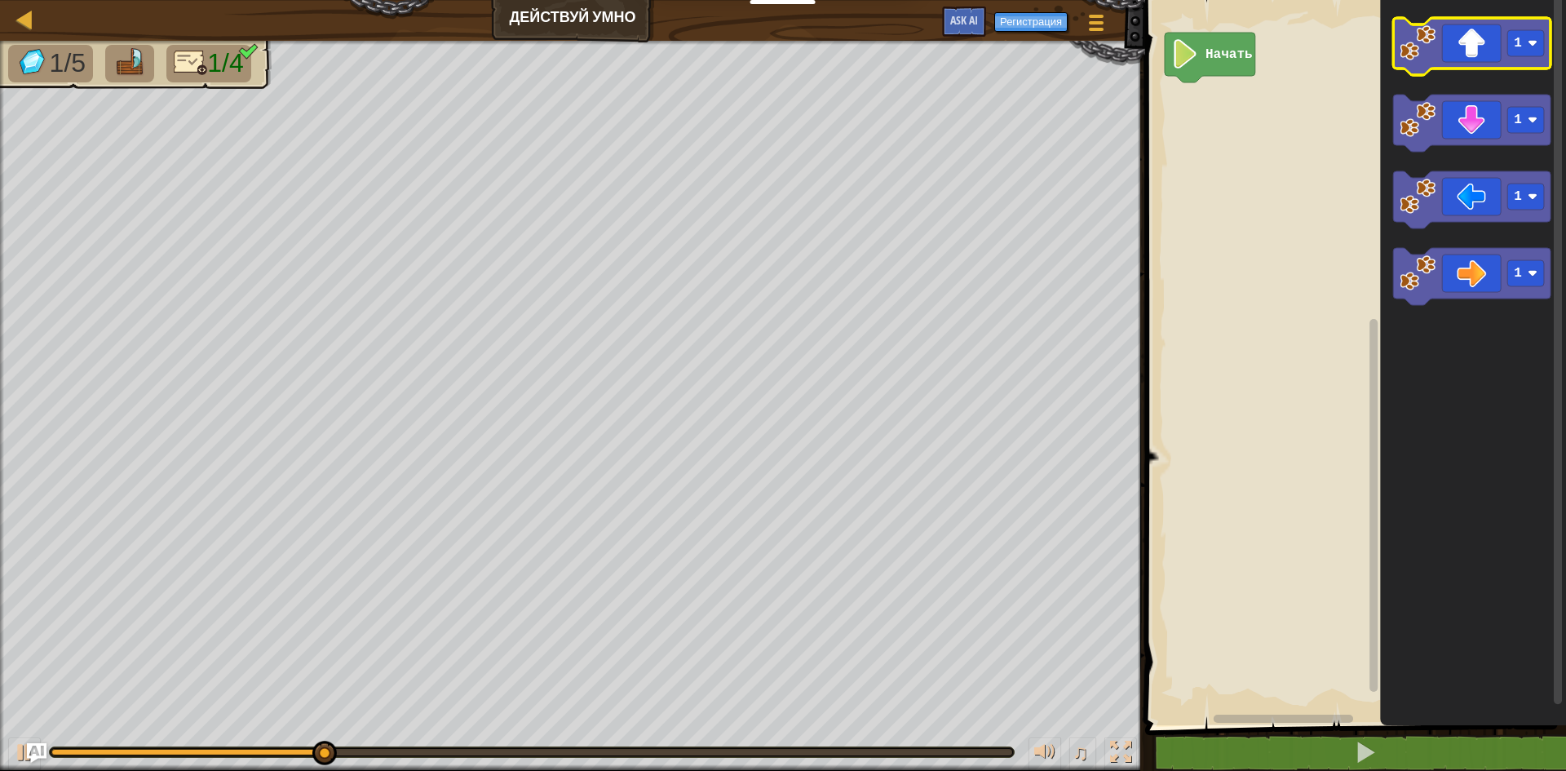
click at [1459, 59] on icon "Рабочая область Blockly" at bounding box center [1471, 46] width 157 height 57
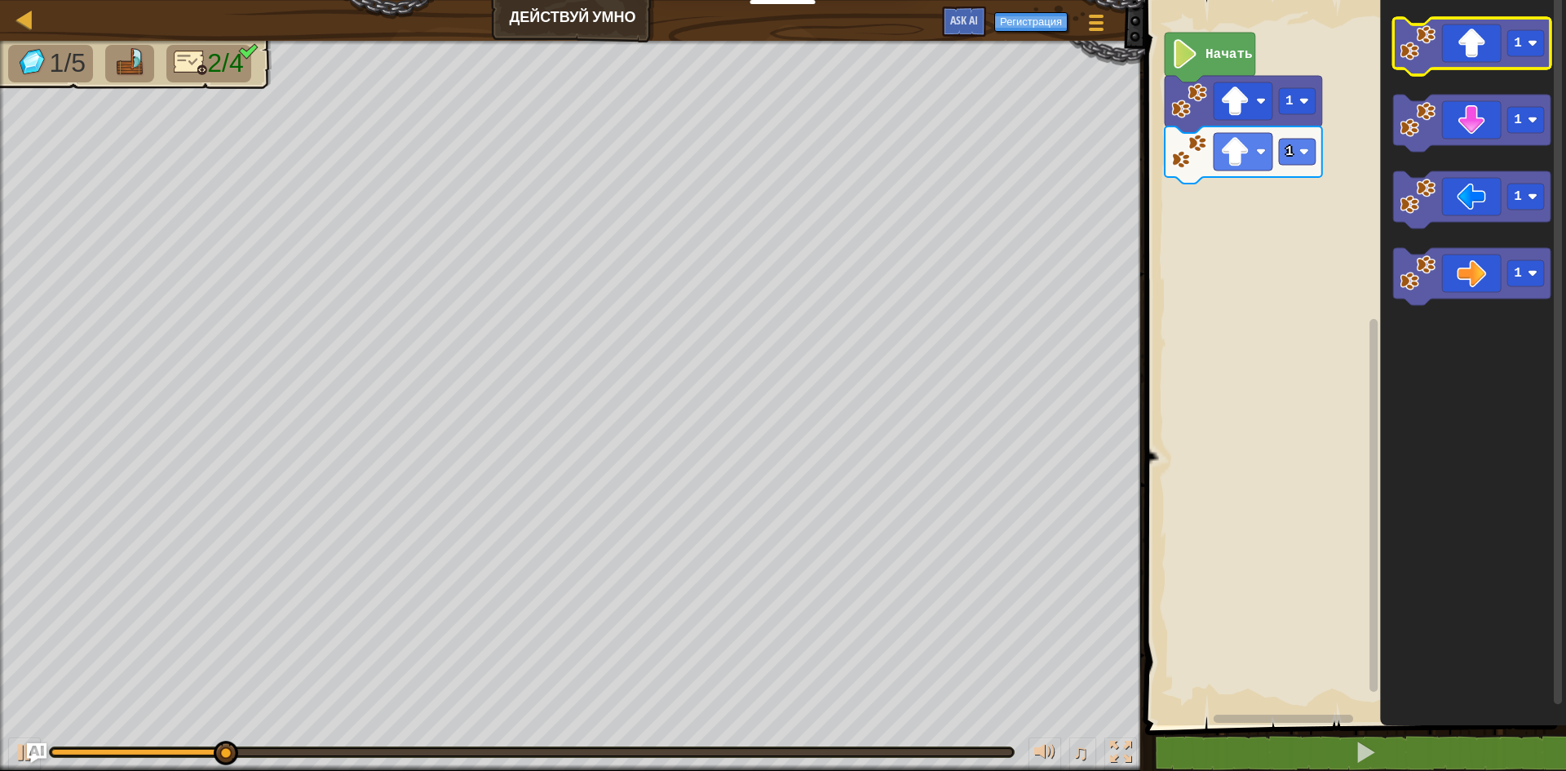
click at [1459, 59] on icon "Рабочая область Blockly" at bounding box center [1471, 46] width 157 height 57
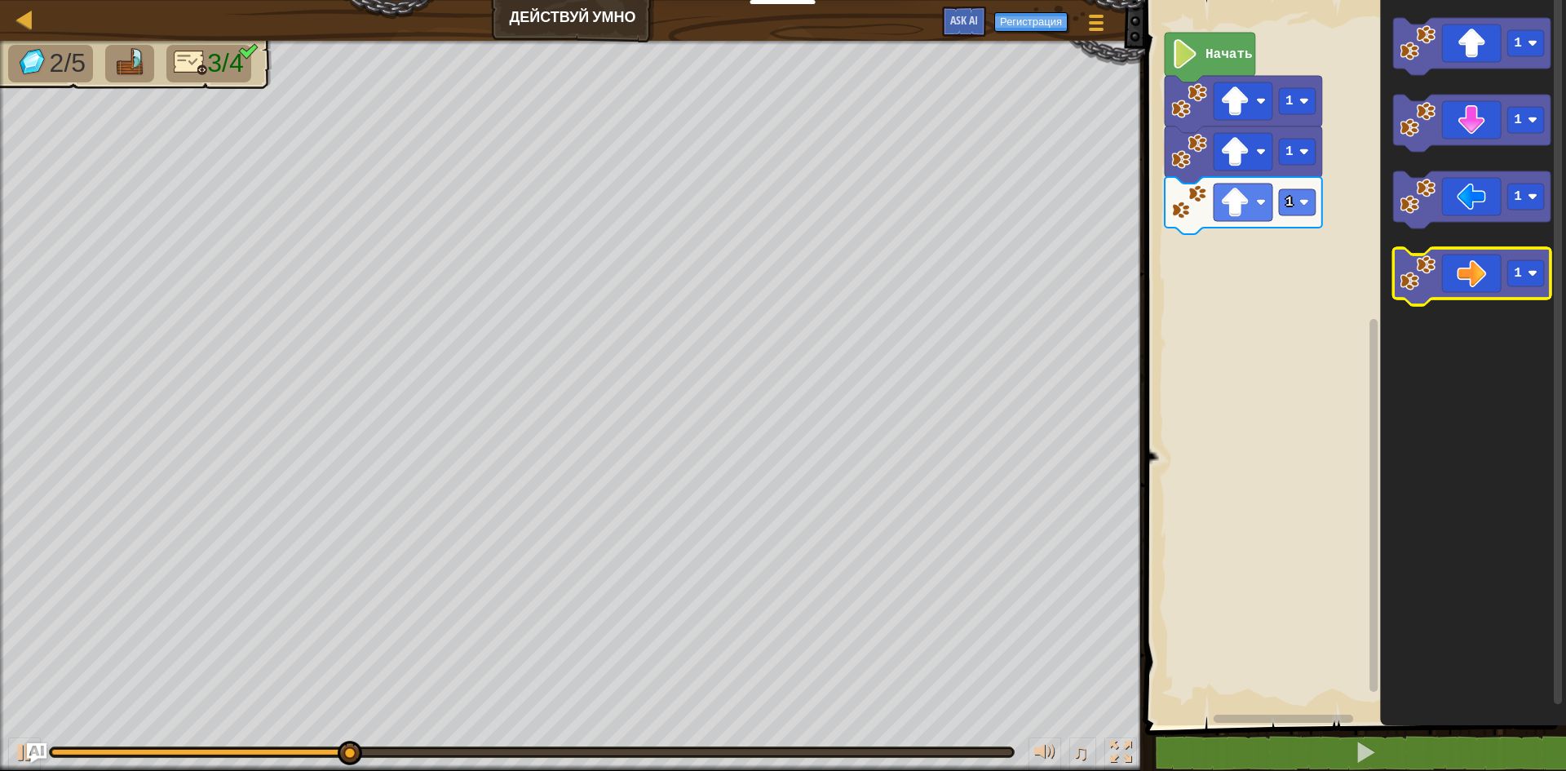
click at [1500, 280] on icon "Рабочая область Blockly" at bounding box center [1471, 276] width 157 height 57
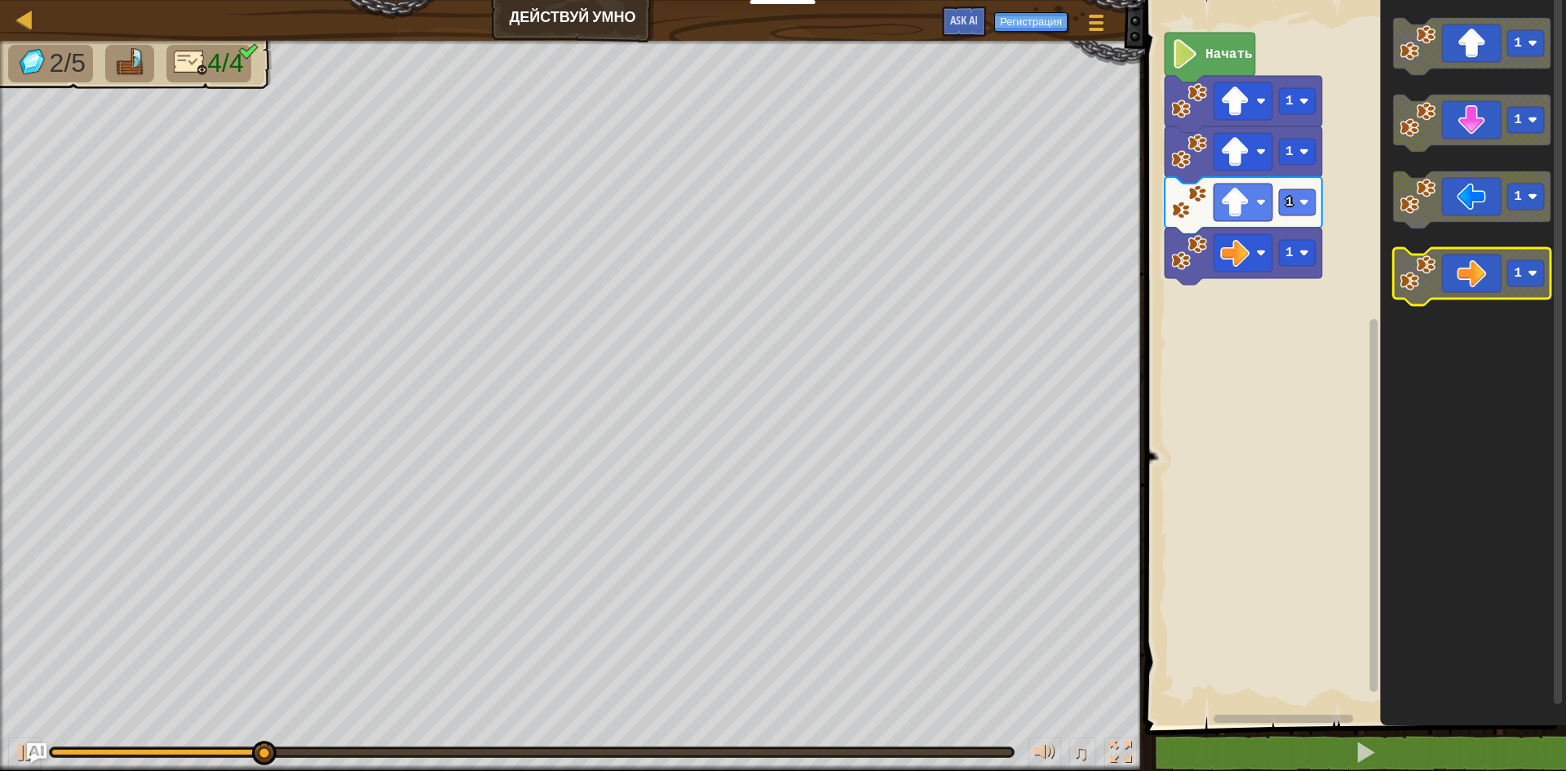
click at [1500, 280] on icon "Рабочая область Blockly" at bounding box center [1471, 276] width 157 height 57
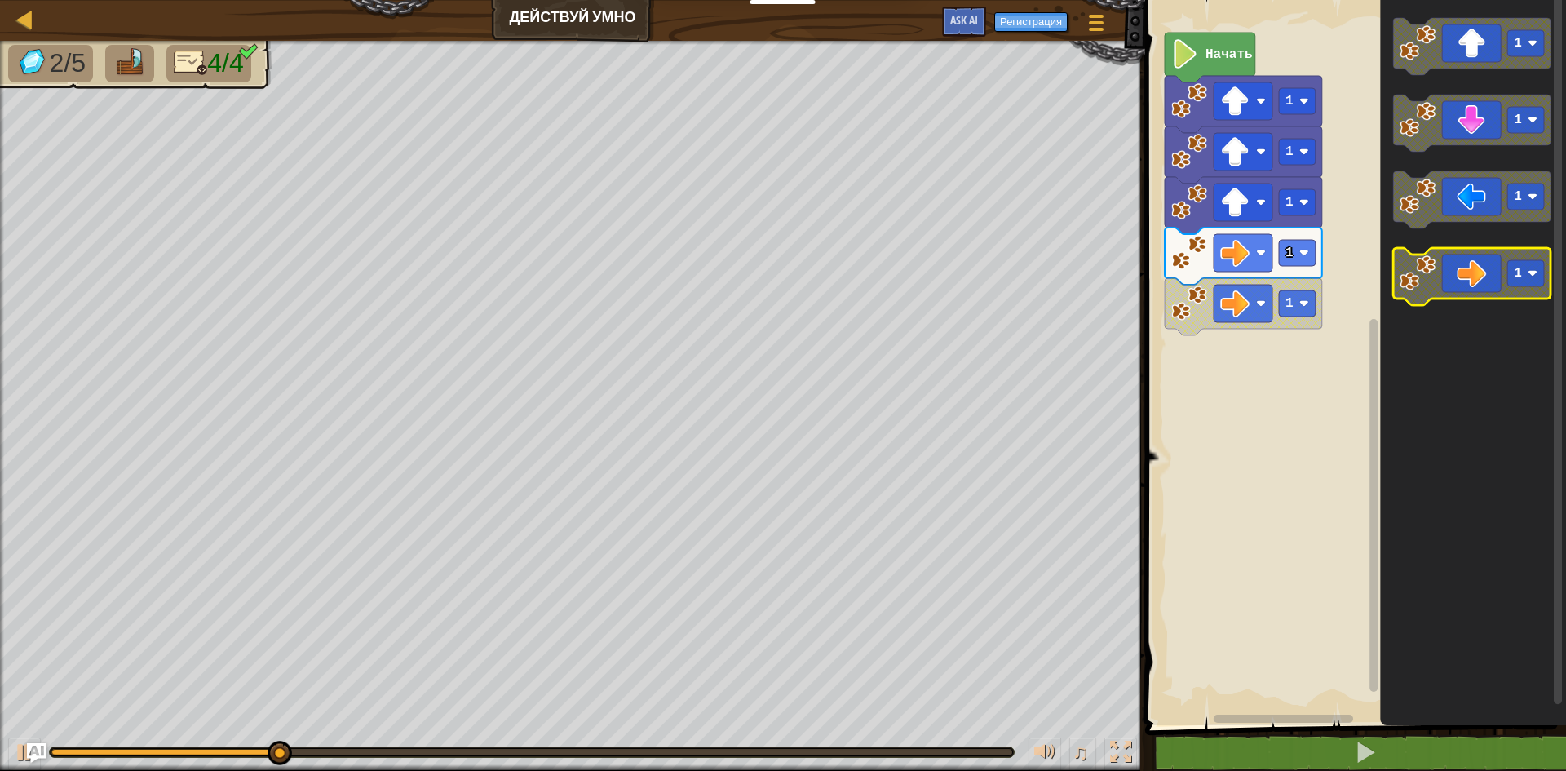
click at [1500, 280] on icon "Рабочая область Blockly" at bounding box center [1471, 276] width 157 height 57
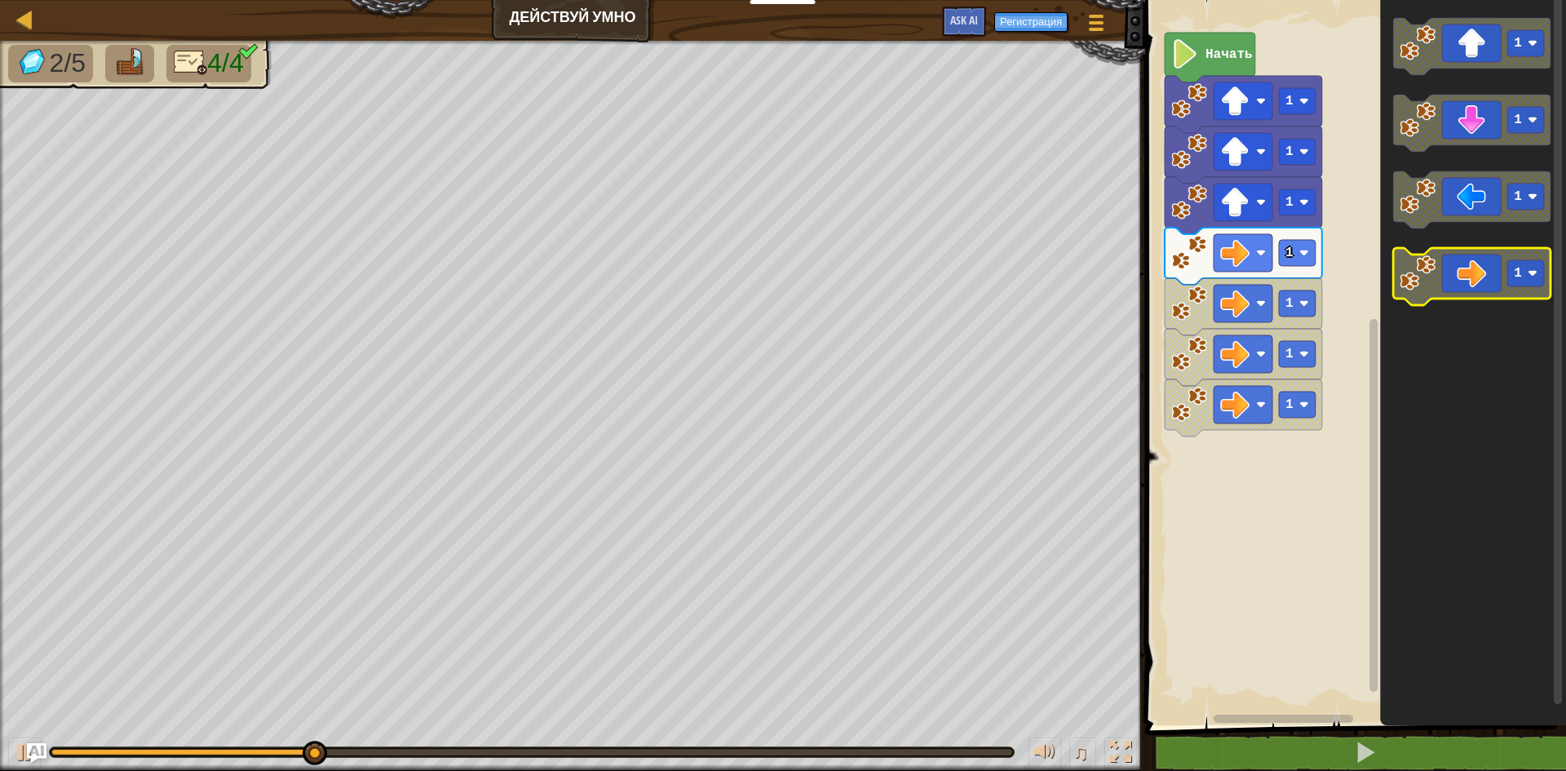
click at [1500, 280] on icon "Рабочая область Blockly" at bounding box center [1471, 276] width 157 height 57
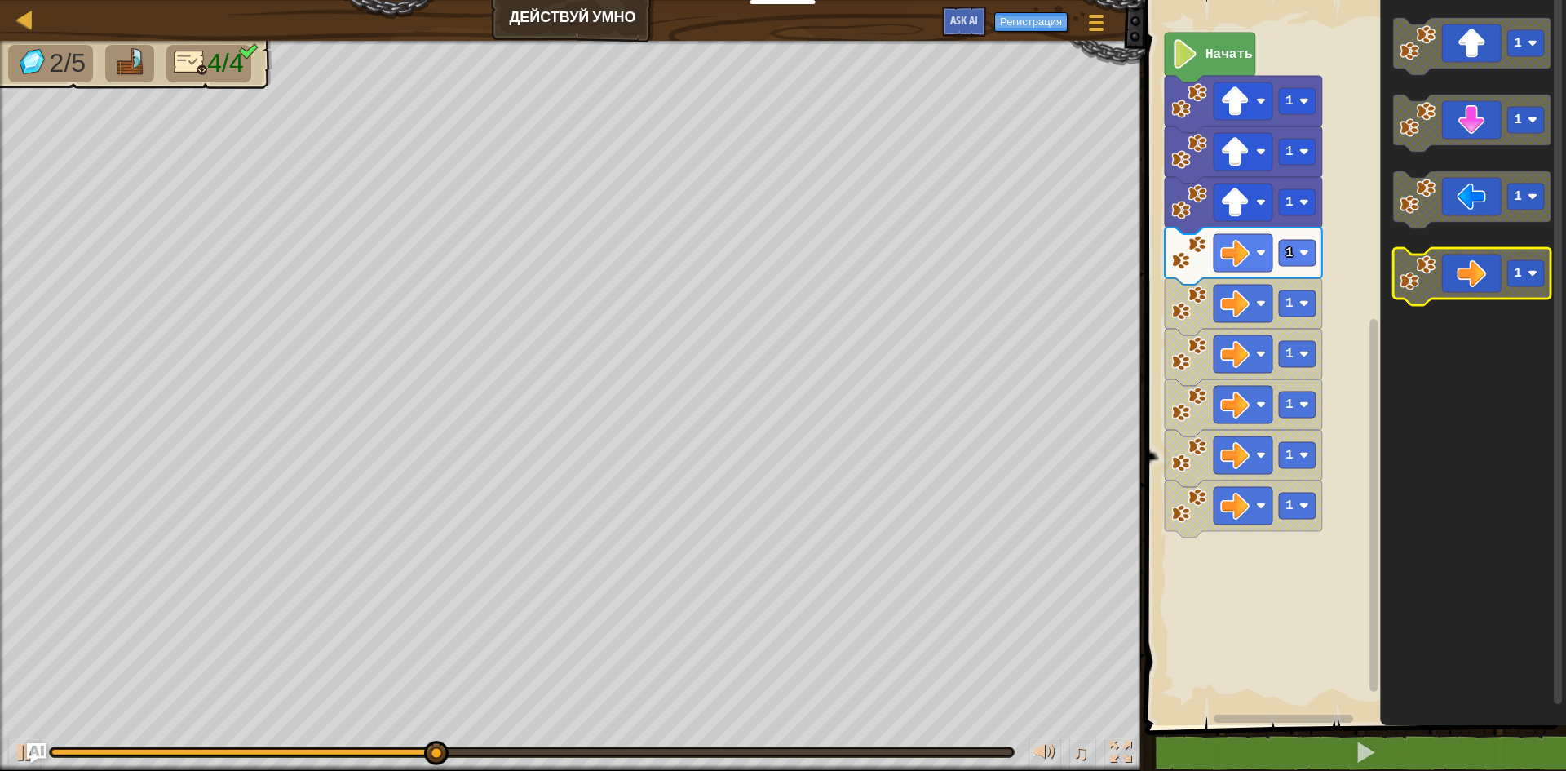
click at [1500, 280] on icon "Рабочая область Blockly" at bounding box center [1471, 276] width 157 height 57
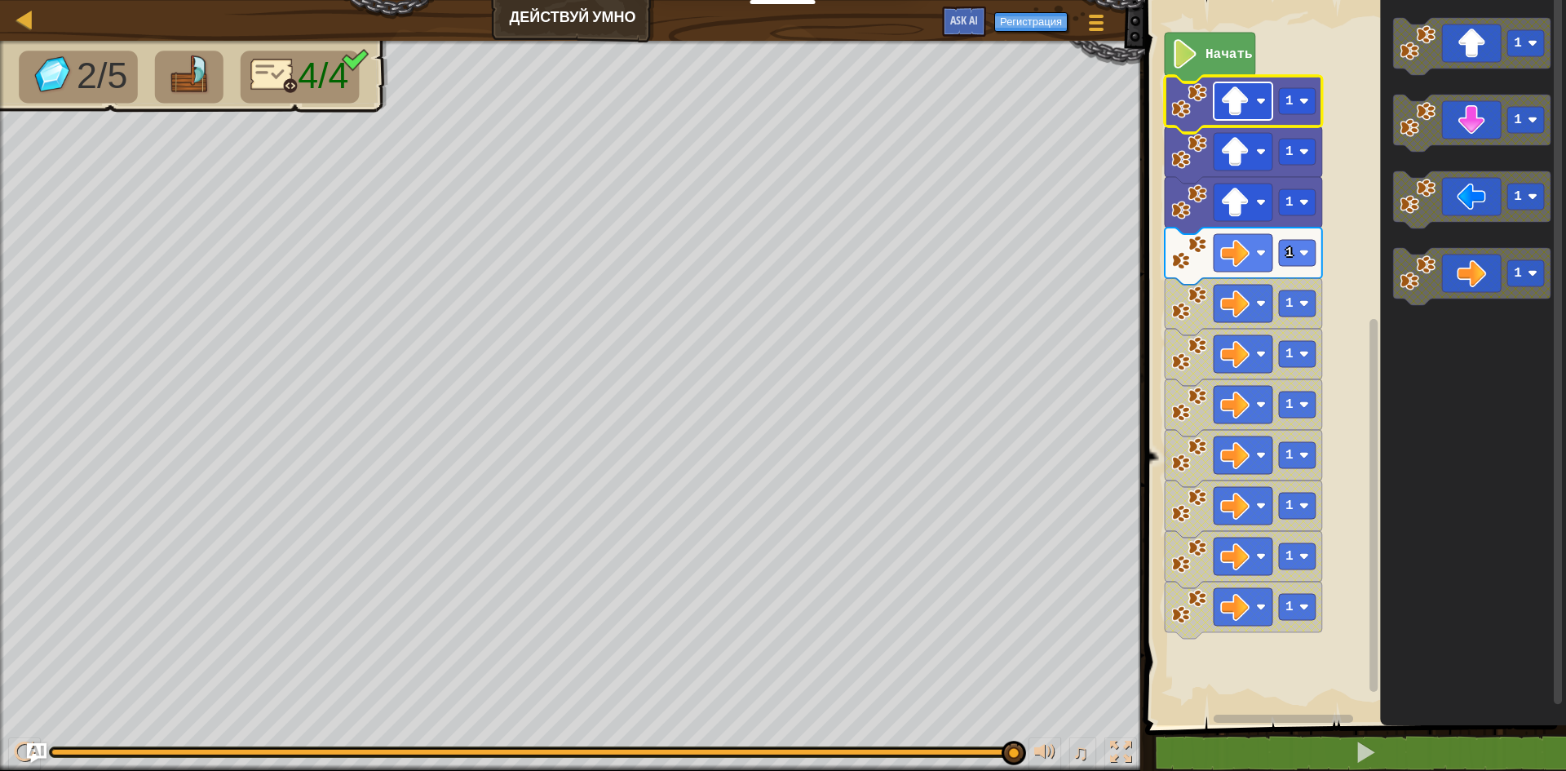
click at [1228, 97] on image "Рабочая область Blockly" at bounding box center [1234, 100] width 29 height 29
click at [1396, 352] on icon "Рабочая область Blockly" at bounding box center [1473, 358] width 186 height 733
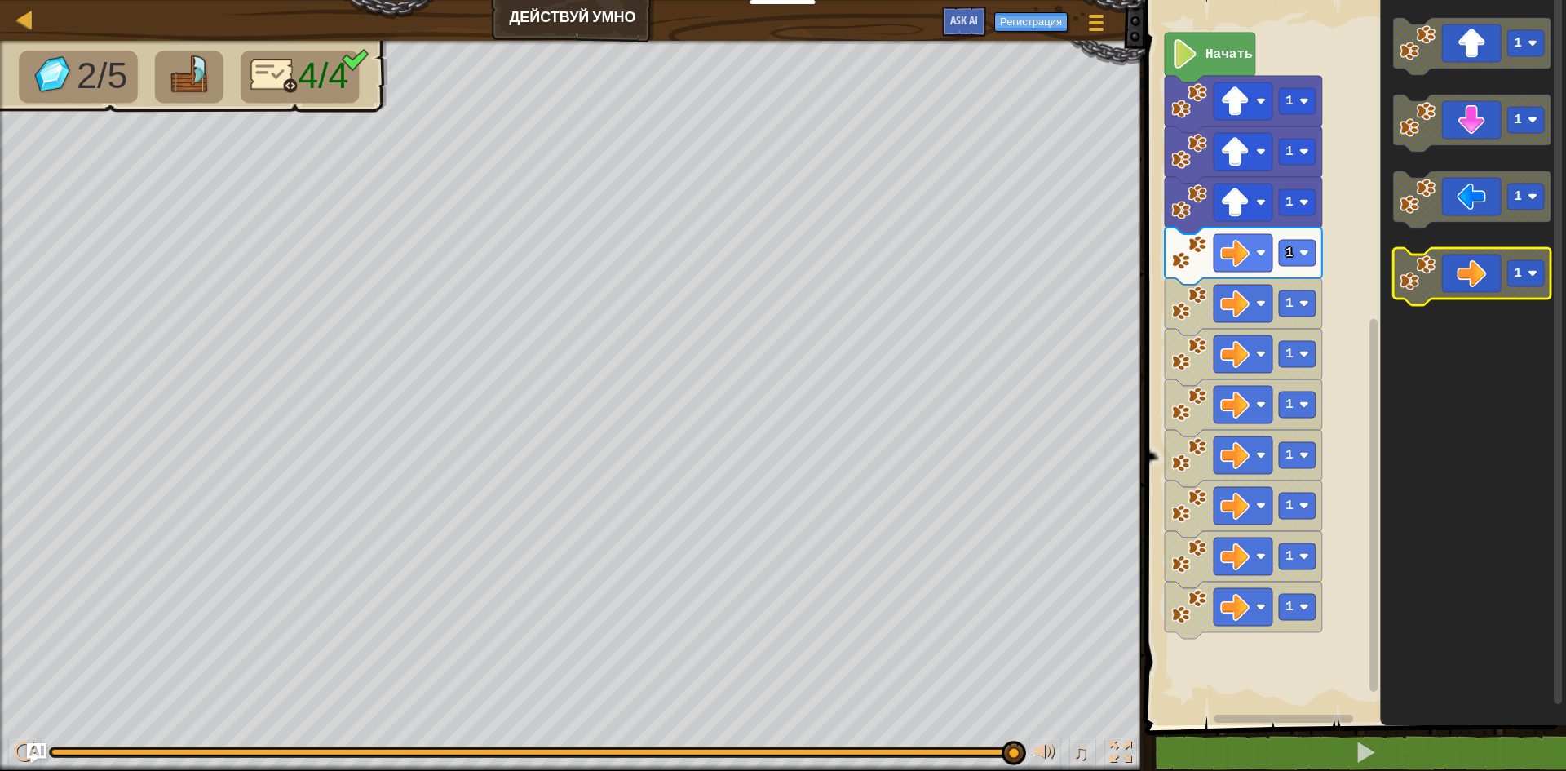
click at [1462, 266] on icon "Рабочая область Blockly" at bounding box center [1471, 276] width 157 height 57
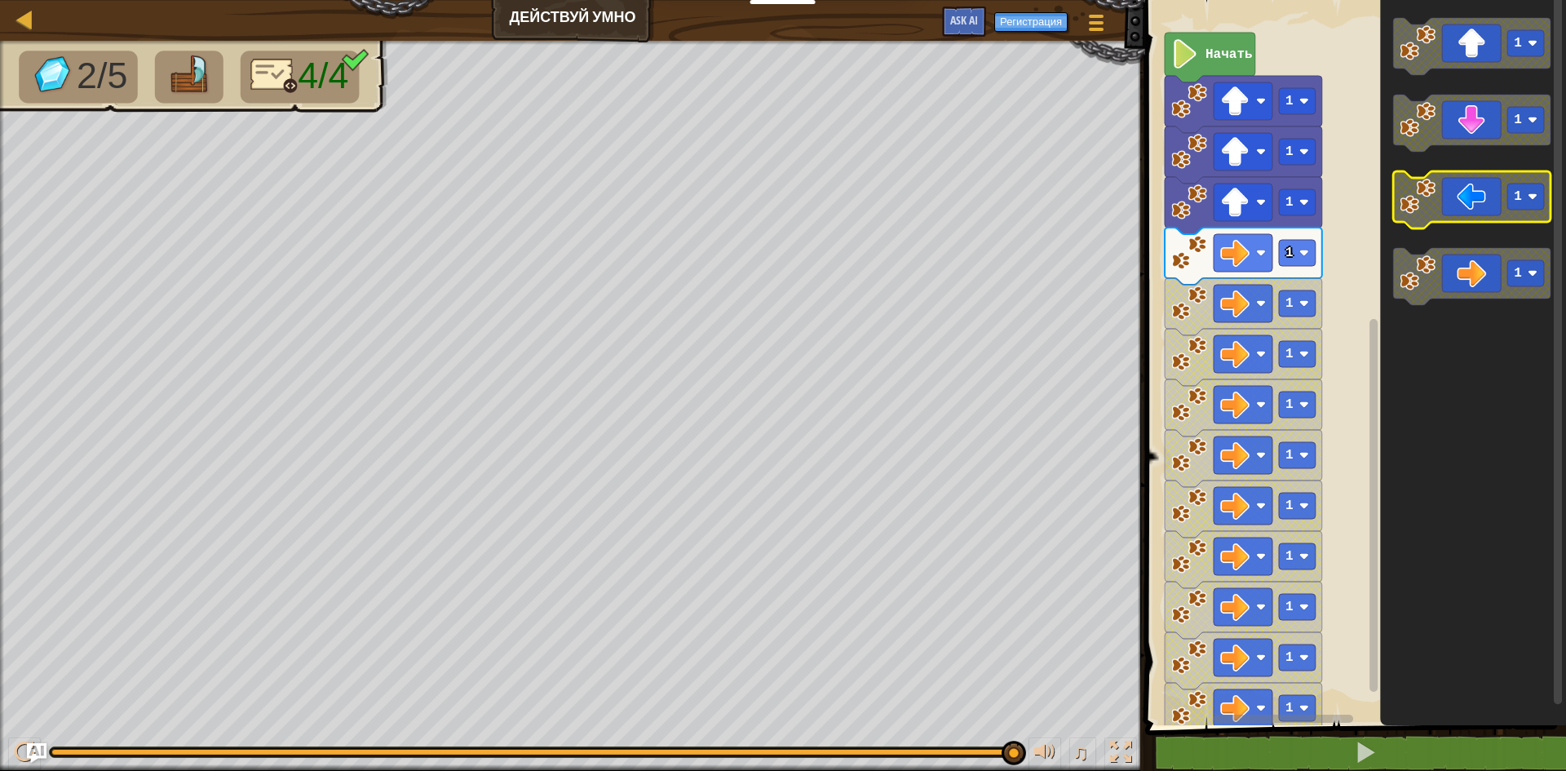
click at [1465, 212] on icon "Рабочая область Blockly" at bounding box center [1471, 199] width 157 height 57
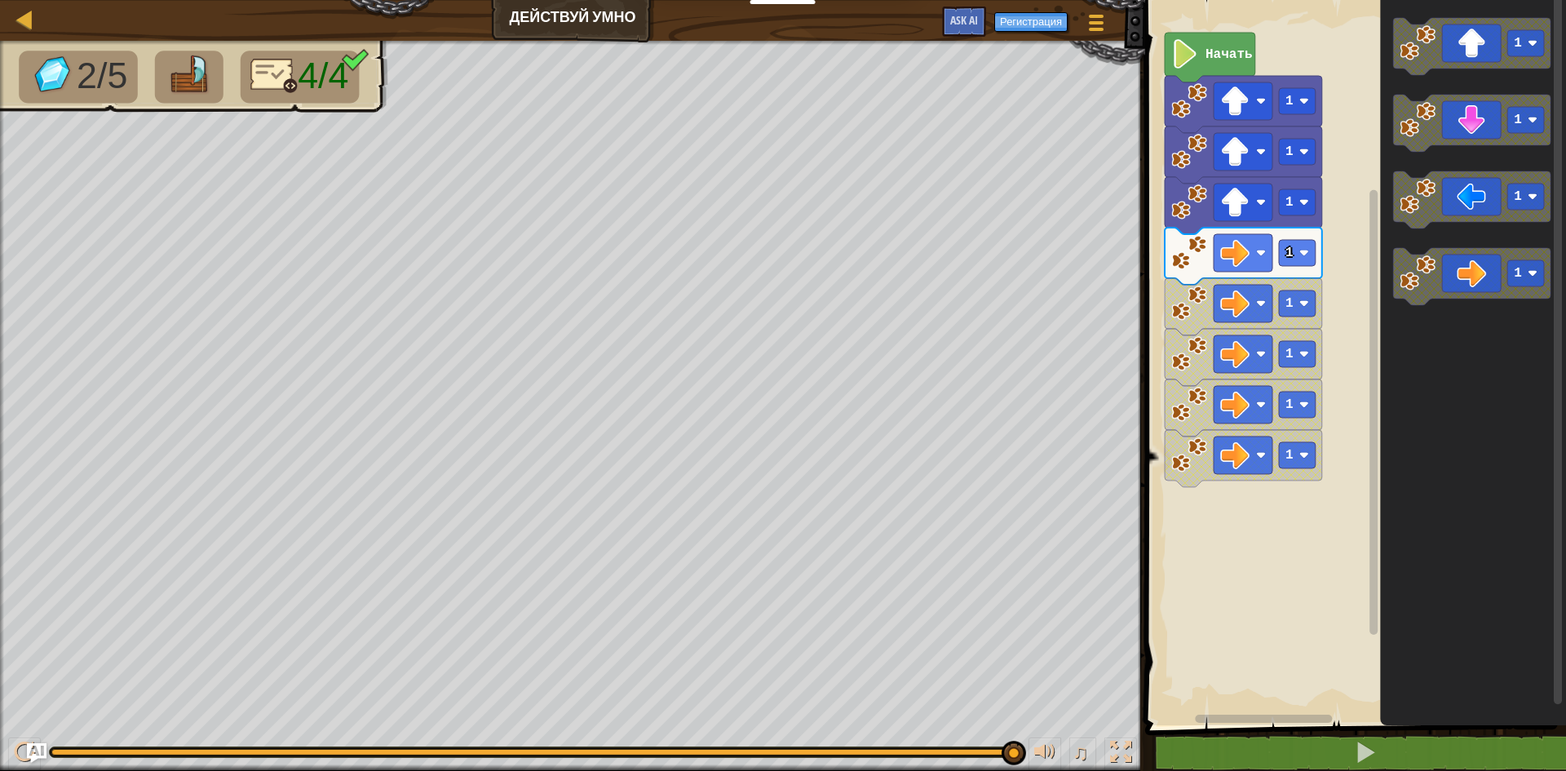
click at [1253, 374] on div "Карта Действуй умно Меню игры Регистрация Ask AI 1 הההההההההההההההההההההההההההה…" at bounding box center [783, 385] width 1566 height 771
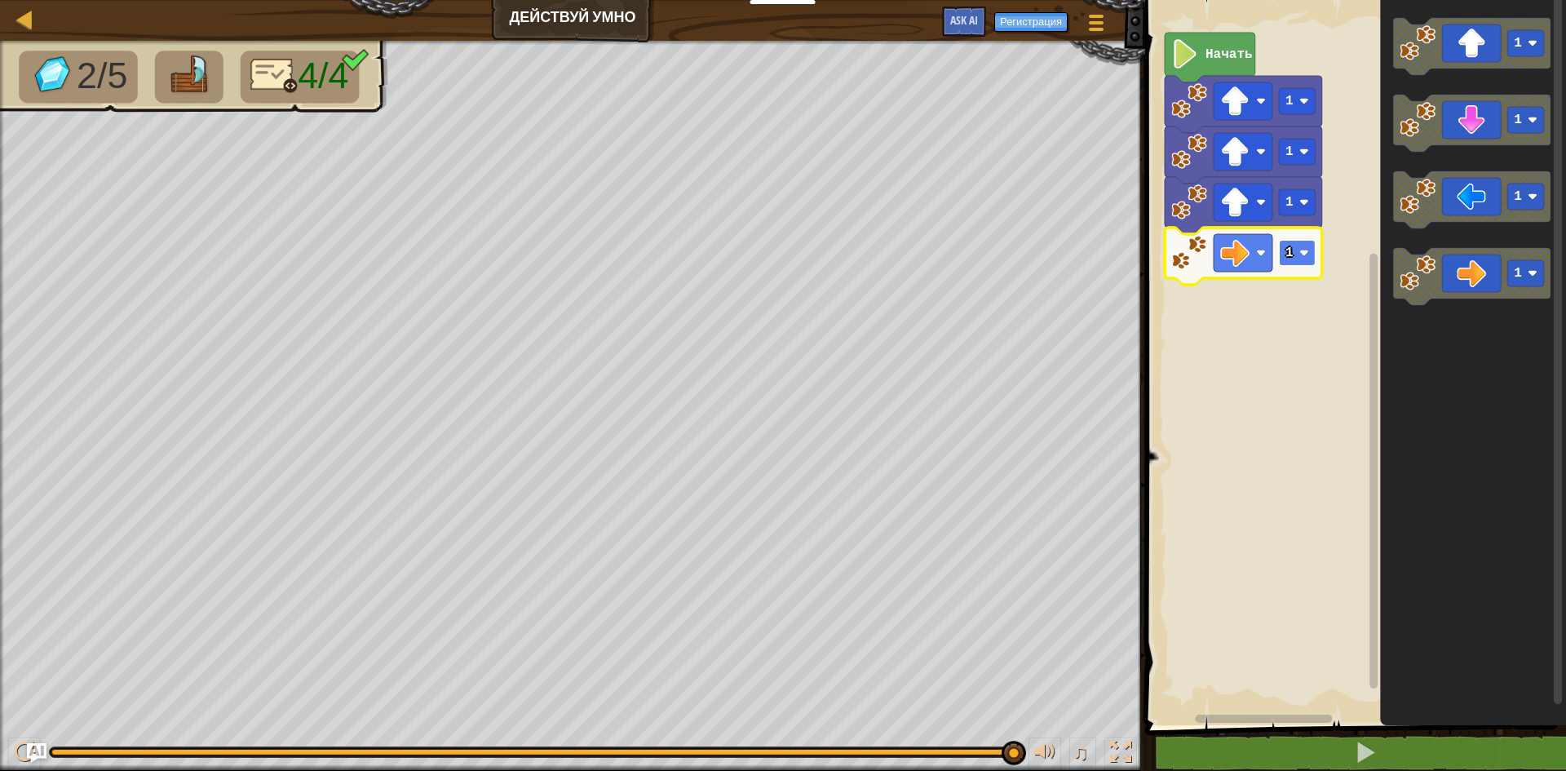
click at [1305, 247] on rect "Рабочая область Blockly" at bounding box center [1297, 253] width 37 height 26
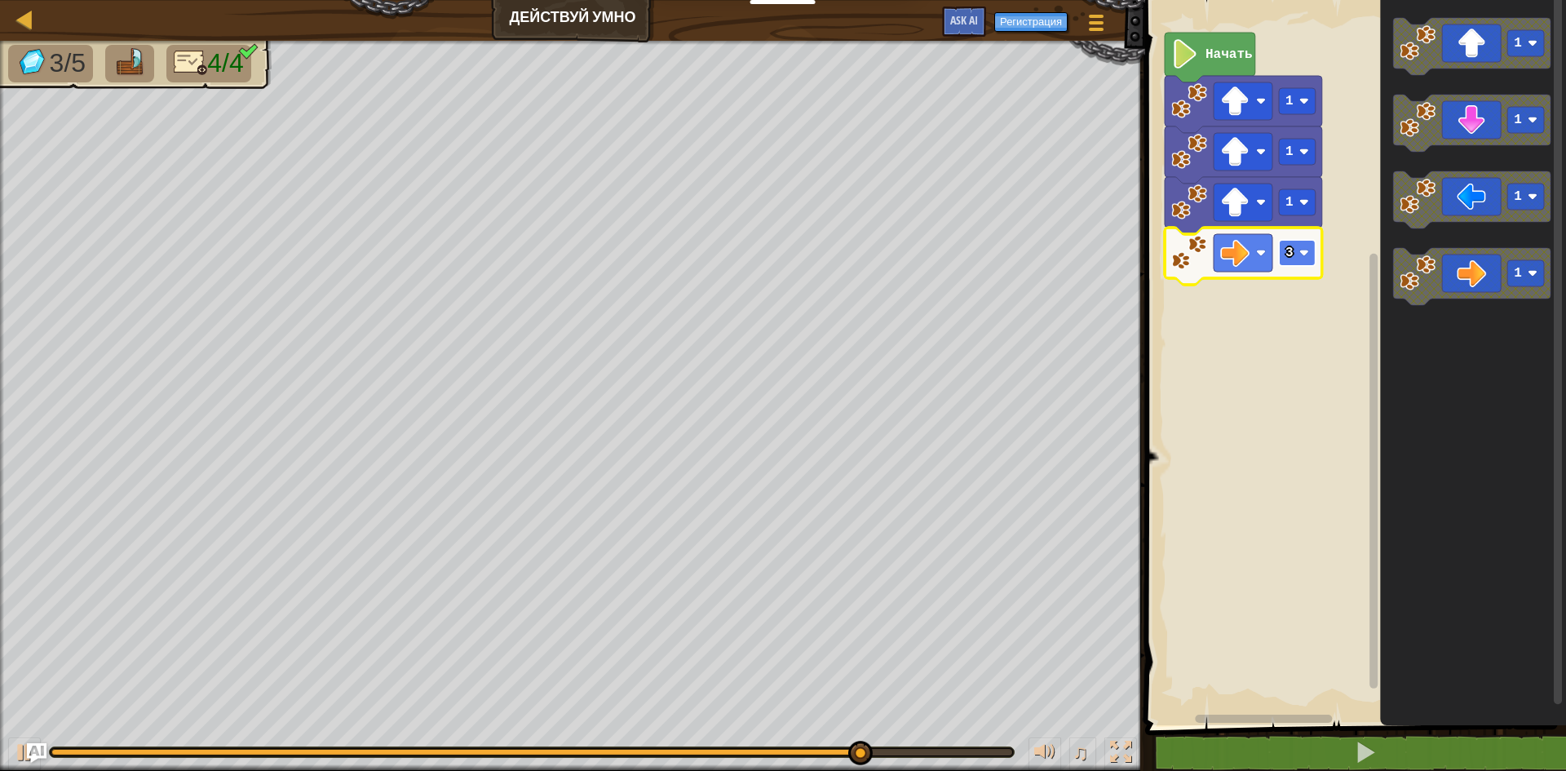
click at [1308, 252] on image "Рабочая область Blockly" at bounding box center [1305, 253] width 10 height 10
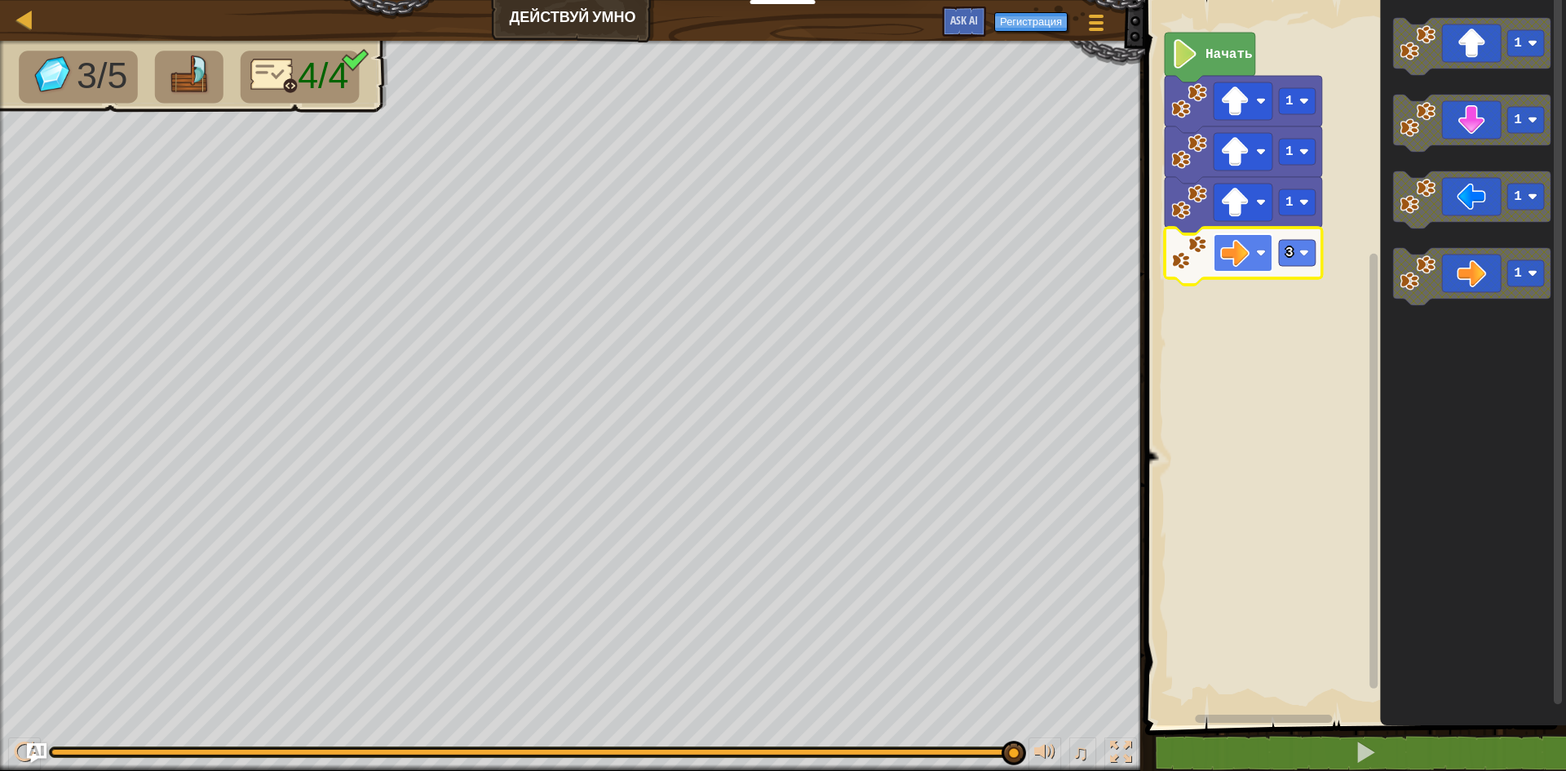
click at [1229, 250] on image "Рабочая область Blockly" at bounding box center [1234, 252] width 29 height 29
click at [1377, 303] on rect "Рабочая область Blockly" at bounding box center [1374, 471] width 8 height 435
click at [1295, 241] on rect "Рабочая область Blockly" at bounding box center [1297, 253] width 37 height 26
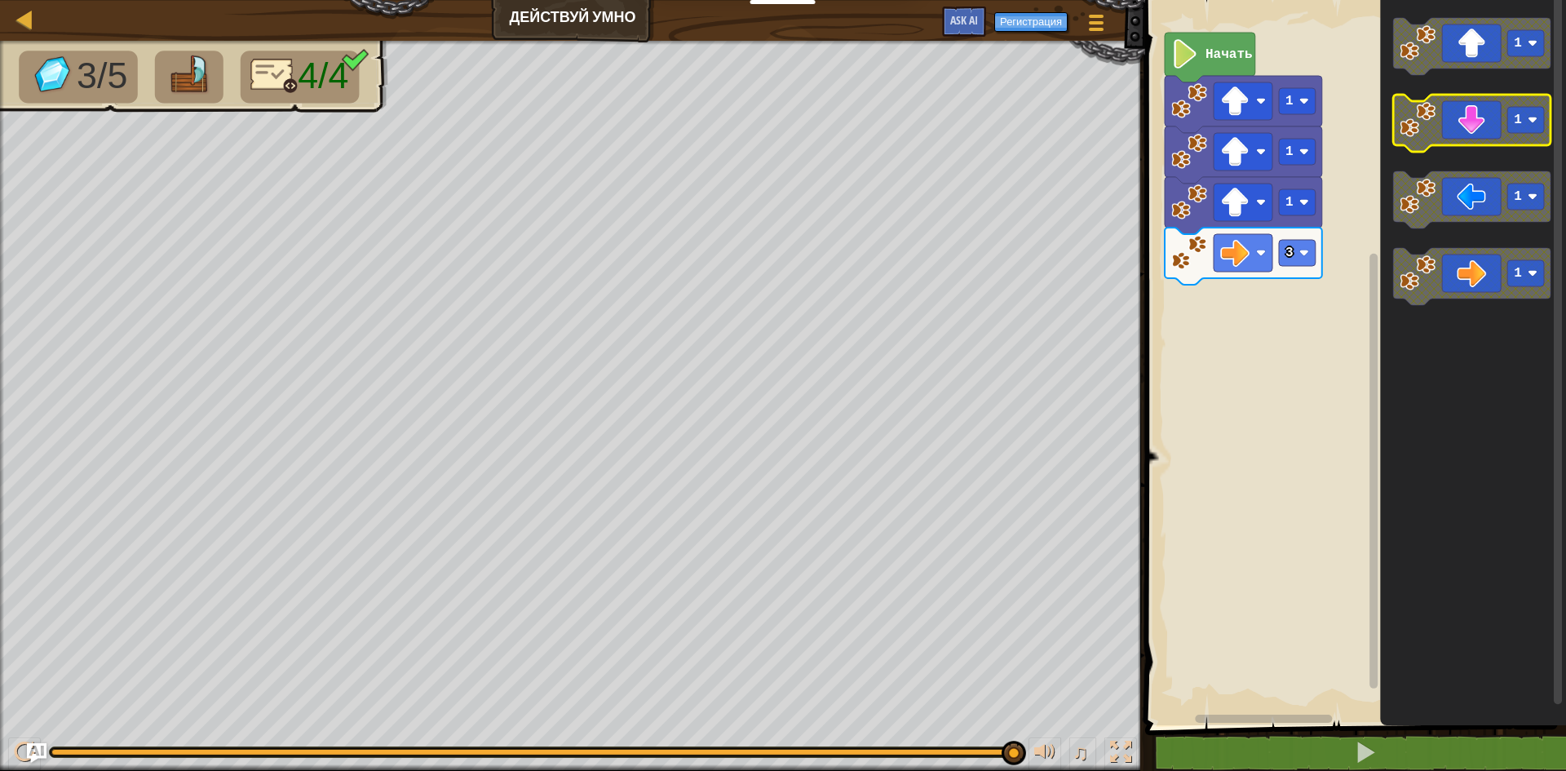
click at [1459, 117] on icon "Рабочая область Blockly" at bounding box center [1471, 123] width 157 height 57
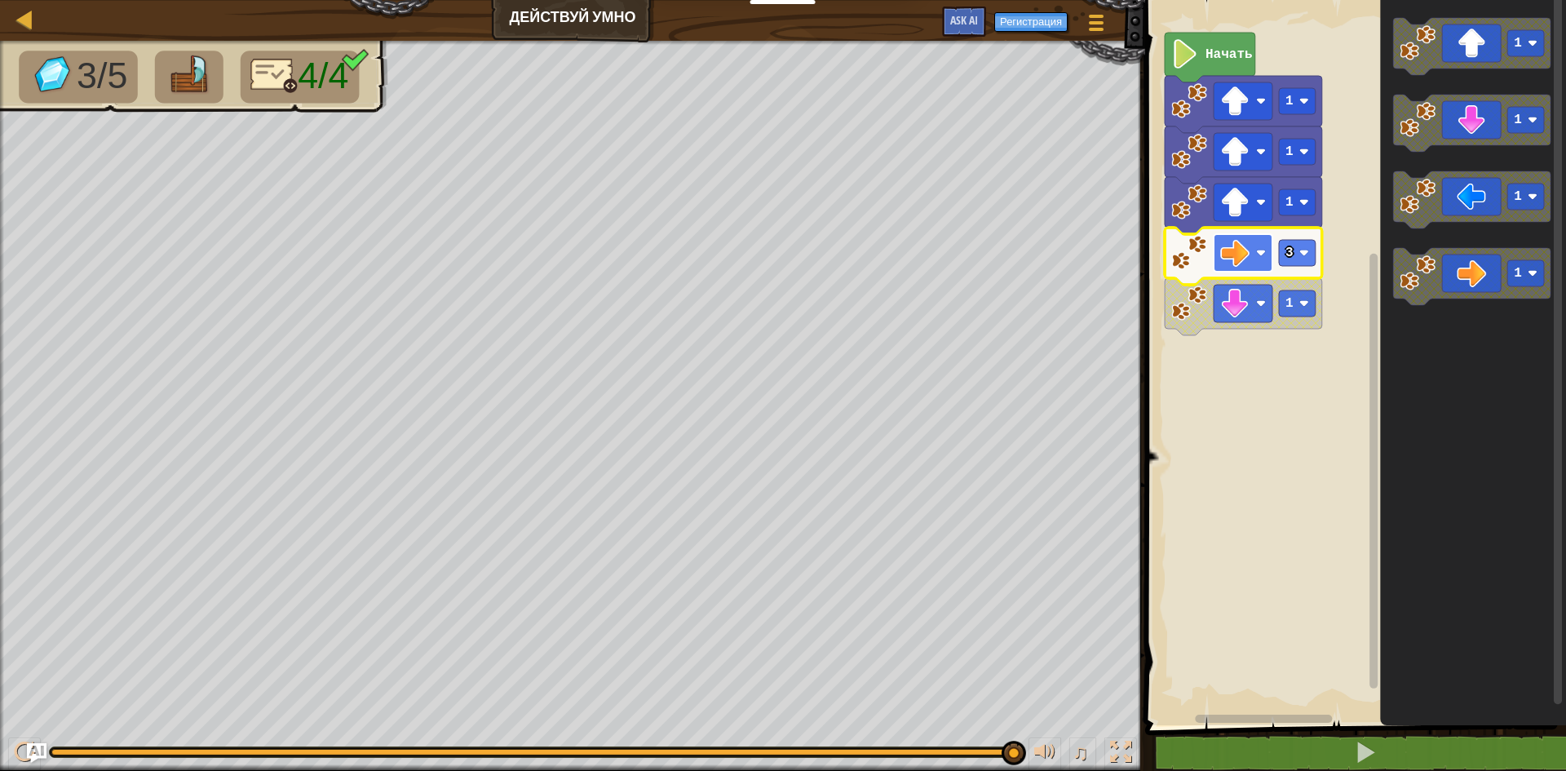
click at [1241, 256] on image "Рабочая область Blockly" at bounding box center [1234, 252] width 29 height 29
click at [1319, 353] on rect "Рабочая область Blockly" at bounding box center [1353, 358] width 426 height 733
click at [1283, 255] on rect "Рабочая область Blockly" at bounding box center [1297, 253] width 37 height 26
click at [1308, 305] on image "Рабочая область Blockly" at bounding box center [1305, 304] width 10 height 10
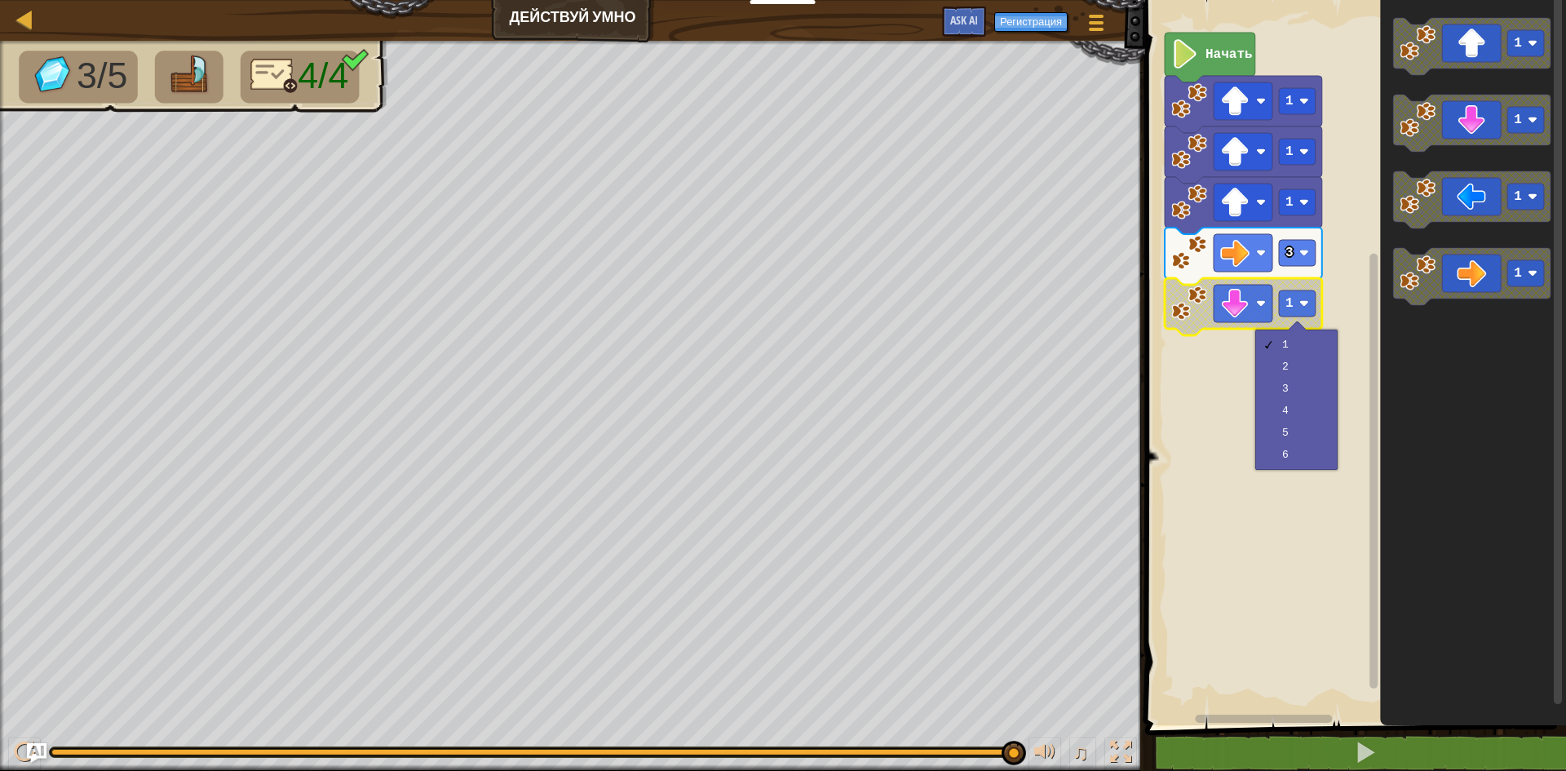
click at [1260, 330] on div "1 2 3 4 5 6" at bounding box center [1296, 400] width 82 height 140
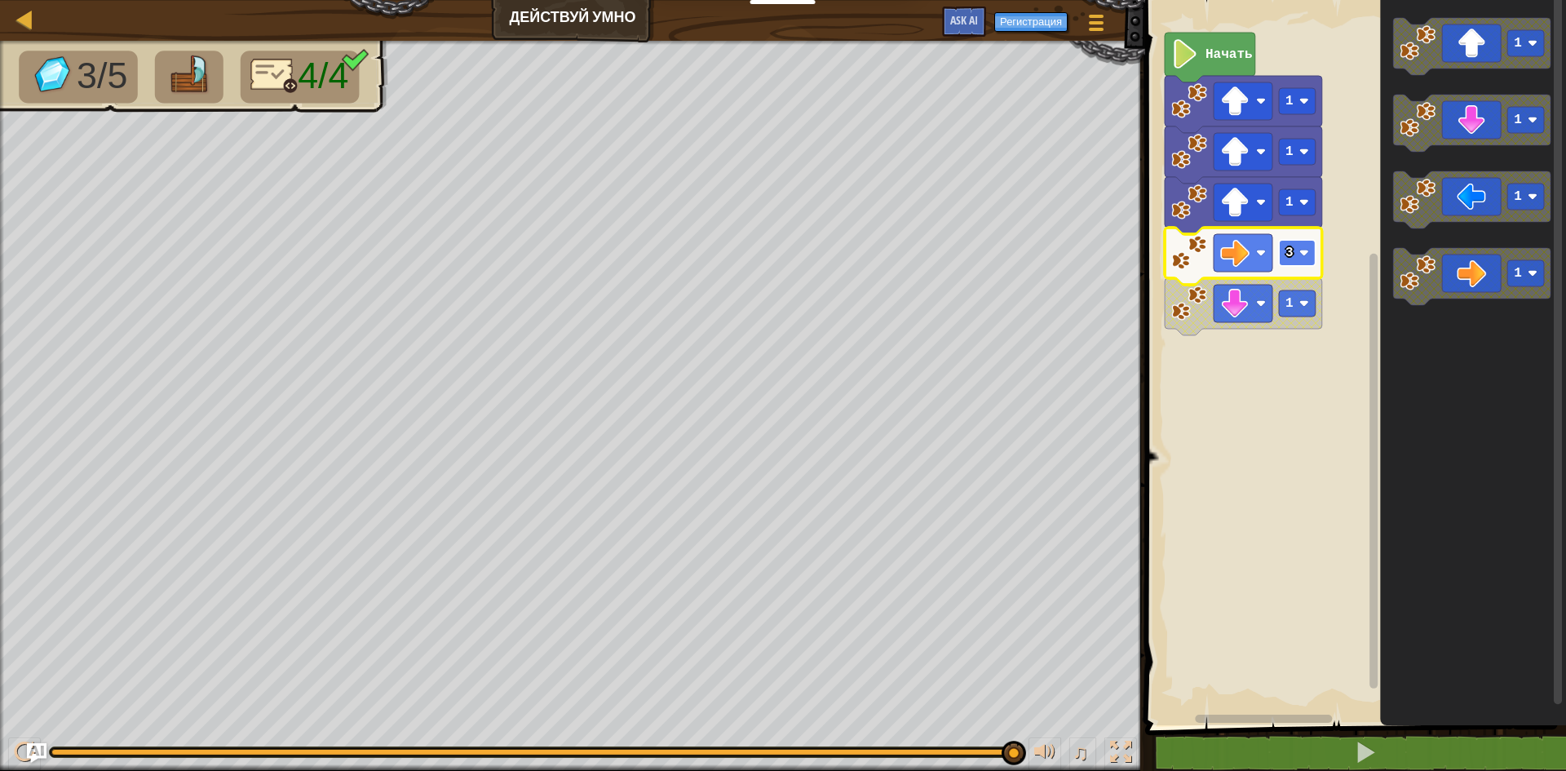
click at [1302, 253] on image "Рабочая область Blockly" at bounding box center [1305, 253] width 10 height 10
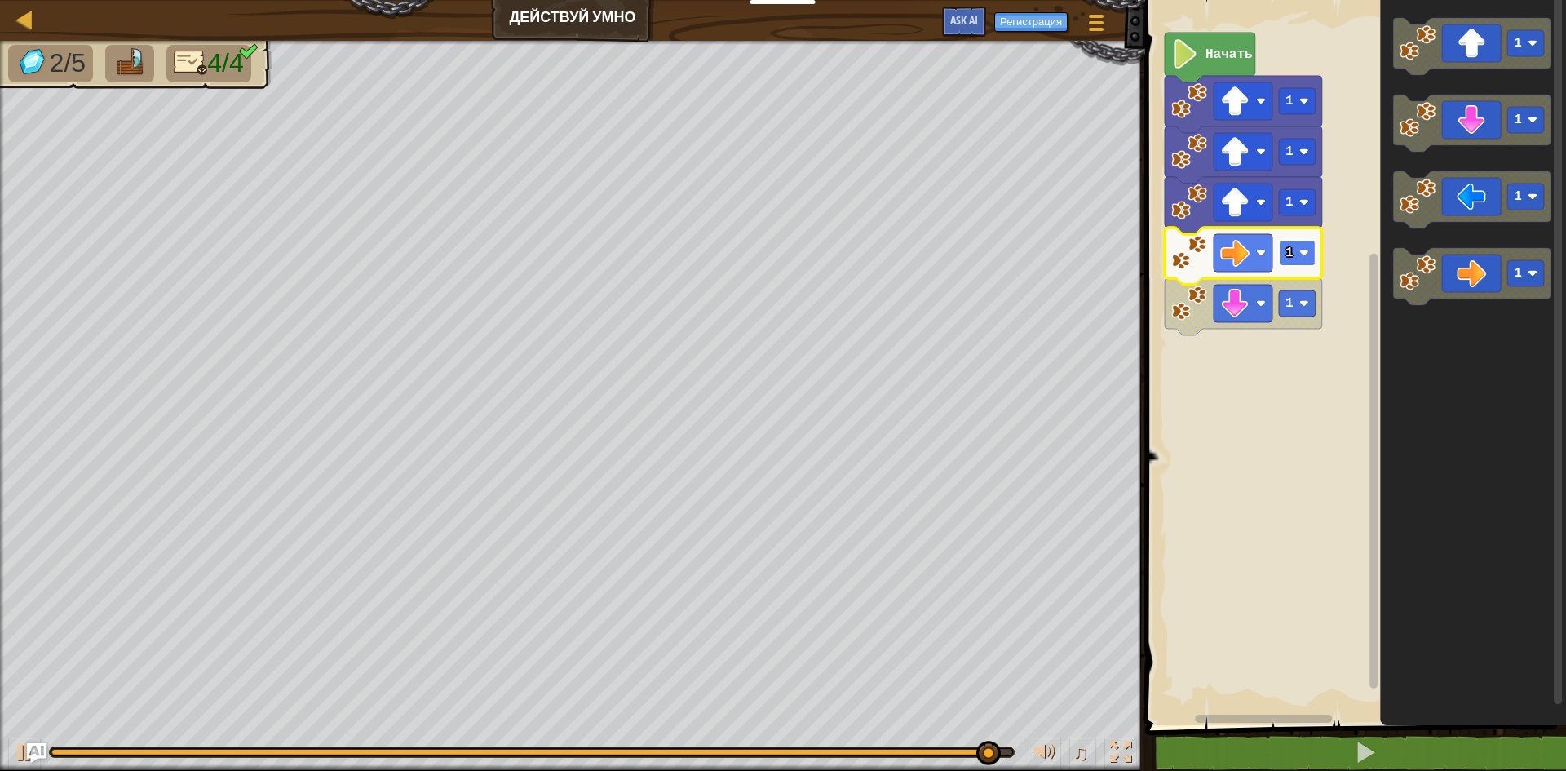
click at [1295, 255] on rect "Рабочая область Blockly" at bounding box center [1297, 253] width 37 height 26
click at [1304, 256] on image "Рабочая область Blockly" at bounding box center [1305, 253] width 10 height 10
click at [1300, 256] on image "Рабочая область Blockly" at bounding box center [1305, 253] width 10 height 10
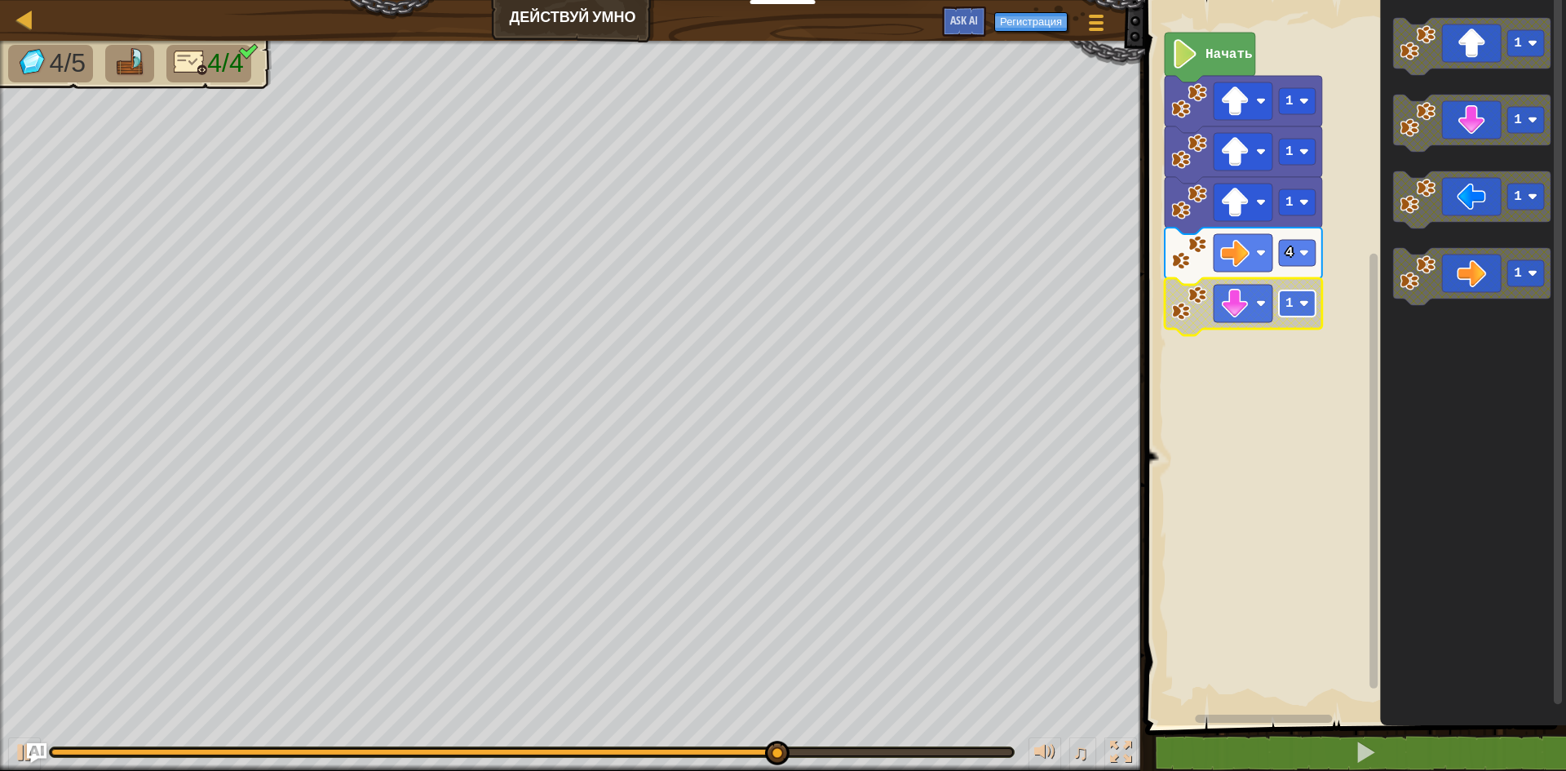
click at [1310, 312] on rect "Рабочая область Blockly" at bounding box center [1297, 303] width 37 height 26
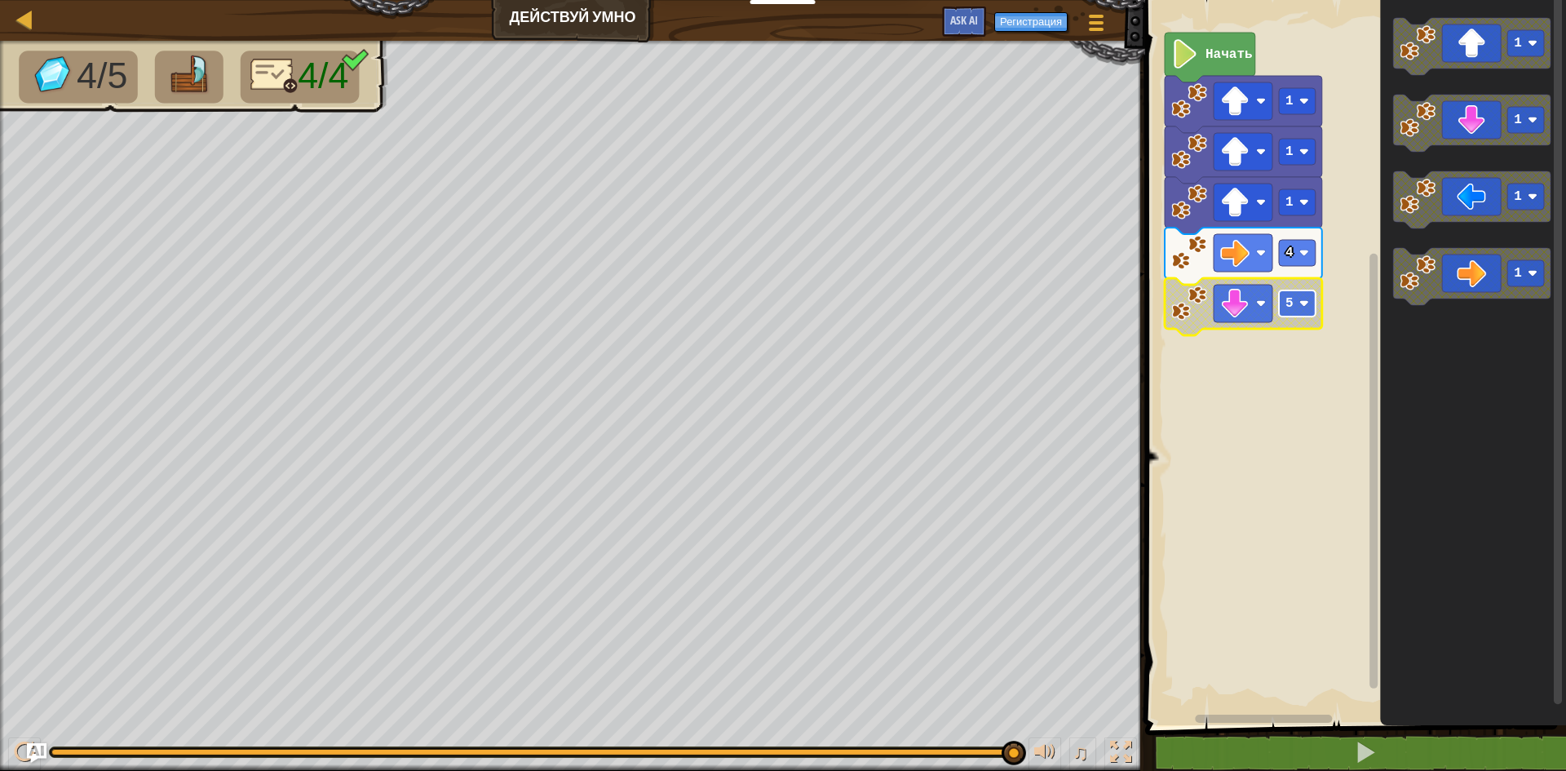
click at [1294, 300] on rect "Рабочая область Blockly" at bounding box center [1297, 303] width 37 height 26
click at [1304, 296] on rect "Рабочая область Blockly" at bounding box center [1297, 303] width 37 height 26
click at [1299, 302] on rect "Рабочая область Blockly" at bounding box center [1297, 303] width 37 height 26
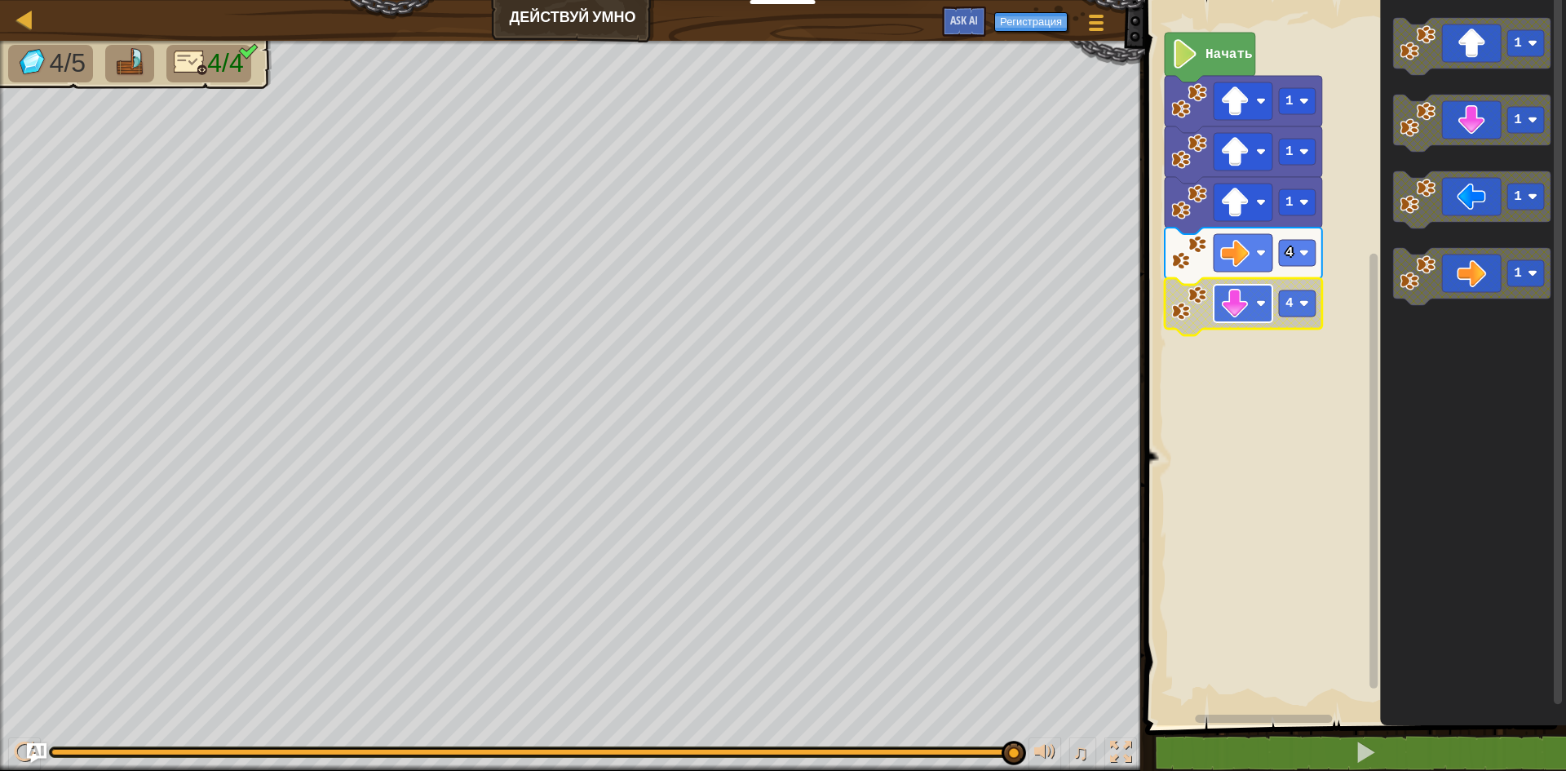
click at [1247, 288] on rect "Рабочая область Blockly" at bounding box center [1243, 304] width 59 height 38
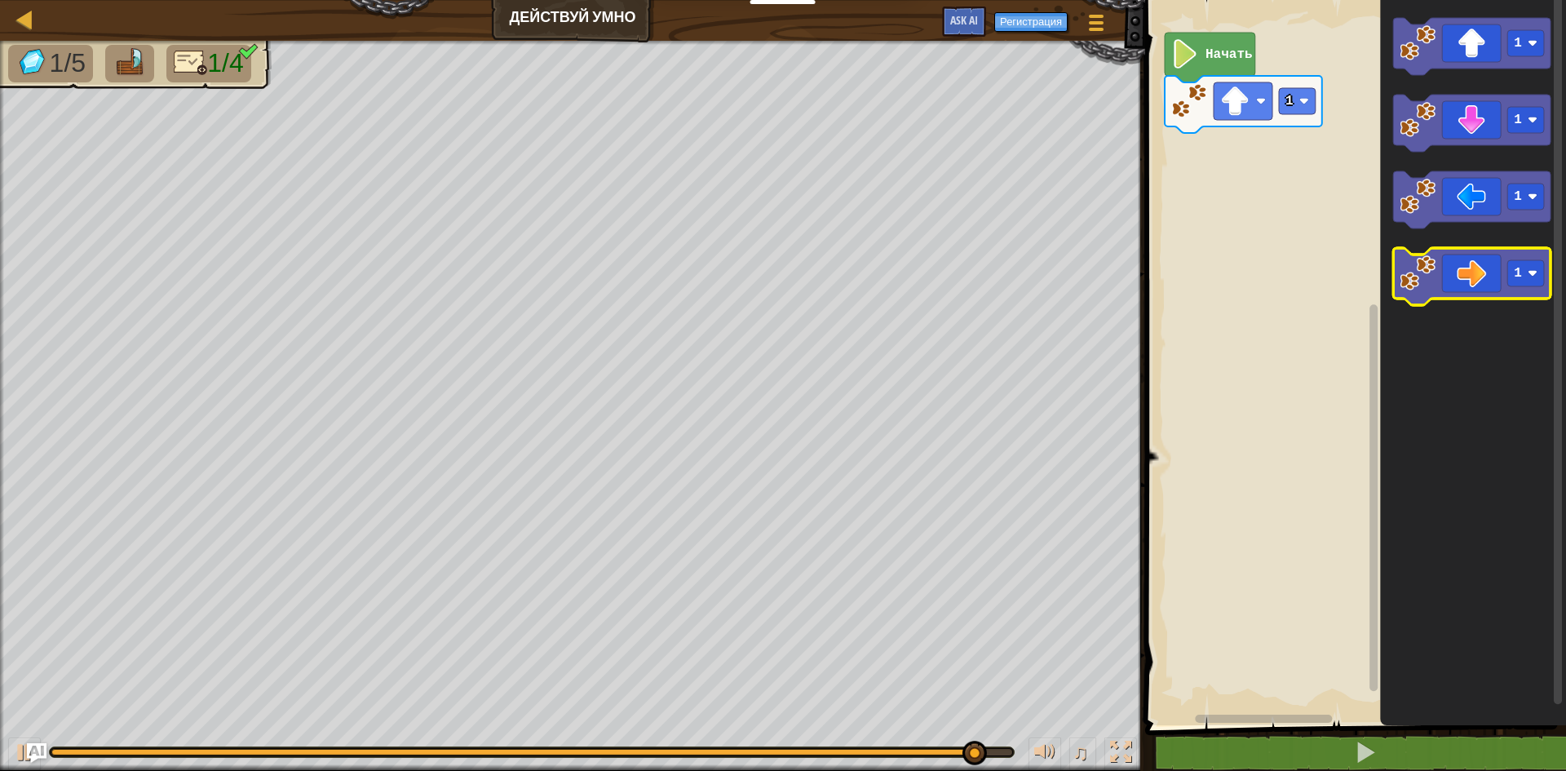
click at [1485, 299] on icon "Рабочая область Blockly" at bounding box center [1471, 276] width 157 height 57
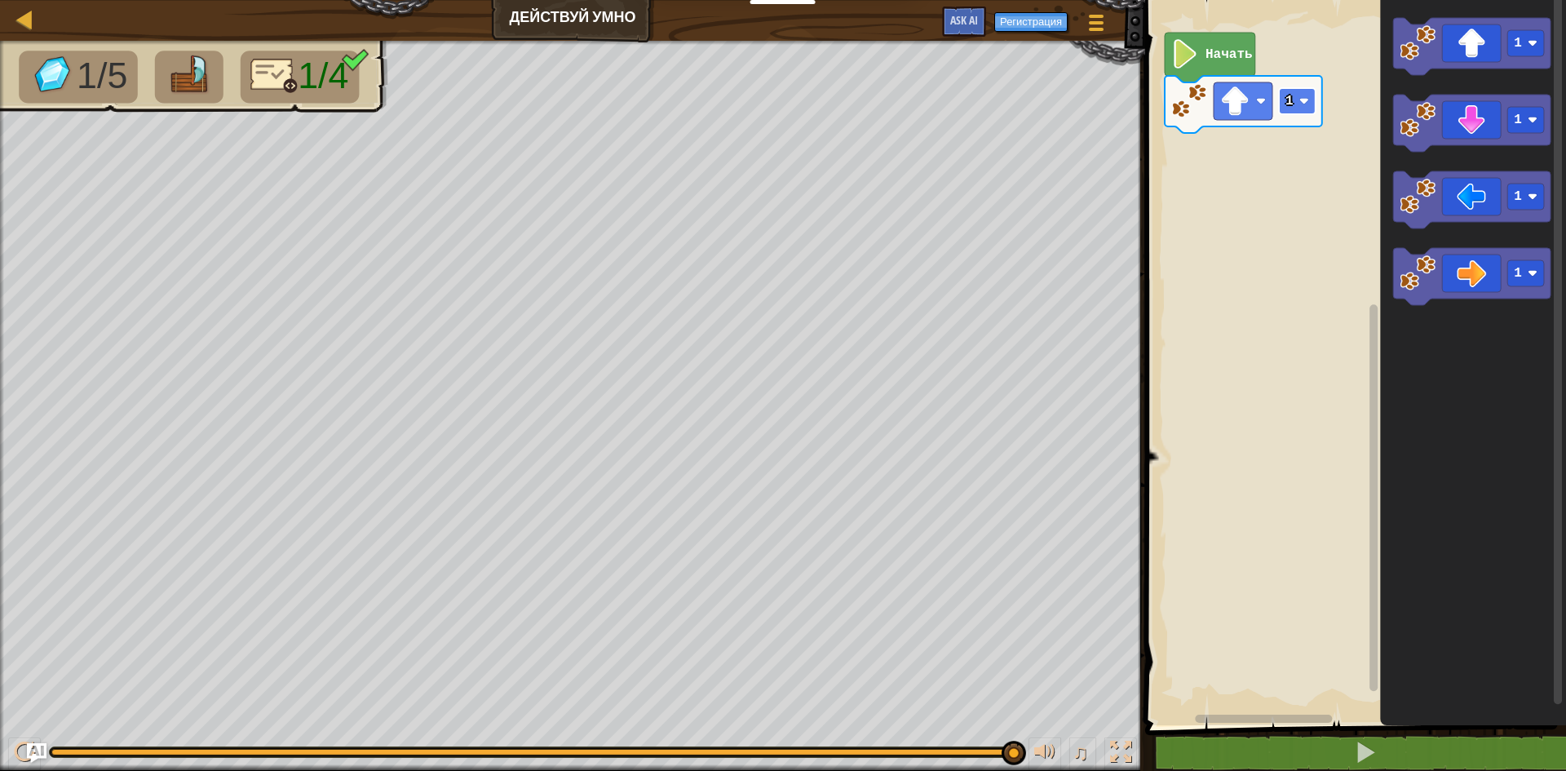
click at [1285, 100] on rect "Рабочая область Blockly" at bounding box center [1297, 101] width 37 height 26
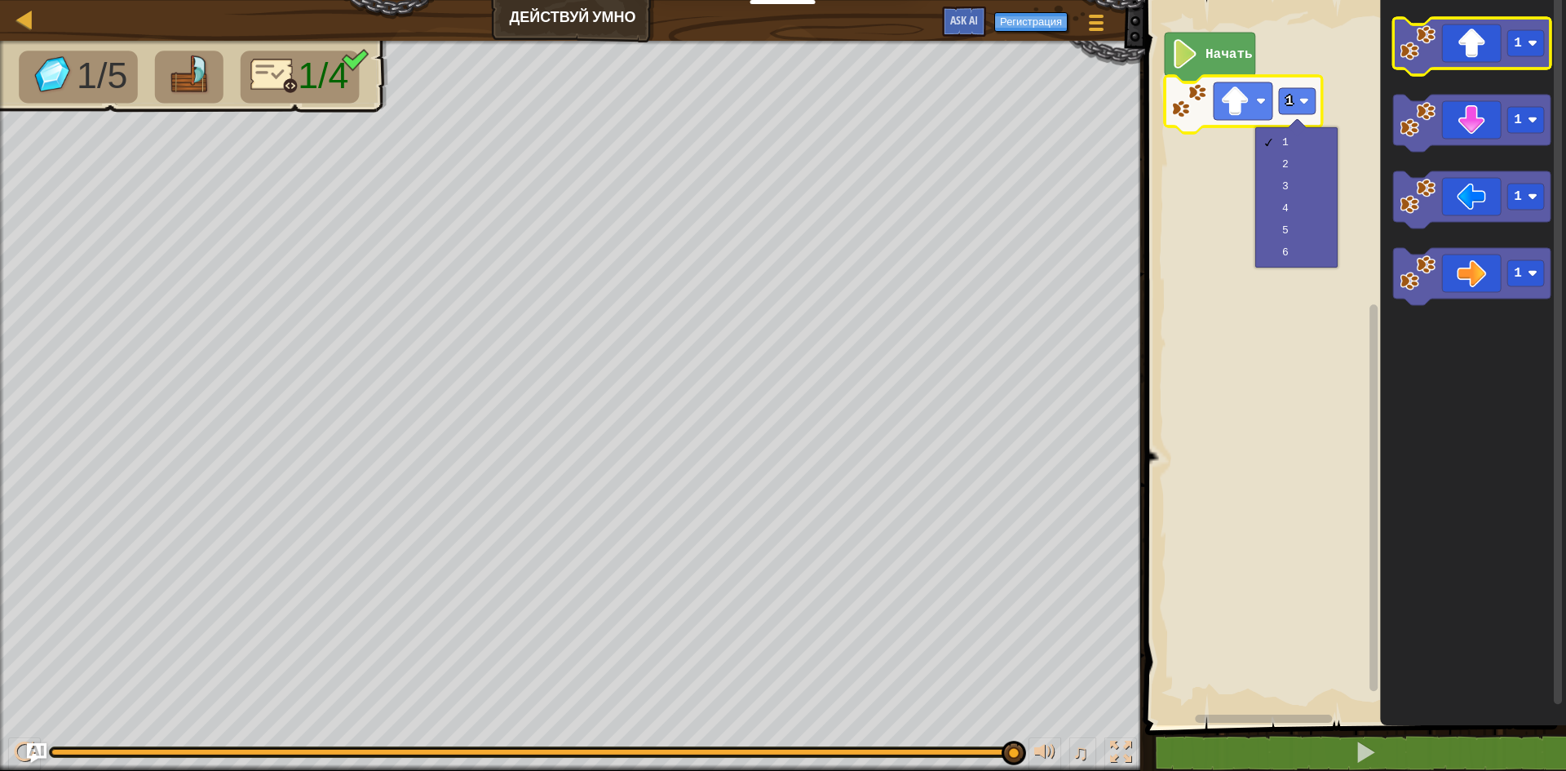
click at [1488, 60] on icon "Рабочая область Blockly" at bounding box center [1471, 46] width 157 height 57
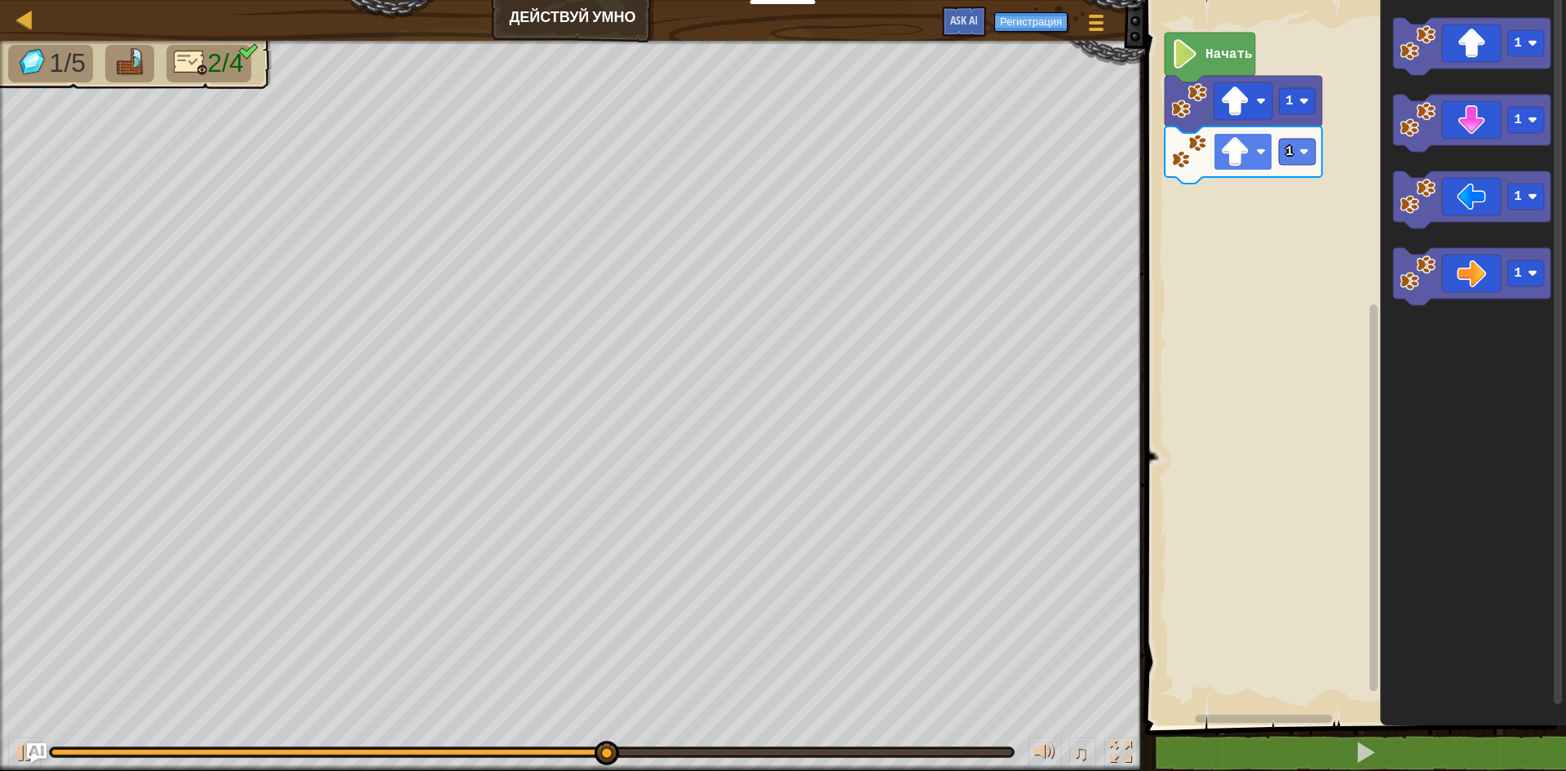
click at [1237, 153] on image "Рабочая область Blockly" at bounding box center [1234, 151] width 29 height 29
click at [1319, 224] on rect "Рабочая область Blockly" at bounding box center [1353, 358] width 426 height 733
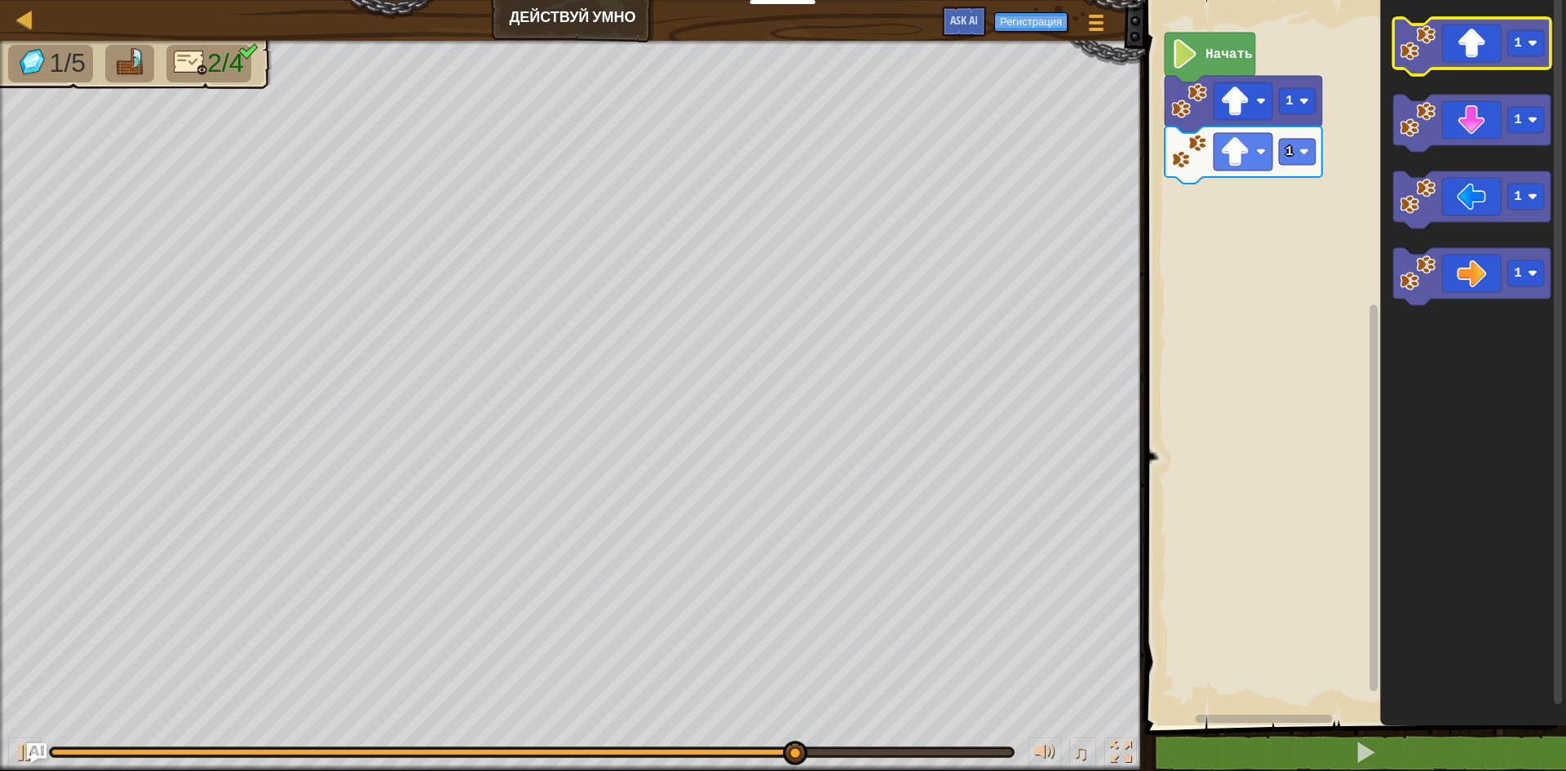
click at [1467, 61] on icon "Рабочая область Blockly" at bounding box center [1471, 46] width 157 height 57
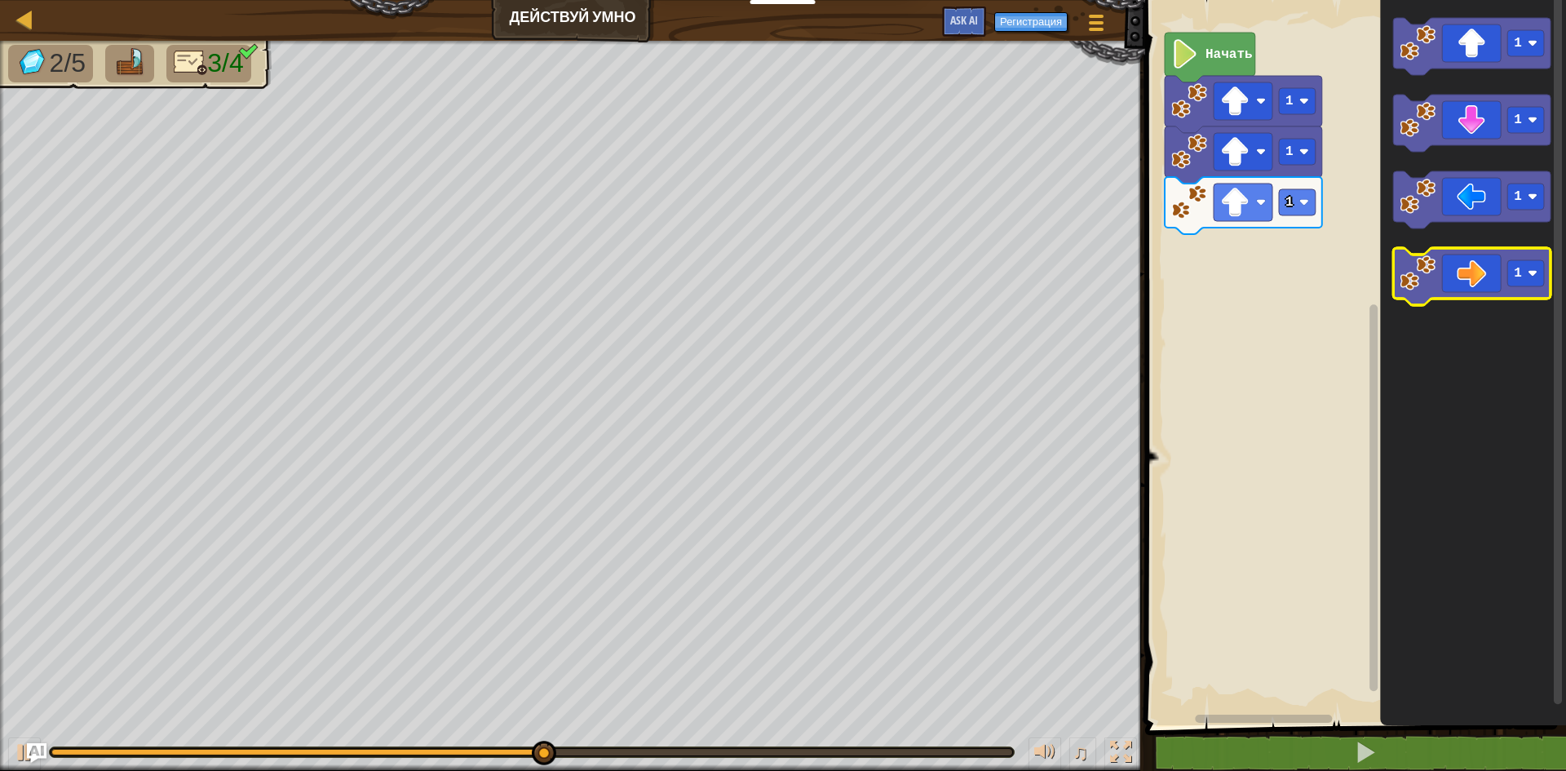
click at [1483, 289] on icon "Рабочая область Blockly" at bounding box center [1471, 276] width 157 height 57
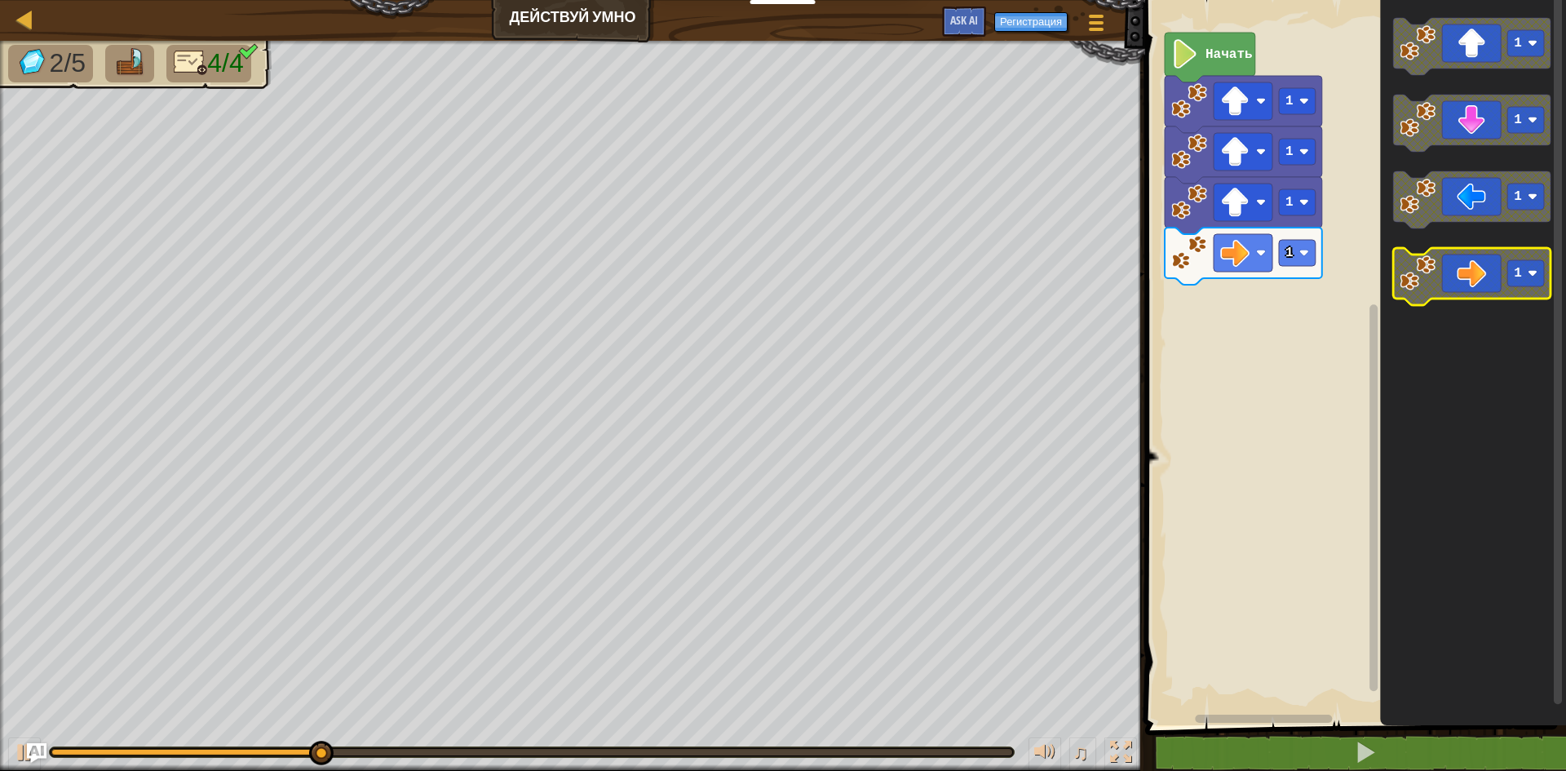
click at [1483, 289] on icon "Рабочая область Blockly" at bounding box center [1471, 276] width 157 height 57
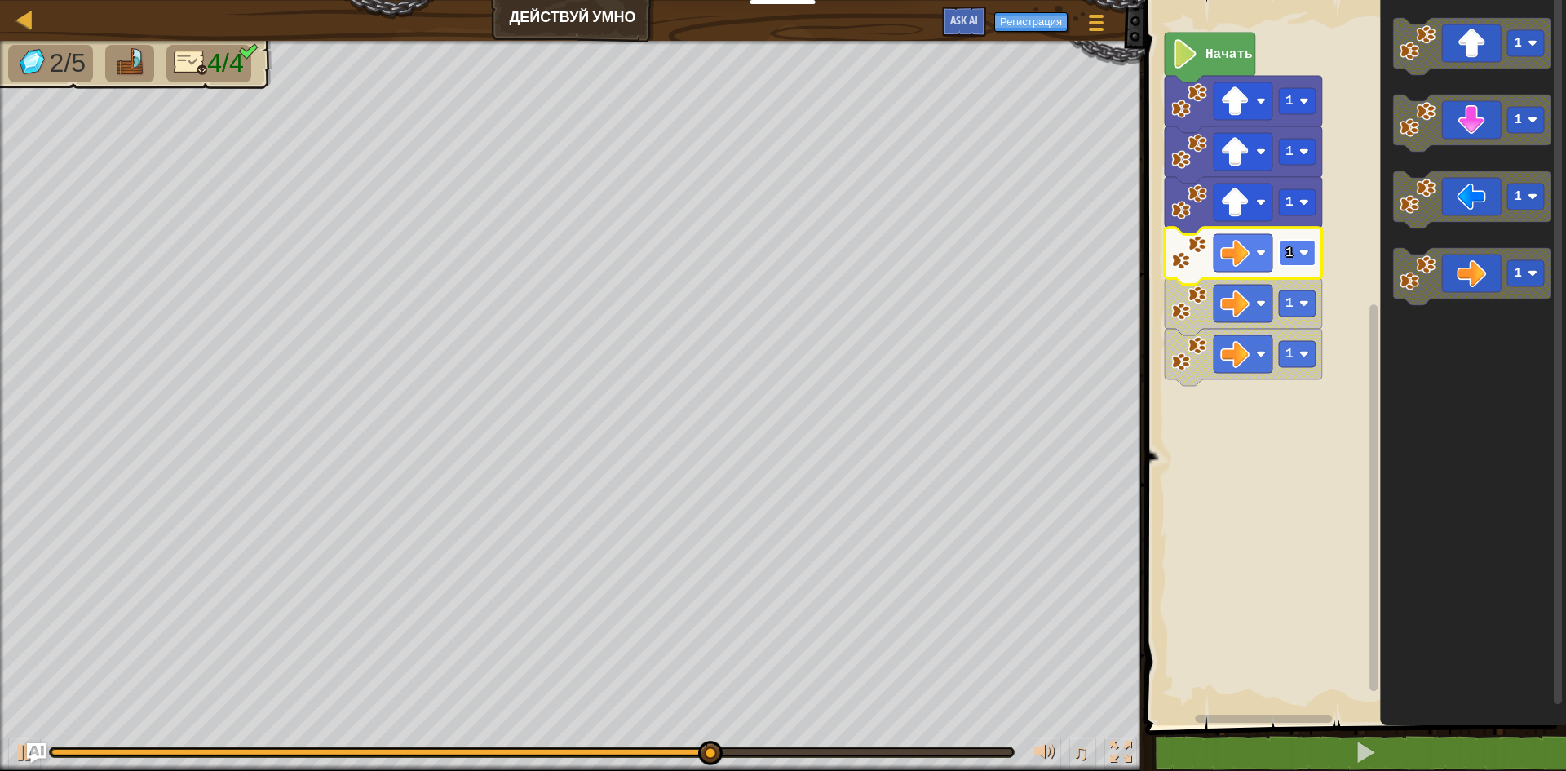
click at [1307, 253] on image "Рабочая область Blockly" at bounding box center [1305, 253] width 10 height 10
click at [1304, 299] on image "Рабочая область Blockly" at bounding box center [1305, 304] width 10 height 10
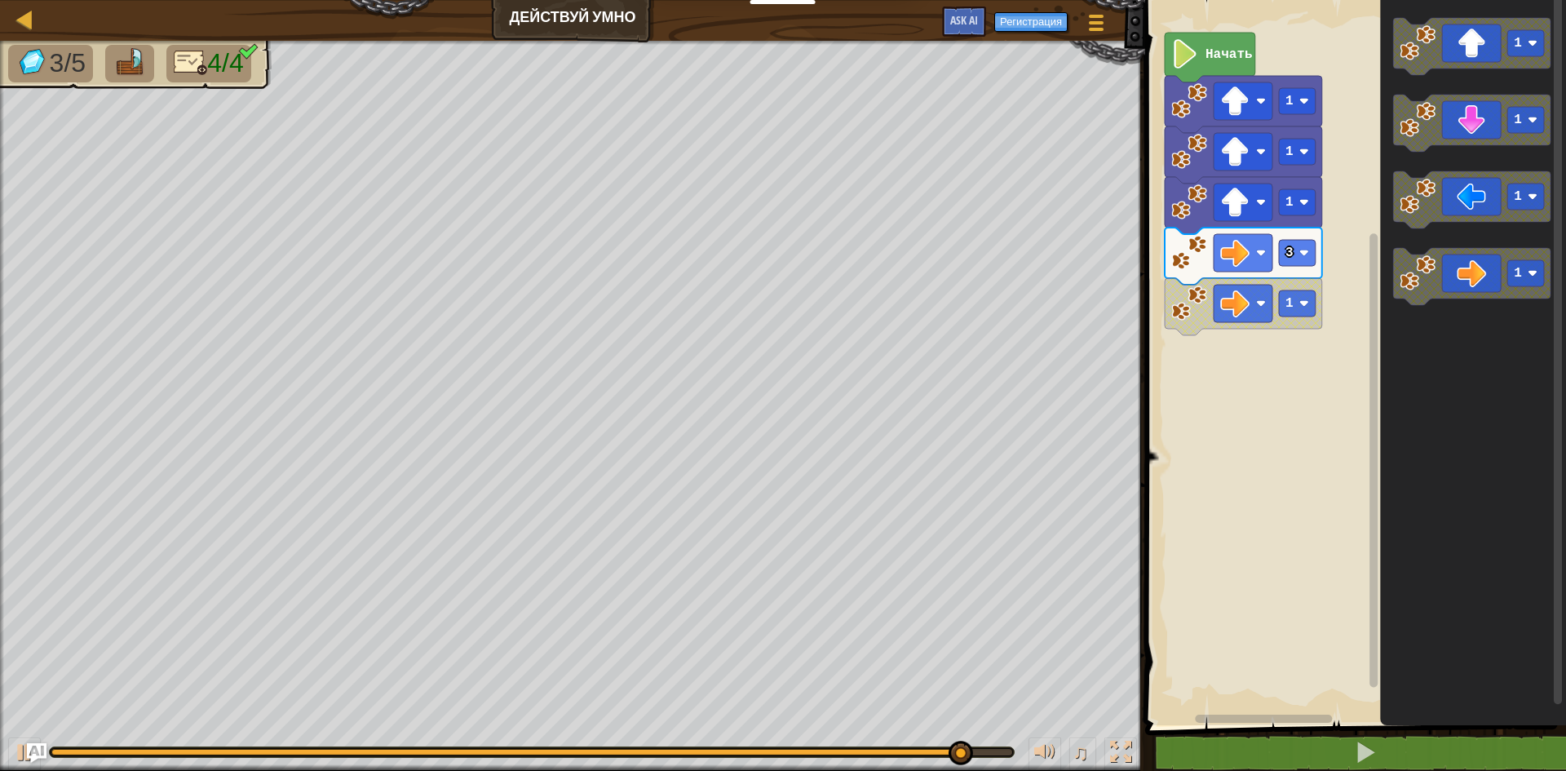
click at [1565, 402] on icon "Рабочая область Blockly" at bounding box center [1473, 358] width 186 height 733
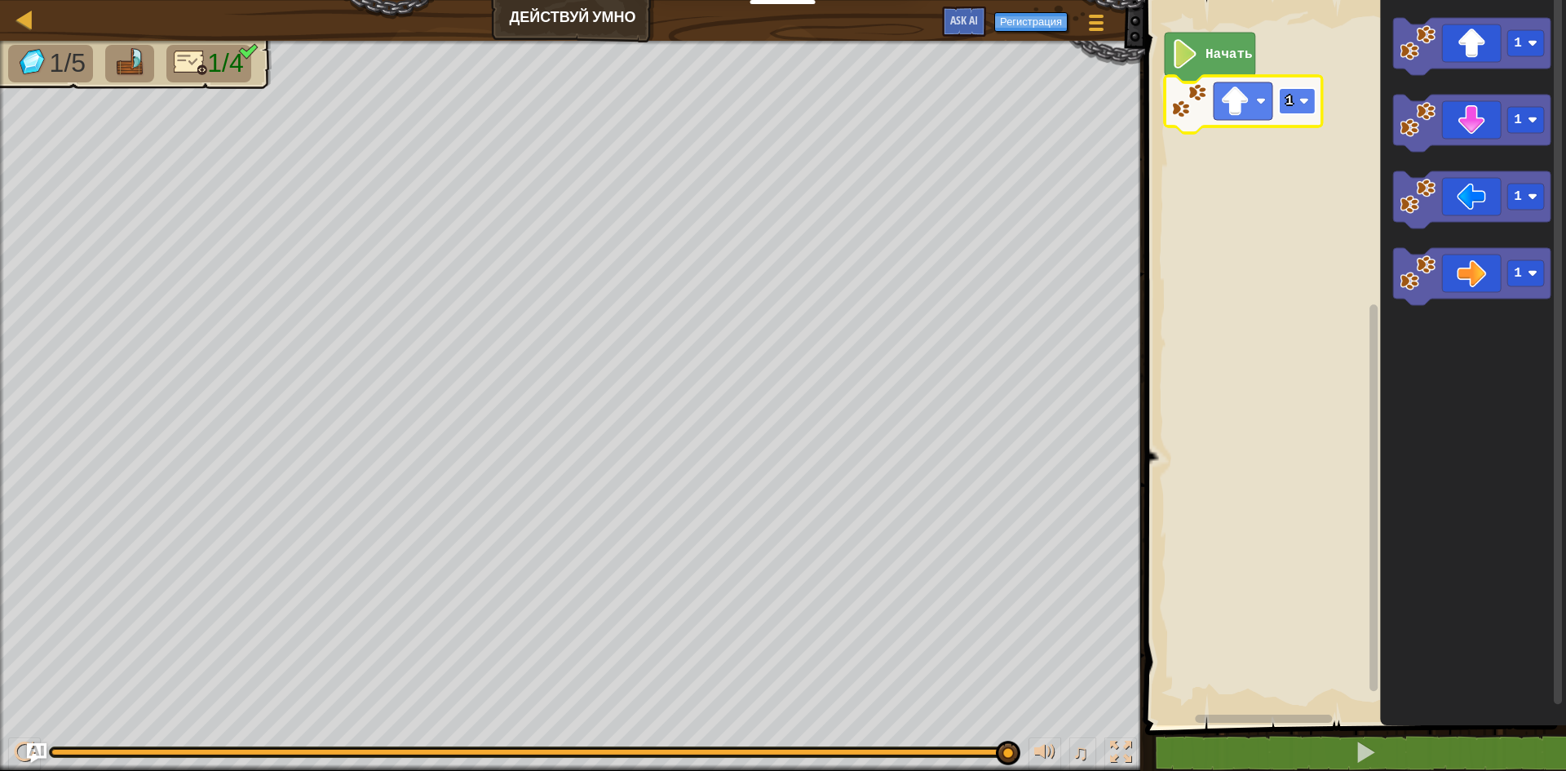
click at [1291, 103] on text "1" at bounding box center [1290, 101] width 8 height 15
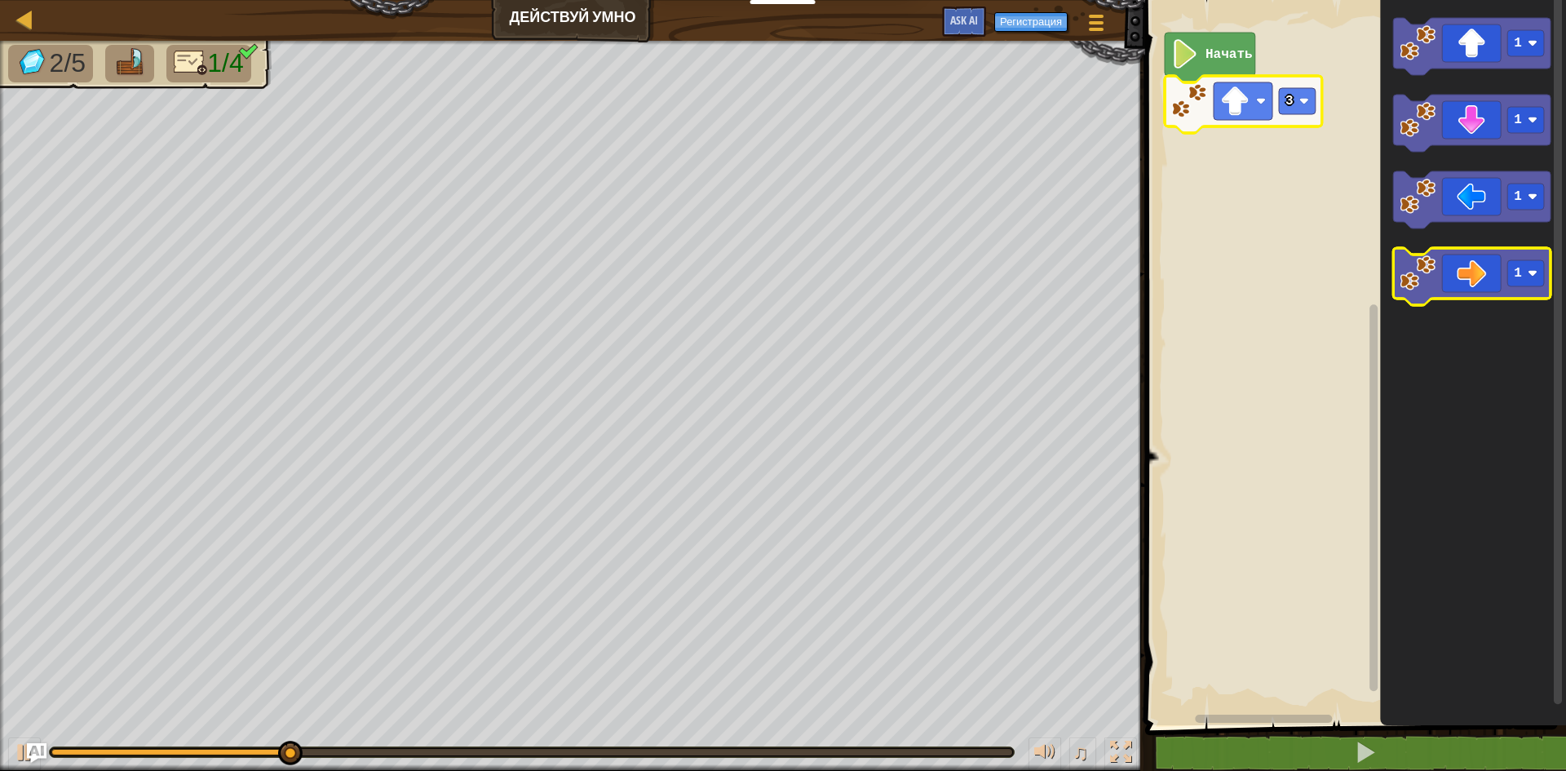
click at [1480, 271] on icon "Рабочая область Blockly" at bounding box center [1471, 276] width 157 height 57
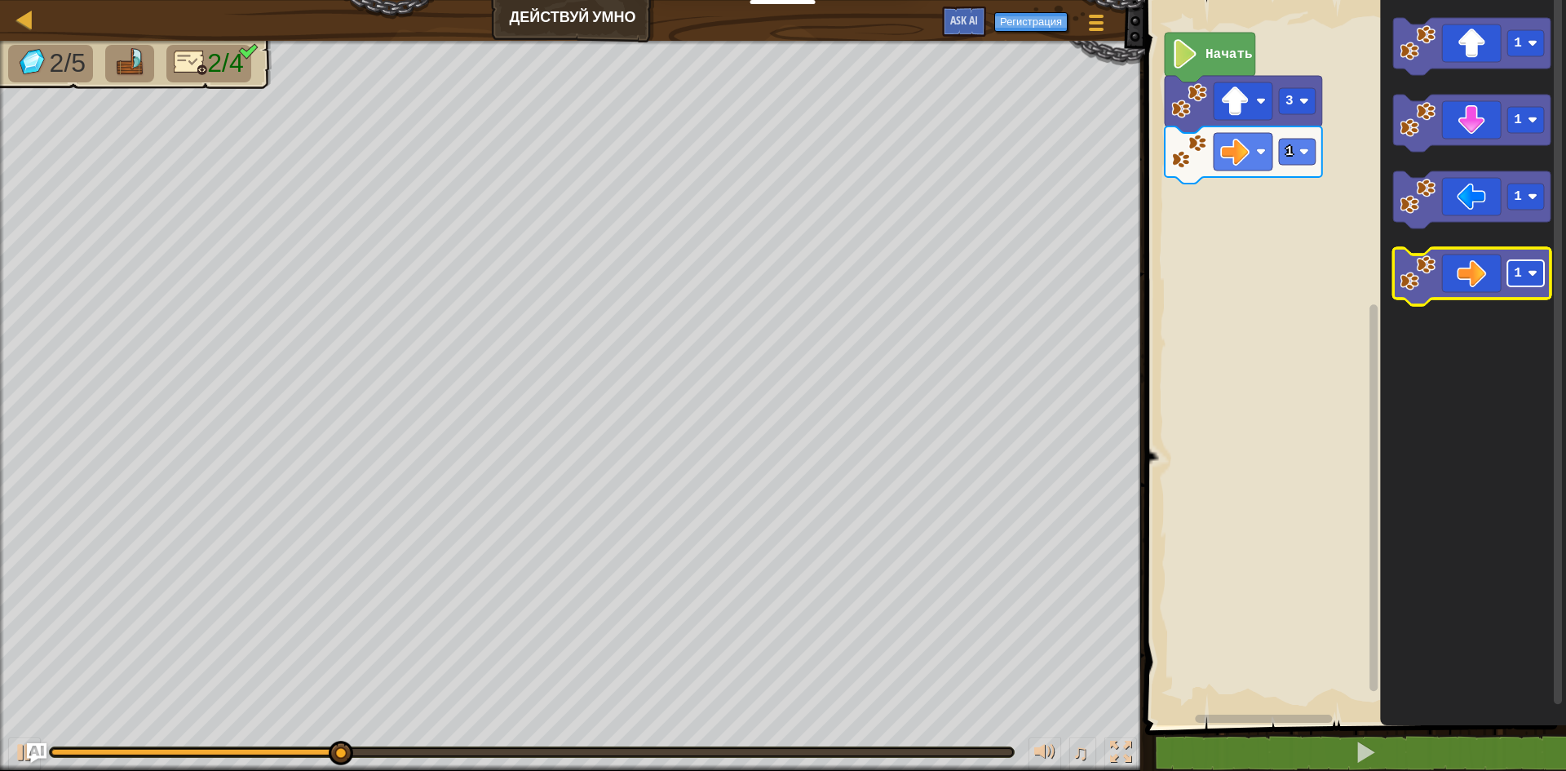
click at [1534, 271] on image "Рабочая область Blockly" at bounding box center [1533, 273] width 10 height 10
click at [1533, 277] on image "Рабочая область Blockly" at bounding box center [1533, 273] width 10 height 10
click at [1534, 281] on rect "Рабочая область Blockly" at bounding box center [1526, 273] width 37 height 26
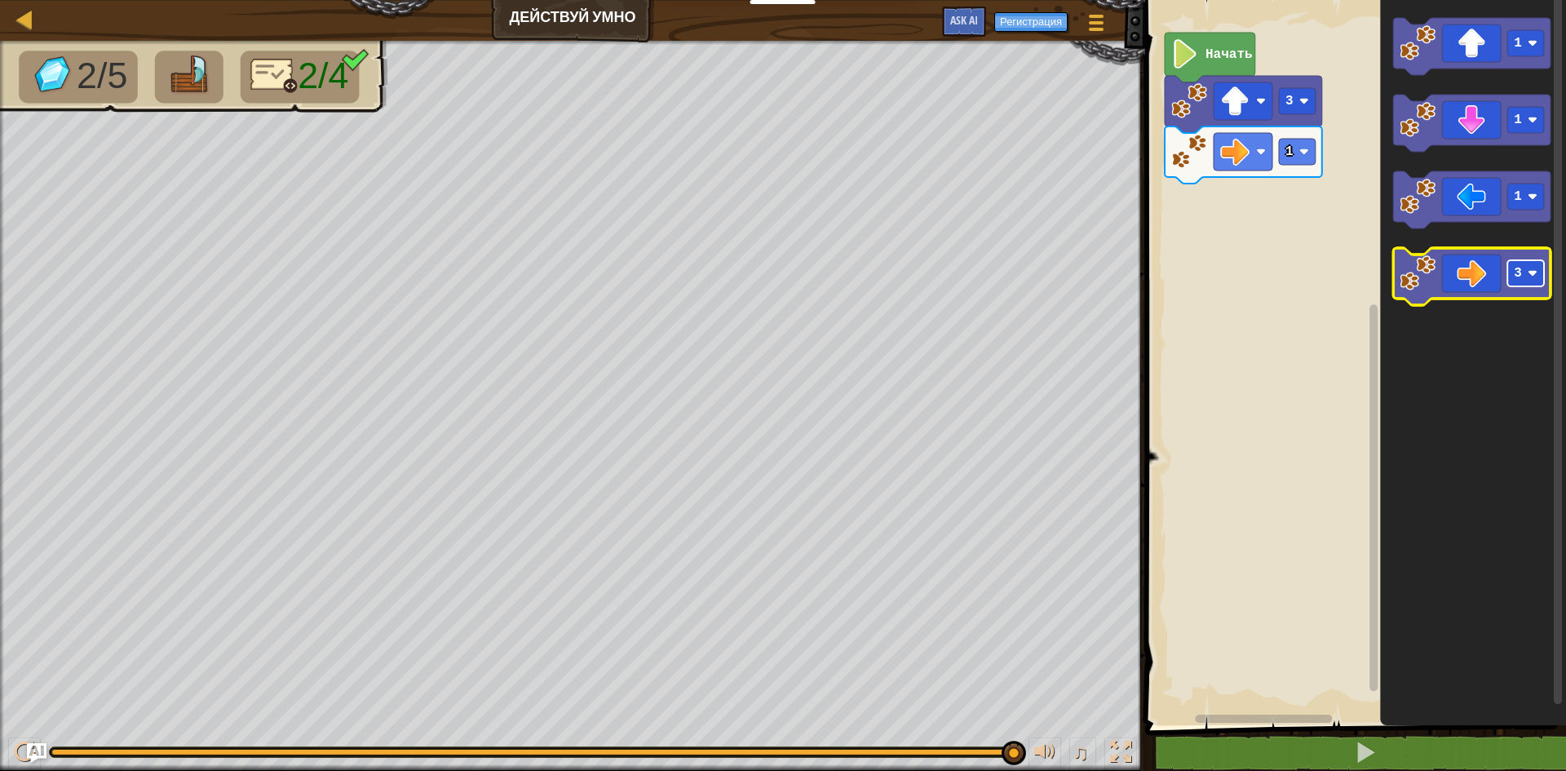
click at [1543, 283] on rect "Рабочая область Blockly" at bounding box center [1526, 273] width 37 height 26
click at [1544, 274] on rect "Рабочая область Blockly" at bounding box center [1526, 273] width 37 height 26
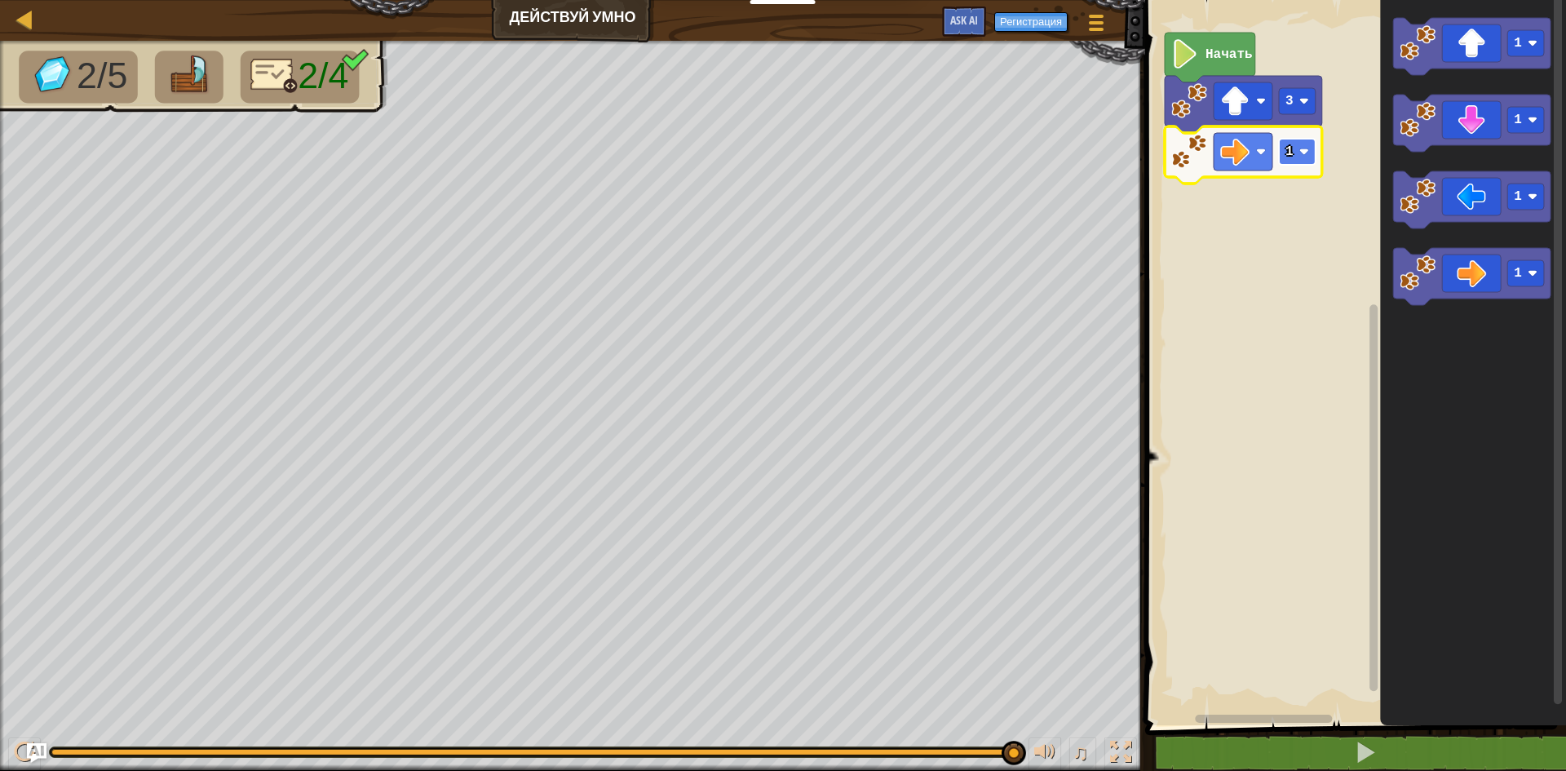
click at [1298, 140] on rect "Рабочая область Blockly" at bounding box center [1297, 152] width 37 height 26
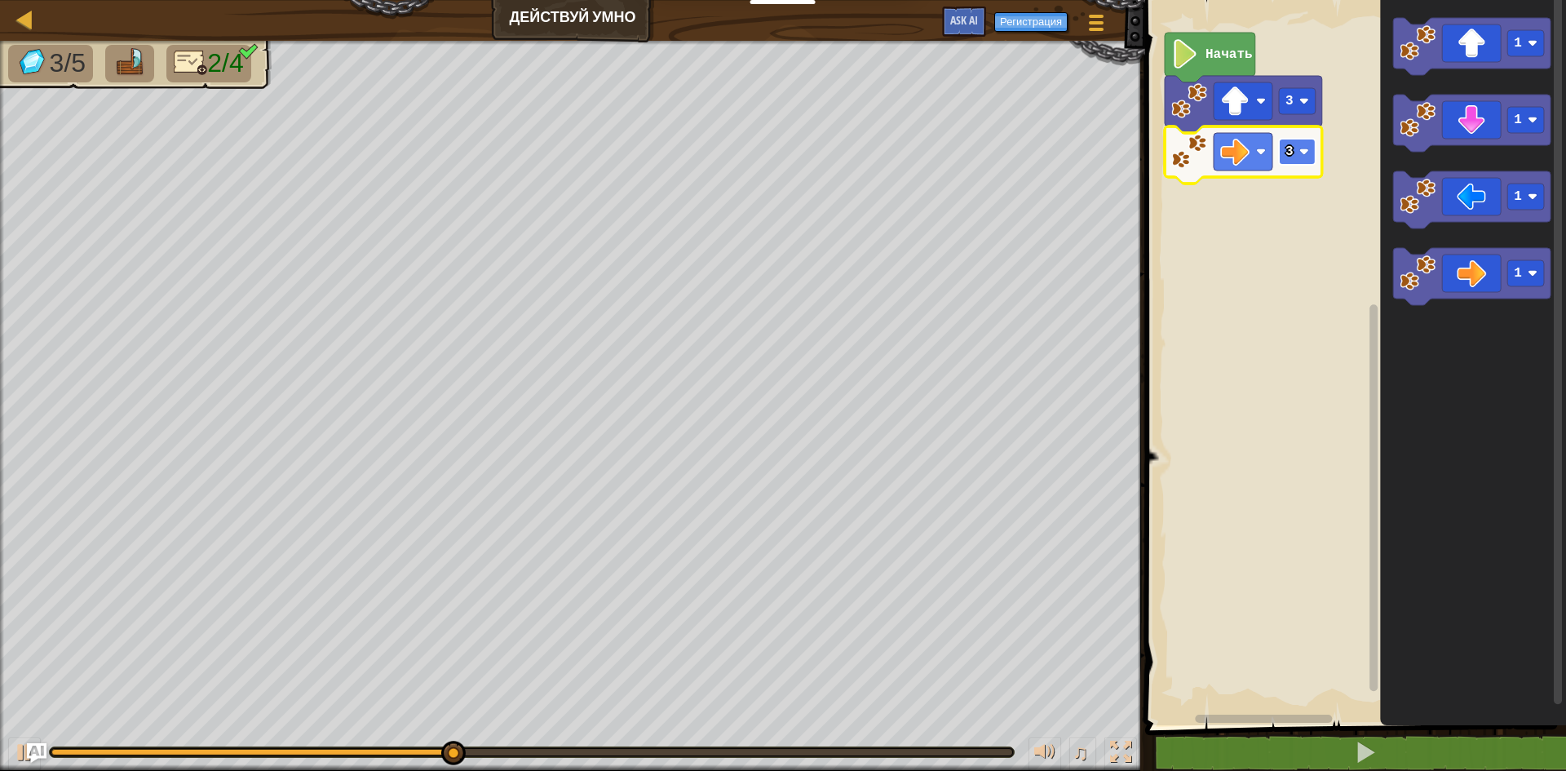
click at [1306, 154] on image "Рабочая область Blockly" at bounding box center [1305, 152] width 10 height 10
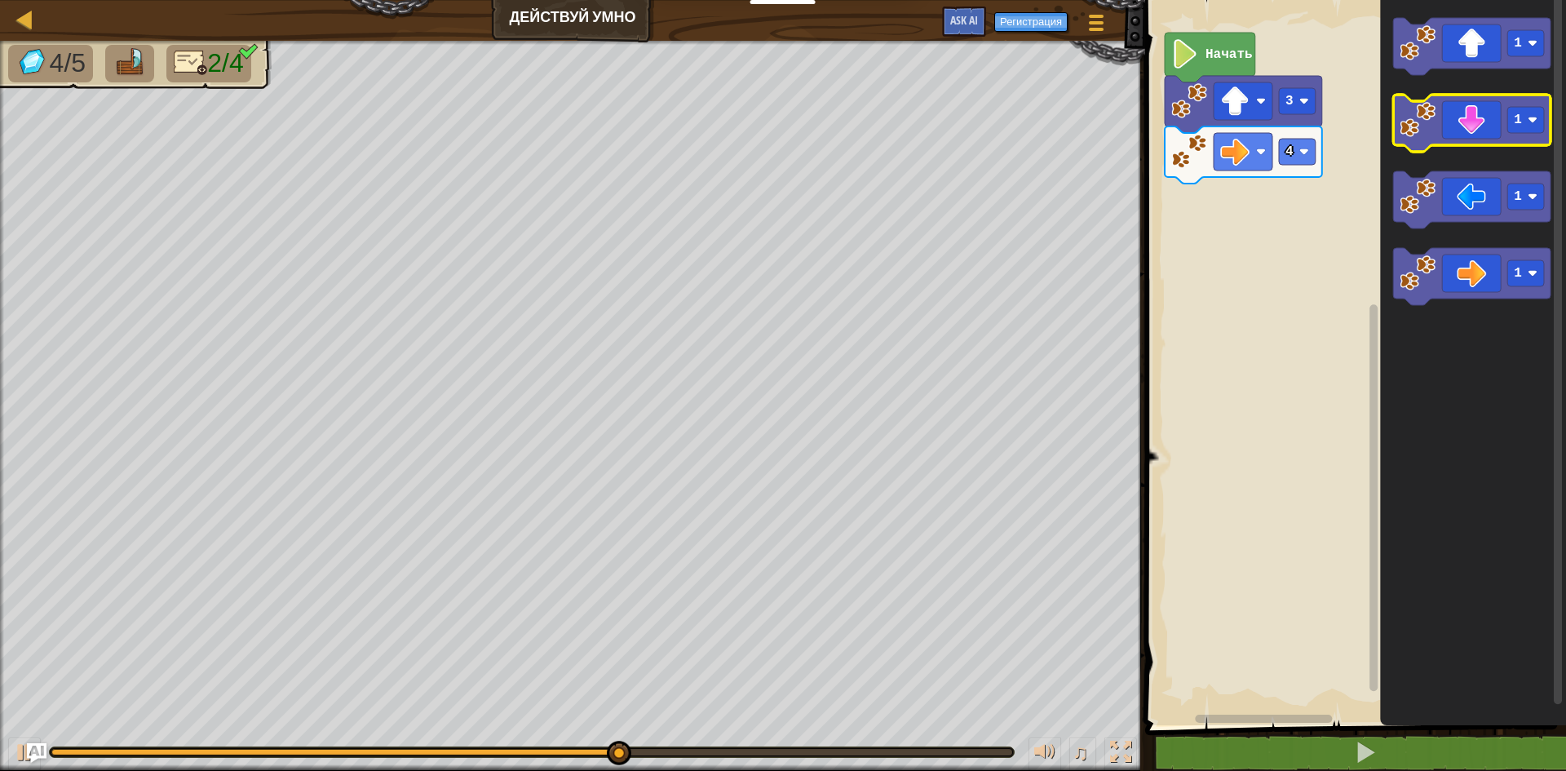
click at [1454, 132] on icon "Рабочая область Blockly" at bounding box center [1471, 123] width 157 height 57
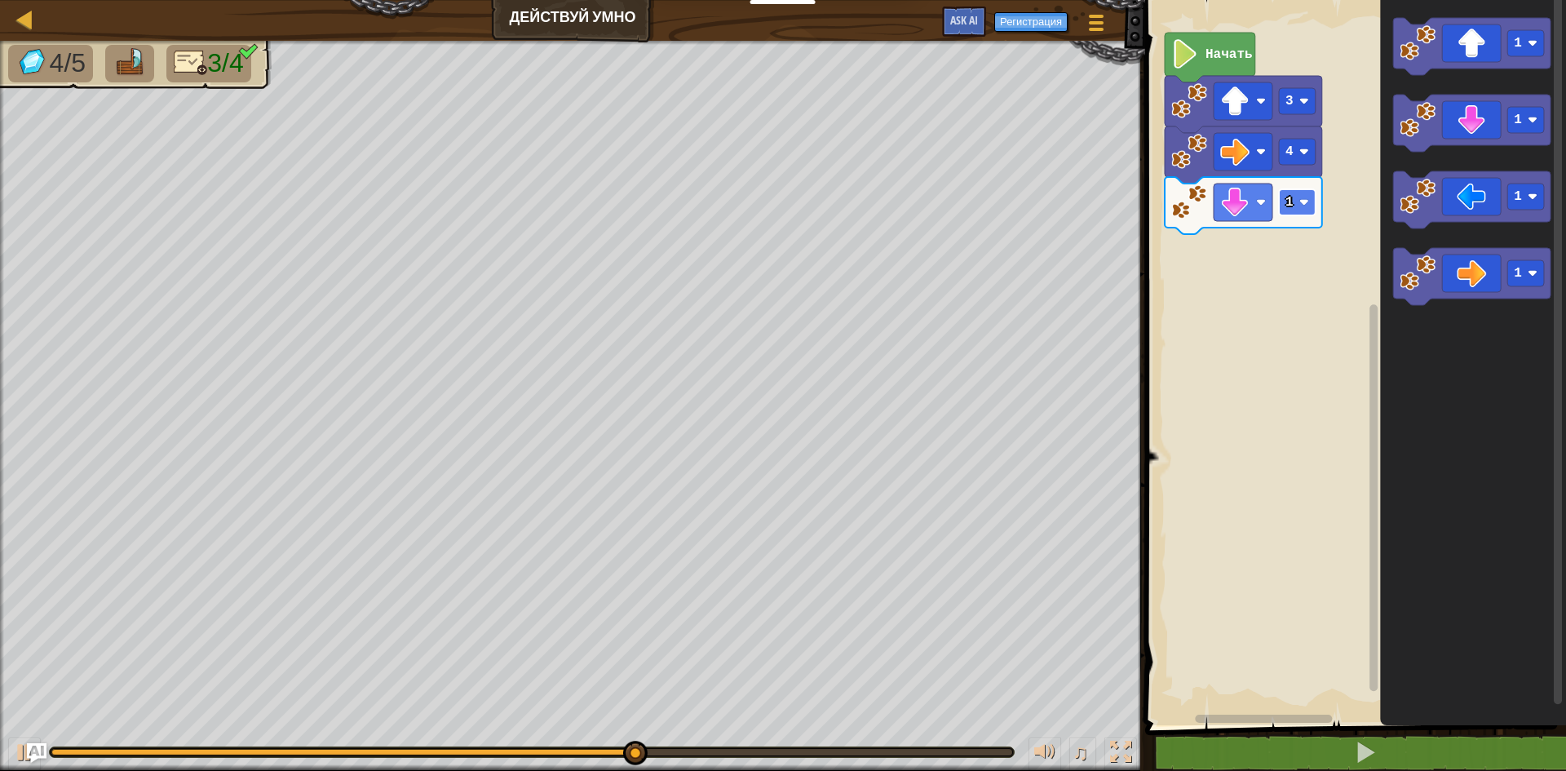
click at [1304, 197] on image "Рабочая область Blockly" at bounding box center [1305, 202] width 10 height 10
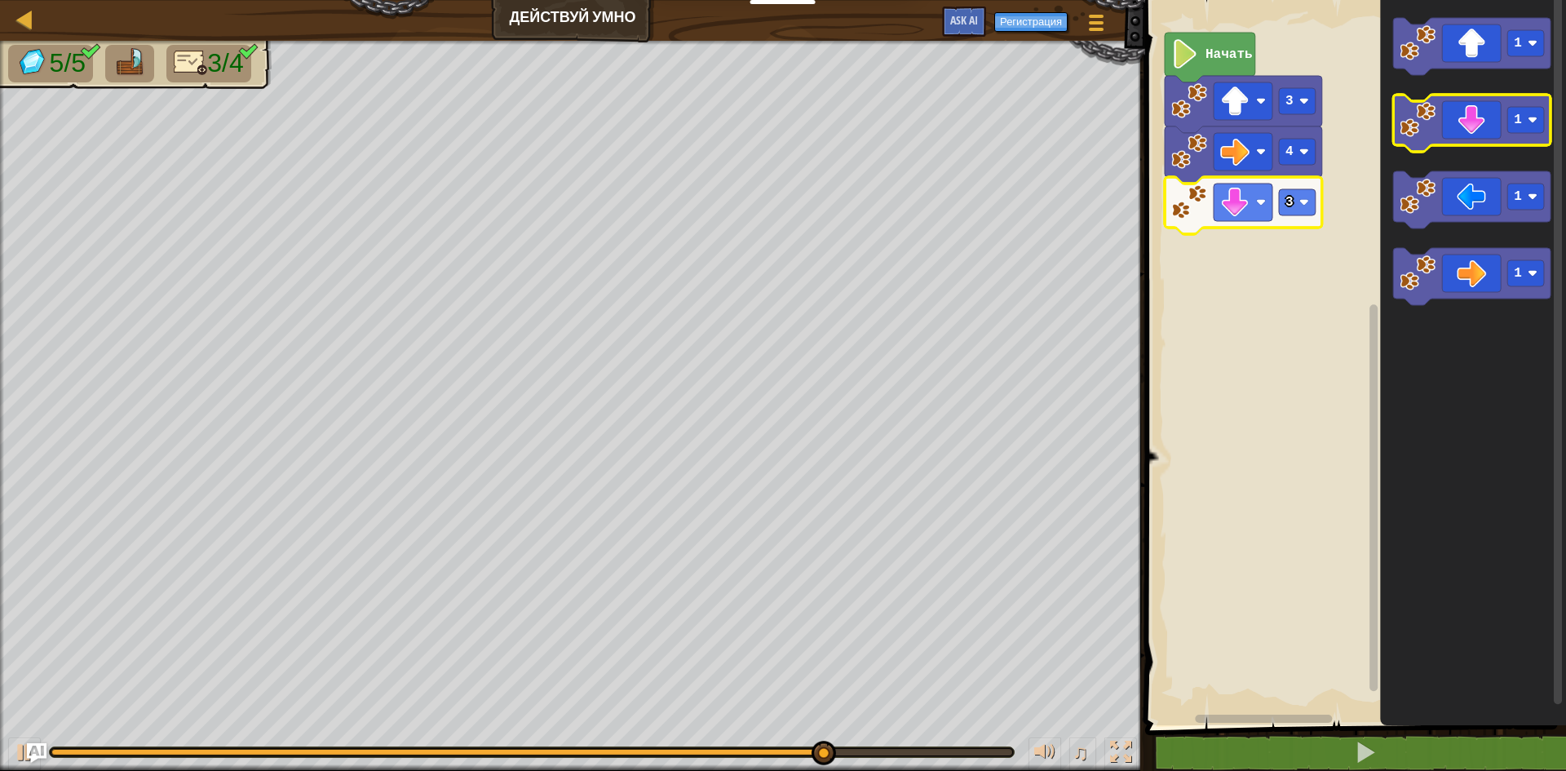
click at [1475, 127] on icon "Рабочая область Blockly" at bounding box center [1471, 123] width 157 height 57
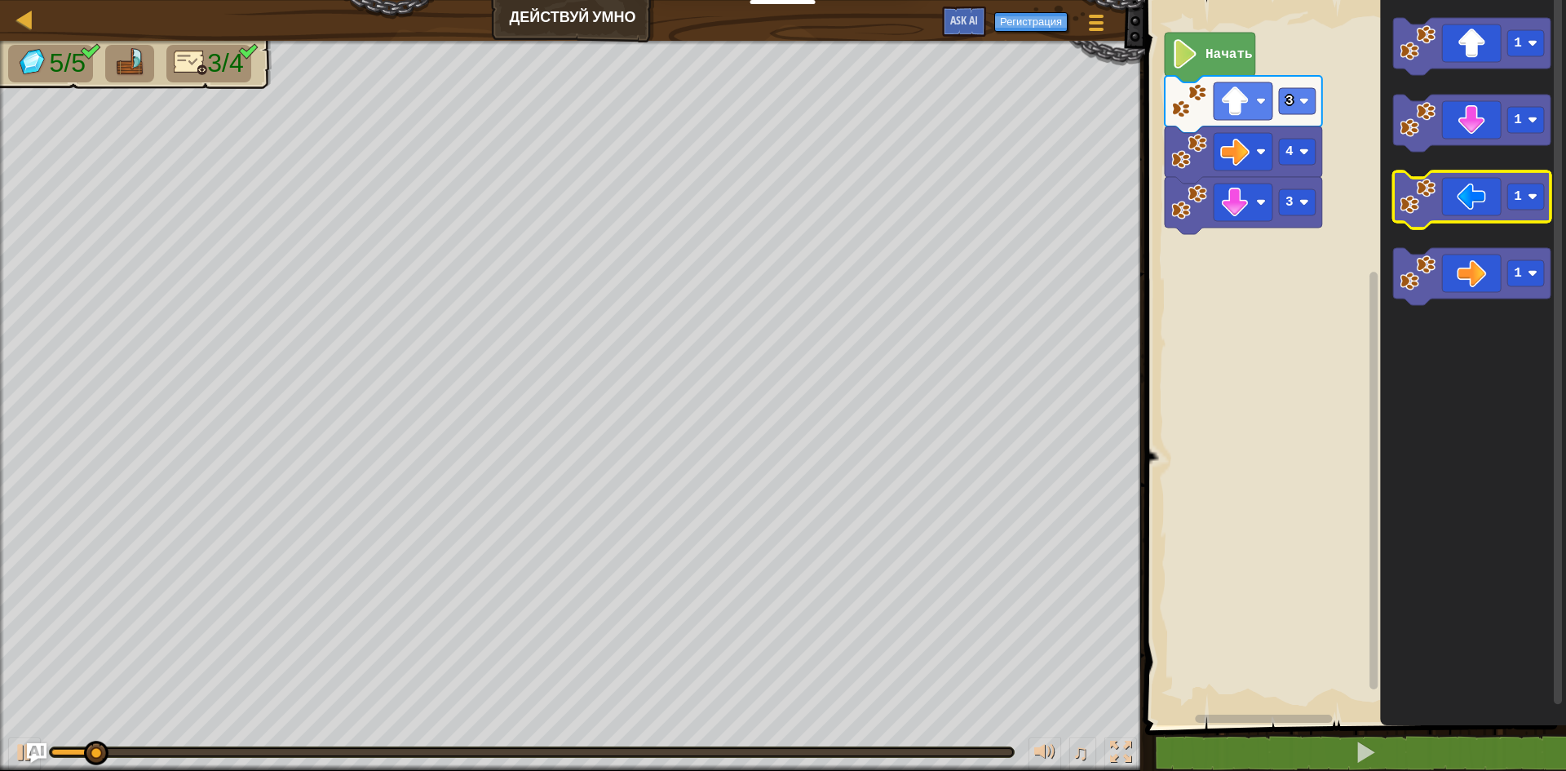
click at [1490, 197] on icon "Рабочая область Blockly" at bounding box center [1471, 199] width 157 height 57
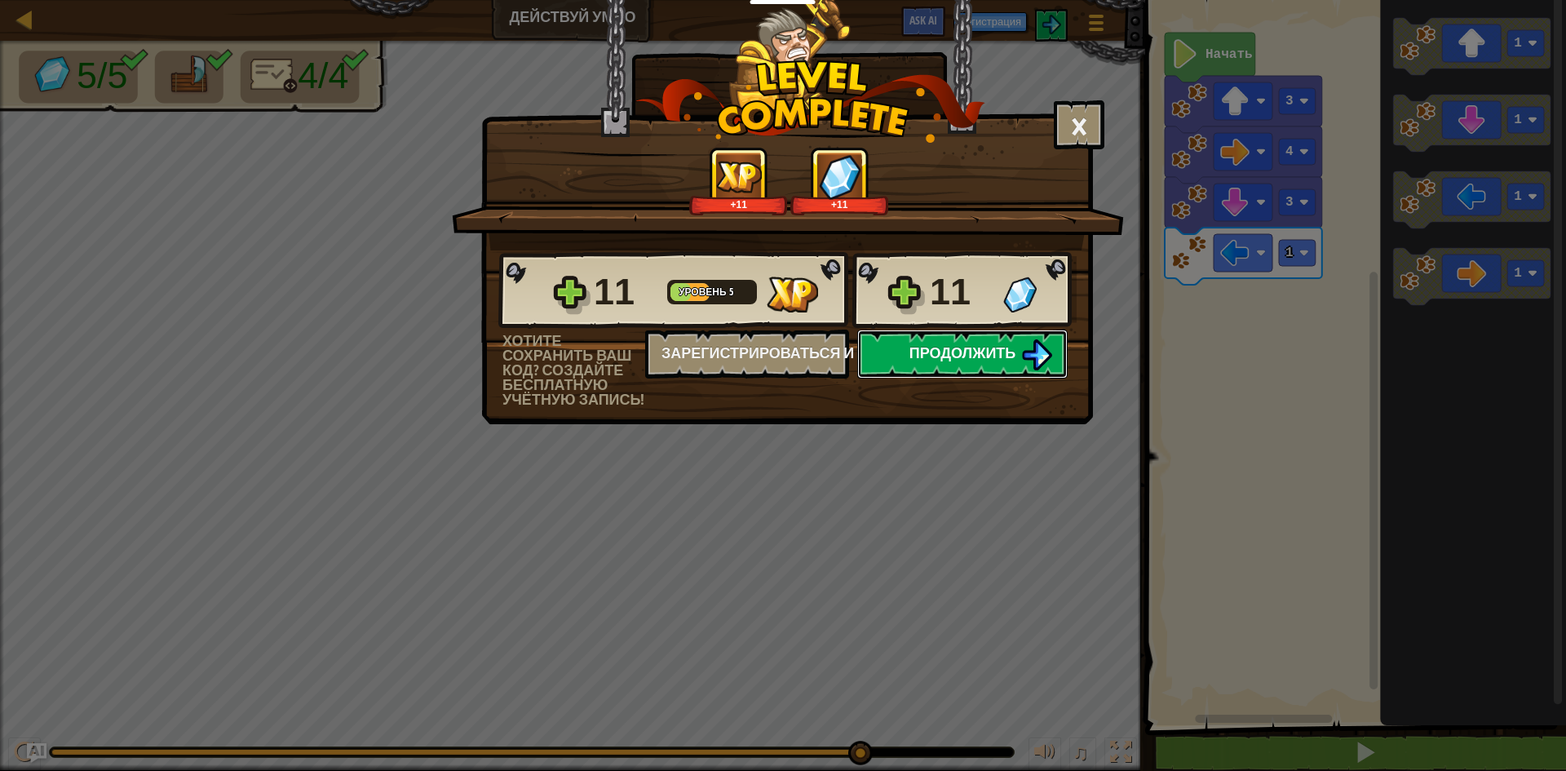
click at [946, 356] on span "Продолжить" at bounding box center [963, 353] width 107 height 20
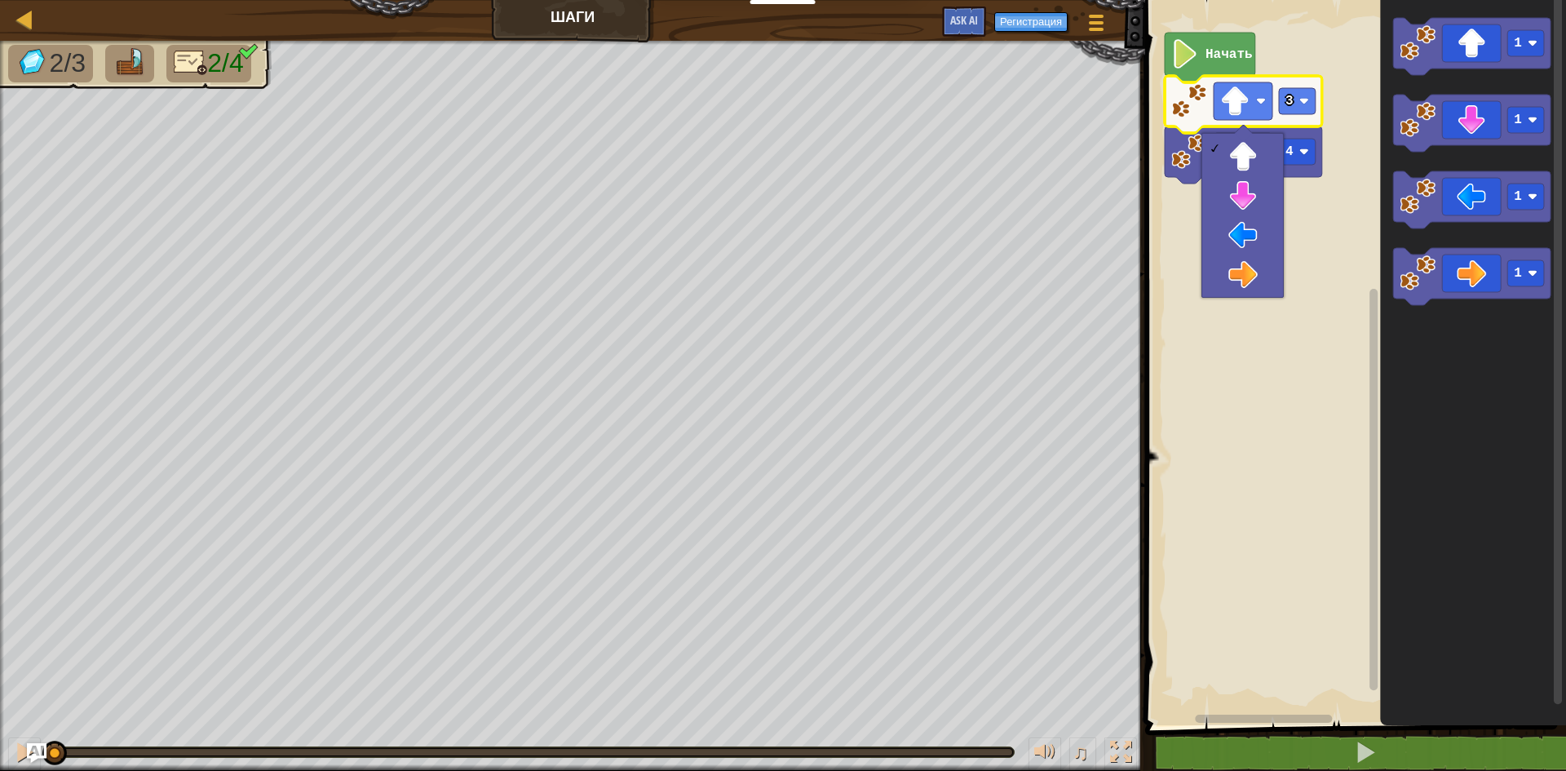
click at [1313, 243] on rect "Рабочая область Blockly" at bounding box center [1353, 358] width 426 height 733
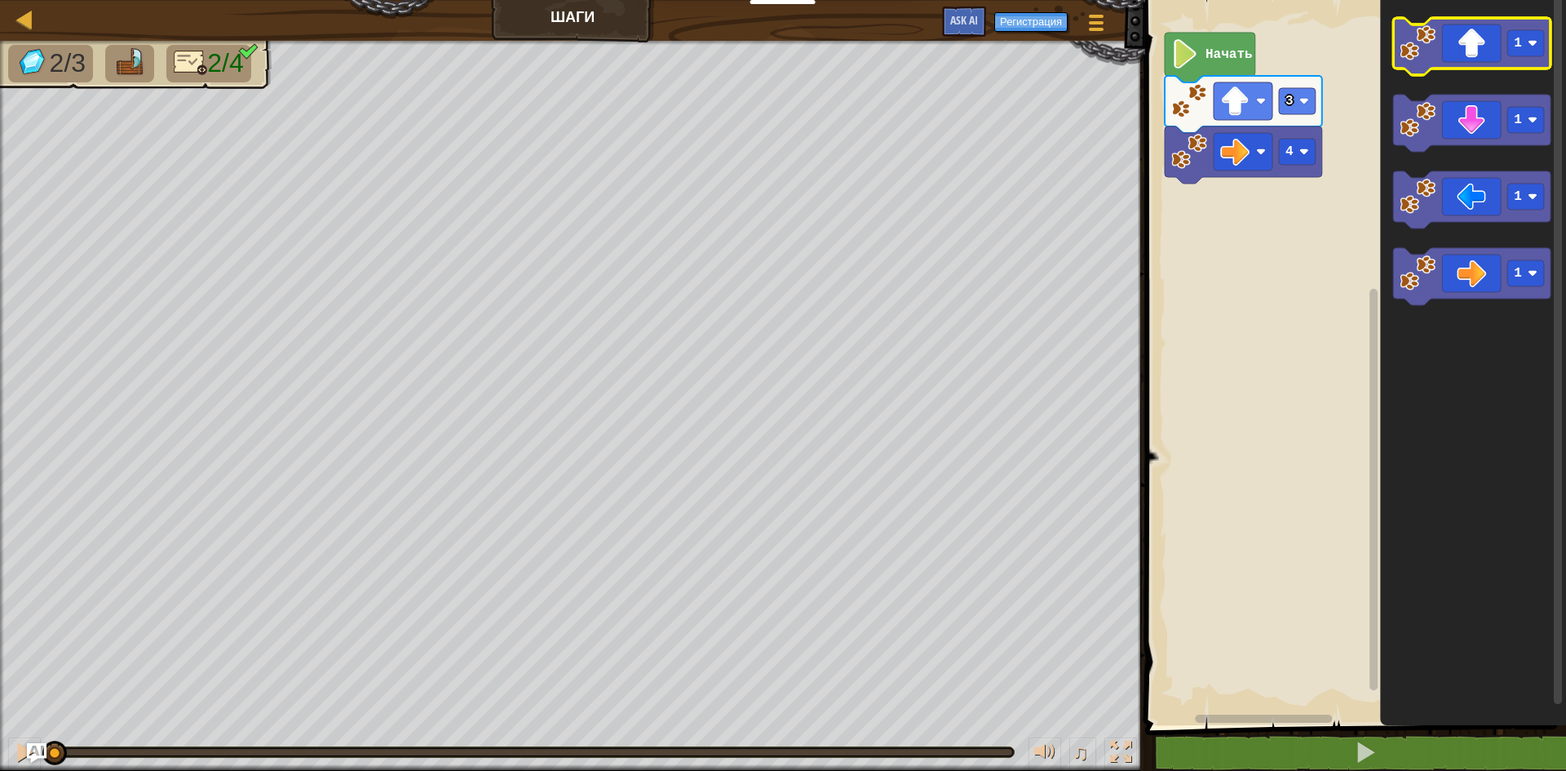
click at [1495, 66] on icon "Рабочая область Blockly" at bounding box center [1471, 46] width 157 height 57
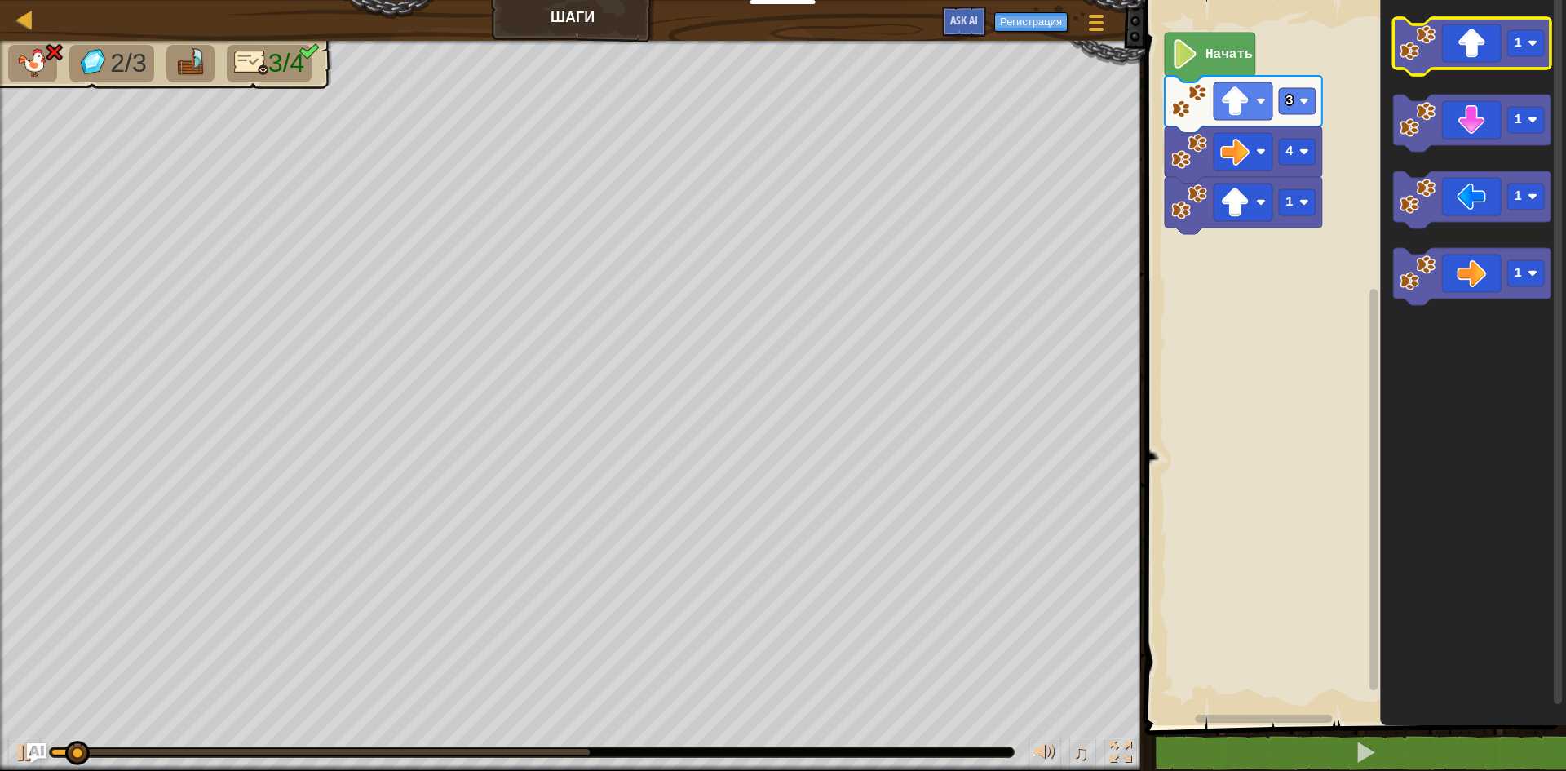
click at [1495, 66] on icon "Рабочая область Blockly" at bounding box center [1471, 46] width 157 height 57
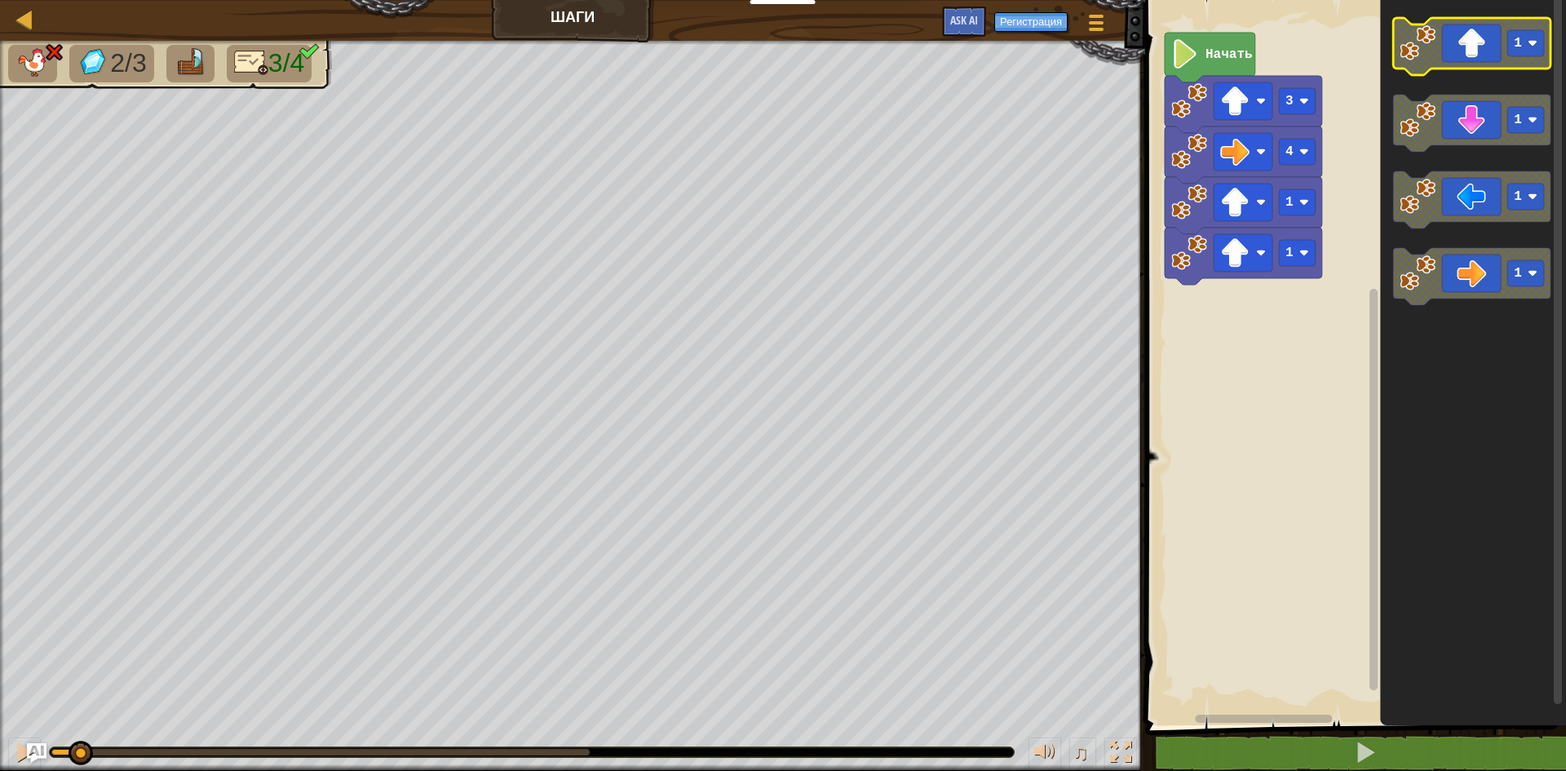
click at [1495, 66] on icon "Рабочая область Blockly" at bounding box center [1471, 46] width 157 height 57
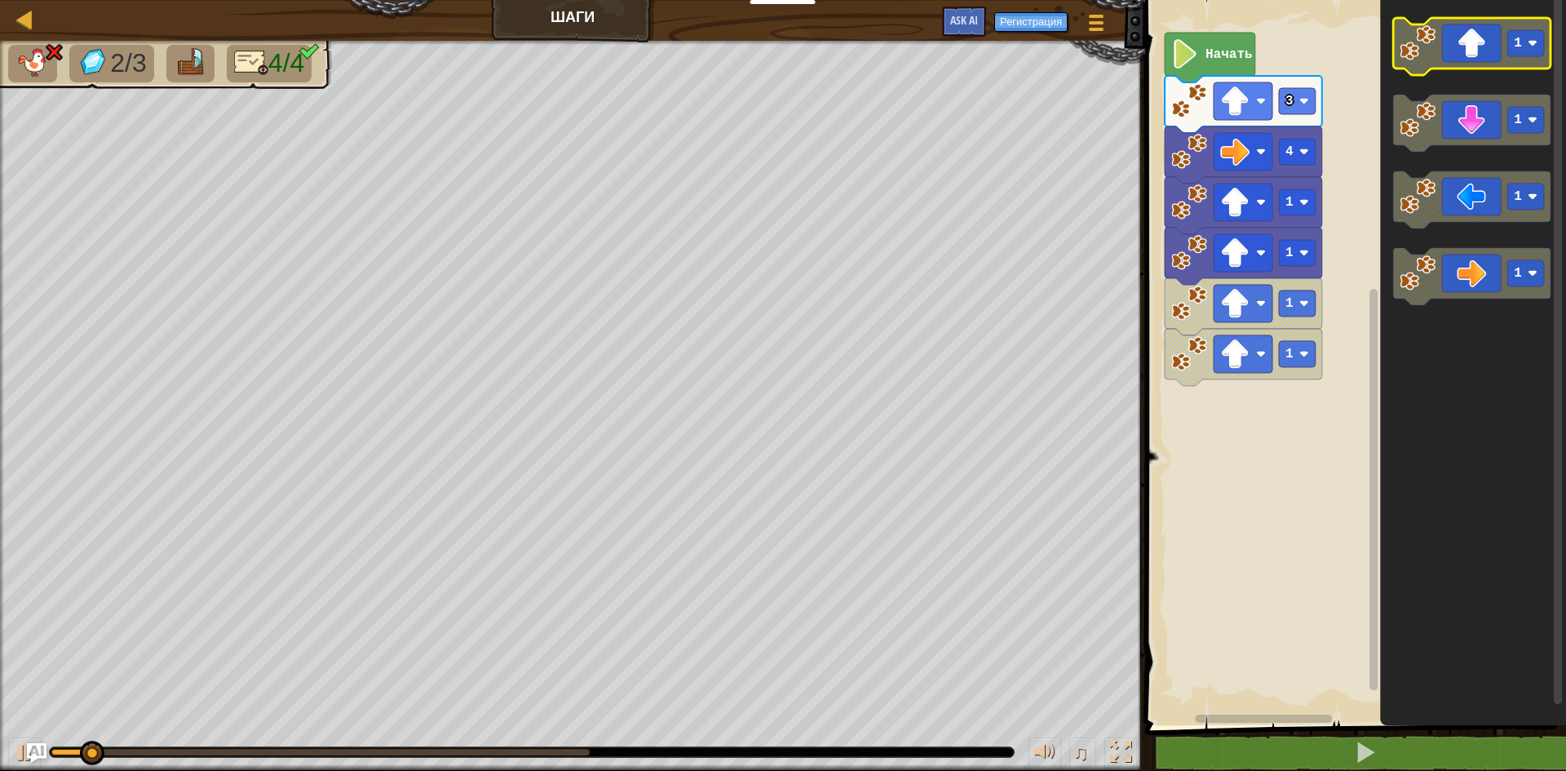
click at [1495, 66] on icon "Рабочая область Blockly" at bounding box center [1471, 46] width 157 height 57
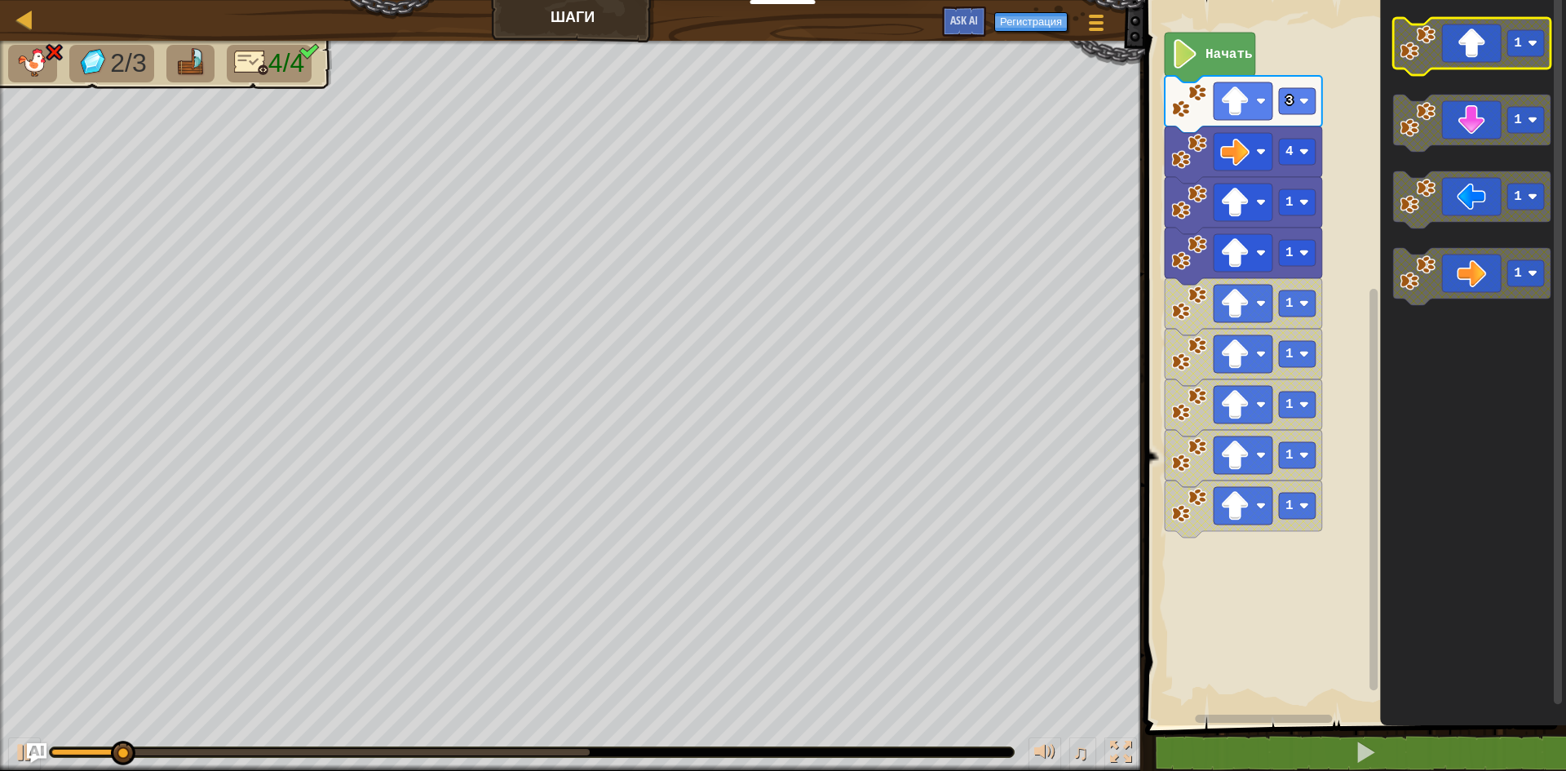
click at [1495, 66] on icon "Рабочая область Blockly" at bounding box center [1471, 46] width 157 height 57
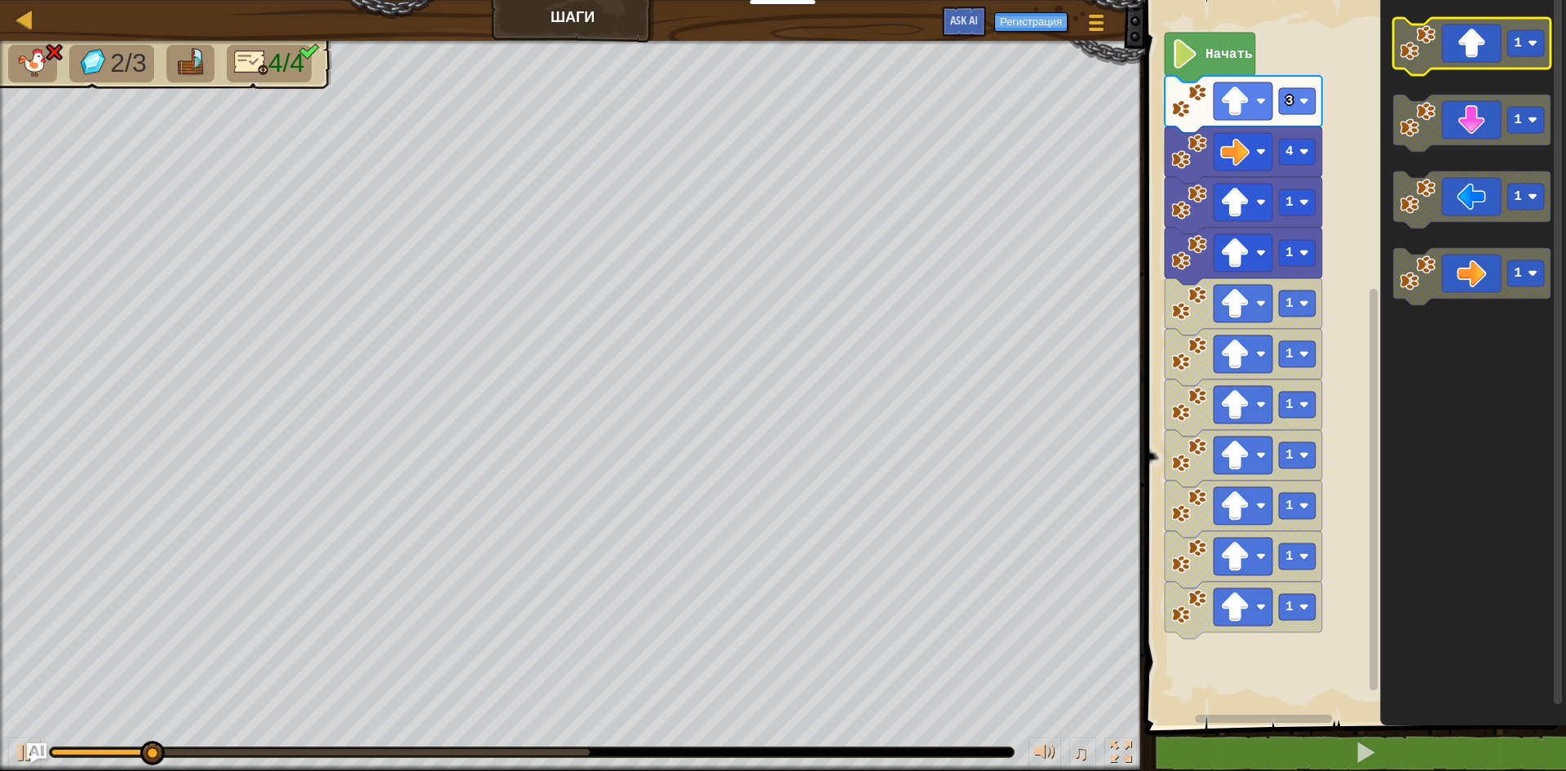
click at [1495, 66] on icon "Рабочая область Blockly" at bounding box center [1471, 46] width 157 height 57
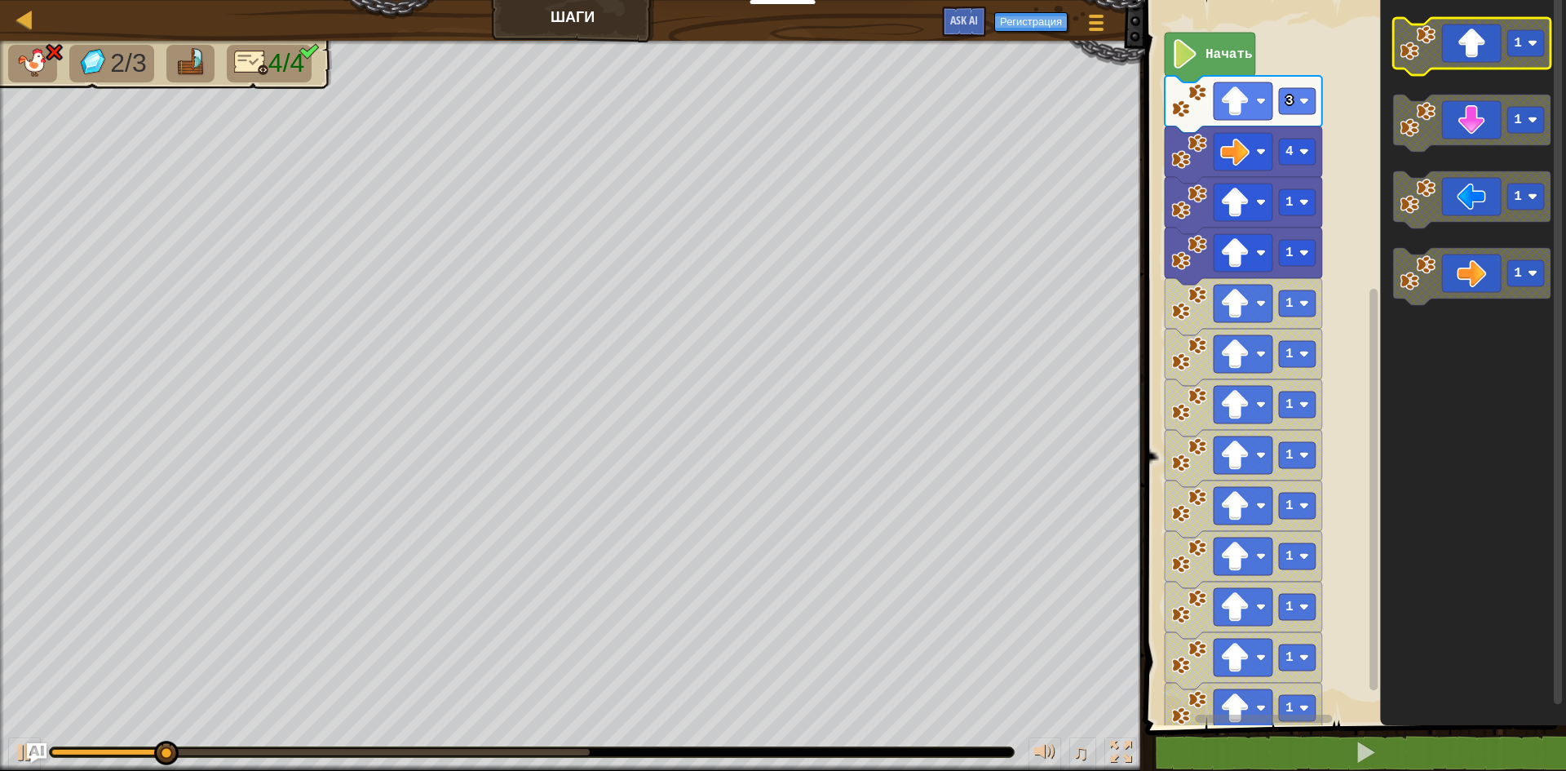
click at [1495, 66] on icon "Рабочая область Blockly" at bounding box center [1471, 46] width 157 height 57
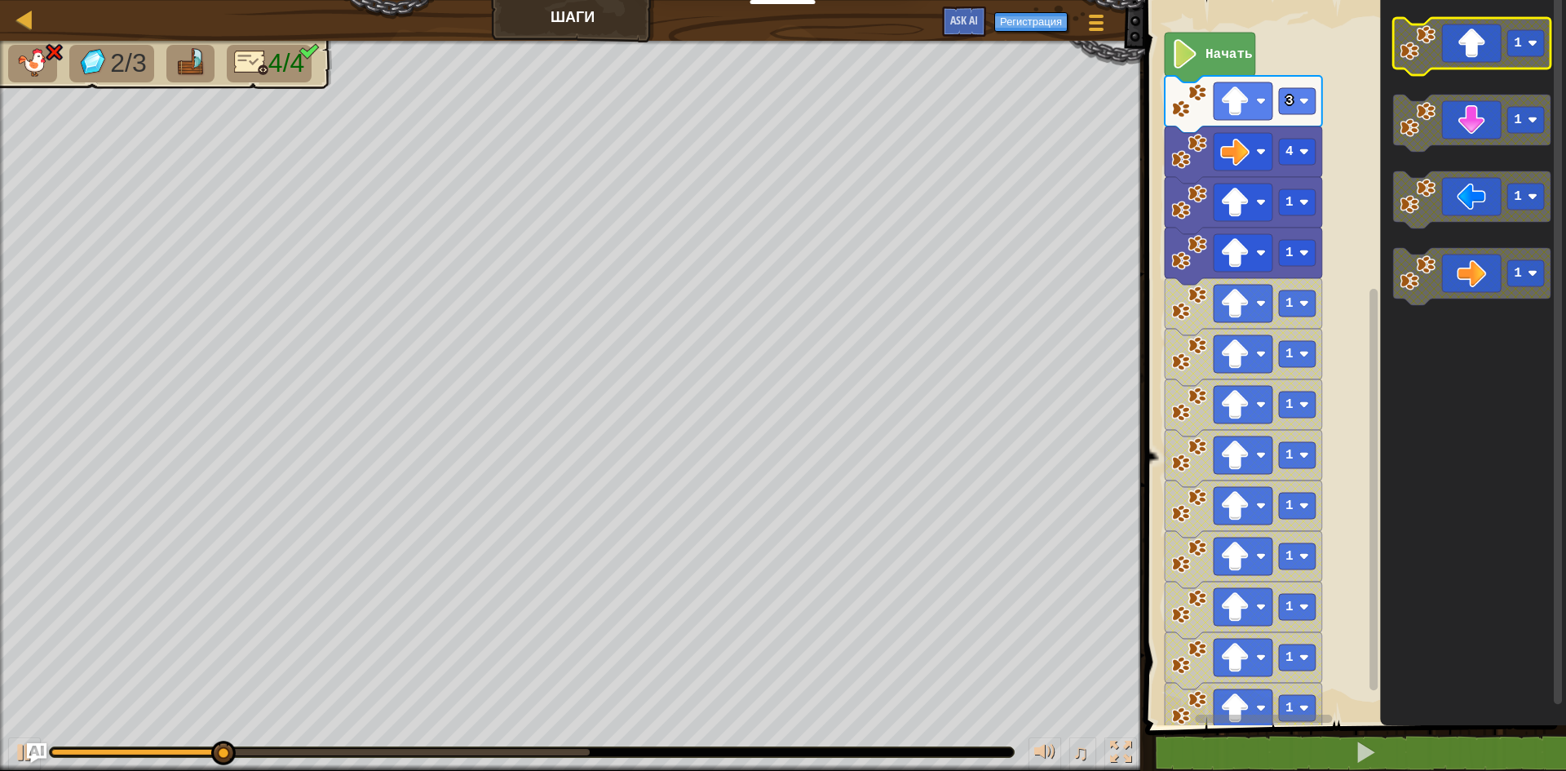
click at [1495, 66] on icon "Рабочая область Blockly" at bounding box center [1471, 46] width 157 height 57
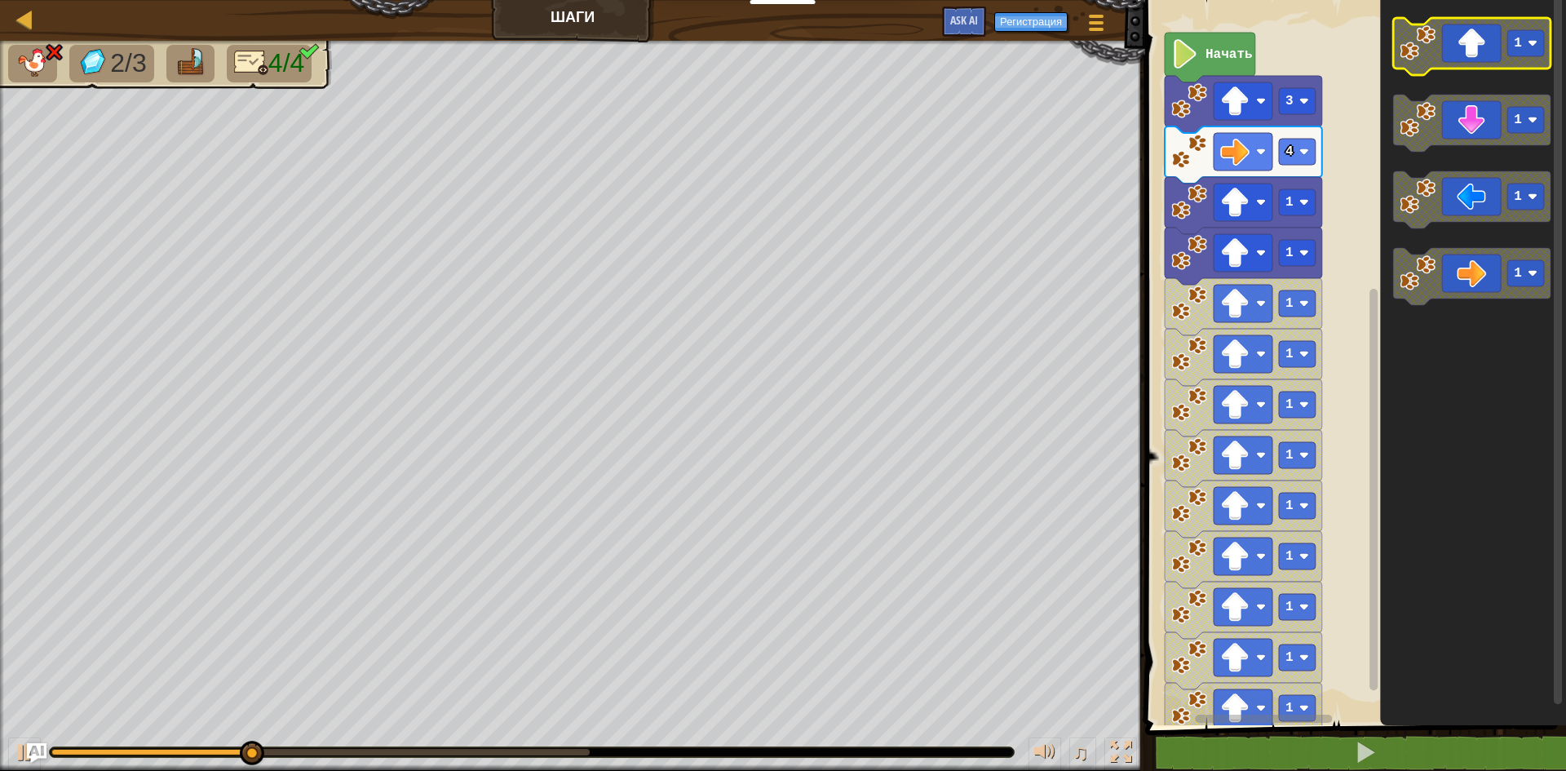
click at [1495, 66] on icon "Рабочая область Blockly" at bounding box center [1471, 46] width 157 height 57
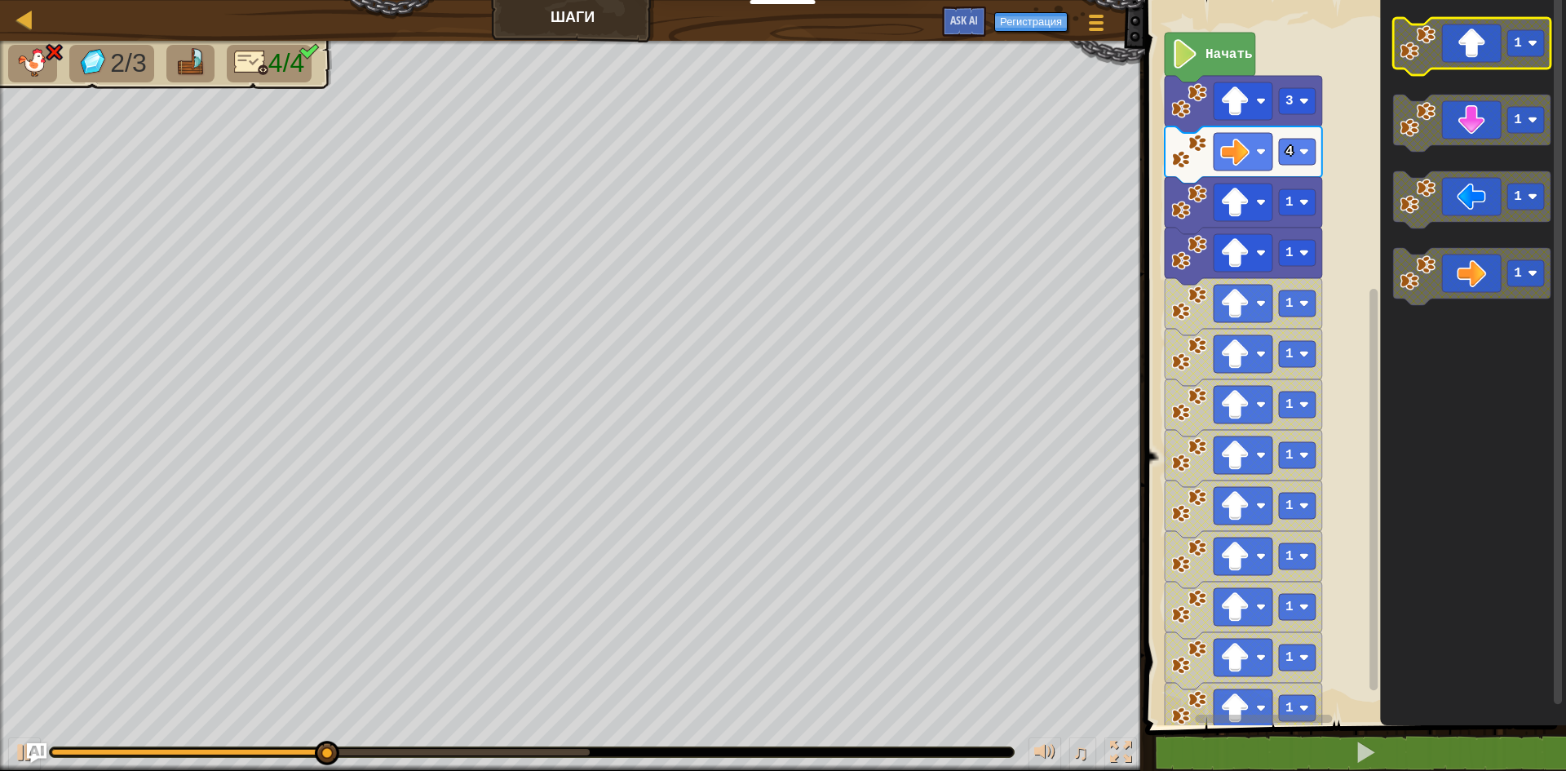
click at [1495, 66] on icon "Рабочая область Blockly" at bounding box center [1471, 46] width 157 height 57
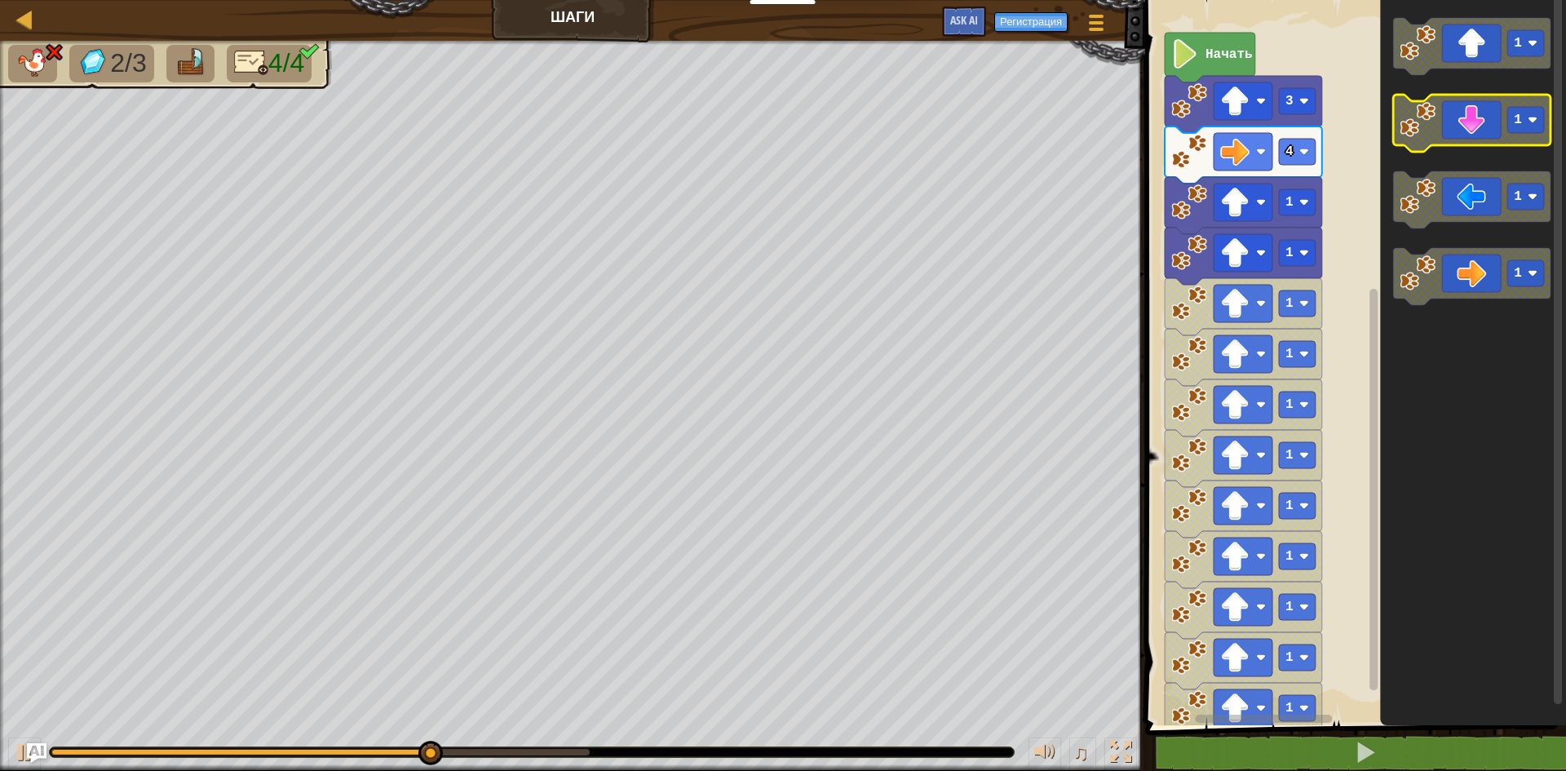
click at [1439, 106] on icon "Рабочая область Blockly" at bounding box center [1471, 123] width 157 height 57
click at [1440, 108] on icon "Рабочая область Blockly" at bounding box center [1471, 123] width 157 height 57
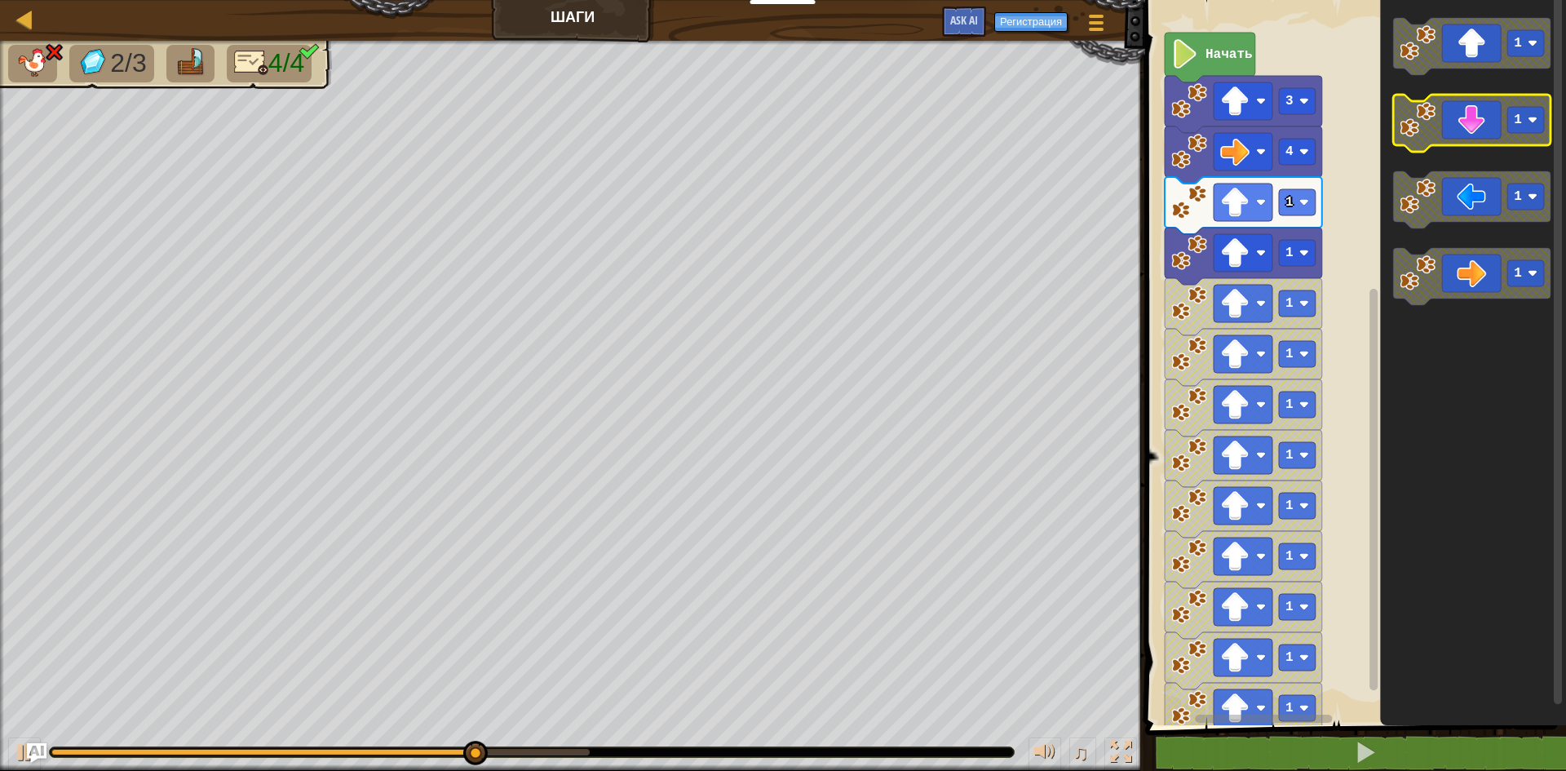
click at [1440, 108] on icon "Рабочая область Blockly" at bounding box center [1471, 123] width 157 height 57
click at [1453, 116] on icon "Рабочая область Blockly" at bounding box center [1471, 123] width 157 height 57
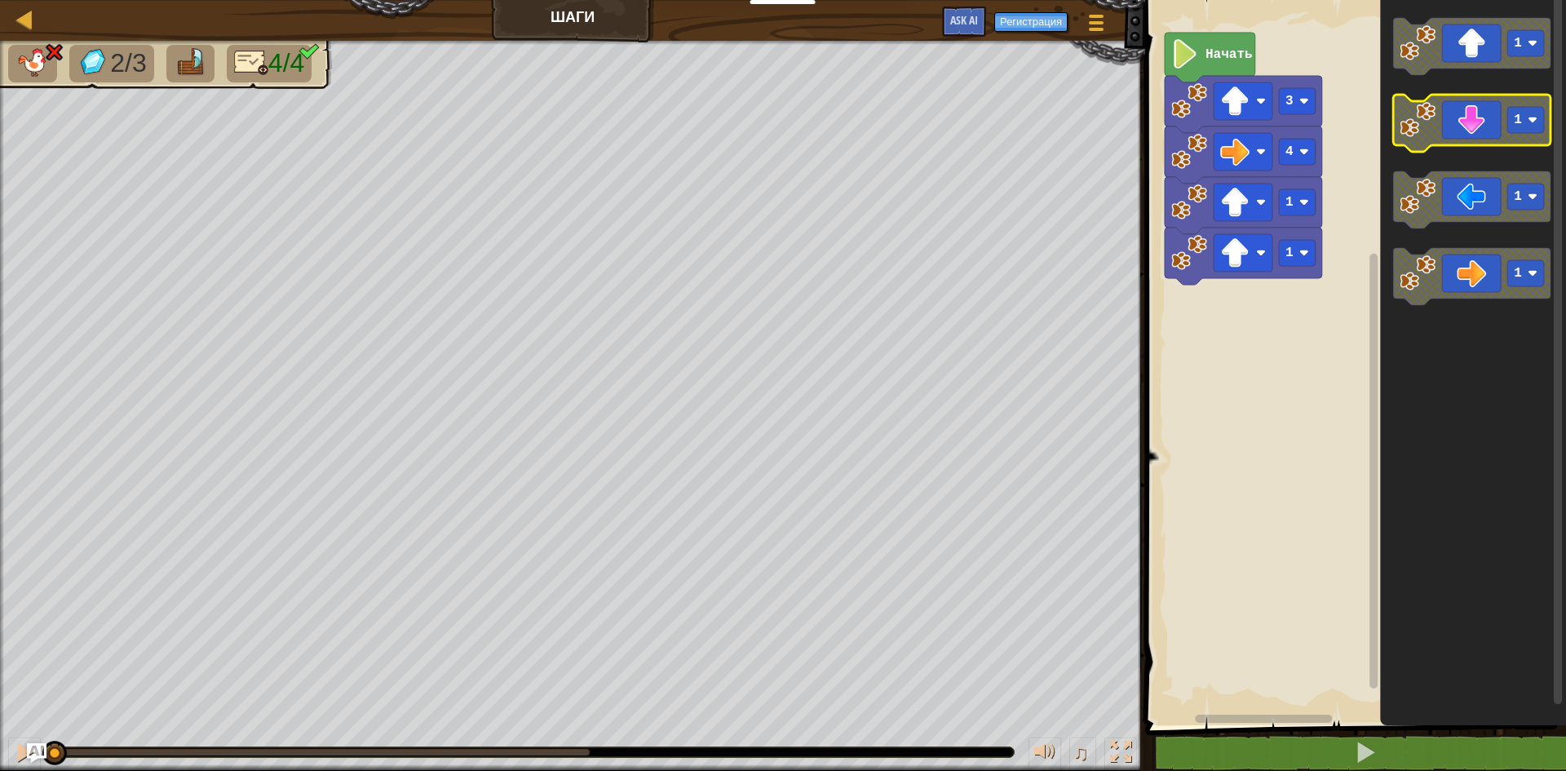
click at [1455, 144] on icon "Рабочая область Blockly" at bounding box center [1471, 123] width 157 height 57
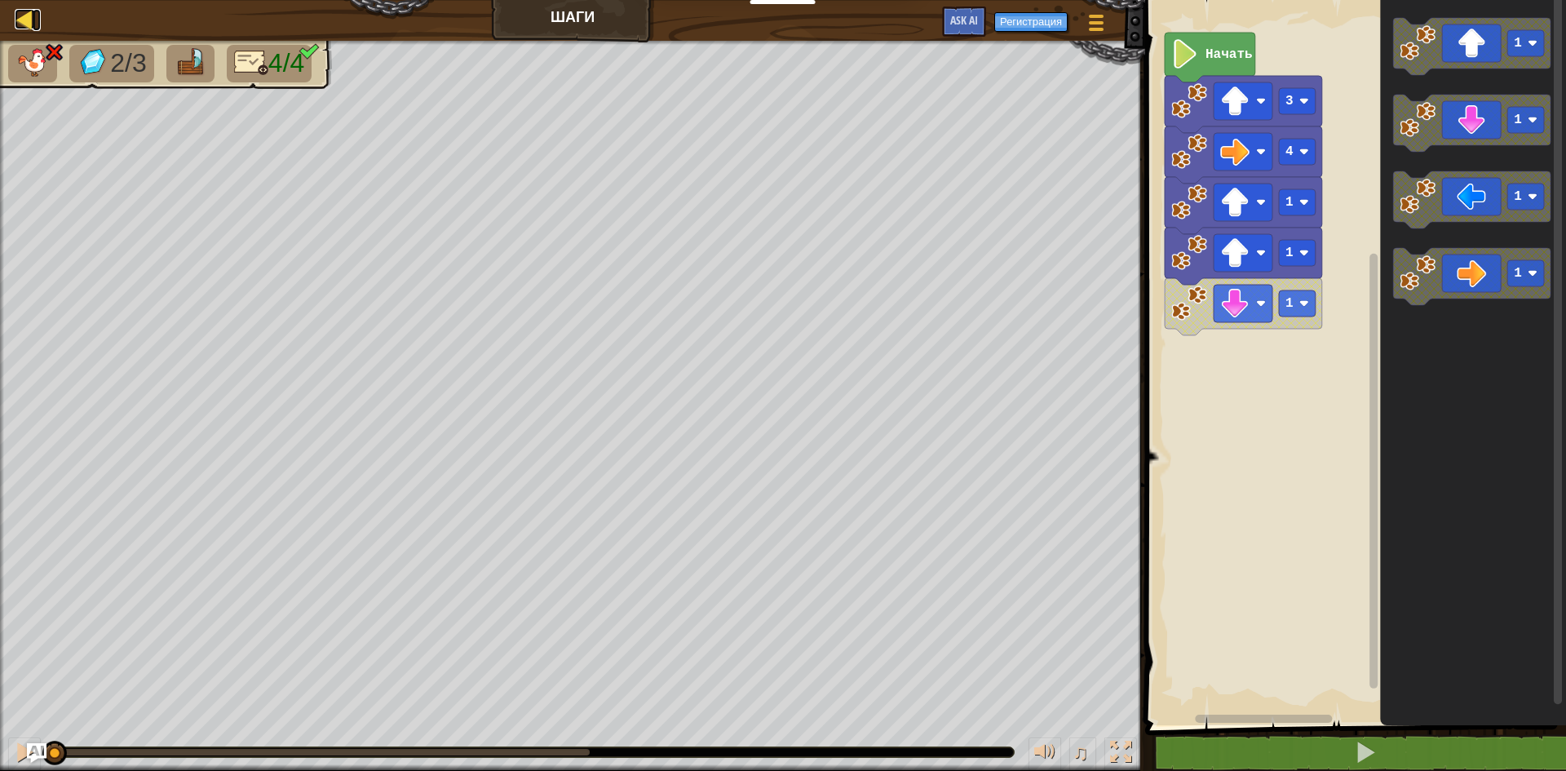
click at [22, 9] on div at bounding box center [25, 19] width 20 height 20
select select "ru"
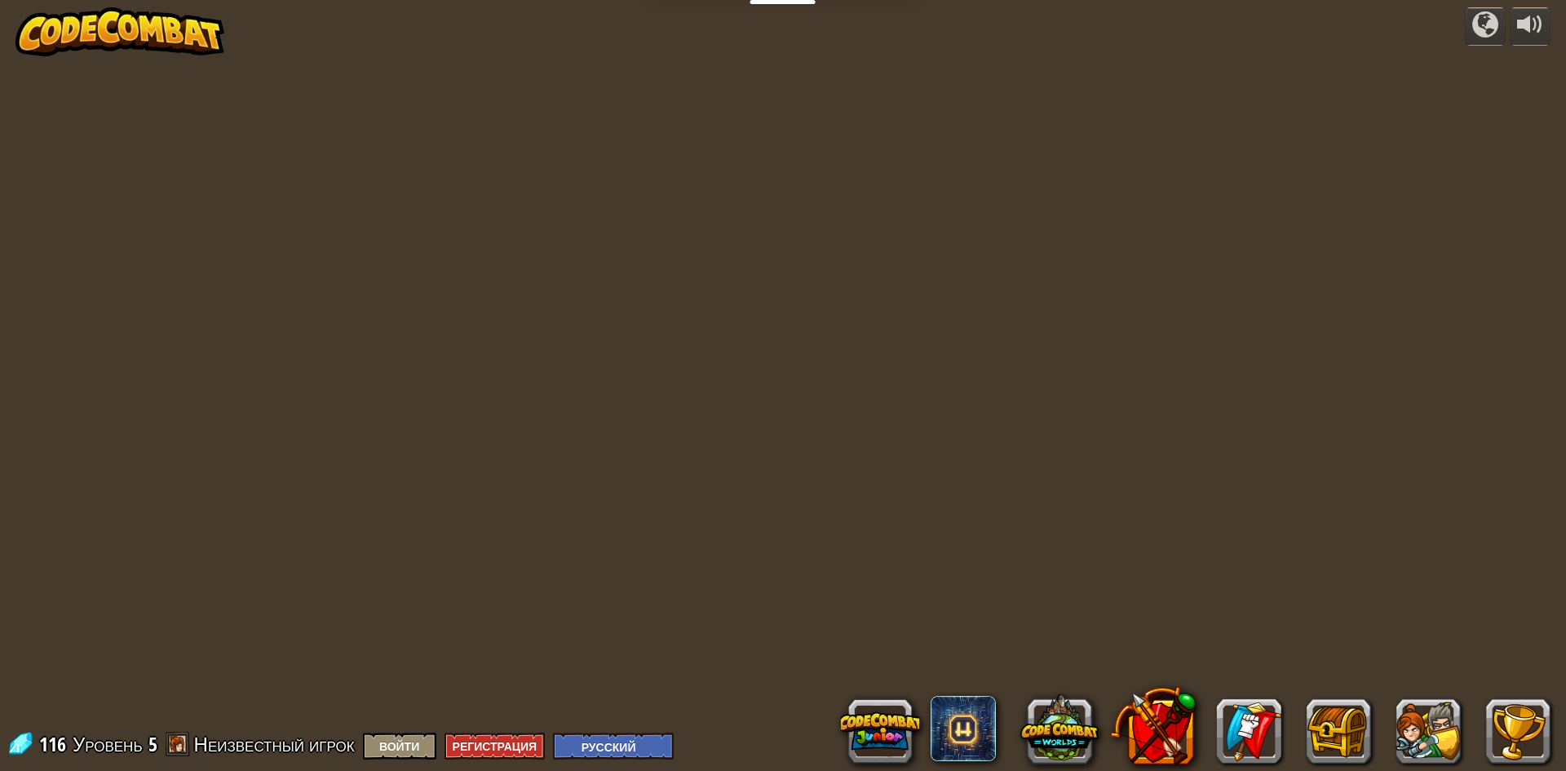
select select "ru"
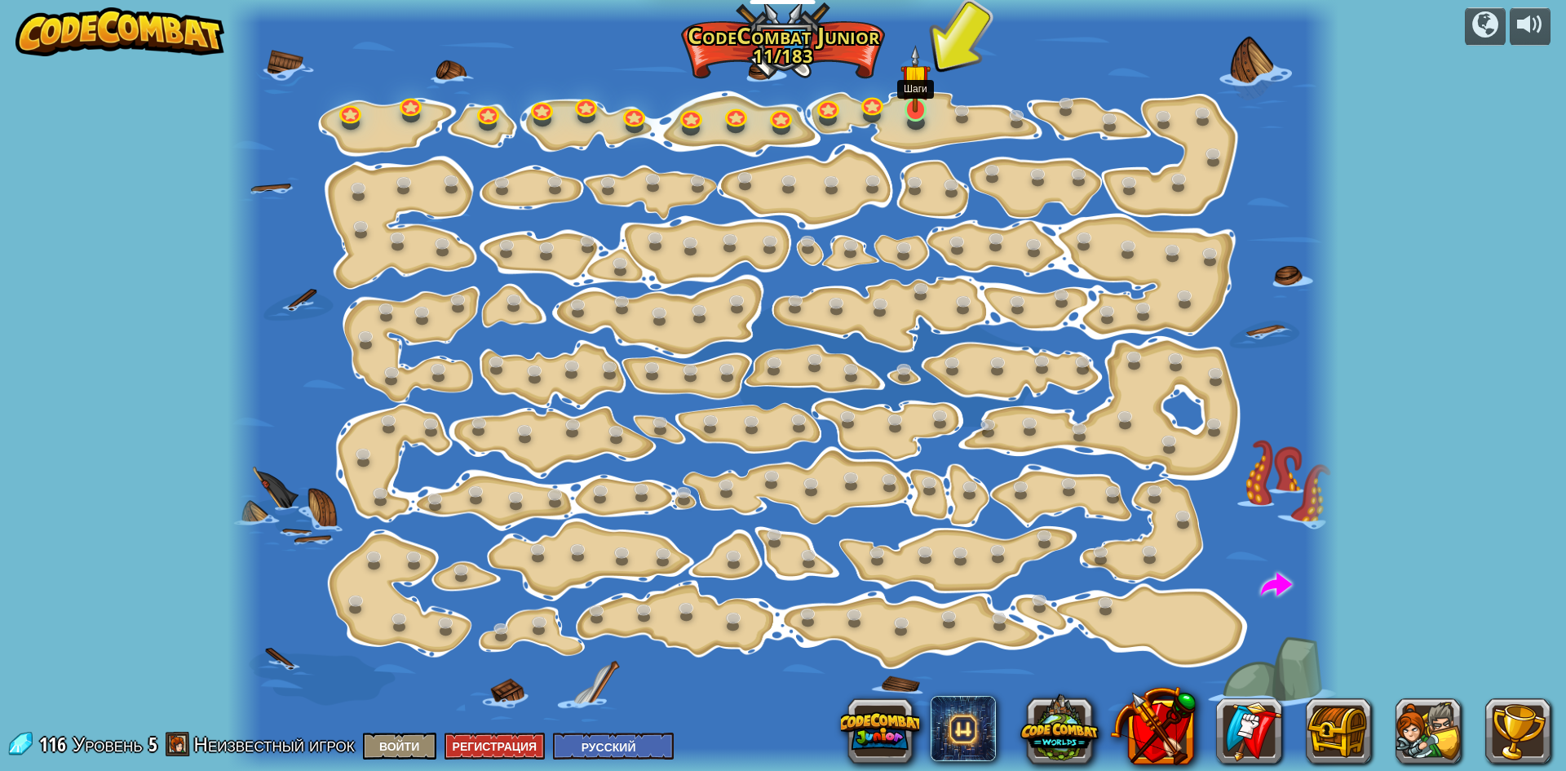
click at [923, 100] on img at bounding box center [915, 79] width 29 height 68
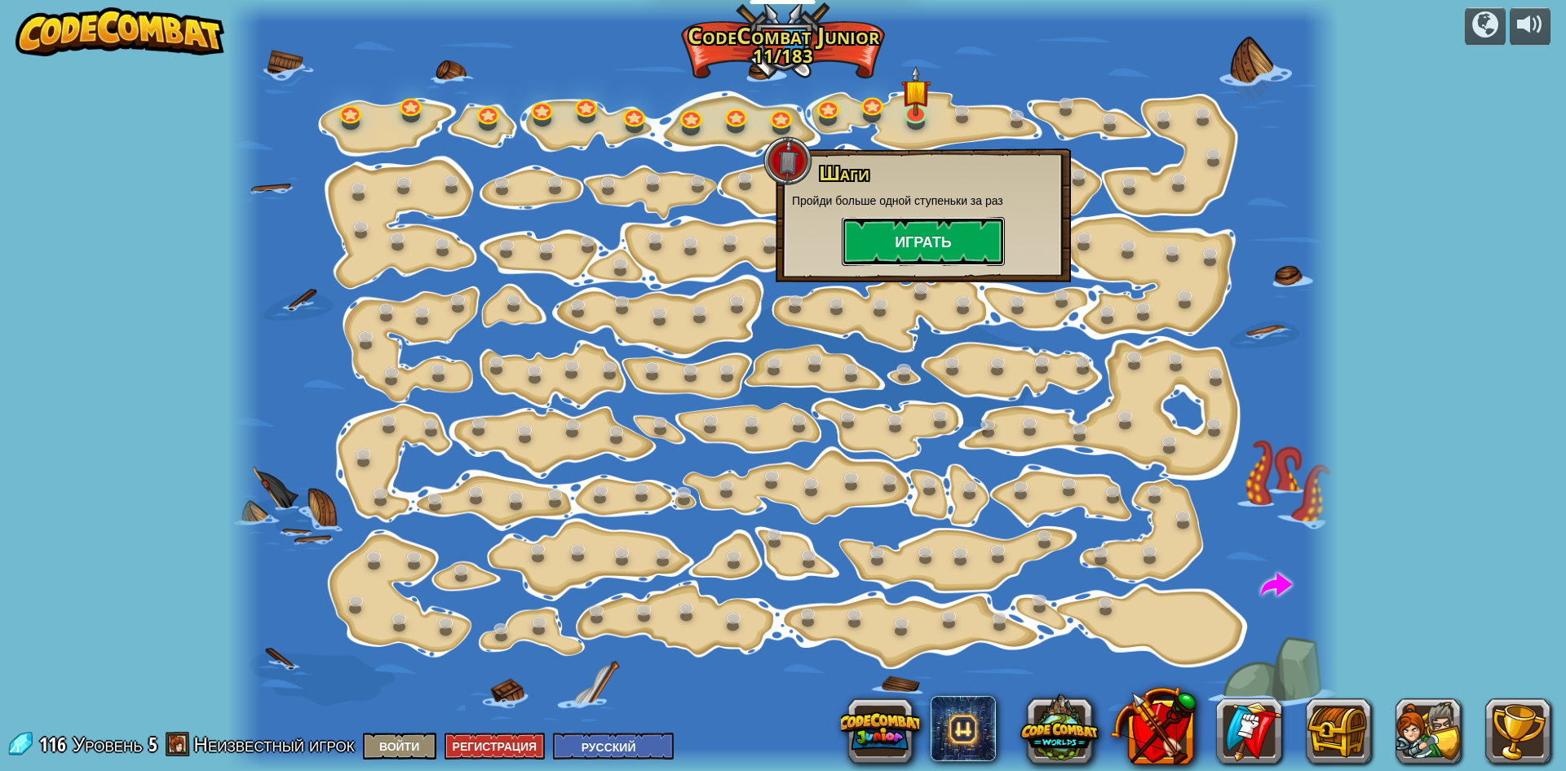
click at [884, 246] on button "Играть" at bounding box center [923, 241] width 163 height 49
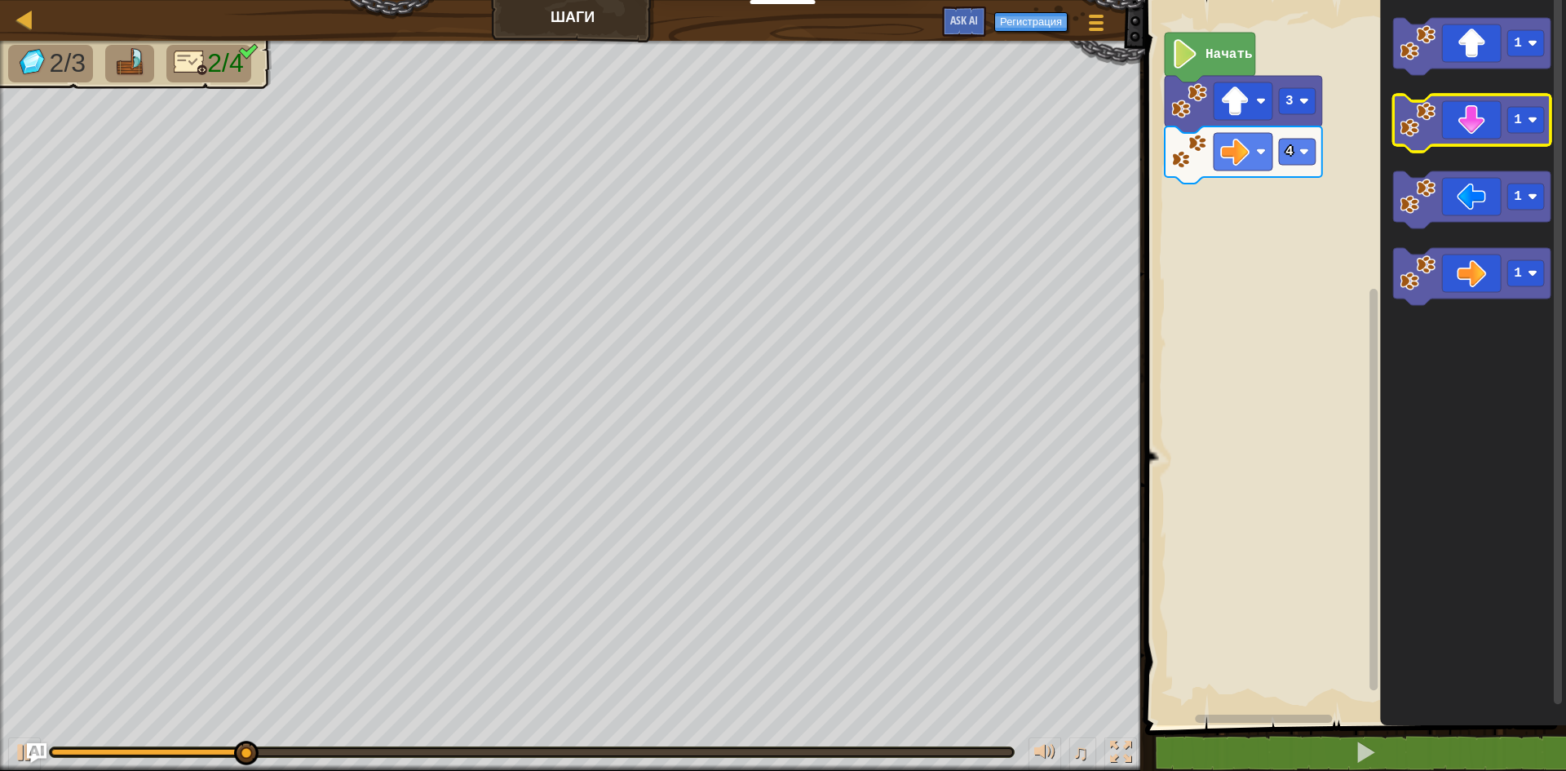
click at [1495, 131] on icon "Рабочая область Blockly" at bounding box center [1471, 123] width 157 height 57
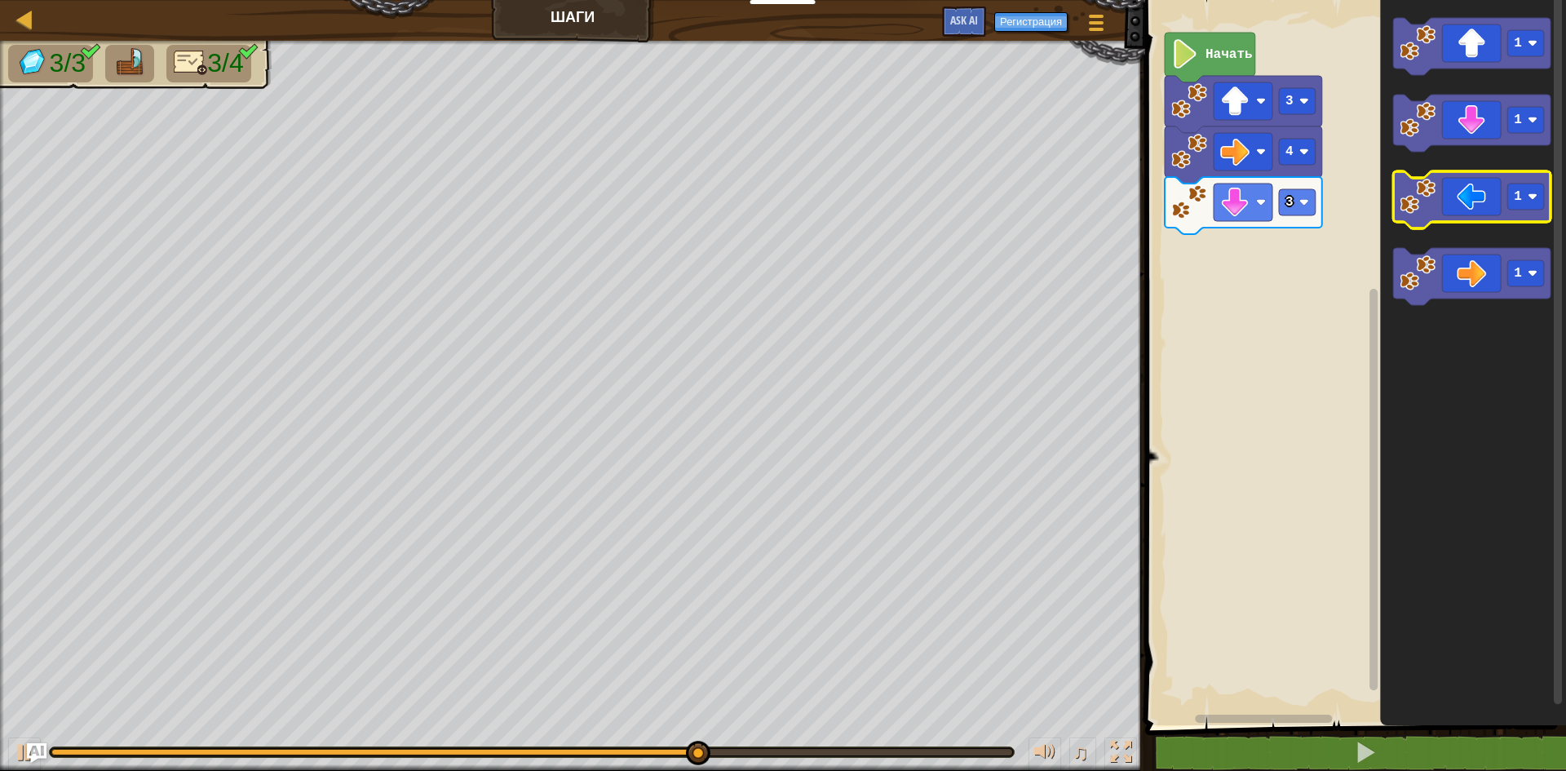
click at [1469, 206] on icon "Рабочая область Blockly" at bounding box center [1471, 199] width 157 height 57
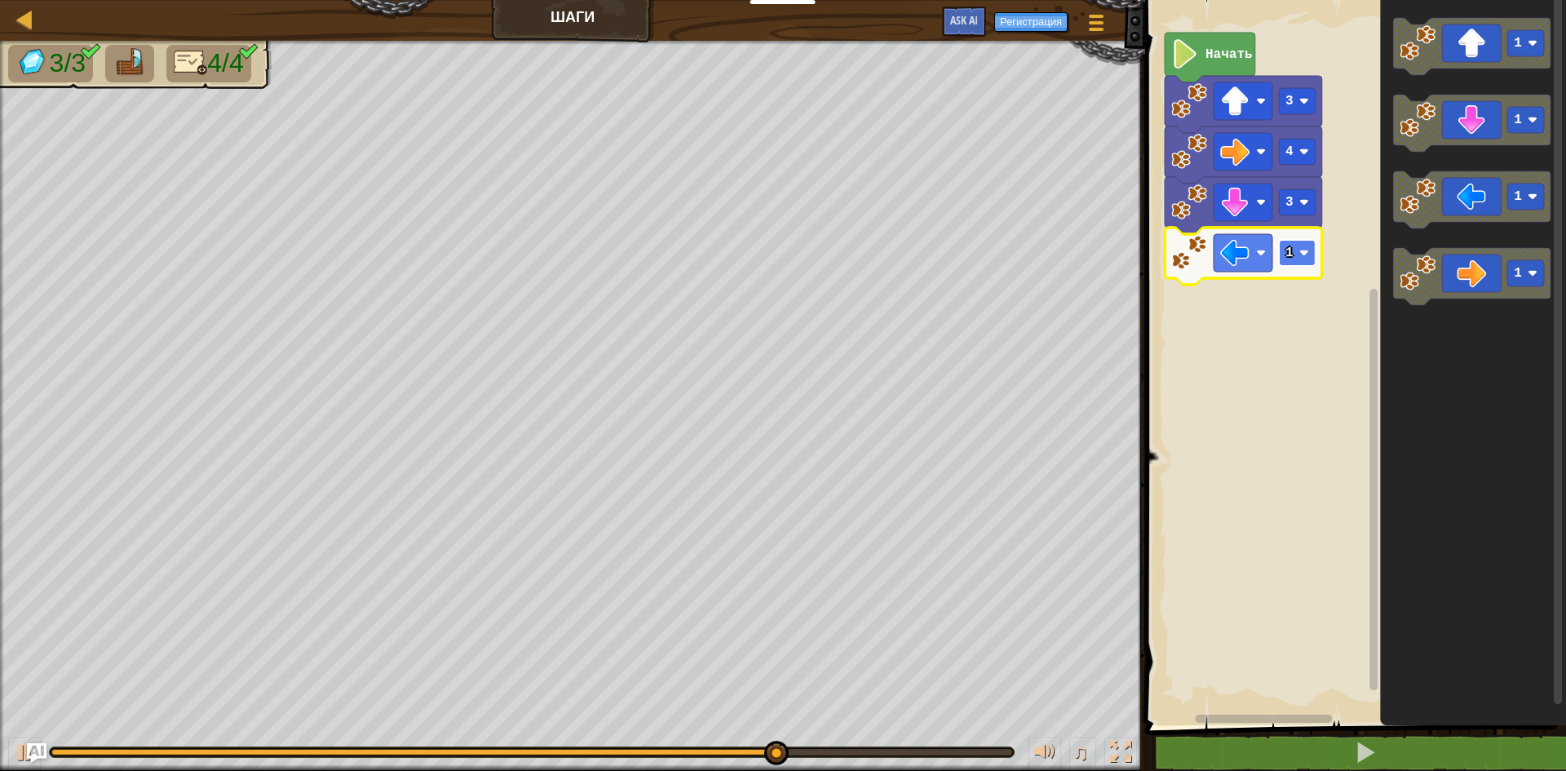
click at [1306, 247] on rect "Рабочая область Blockly" at bounding box center [1297, 253] width 37 height 26
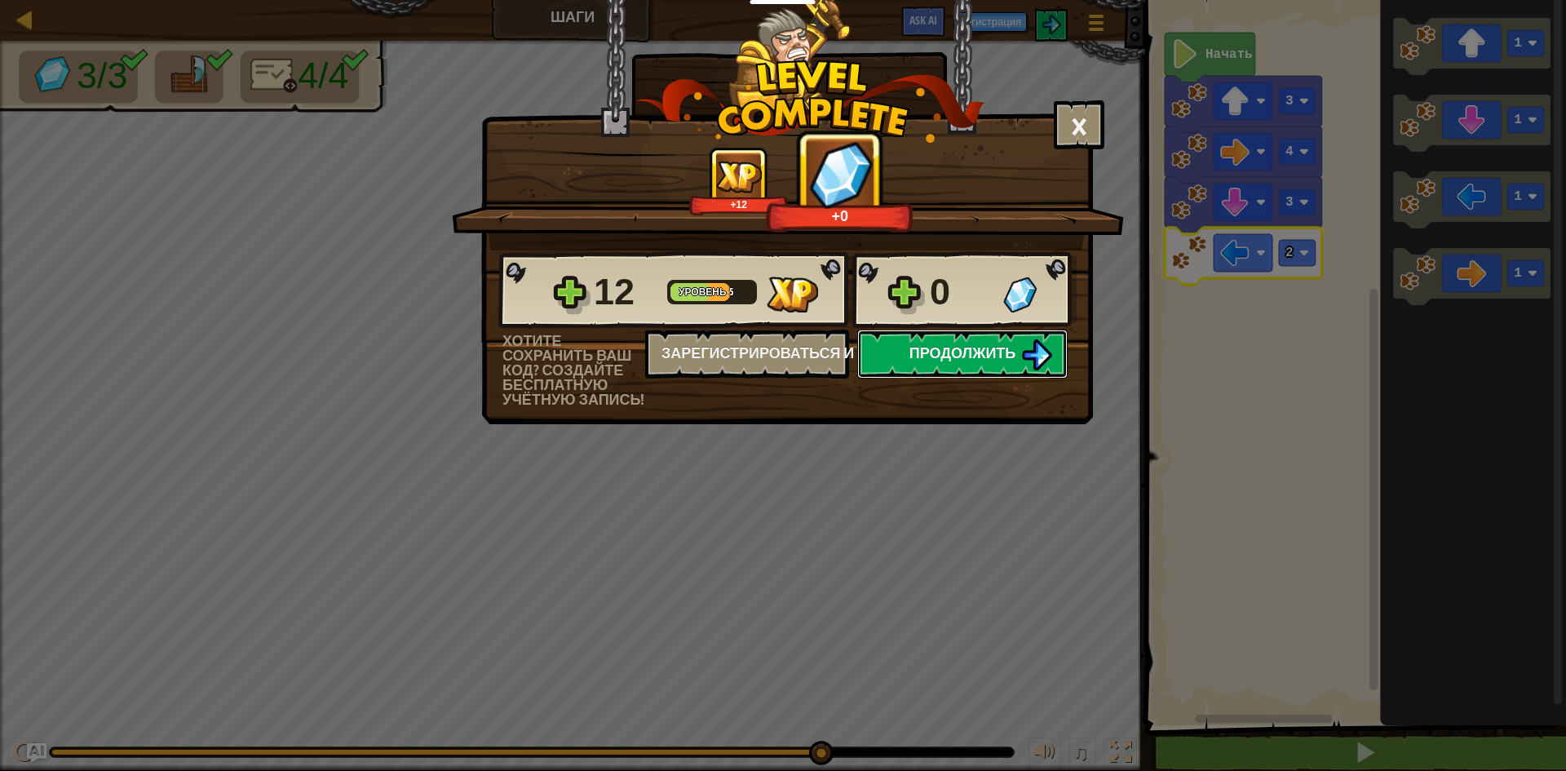
click at [1016, 343] on button "Продолжить" at bounding box center [962, 354] width 210 height 49
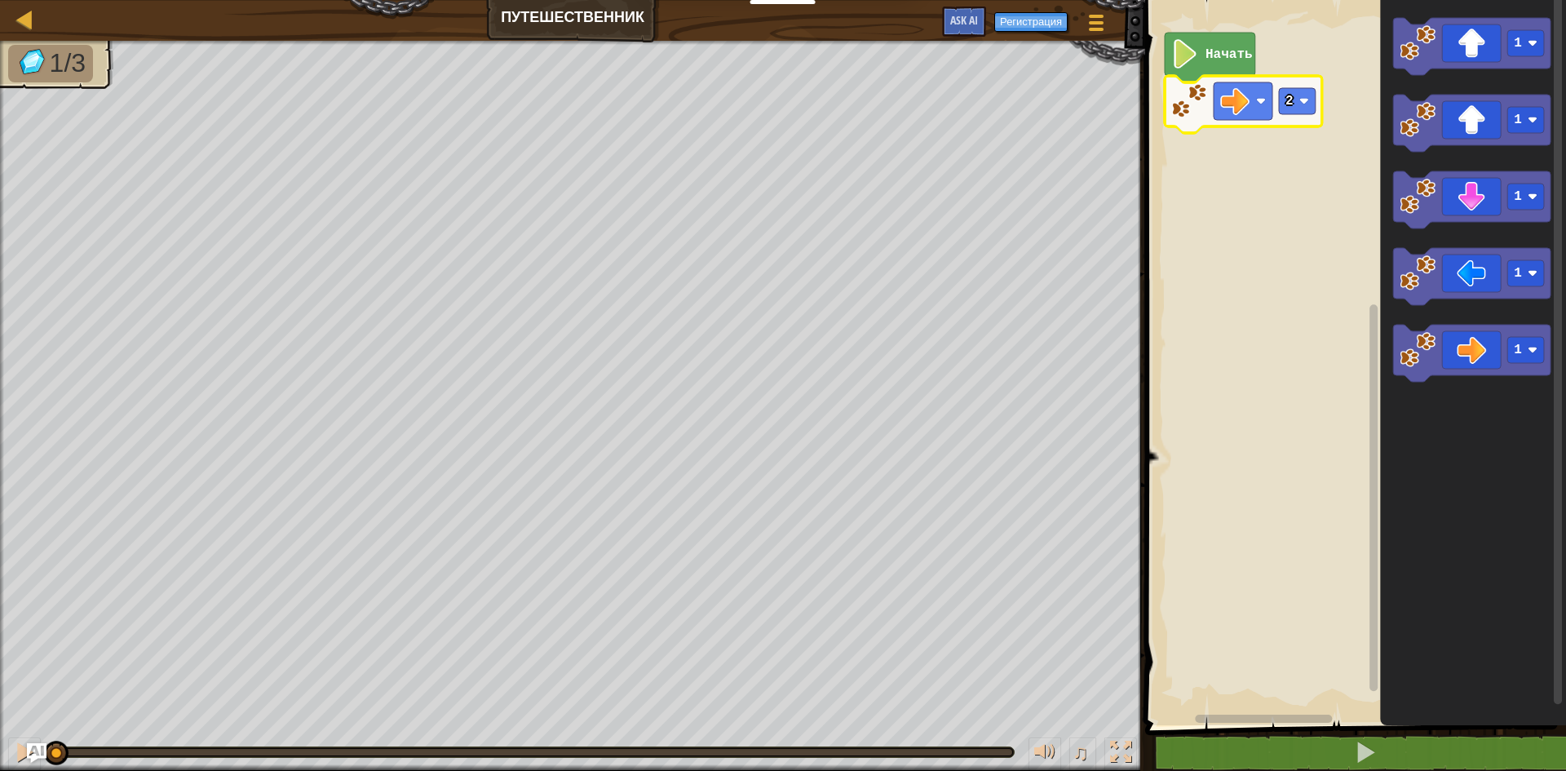
click at [1317, 250] on rect "Рабочая область Blockly" at bounding box center [1353, 358] width 426 height 733
click at [1283, 92] on rect "Рабочая область Blockly" at bounding box center [1299, 95] width 37 height 26
click at [1300, 93] on rect "Рабочая область Blockly" at bounding box center [1299, 95] width 37 height 26
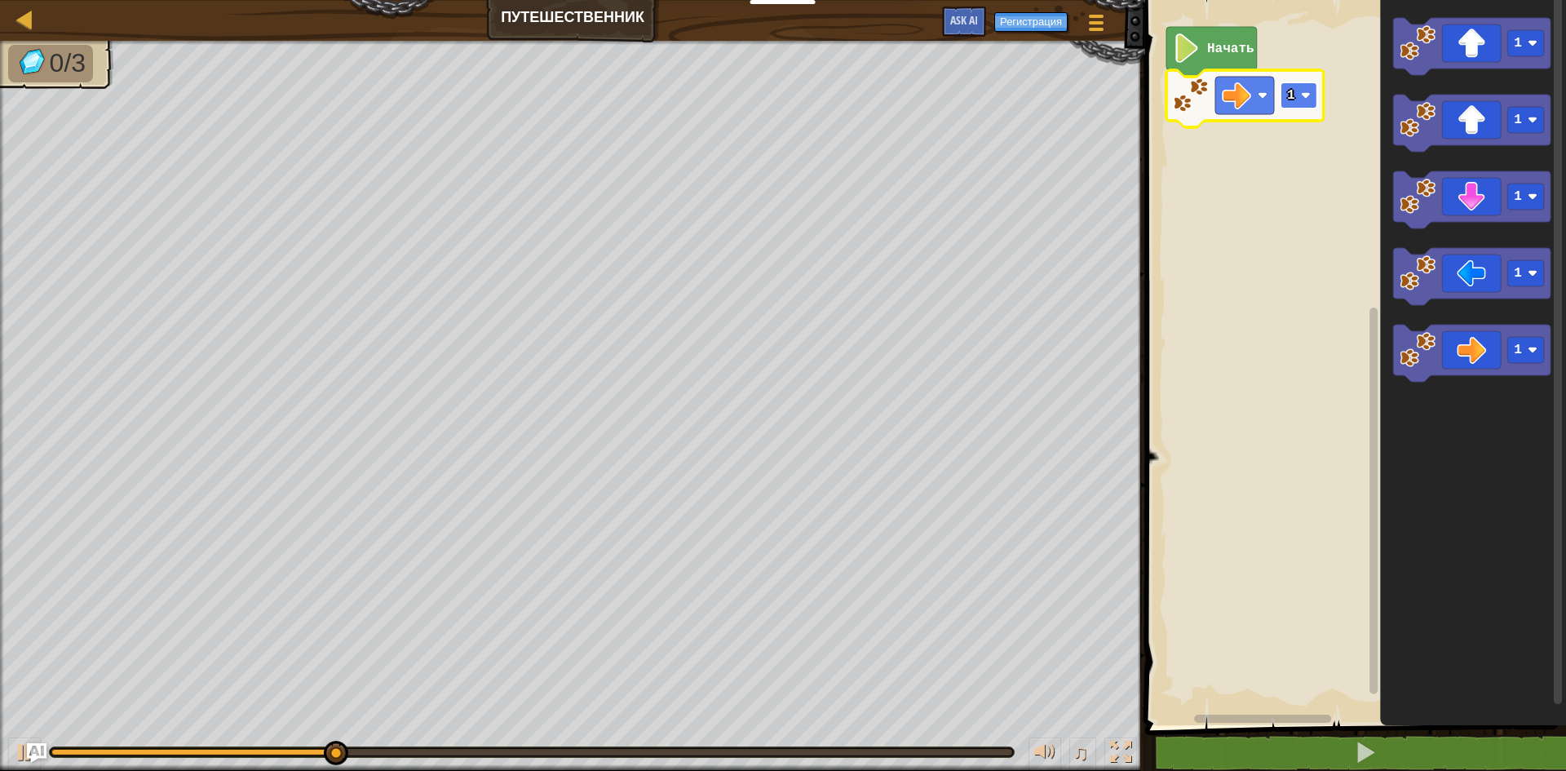
click at [1298, 92] on rect "Рабочая область Blockly" at bounding box center [1299, 95] width 37 height 26
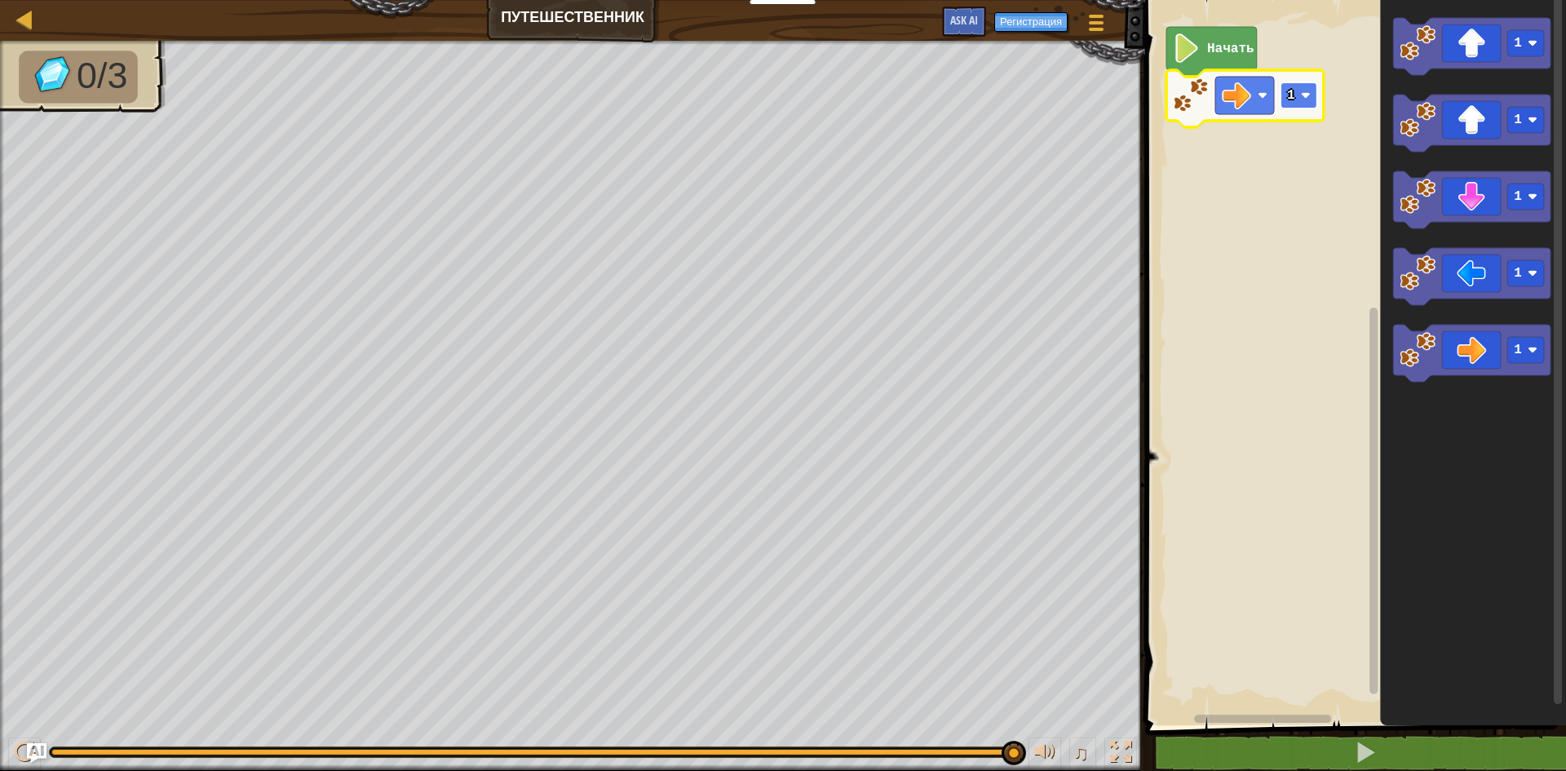
click at [1302, 92] on image "Рабочая область Blockly" at bounding box center [1306, 96] width 10 height 10
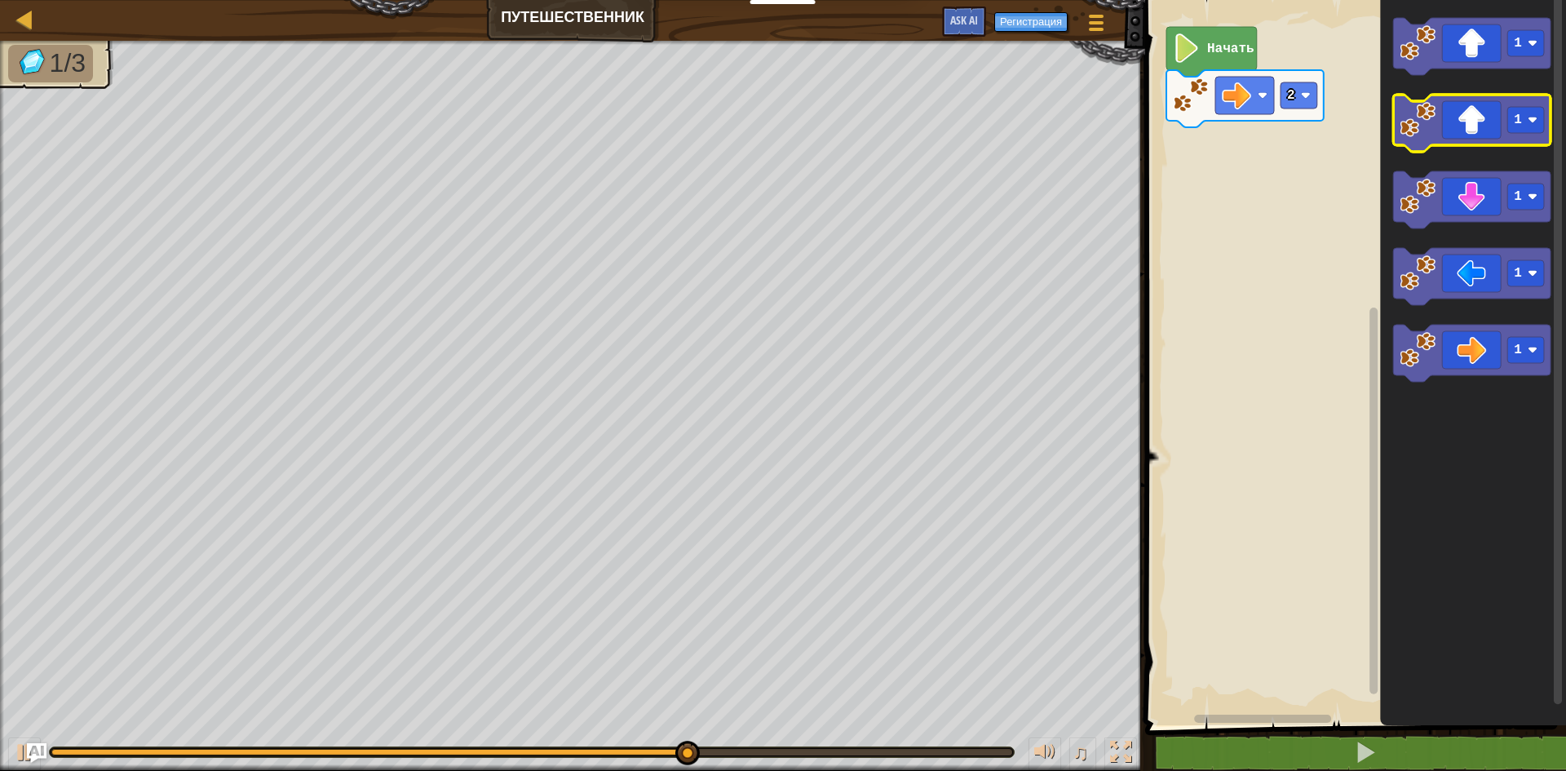
click at [1491, 119] on icon "Рабочая область Blockly" at bounding box center [1471, 123] width 157 height 57
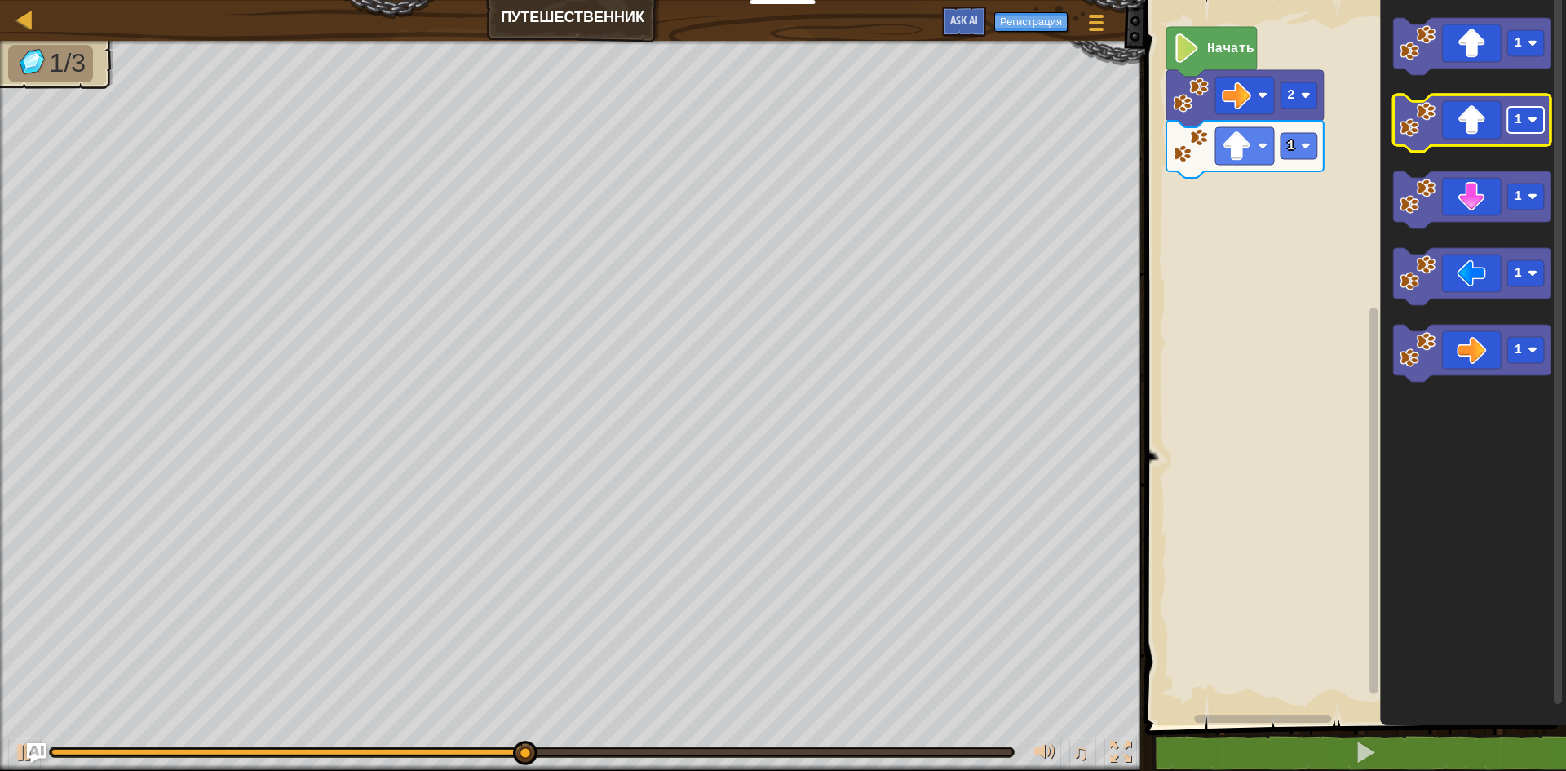
click at [1526, 120] on rect "Рабочая область Blockly" at bounding box center [1526, 120] width 37 height 26
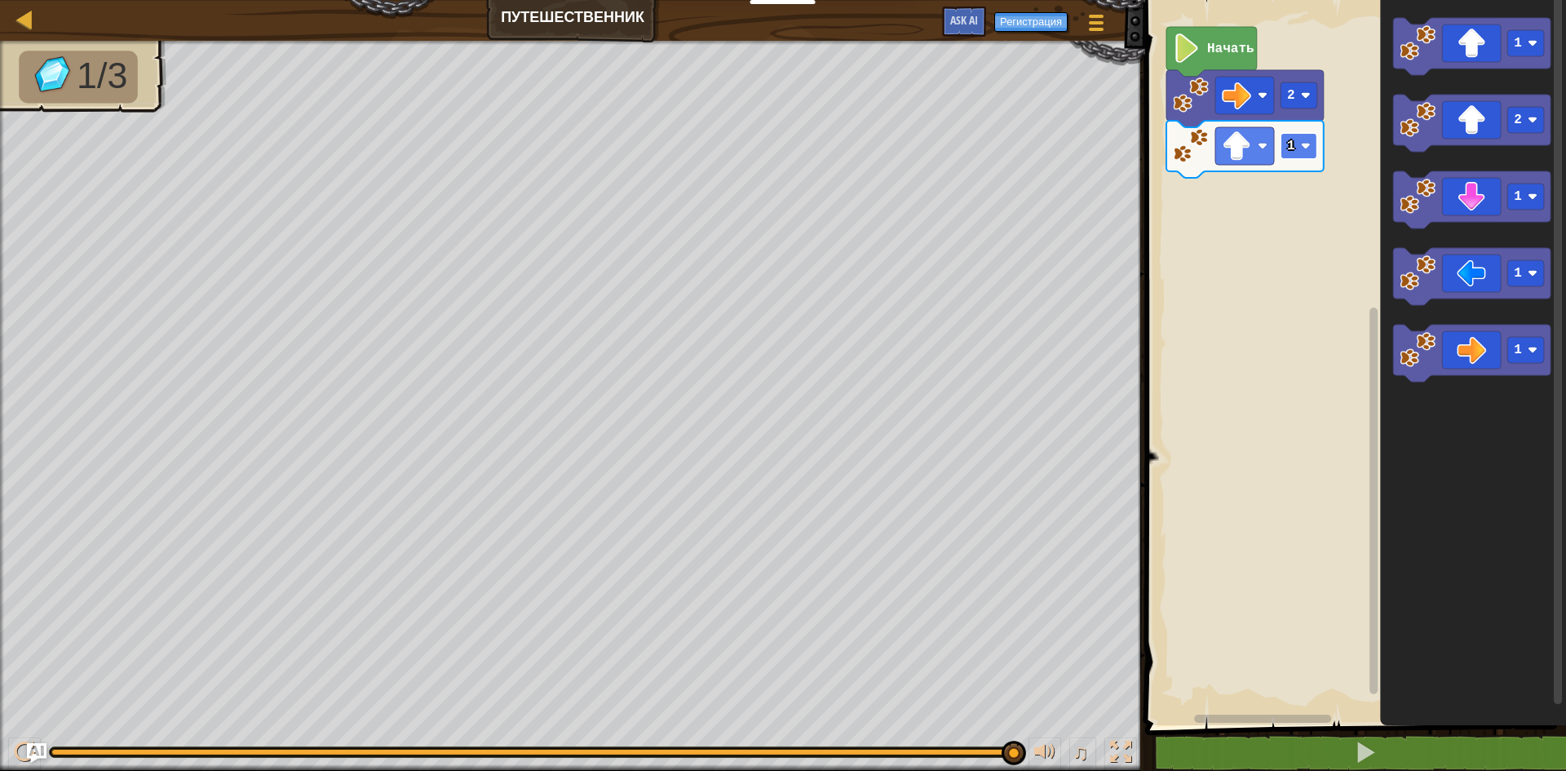
click at [1309, 142] on image "Рабочая область Blockly" at bounding box center [1306, 146] width 10 height 10
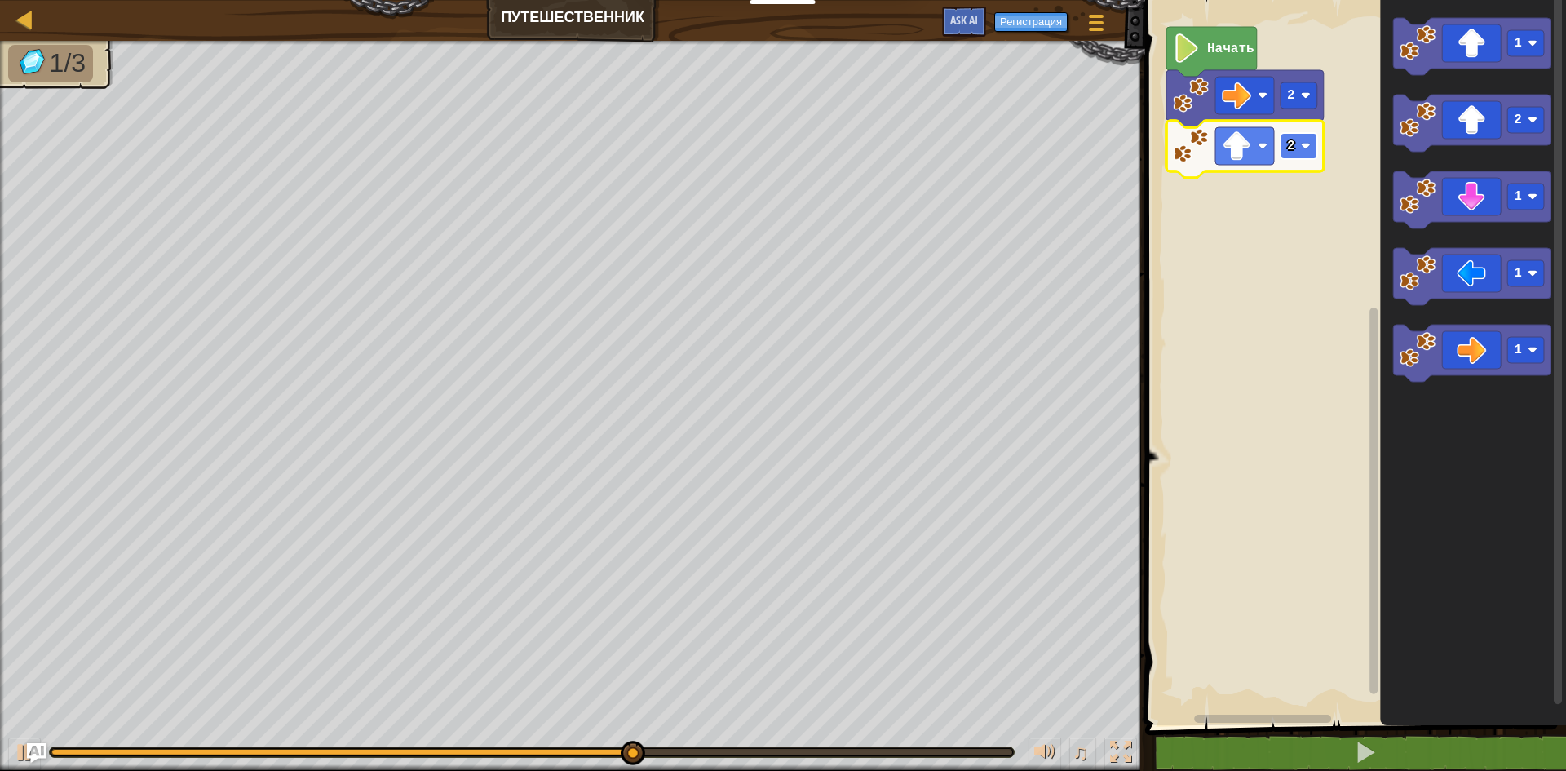
click at [1305, 139] on rect "Рабочая область Blockly" at bounding box center [1299, 146] width 37 height 26
click at [1300, 135] on rect "Рабочая область Blockly" at bounding box center [1299, 146] width 37 height 26
click at [1308, 149] on image "Рабочая область Blockly" at bounding box center [1306, 146] width 10 height 10
click at [1309, 144] on image "Рабочая область Blockly" at bounding box center [1306, 146] width 10 height 10
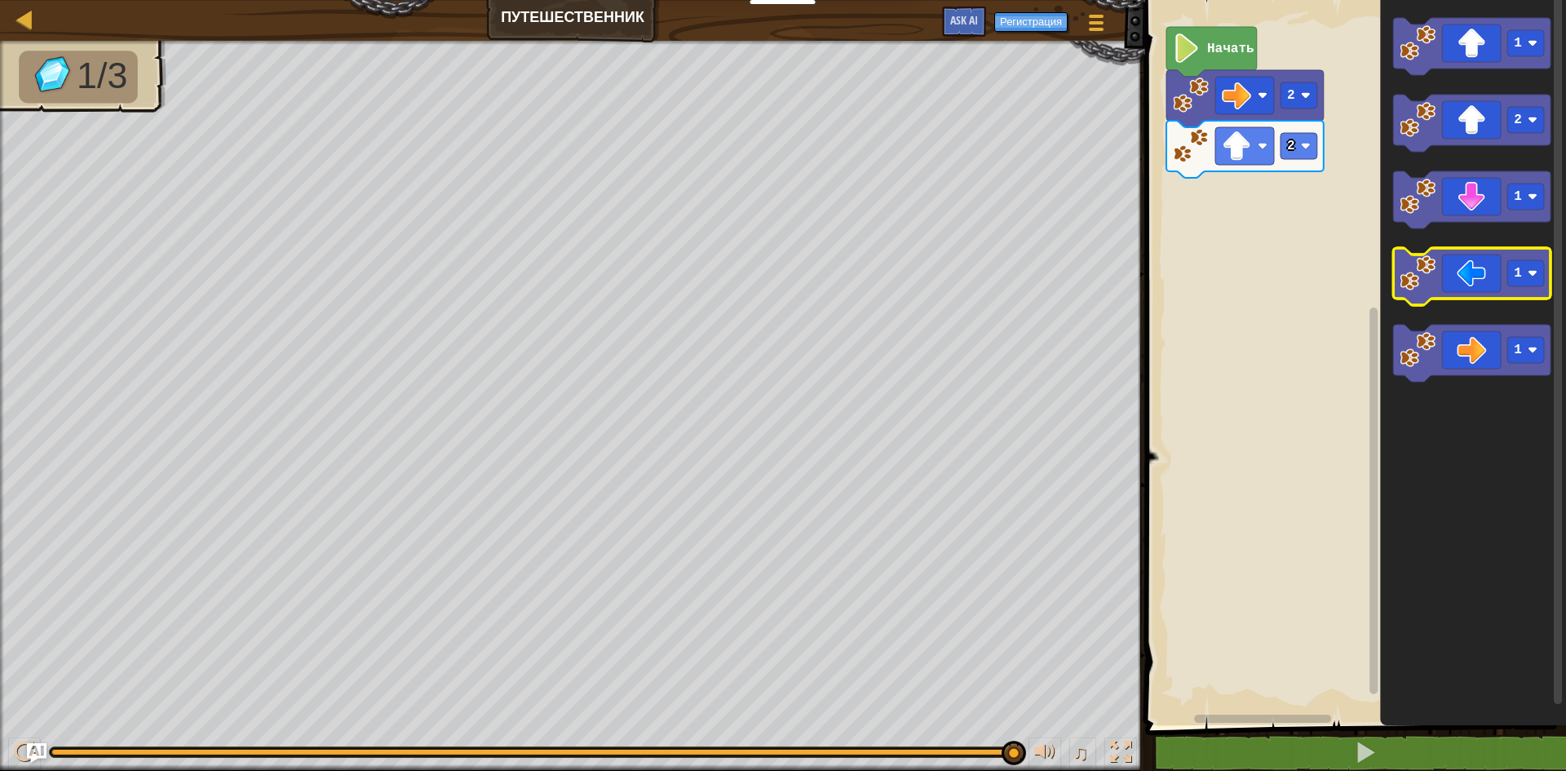
click at [1459, 256] on icon "Рабочая область Blockly" at bounding box center [1471, 276] width 157 height 57
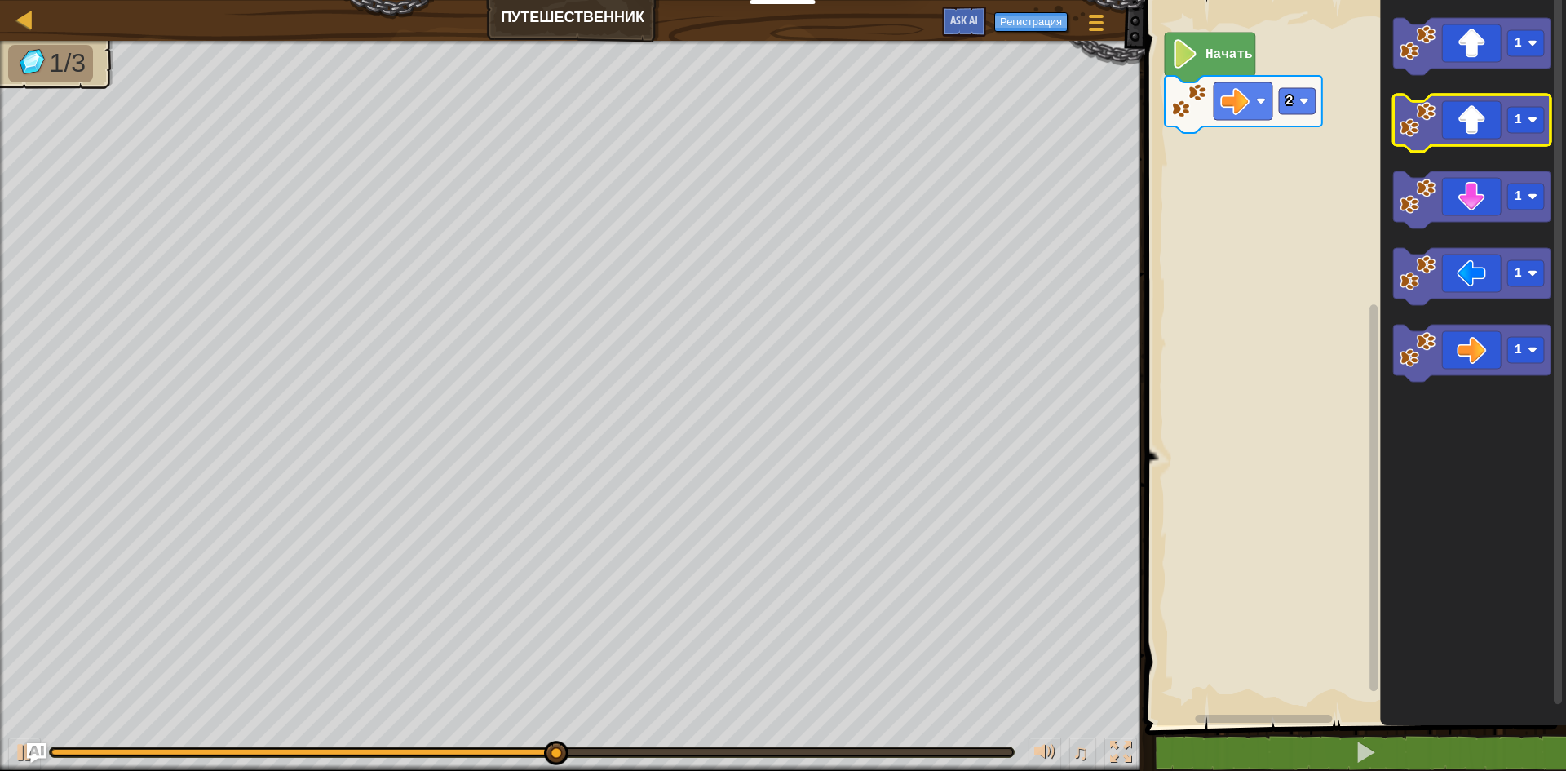
click at [1486, 125] on icon "Рабочая область Blockly" at bounding box center [1471, 123] width 157 height 57
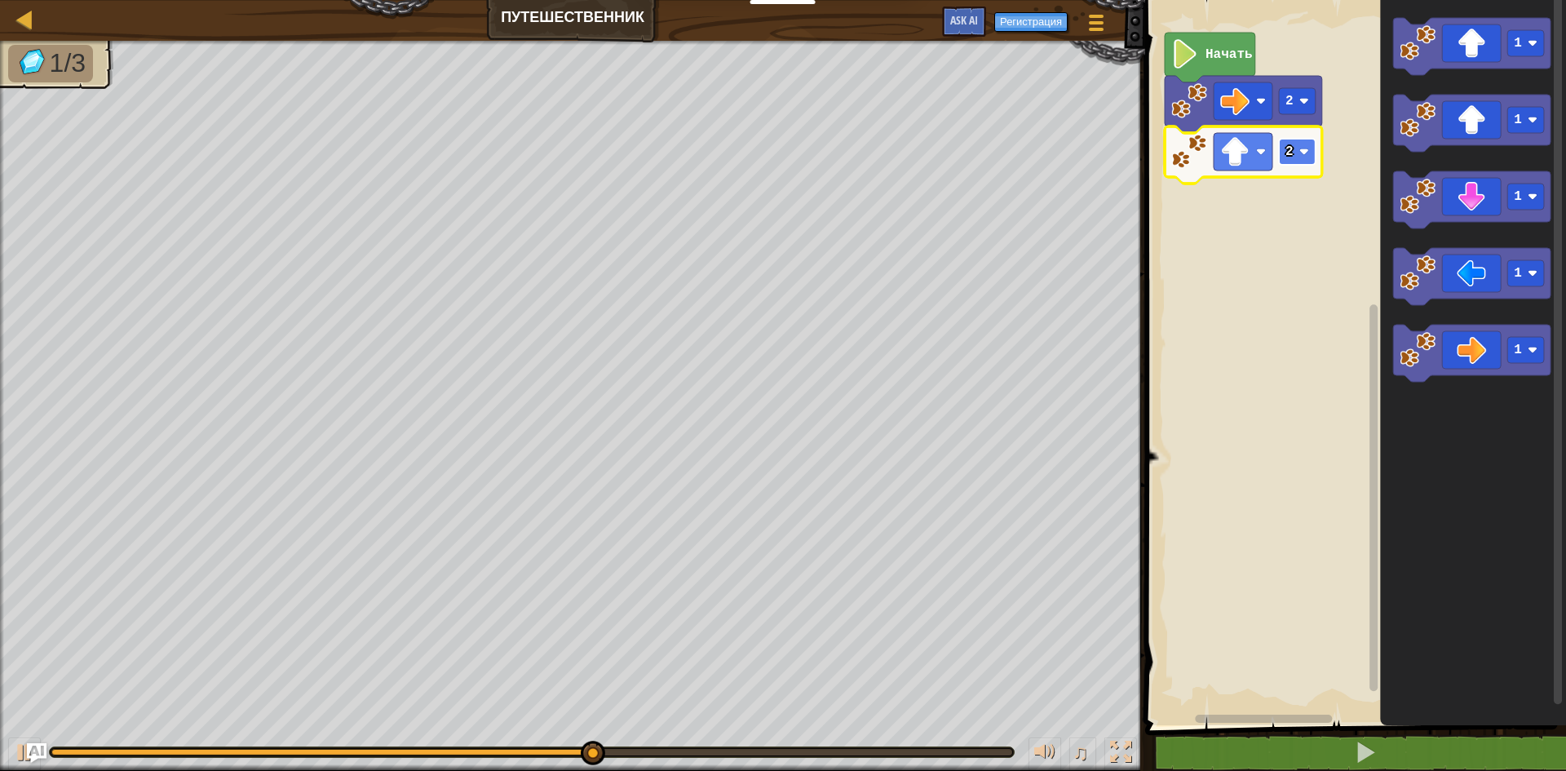
click at [1304, 145] on rect "Рабочая область Blockly" at bounding box center [1297, 152] width 37 height 26
click at [1310, 141] on rect "Рабочая область Blockly" at bounding box center [1297, 152] width 37 height 26
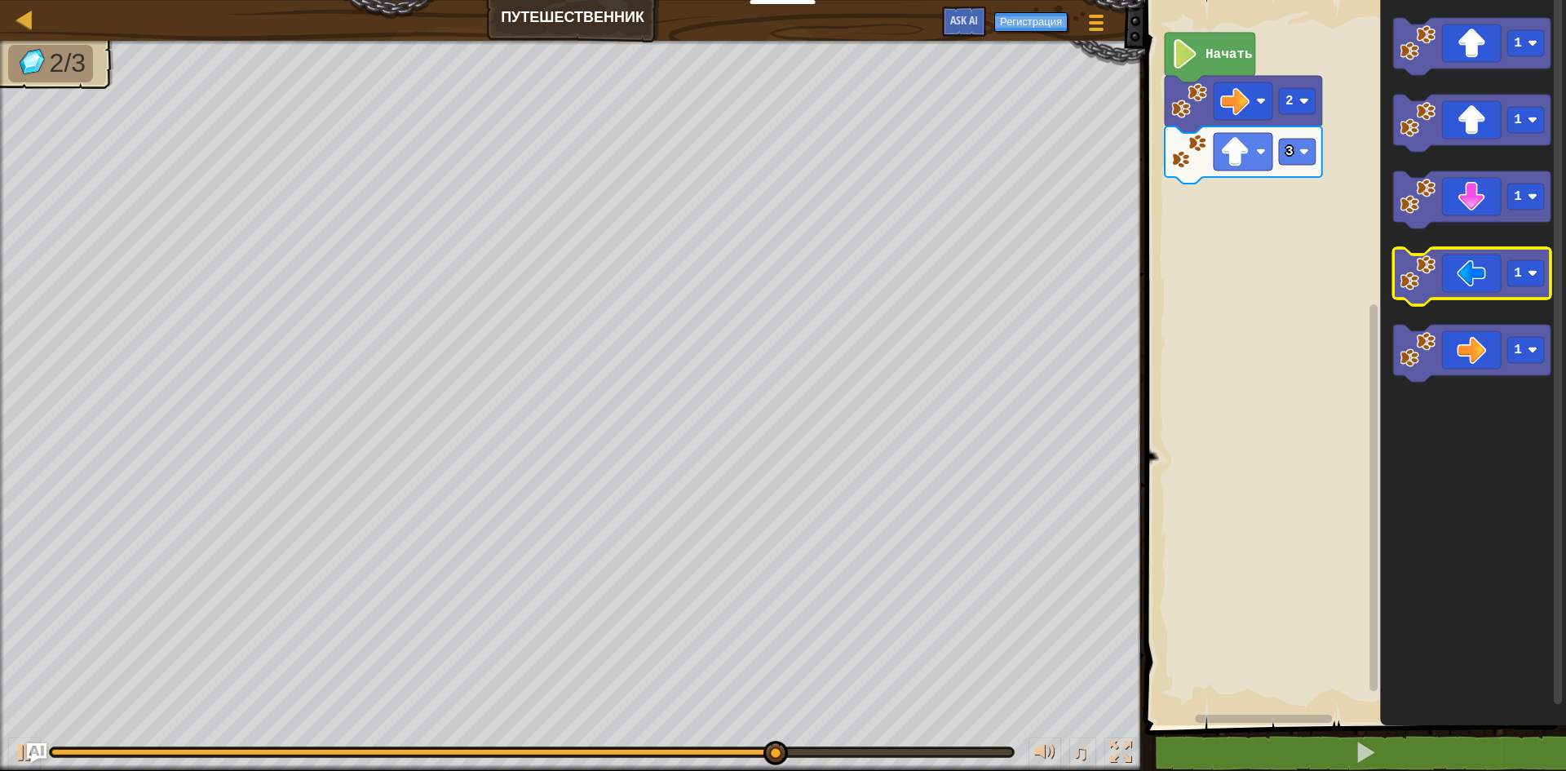
click at [1446, 271] on icon "Рабочая область Blockly" at bounding box center [1471, 276] width 157 height 57
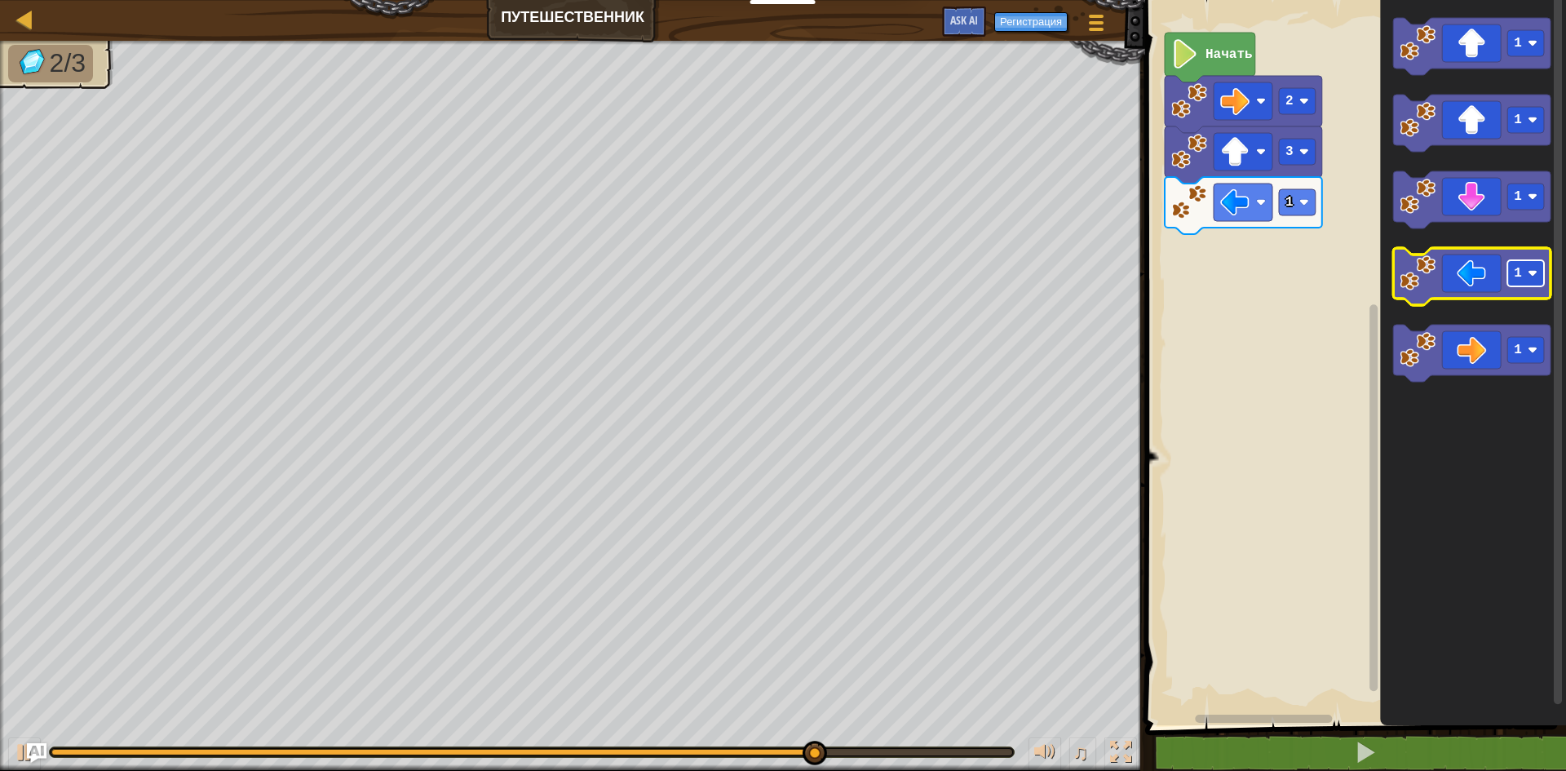
click at [1510, 268] on rect "Рабочая область Blockly" at bounding box center [1526, 273] width 37 height 26
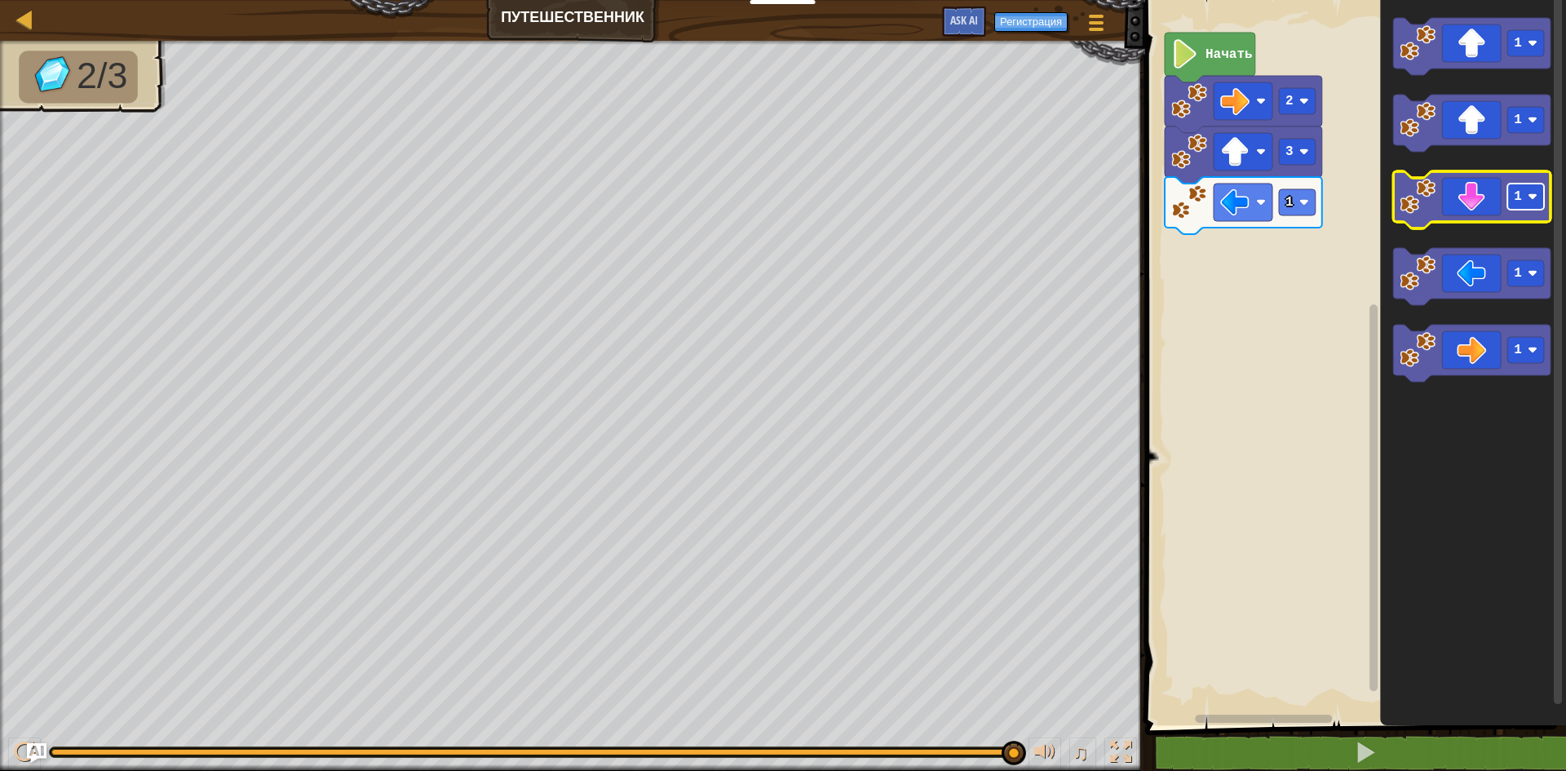
click at [1517, 200] on text "1" at bounding box center [1518, 196] width 8 height 15
click at [1463, 209] on icon "Рабочая область Blockly" at bounding box center [1471, 199] width 157 height 57
